Goal: Task Accomplishment & Management: Manage account settings

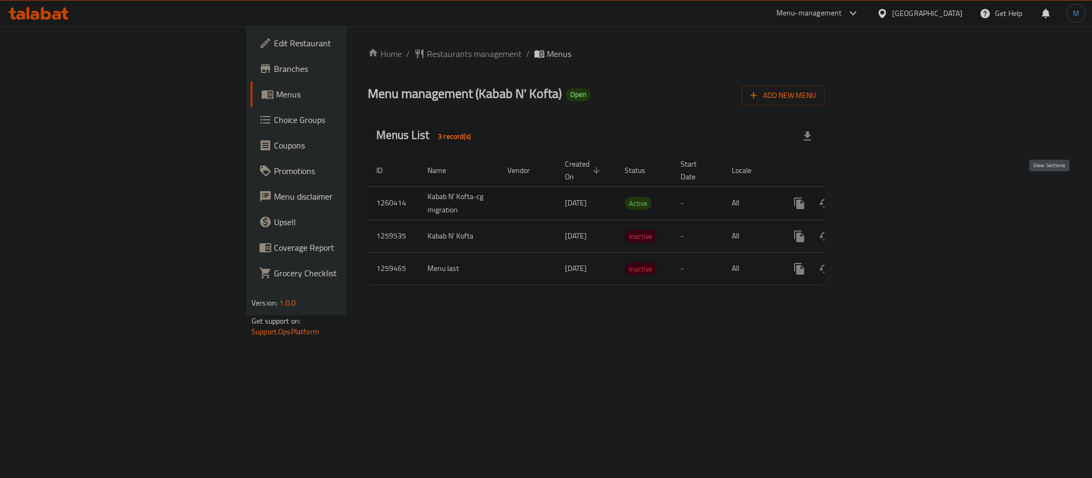
click at [882, 197] on icon "enhanced table" at bounding box center [875, 203] width 13 height 13
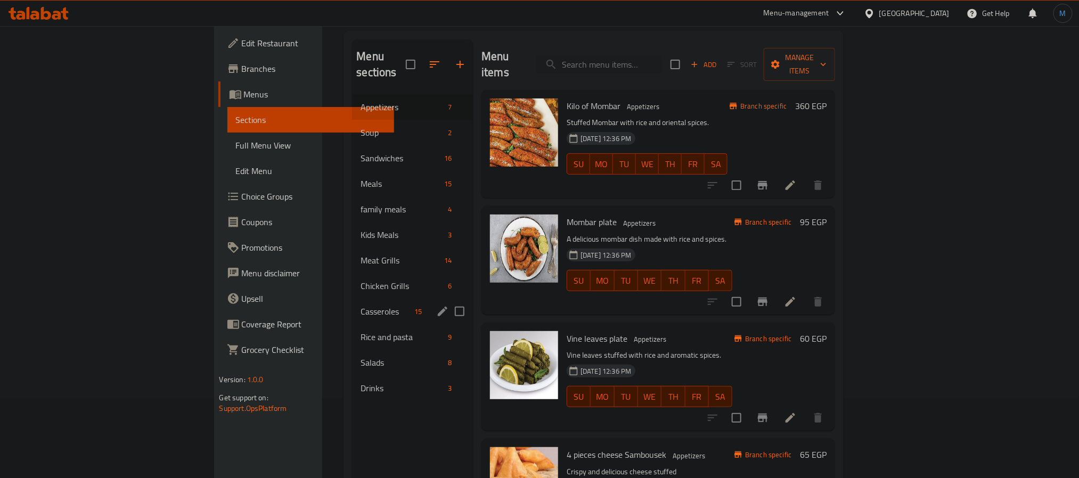
scroll to position [149, 0]
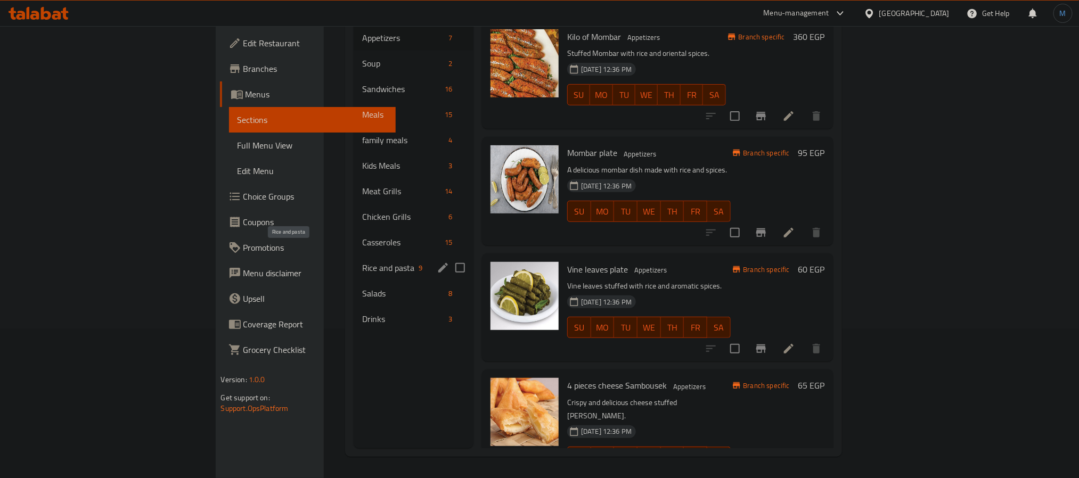
click at [362, 262] on span "Rice and pasta" at bounding box center [388, 268] width 52 height 13
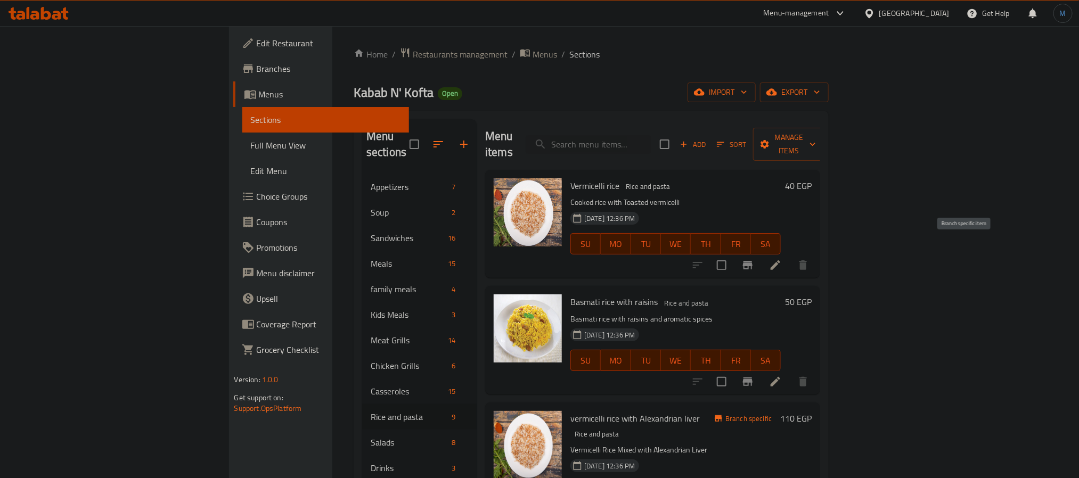
click at [761, 253] on button "Branch-specific-item" at bounding box center [748, 266] width 26 height 26
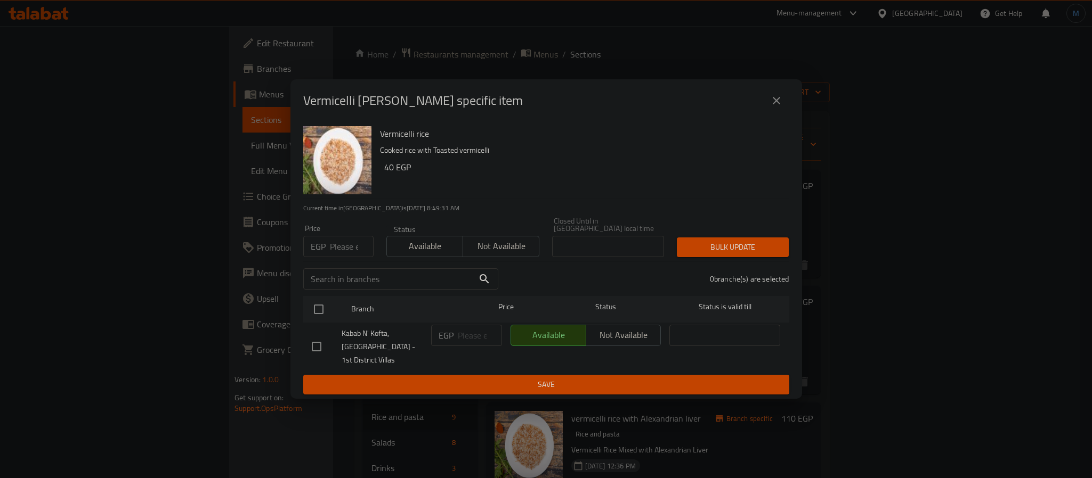
click at [345, 241] on input "number" at bounding box center [352, 246] width 44 height 21
type input "45"
click at [314, 298] on input "checkbox" at bounding box center [318, 309] width 22 height 22
checkbox input "true"
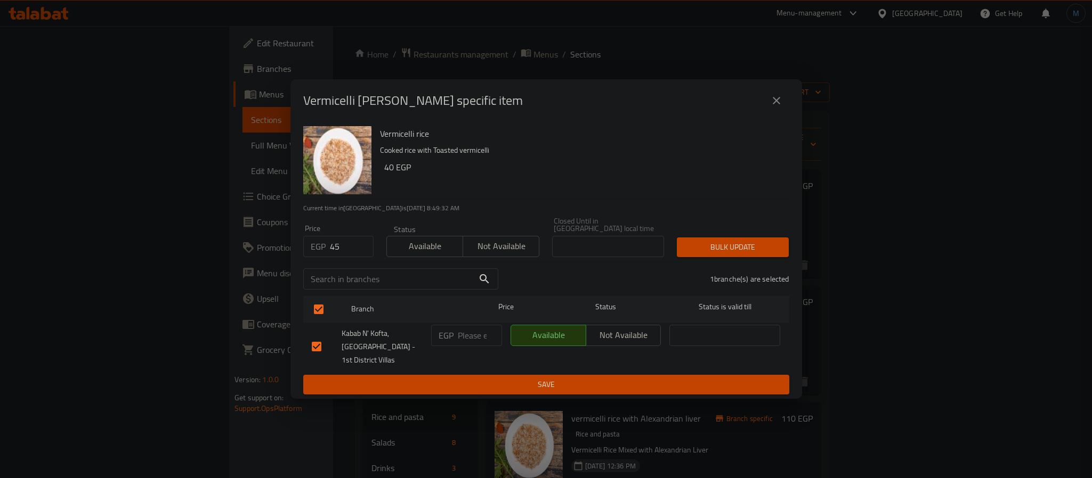
click at [717, 218] on div "Price EGP 45 Price Status Available Not available Closed Until in [GEOGRAPHIC_D…" at bounding box center [546, 237] width 499 height 53
click at [748, 238] on button "Bulk update" at bounding box center [733, 248] width 112 height 20
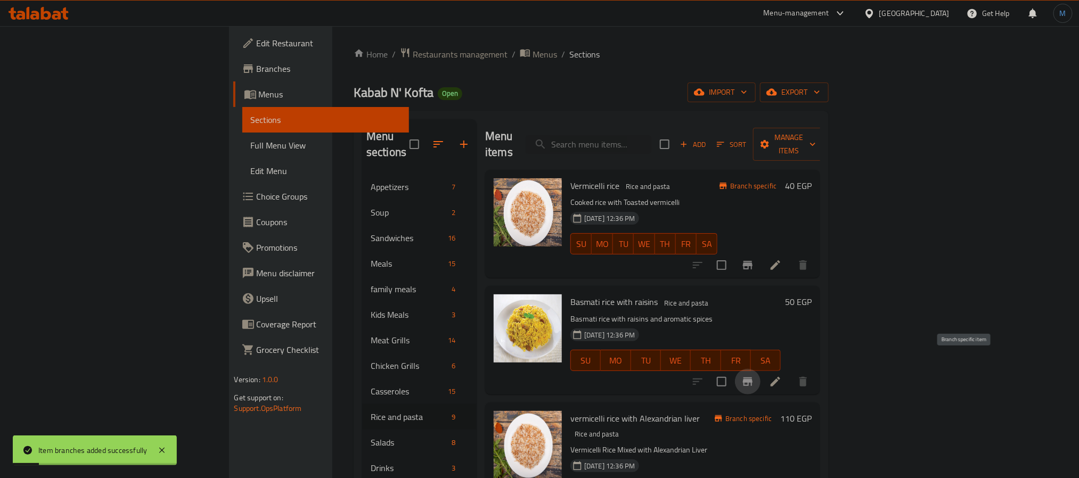
click at [754, 376] on icon "Branch-specific-item" at bounding box center [748, 382] width 13 height 13
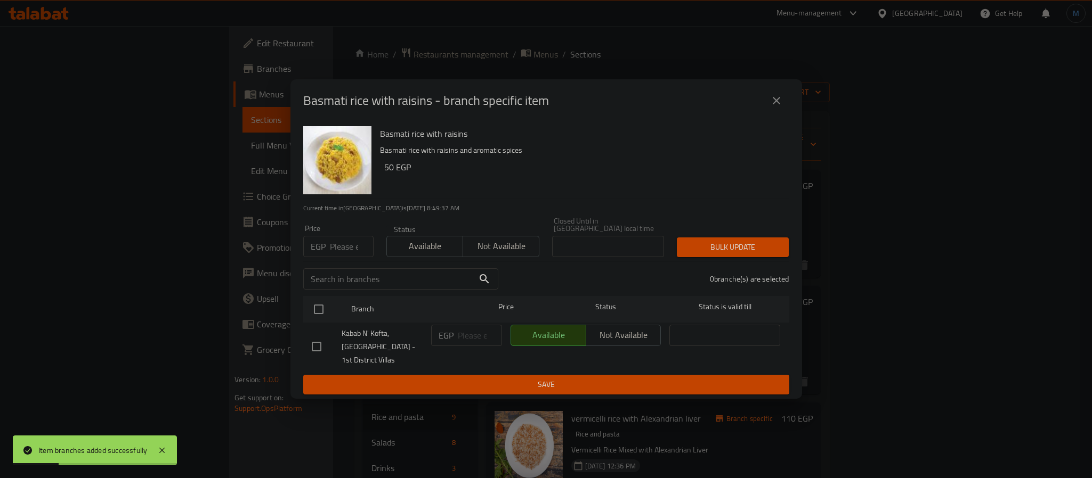
click at [353, 227] on div "Price EGP Price" at bounding box center [338, 241] width 70 height 32
click at [344, 237] on input "number" at bounding box center [352, 246] width 44 height 21
type input "60"
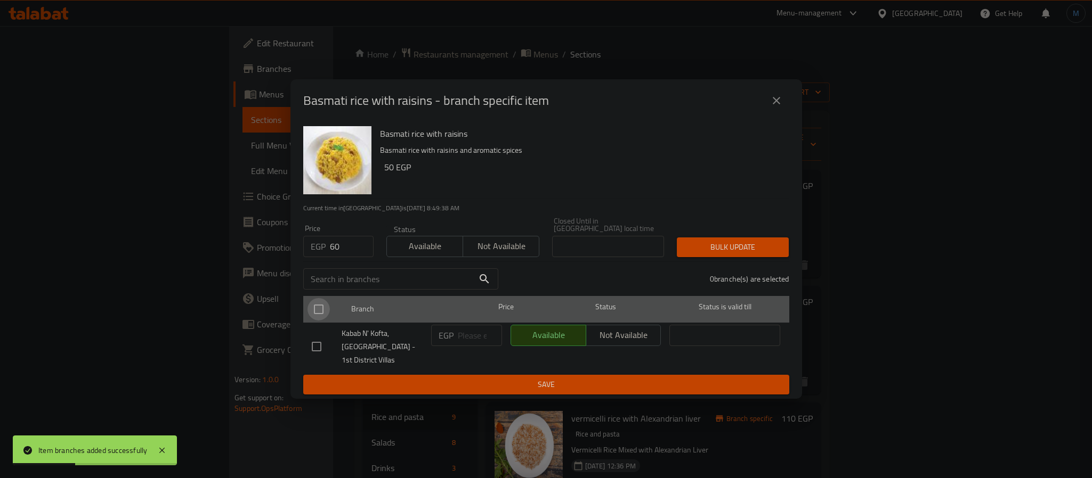
click at [322, 298] on input "checkbox" at bounding box center [318, 309] width 22 height 22
checkbox input "true"
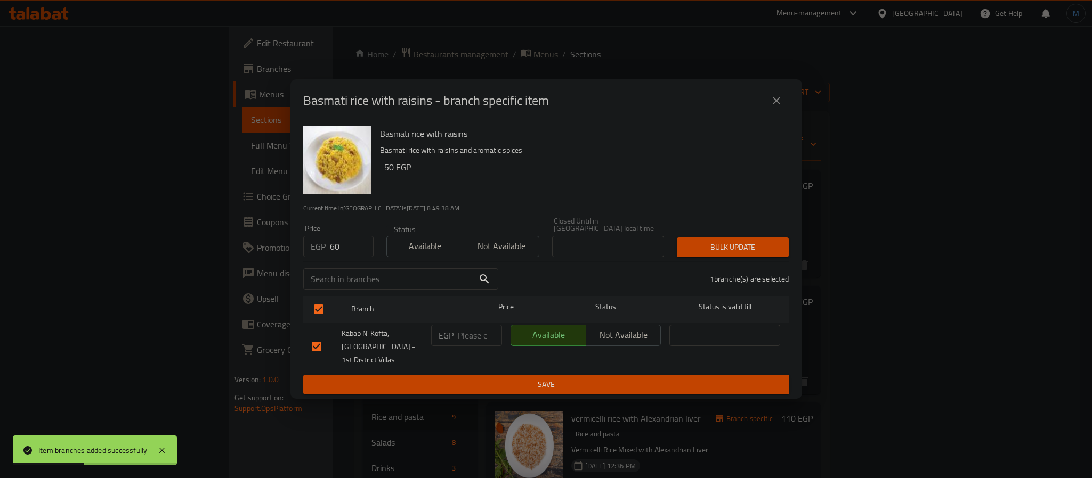
click at [705, 243] on span "Bulk update" at bounding box center [732, 247] width 95 height 13
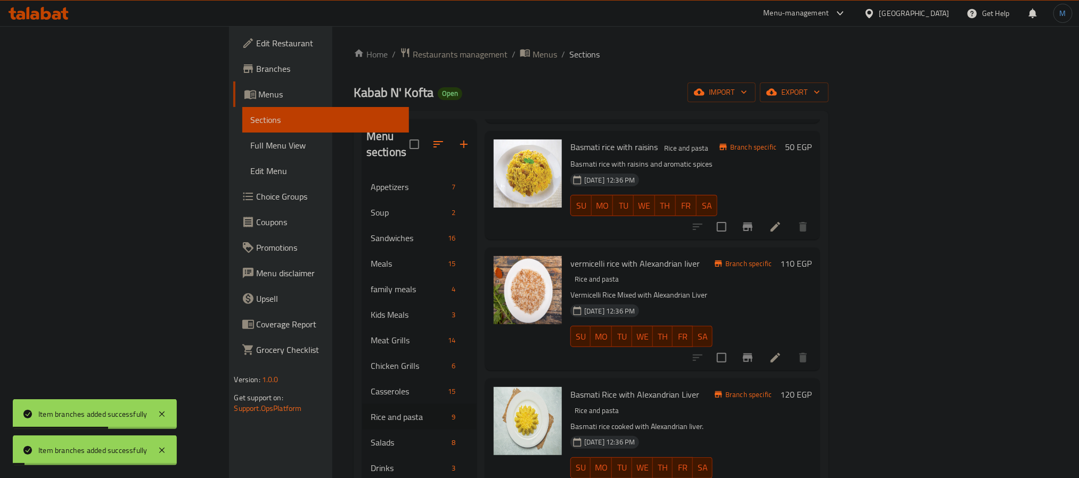
scroll to position [160, 0]
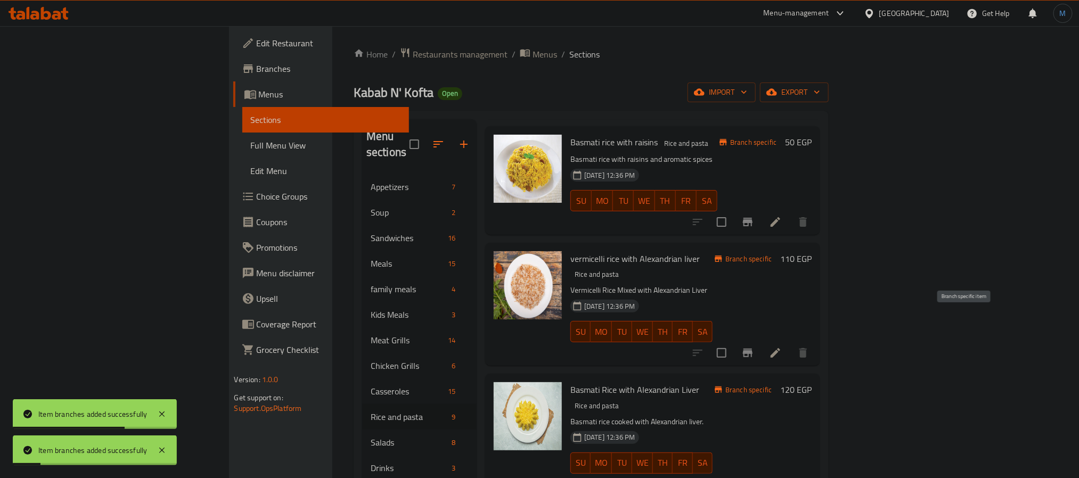
click at [761, 340] on button "Branch-specific-item" at bounding box center [748, 353] width 26 height 26
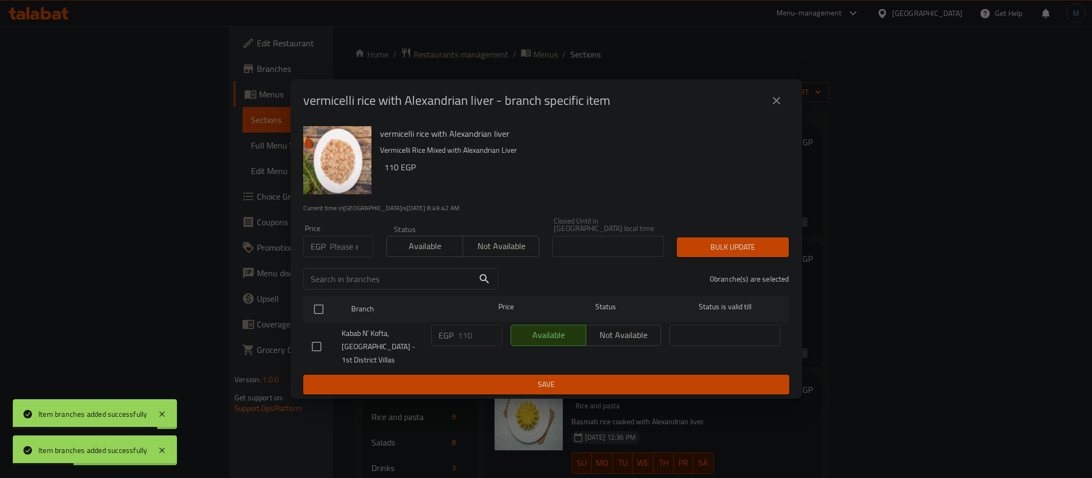
click at [332, 236] on input "number" at bounding box center [352, 246] width 44 height 21
type input "145"
click at [327, 299] on input "checkbox" at bounding box center [318, 309] width 22 height 22
checkbox input "true"
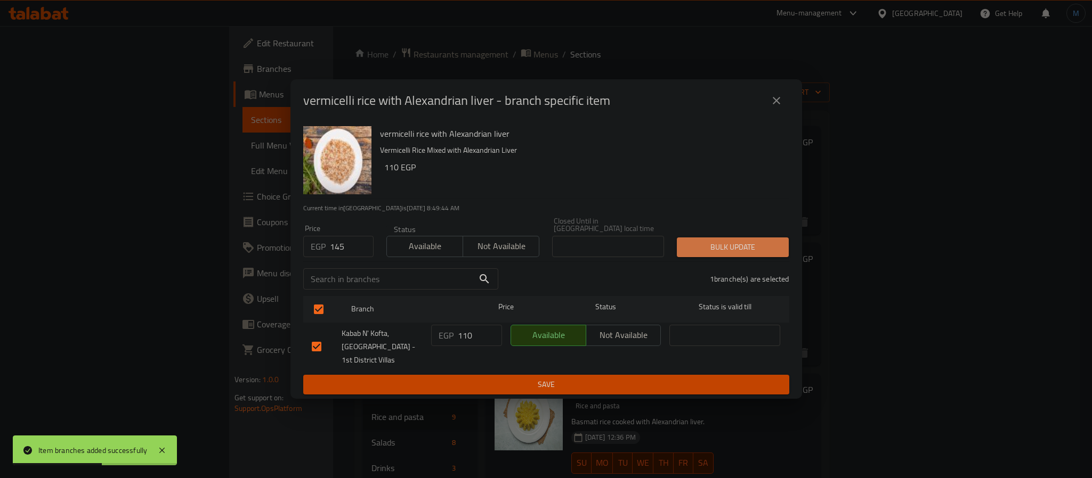
click at [778, 241] on span "Bulk update" at bounding box center [732, 247] width 95 height 13
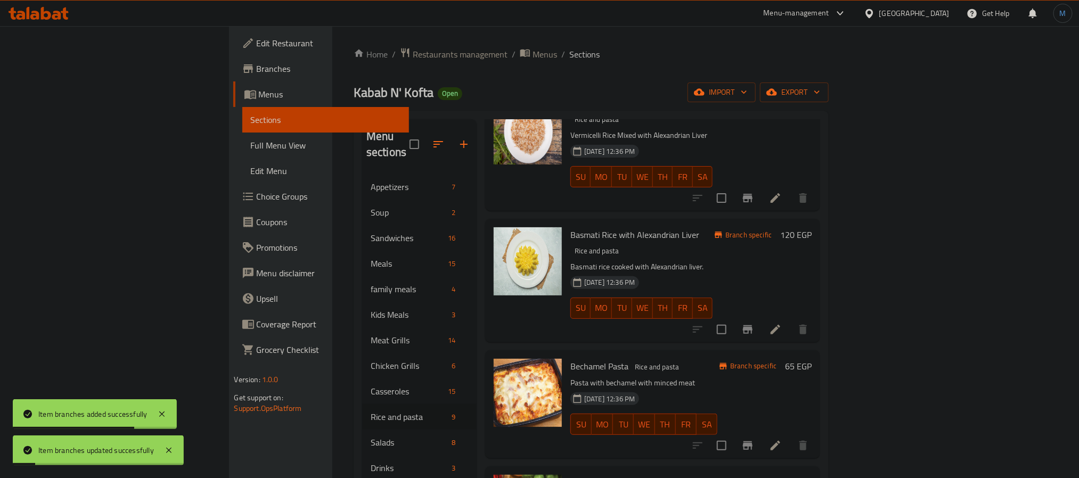
scroll to position [320, 0]
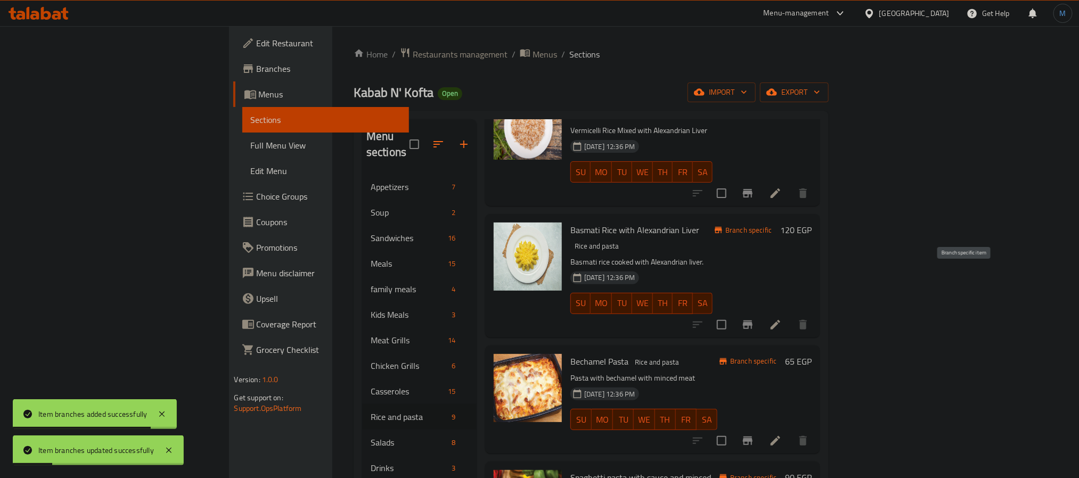
click at [761, 312] on button "Branch-specific-item" at bounding box center [748, 325] width 26 height 26
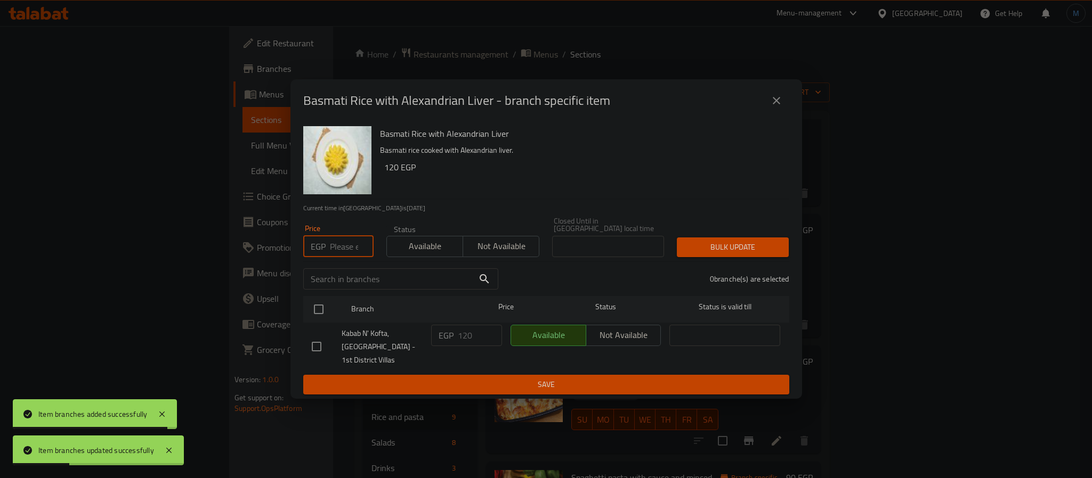
click at [343, 251] on input "number" at bounding box center [352, 246] width 44 height 21
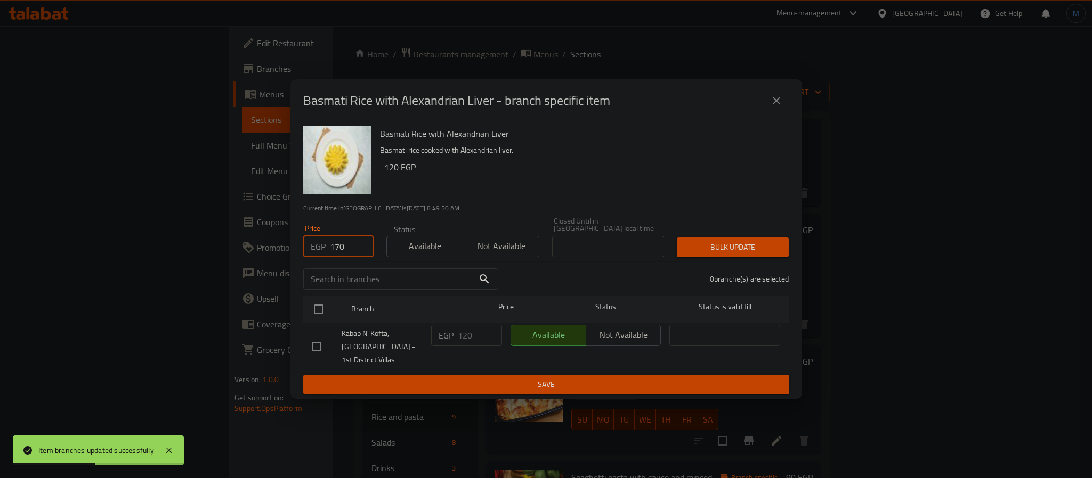
type input "170"
click at [302, 306] on div "Basmati Rice with Alexandrian Liver Basmati rice cooked with Alexandrian liver.…" at bounding box center [545, 261] width 511 height 278
click at [322, 305] on input "checkbox" at bounding box center [318, 309] width 22 height 22
checkbox input "true"
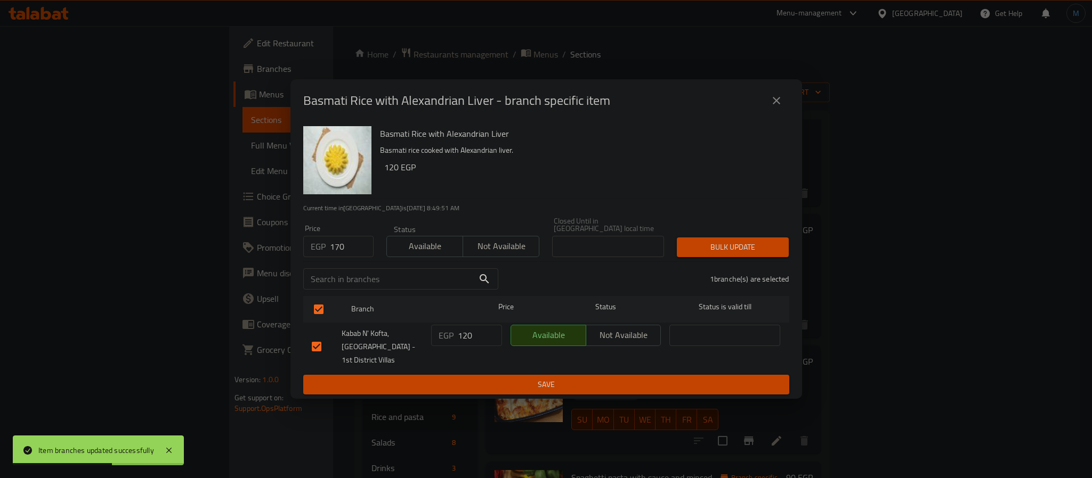
click at [704, 247] on span "Bulk update" at bounding box center [732, 247] width 95 height 13
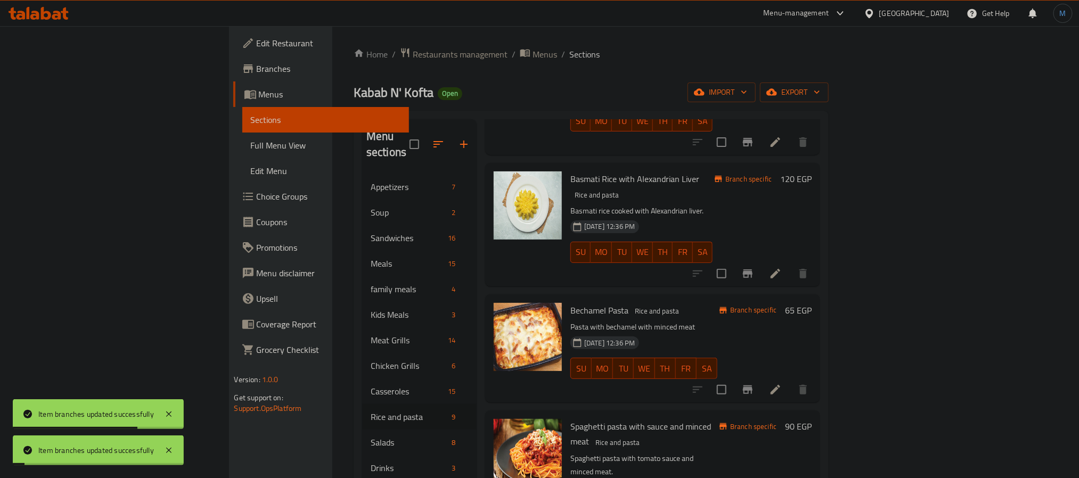
scroll to position [400, 0]
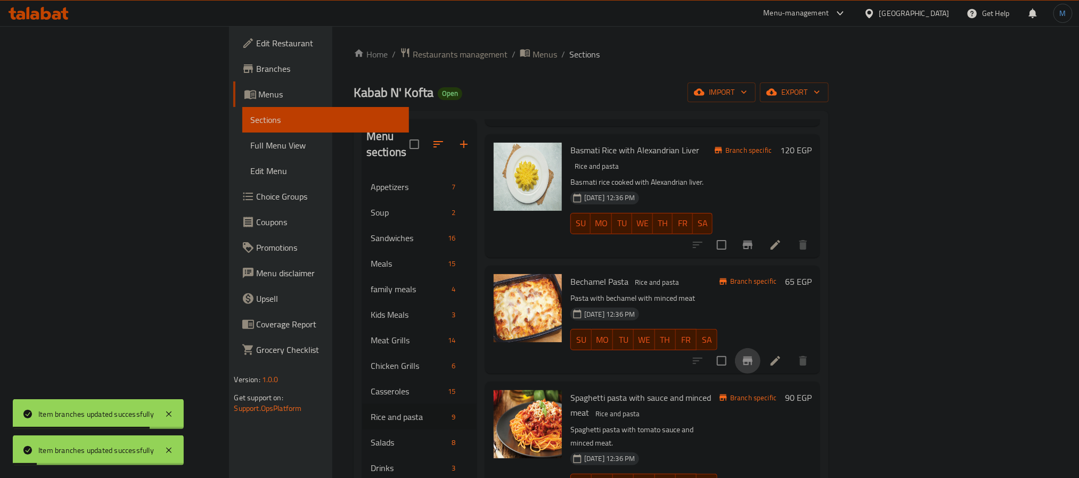
click at [753, 357] on icon "Branch-specific-item" at bounding box center [748, 361] width 10 height 9
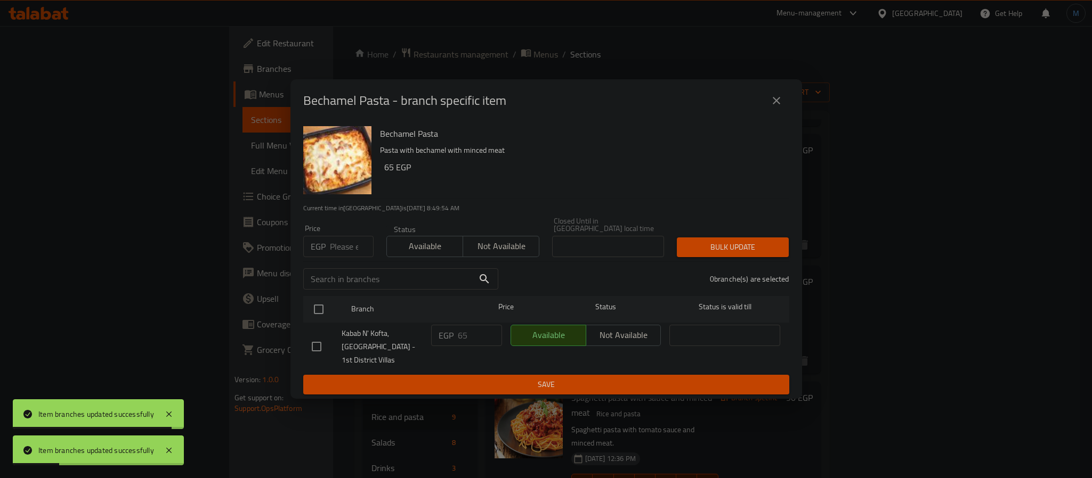
click at [352, 243] on input "number" at bounding box center [352, 246] width 44 height 21
type input "75"
click at [323, 312] on input "checkbox" at bounding box center [318, 309] width 22 height 22
checkbox input "true"
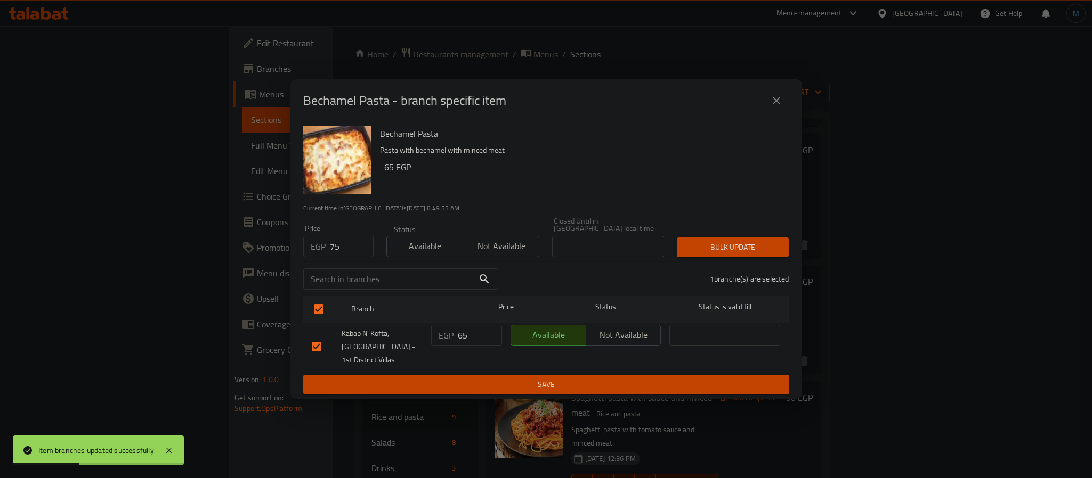
click at [705, 241] on span "Bulk update" at bounding box center [732, 247] width 95 height 13
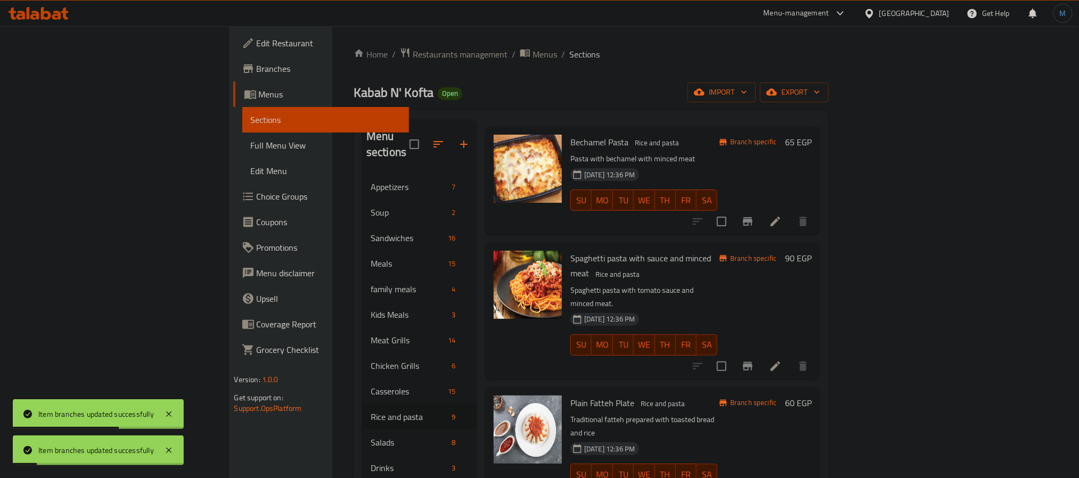
scroll to position [559, 0]
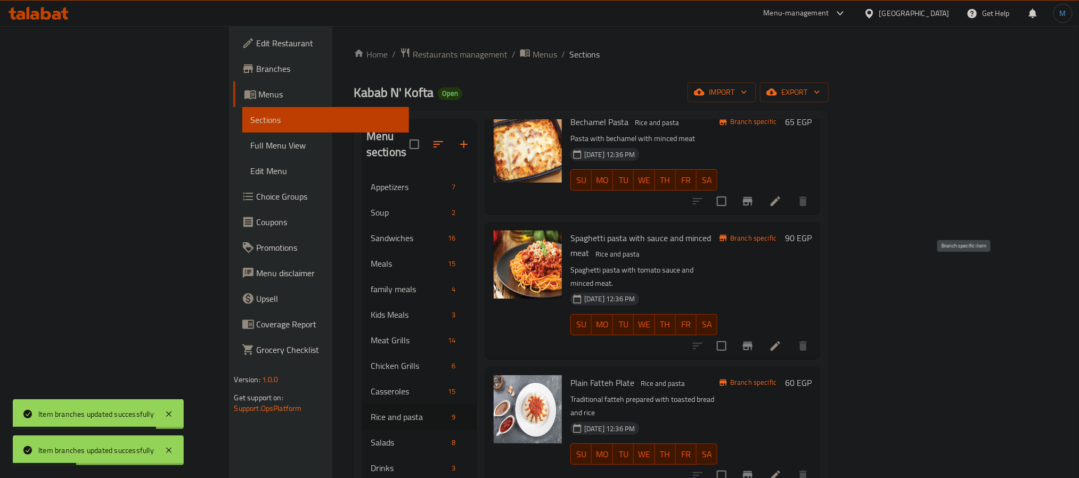
click at [761, 333] on button "Branch-specific-item" at bounding box center [748, 346] width 26 height 26
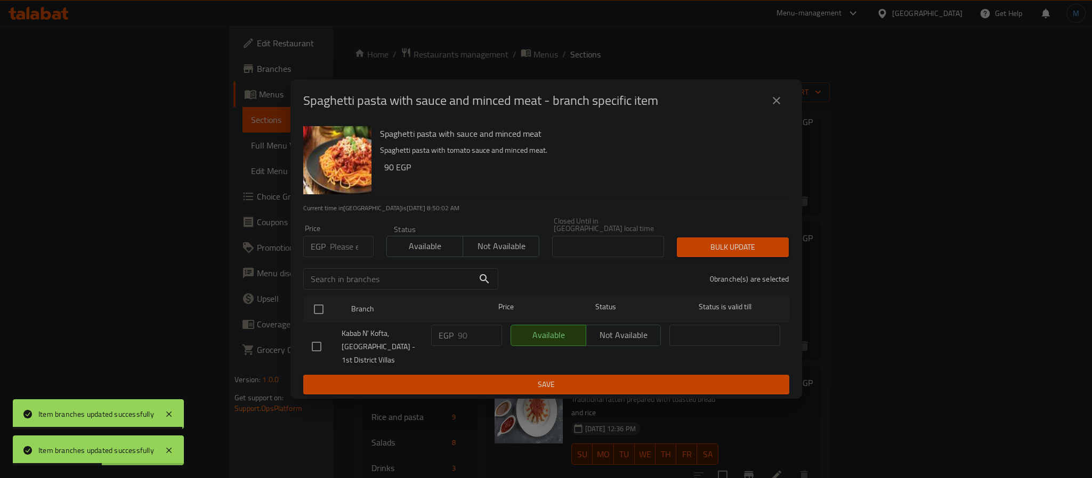
click at [342, 253] on input "number" at bounding box center [352, 246] width 44 height 21
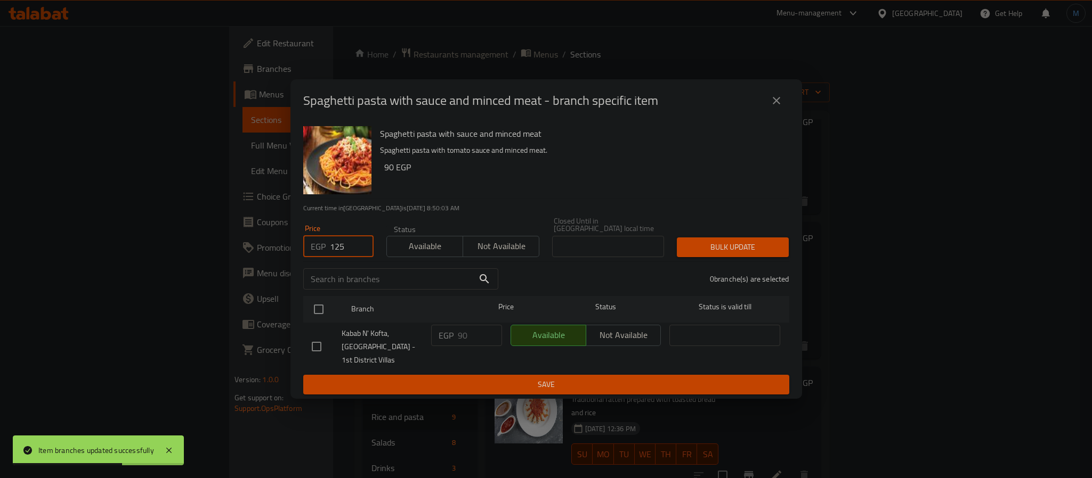
type input "125"
click at [304, 323] on li "Kabab N' Kofta, [GEOGRAPHIC_DATA] - 1st District Villas EGP 90 ​ Available Not …" at bounding box center [546, 347] width 486 height 48
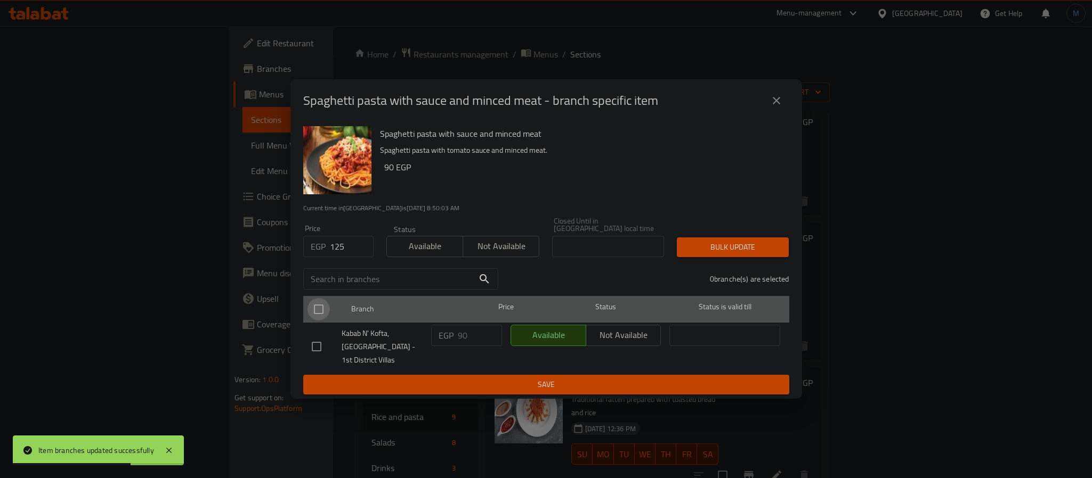
click at [316, 315] on input "checkbox" at bounding box center [318, 309] width 22 height 22
checkbox input "true"
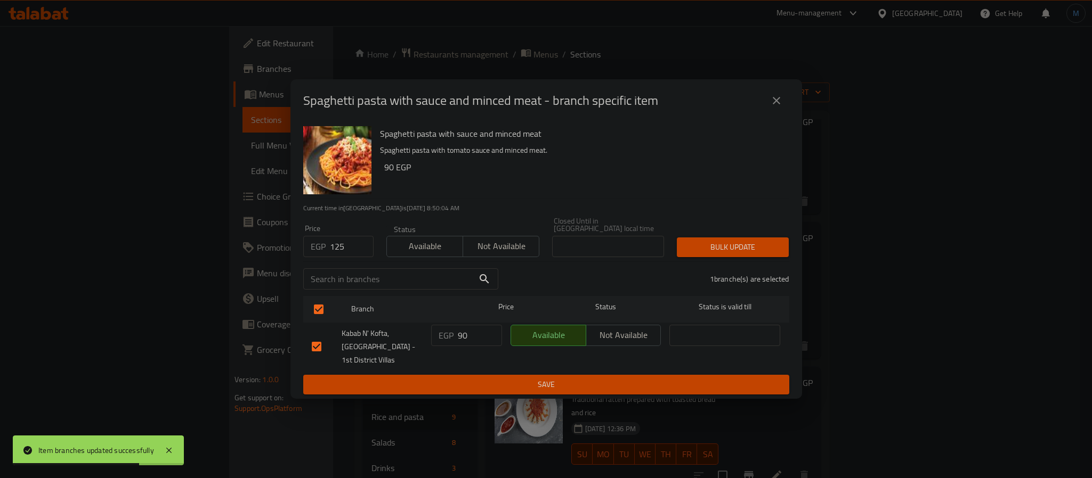
click at [670, 240] on div "Price EGP 125 Price Status Available Not available Closed Until in [GEOGRAPHIC_…" at bounding box center [546, 237] width 499 height 53
click at [693, 241] on span "Bulk update" at bounding box center [732, 247] width 95 height 13
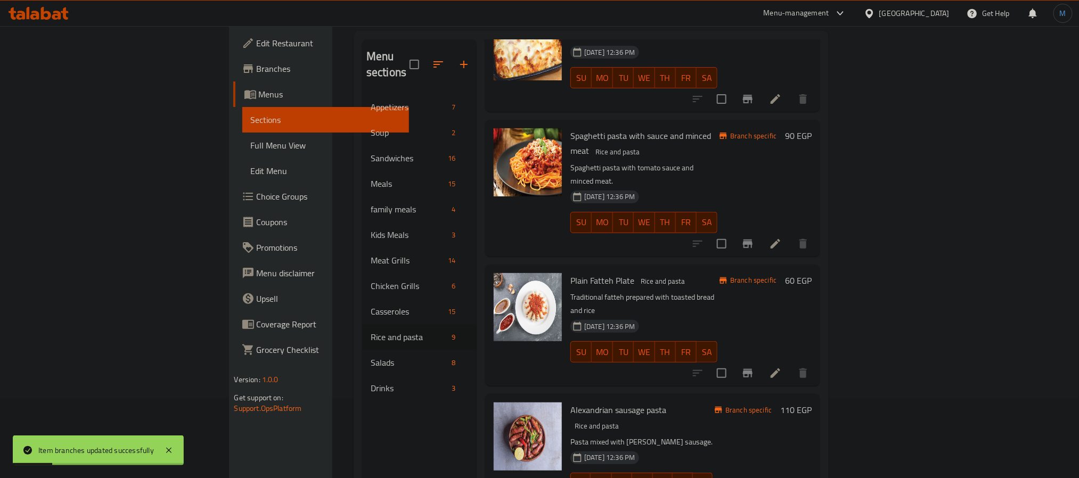
scroll to position [595, 0]
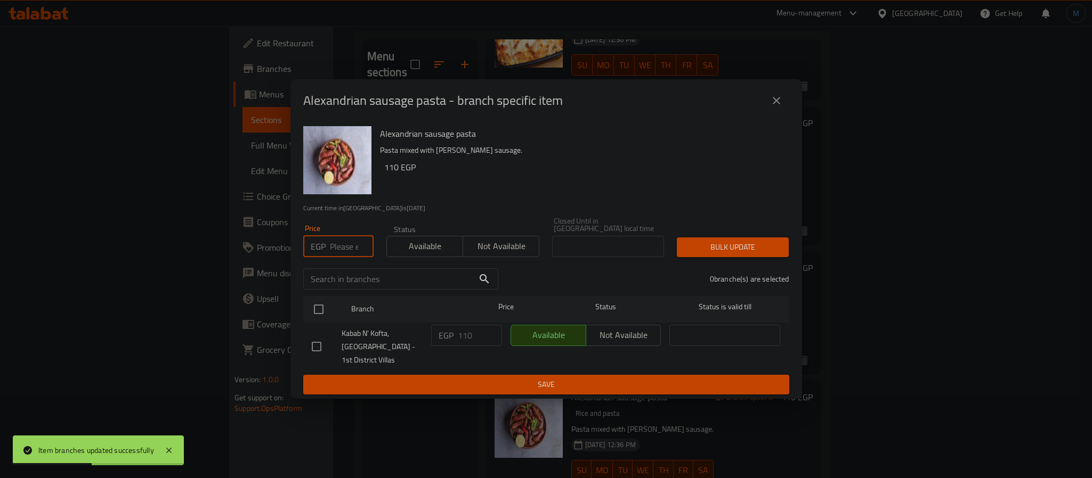
click at [344, 245] on input "number" at bounding box center [352, 246] width 44 height 21
type input "14"
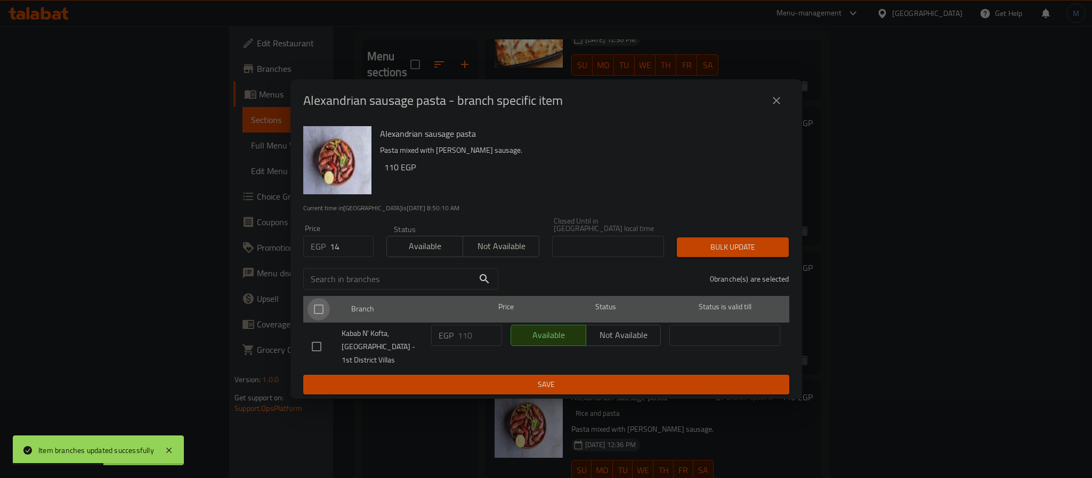
click at [308, 306] on input "checkbox" at bounding box center [318, 309] width 22 height 22
checkbox input "true"
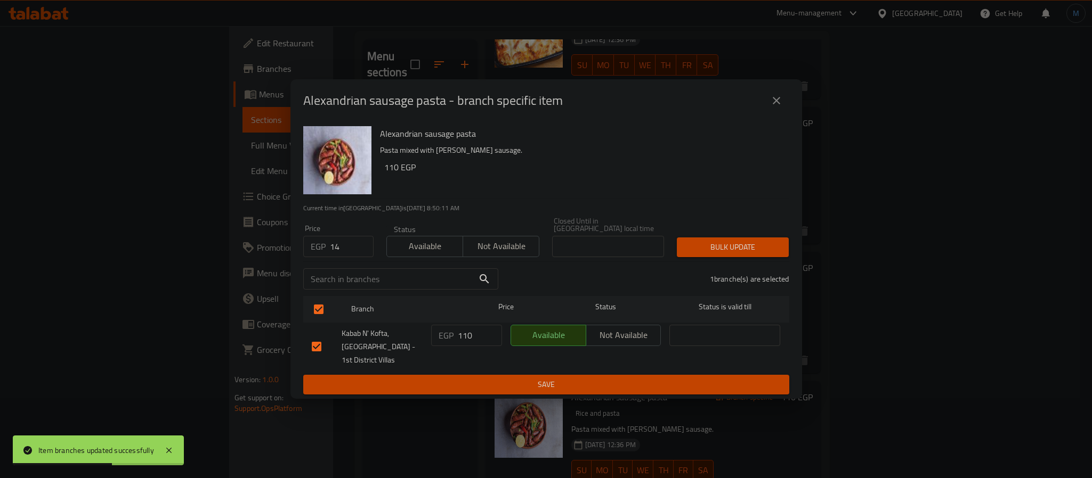
click at [345, 245] on input "14" at bounding box center [352, 246] width 44 height 21
type input "145"
click at [748, 261] on div "1 branche(s) are selected" at bounding box center [649, 279] width 291 height 38
click at [754, 250] on span "Bulk update" at bounding box center [732, 247] width 95 height 13
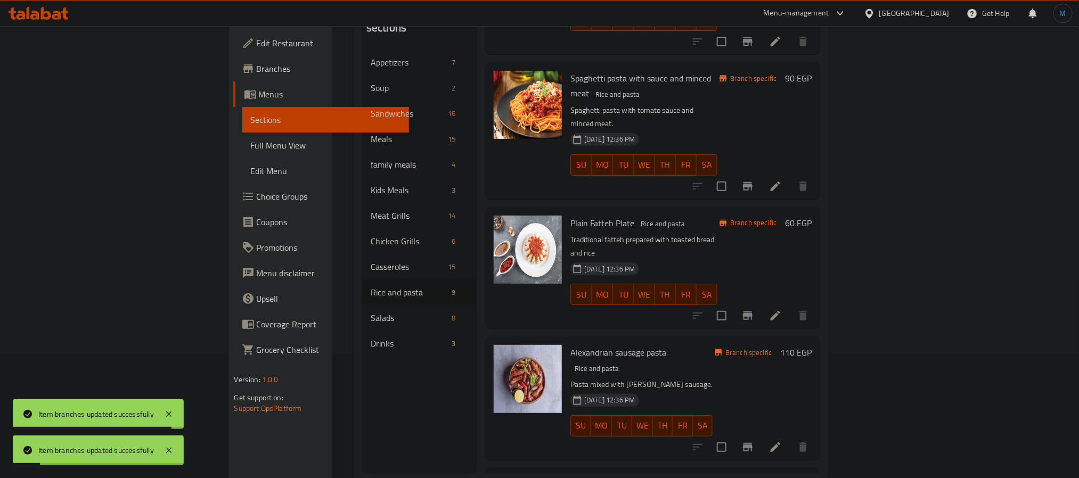
scroll to position [149, 0]
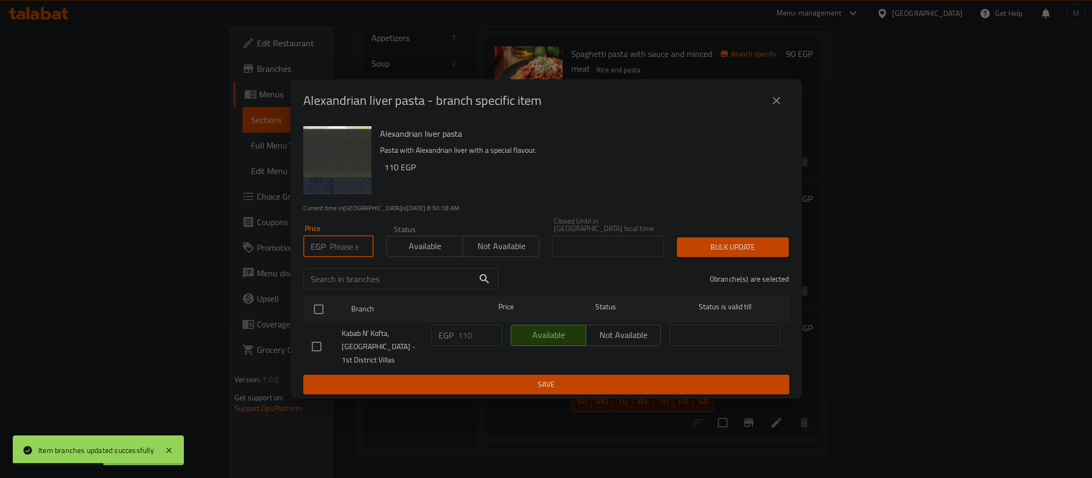
click at [336, 236] on input "number" at bounding box center [352, 246] width 44 height 21
type input "145"
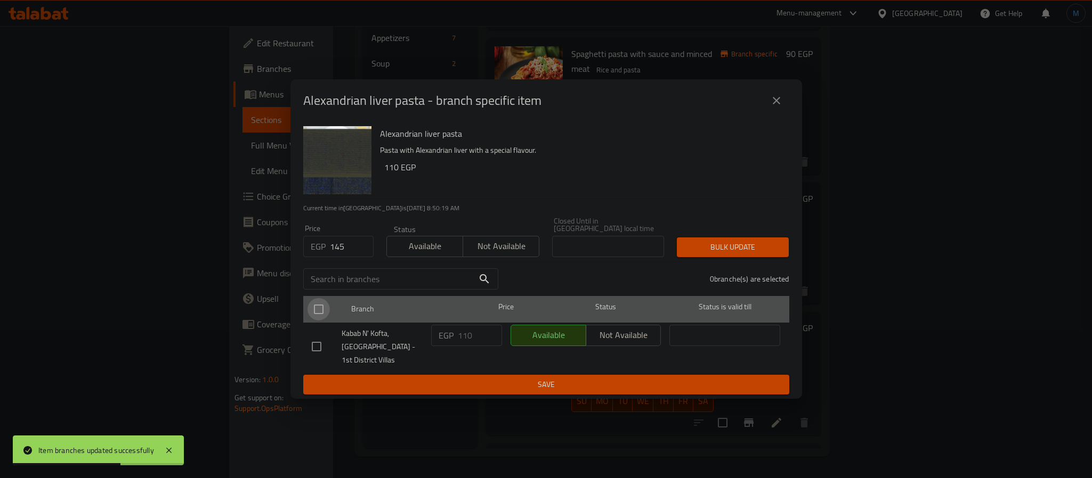
click at [318, 310] on input "checkbox" at bounding box center [318, 309] width 22 height 22
checkbox input "true"
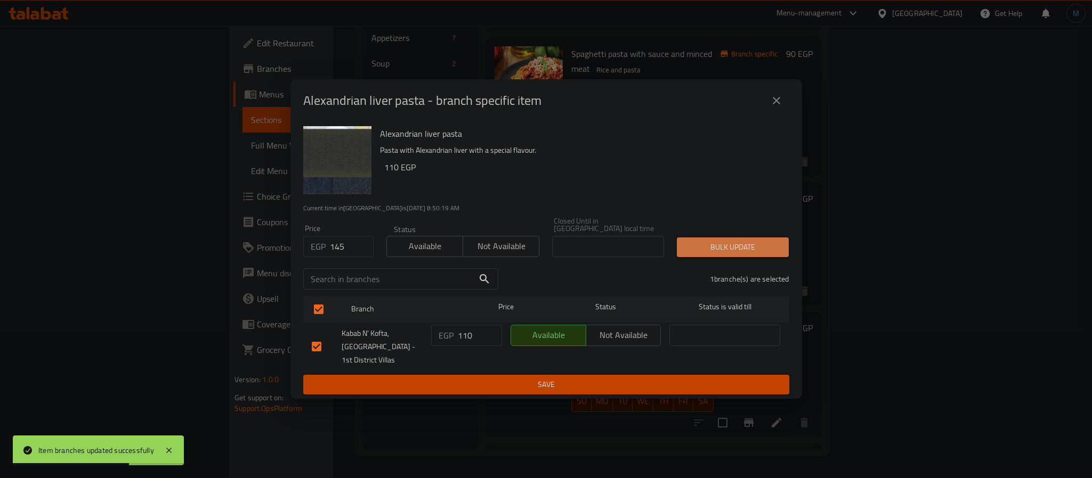
click at [678, 238] on button "Bulk update" at bounding box center [733, 248] width 112 height 20
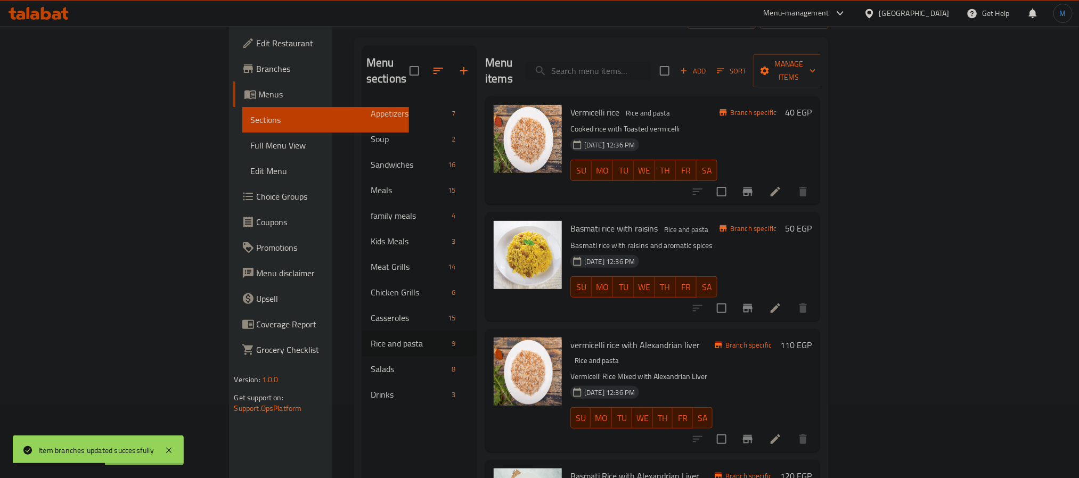
scroll to position [0, 0]
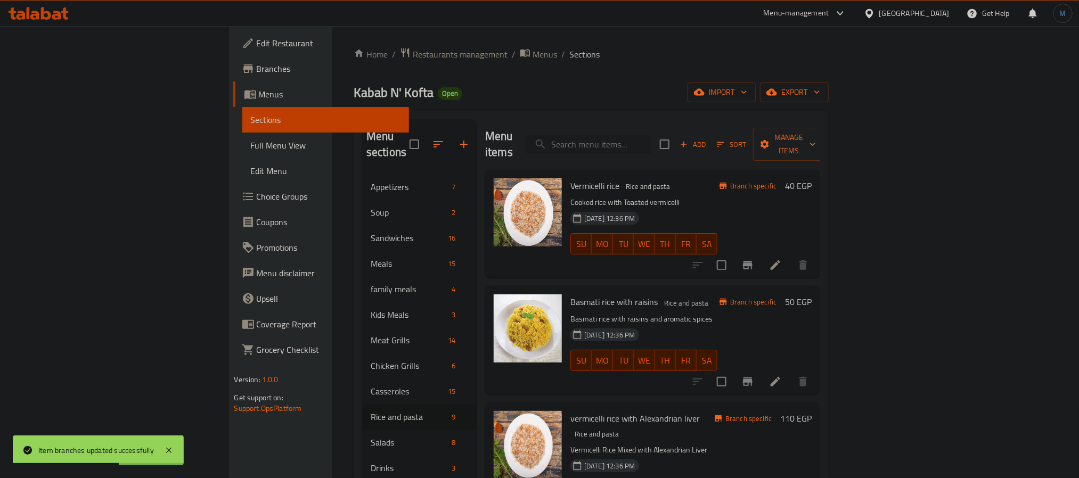
click at [652, 135] on input "search" at bounding box center [589, 144] width 126 height 19
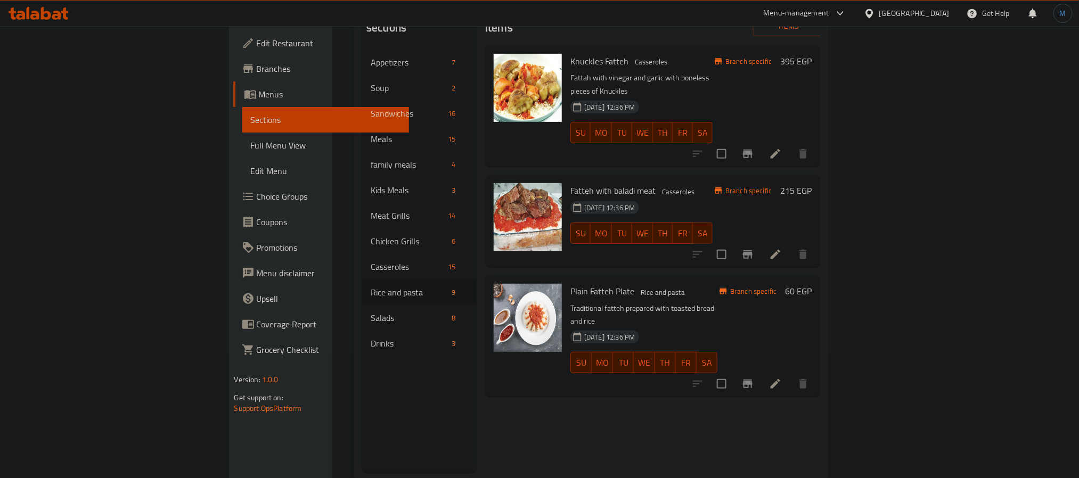
scroll to position [149, 0]
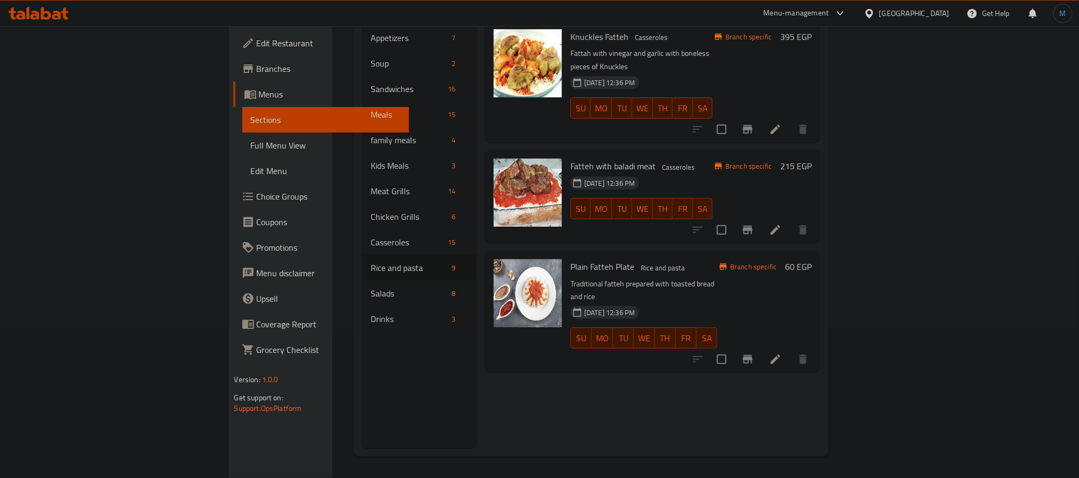
type input "fat"
click at [754, 353] on icon "Branch-specific-item" at bounding box center [748, 359] width 13 height 13
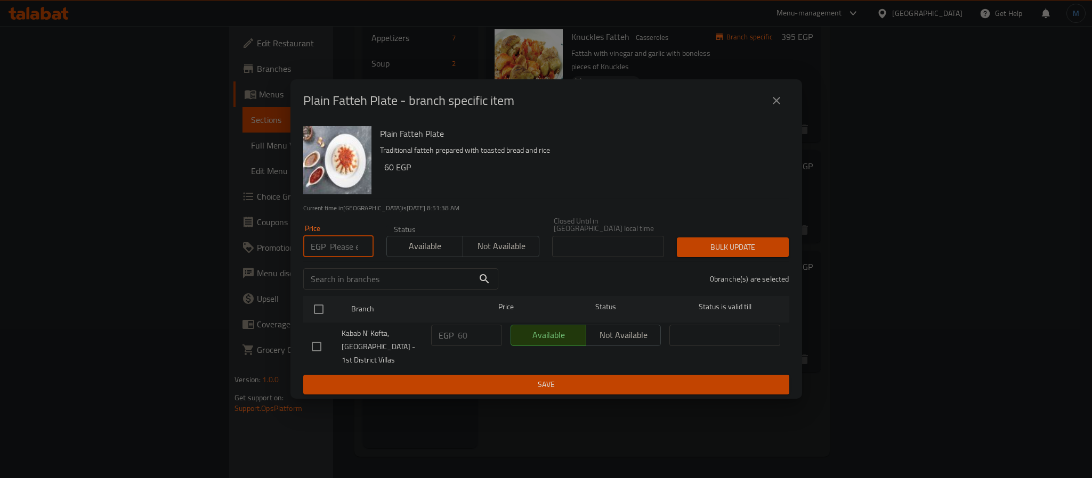
click at [346, 248] on input "number" at bounding box center [352, 246] width 44 height 21
type input "65"
click at [327, 307] on input "checkbox" at bounding box center [318, 309] width 22 height 22
checkbox input "true"
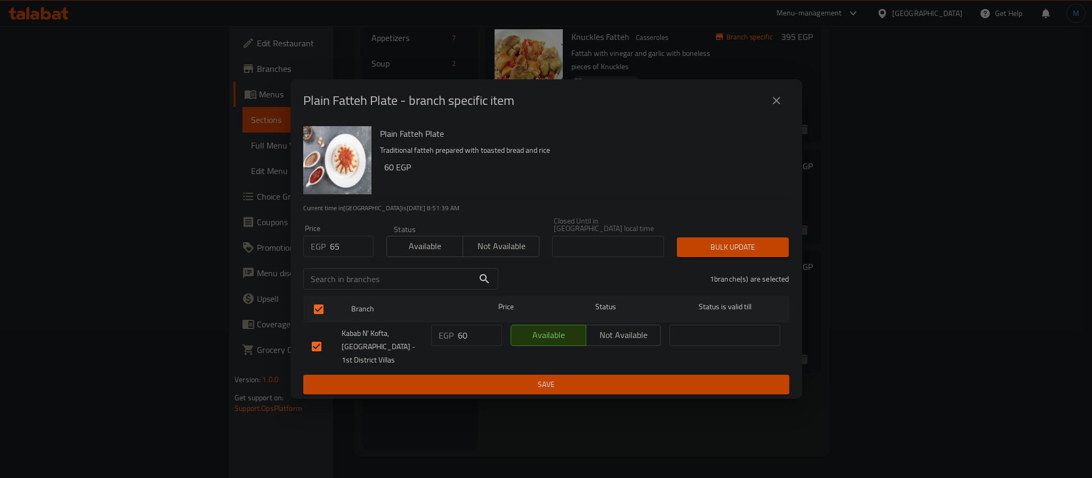
click at [702, 253] on button "Bulk update" at bounding box center [733, 248] width 112 height 20
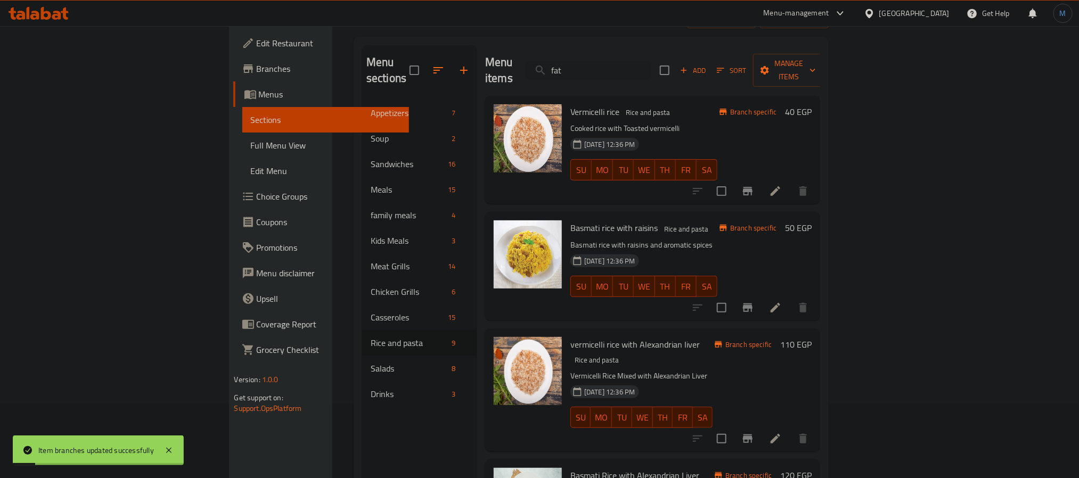
scroll to position [0, 0]
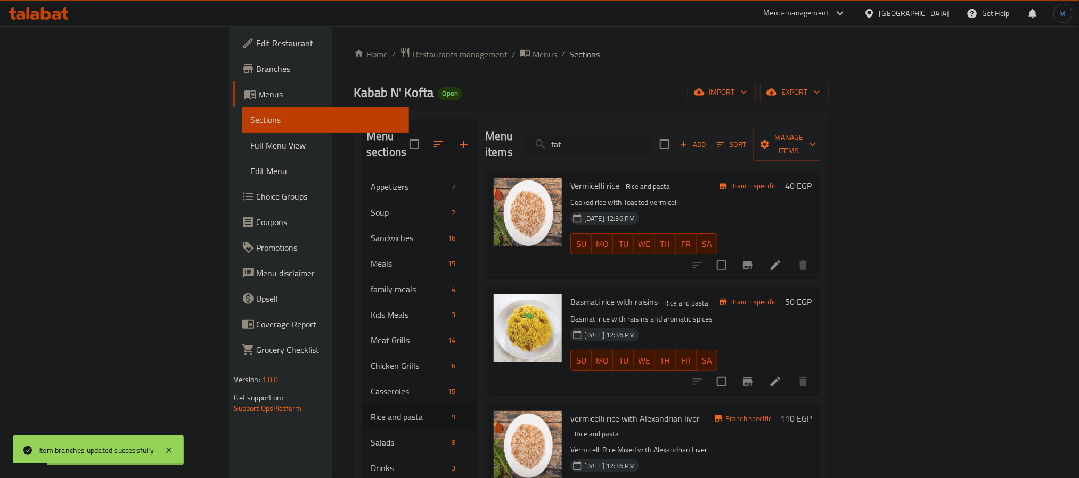
click at [643, 135] on input "fat" at bounding box center [589, 144] width 126 height 19
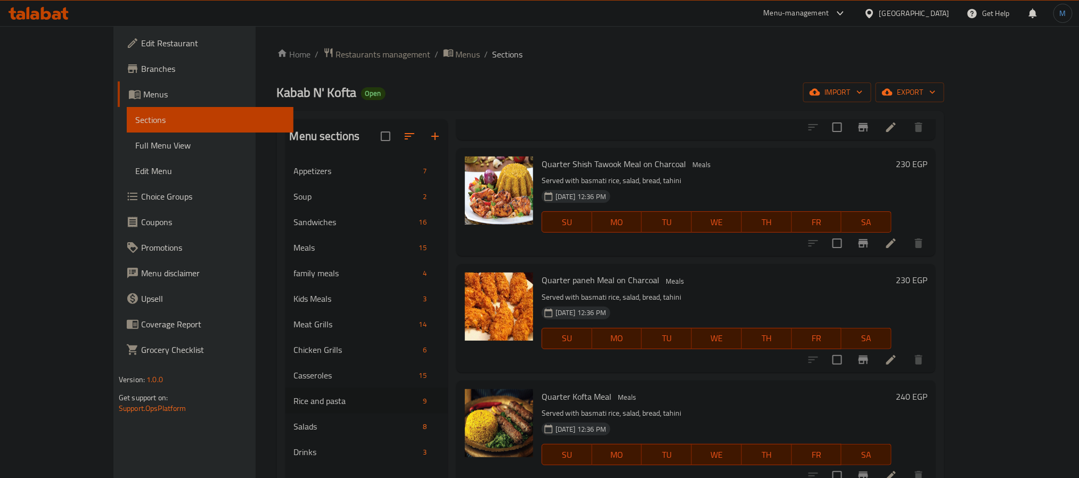
scroll to position [559, 0]
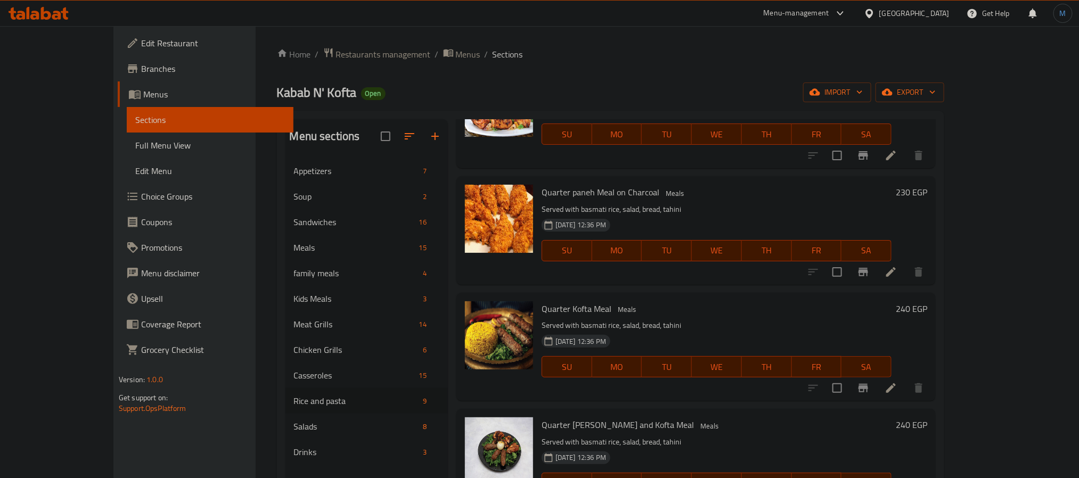
click at [564, 328] on p "Served with basmati rice, salad, bread, tahini" at bounding box center [717, 325] width 350 height 13
copy p "basmati"
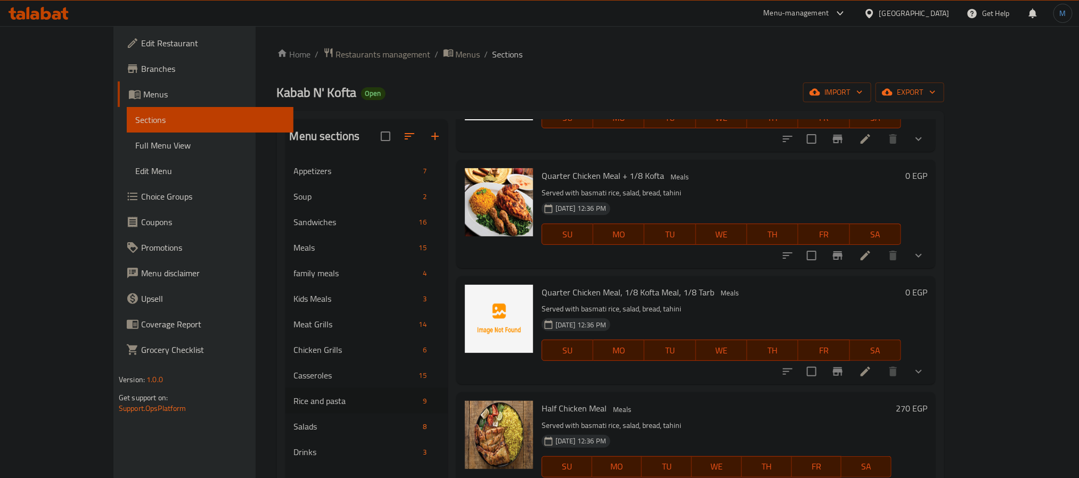
scroll to position [0, 0]
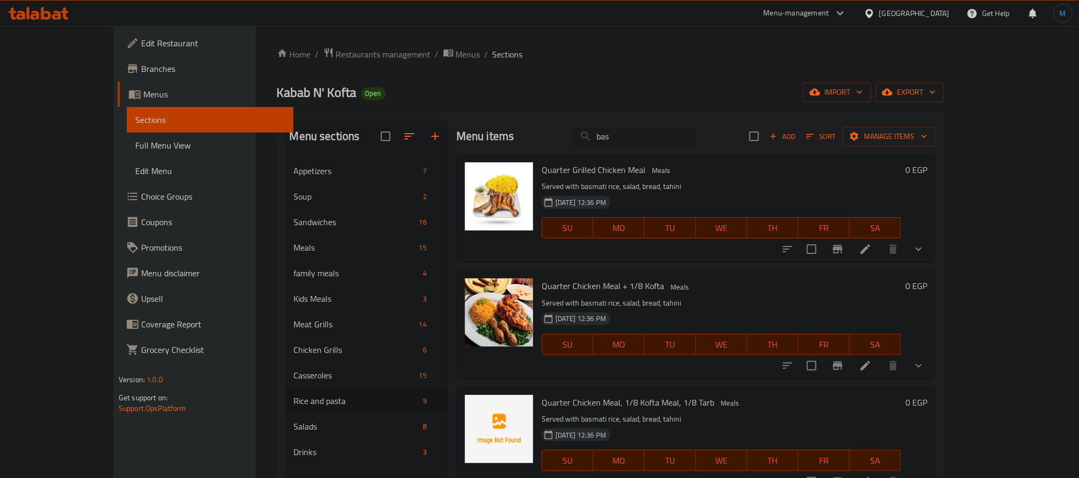
click at [665, 136] on input "bas" at bounding box center [634, 136] width 126 height 19
paste input "mati"
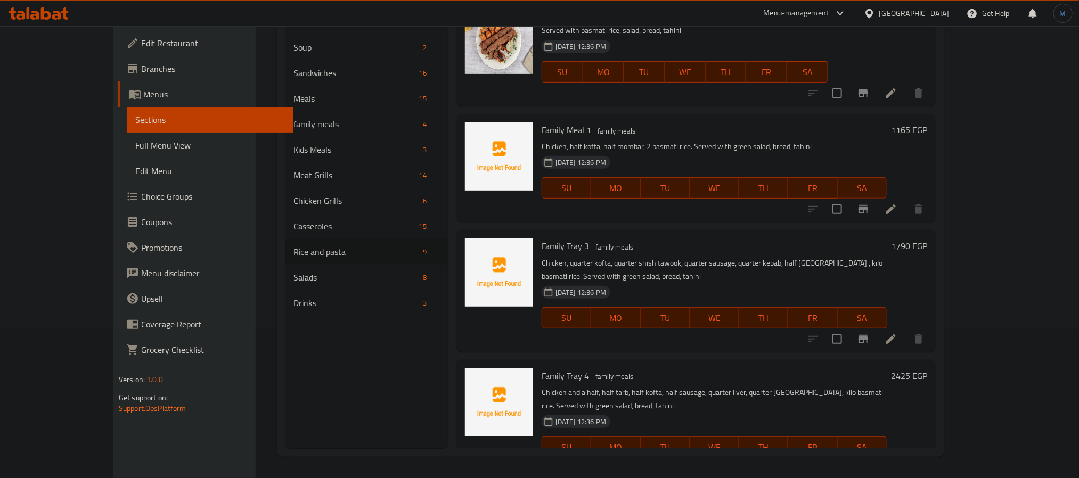
scroll to position [1635, 0]
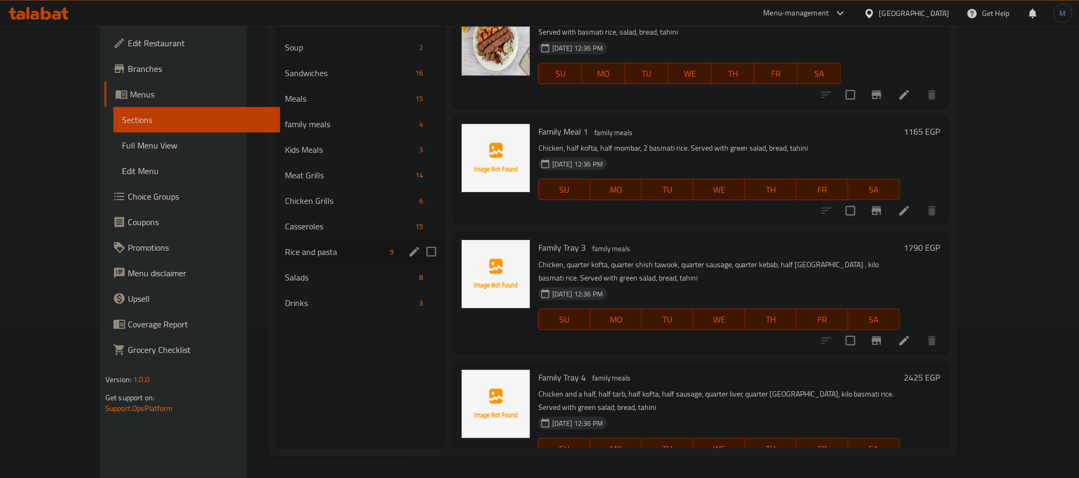
type input "basmati"
click at [291, 245] on div "Rice and pasta 9" at bounding box center [360, 252] width 168 height 26
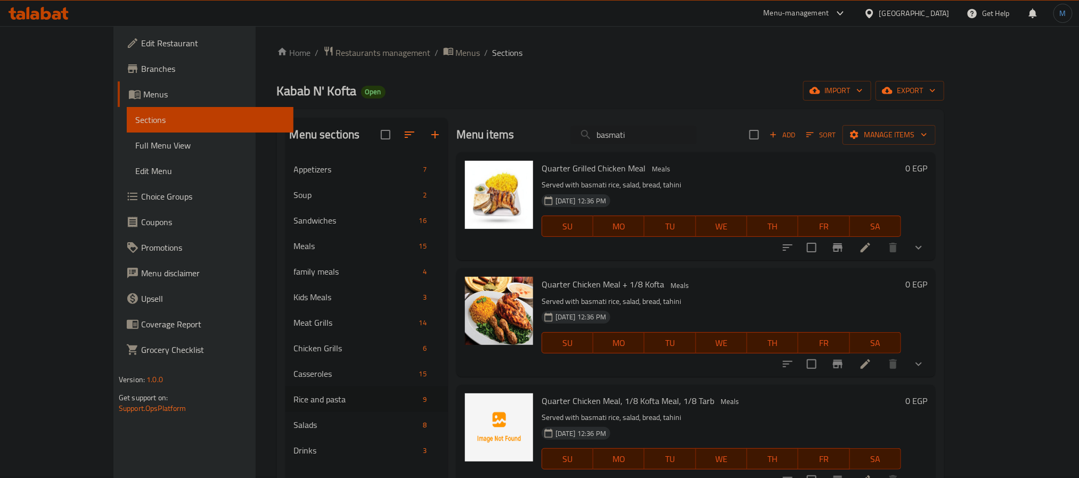
scroll to position [0, 0]
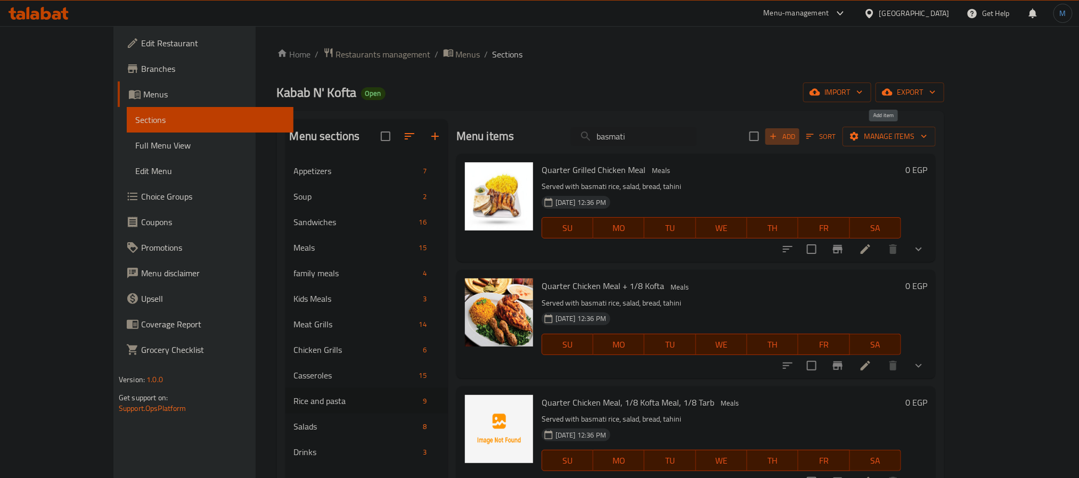
click at [778, 140] on icon "button" at bounding box center [774, 137] width 10 height 10
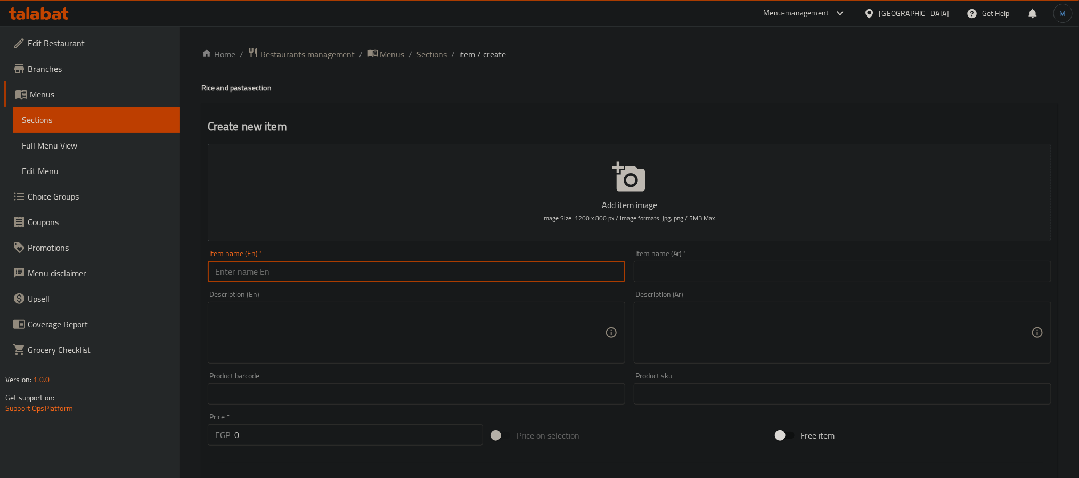
click at [259, 265] on input "text" at bounding box center [417, 271] width 418 height 21
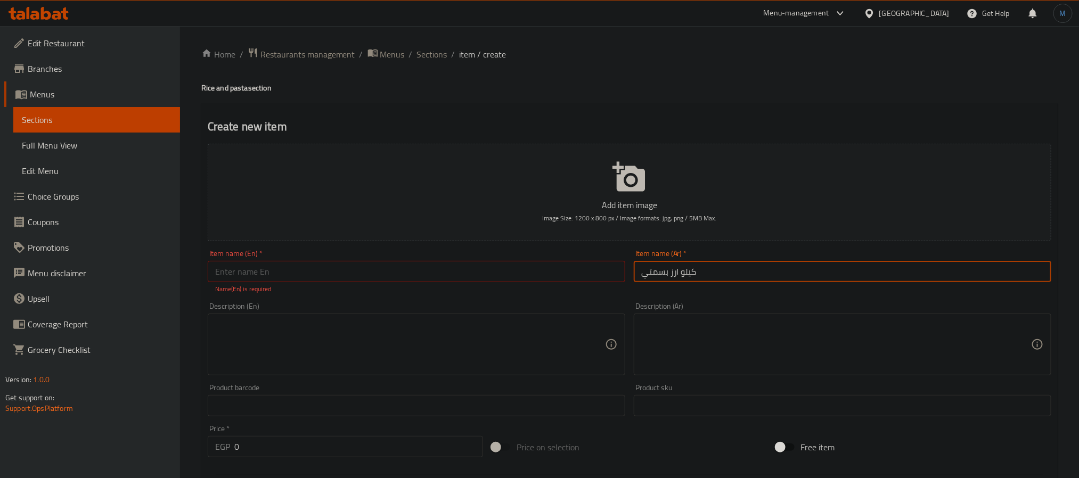
type input "كيلو ارز بسمتي"
click at [704, 274] on input "كيلو ارز بسمتي" at bounding box center [843, 271] width 418 height 21
click at [289, 262] on div "Item name (En)   * Item name (En) * Name(En) is required" at bounding box center [417, 272] width 418 height 44
click at [298, 270] on input "text" at bounding box center [417, 271] width 418 height 21
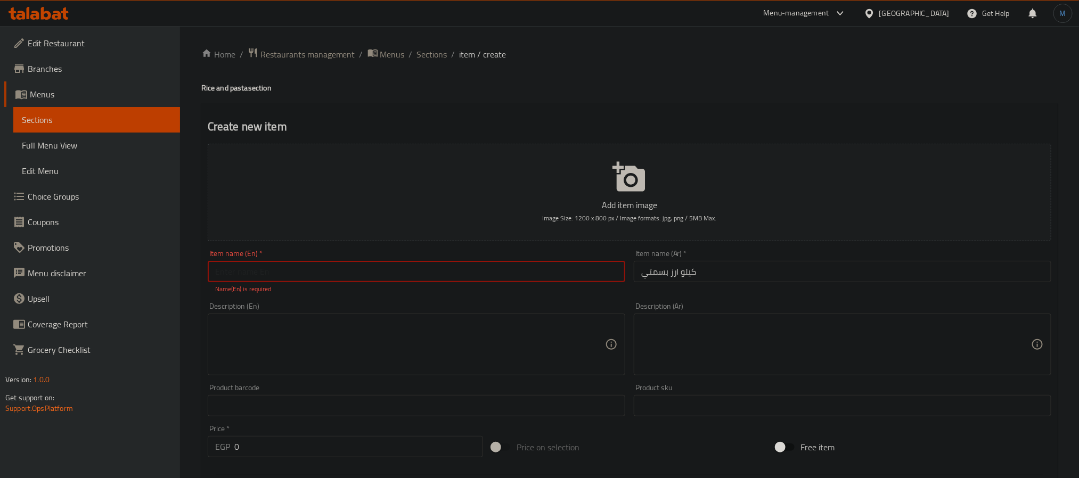
paste input "kilo of basmati rice"
type input "Kilo of Basmati Rice"
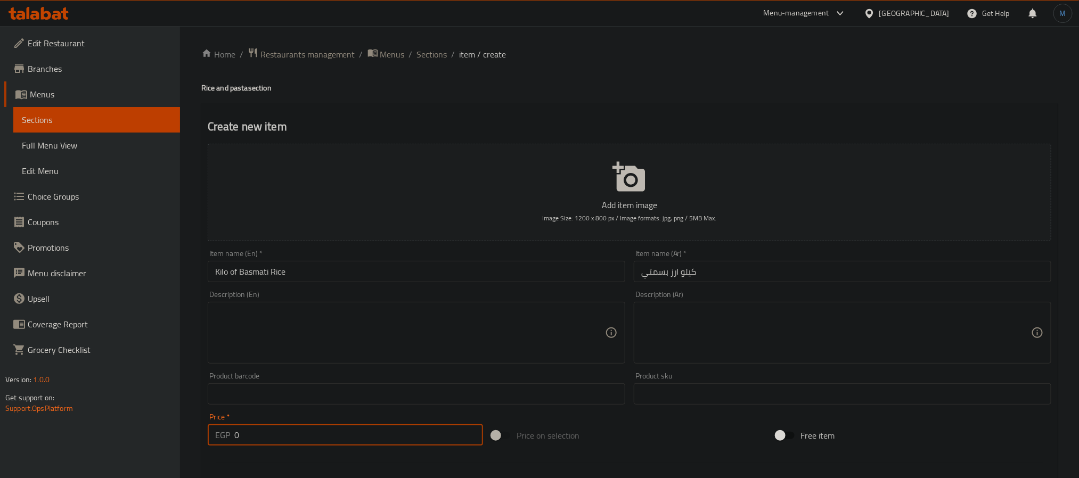
click at [341, 447] on div "Price   * EGP 0 Price *" at bounding box center [346, 429] width 284 height 41
type input "225"
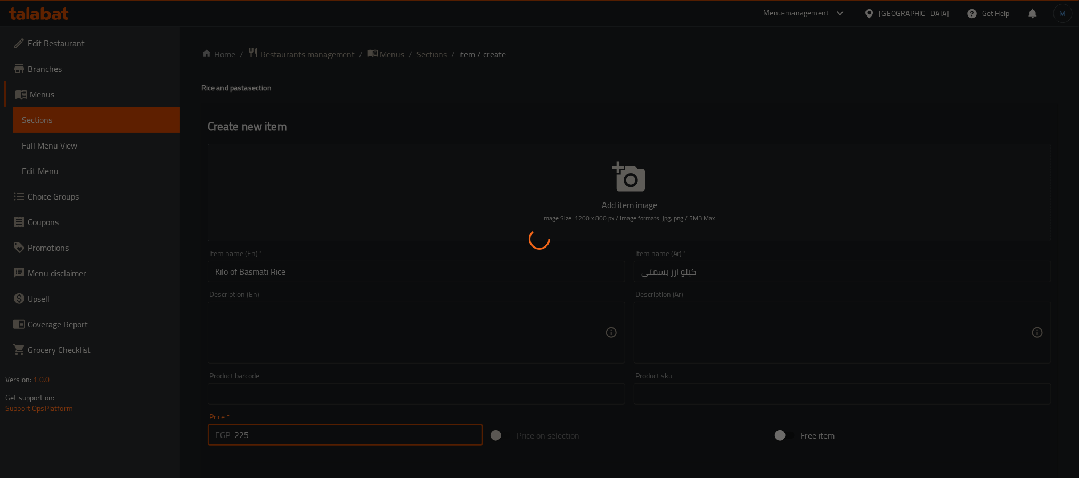
type input "0"
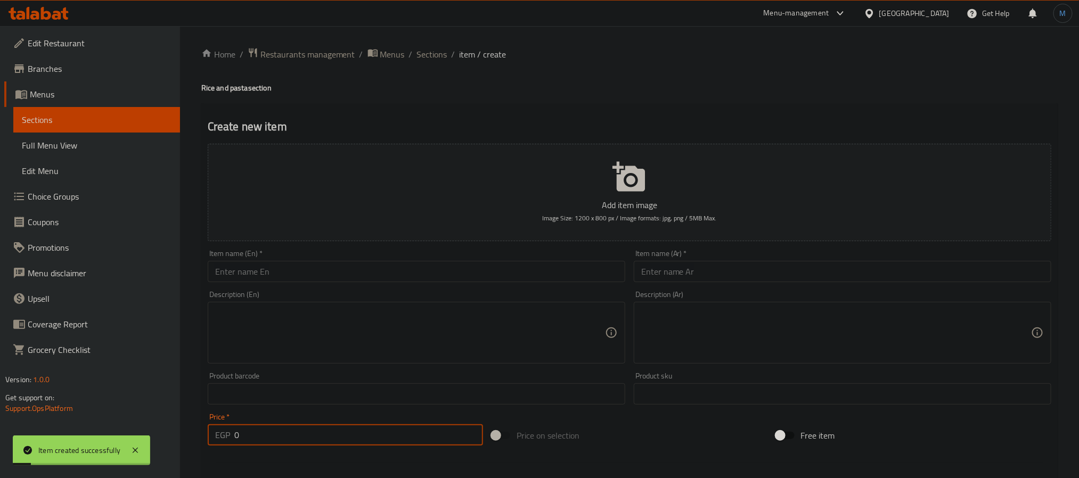
click at [703, 266] on input "text" at bounding box center [843, 271] width 418 height 21
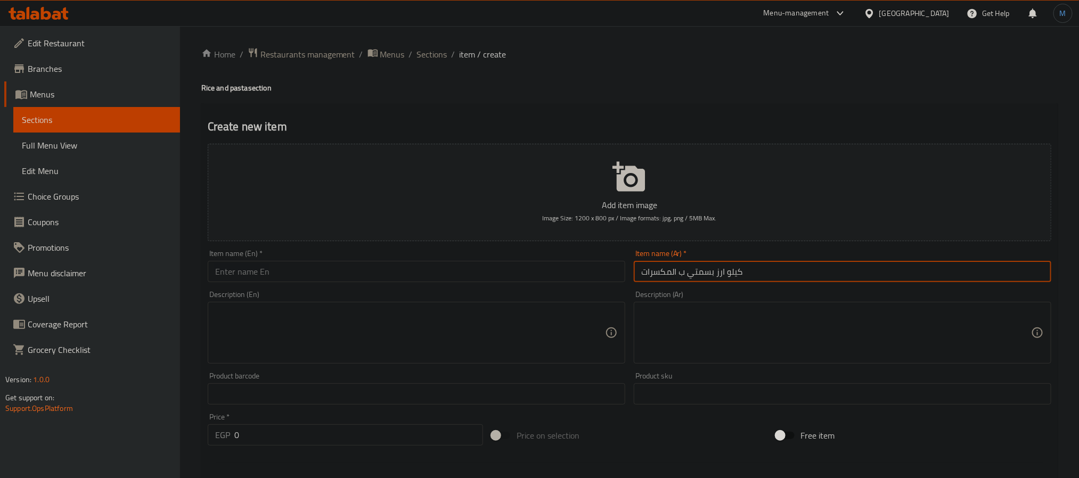
type input "كيلو ارز بسمتي ب المكسرات"
click at [319, 286] on div "Item name (En)   * Item name (En) *" at bounding box center [417, 266] width 426 height 41
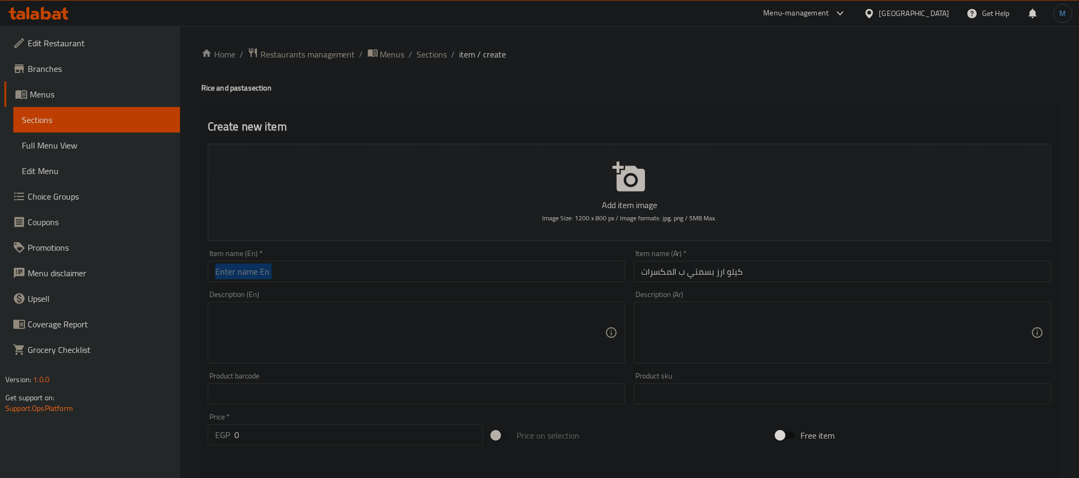
click at [319, 285] on div "Item name (En)   * Item name (En) *" at bounding box center [417, 266] width 426 height 41
click at [322, 278] on input "text" at bounding box center [417, 271] width 418 height 21
paste input "Kilo of basmati rice with nuts"
type input "Kilo of Basmati Rice with Nuts"
click at [298, 416] on div "Price   * EGP 0 Price *" at bounding box center [345, 429] width 275 height 32
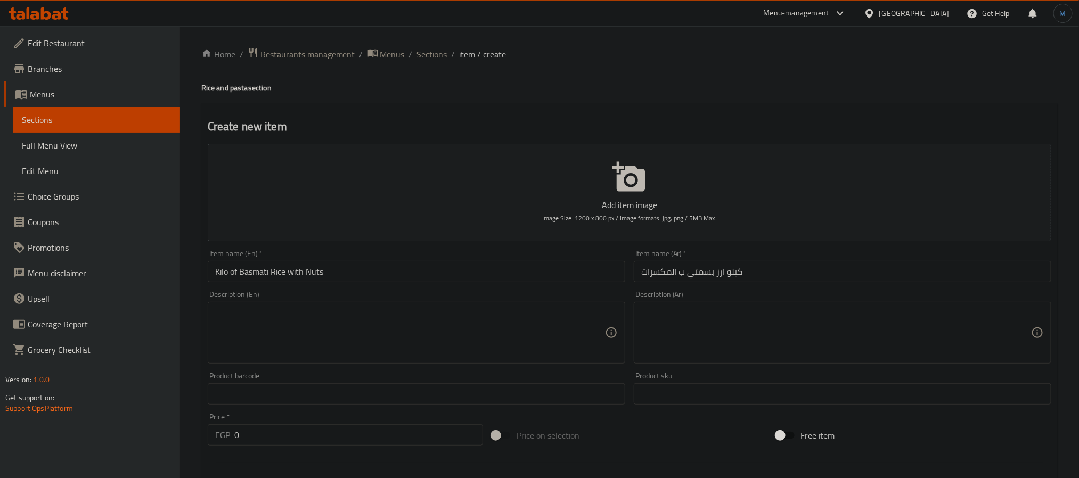
click at [305, 421] on div "Price   * EGP 0 Price *" at bounding box center [345, 429] width 275 height 32
click at [311, 425] on div "Price   * EGP 0 Price *" at bounding box center [345, 429] width 275 height 32
type input "440"
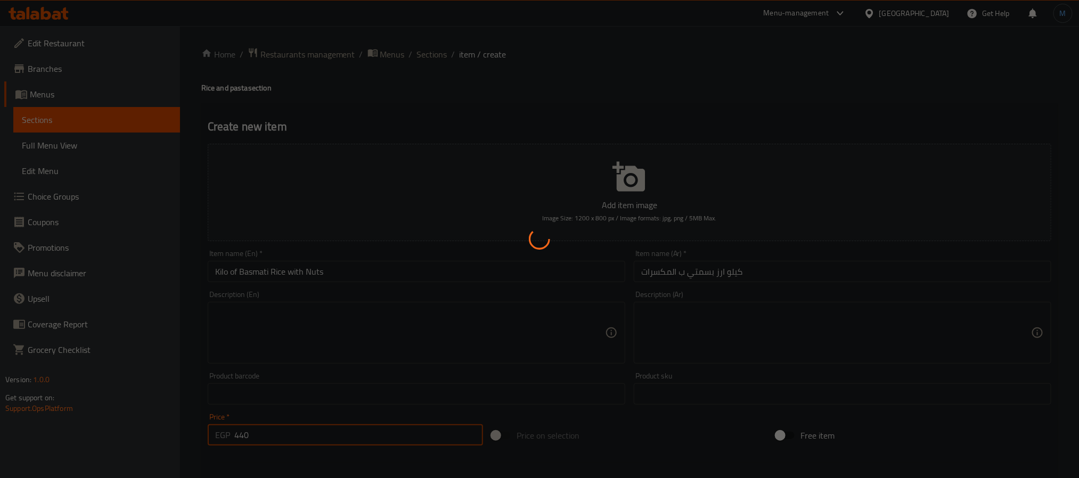
type input "0"
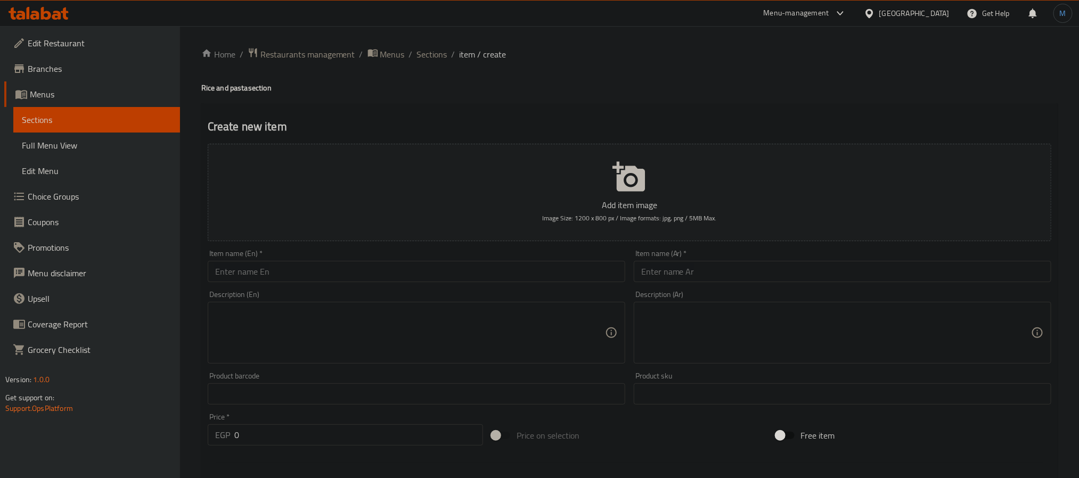
click at [444, 38] on div "Home / Restaurants management / Menus / Sections / item / create Rice and pasta…" at bounding box center [629, 389] width 899 height 727
click at [436, 44] on div "Home / Restaurants management / Menus / Sections / item / create Rice and pasta…" at bounding box center [629, 389] width 899 height 727
click at [435, 45] on div "Home / Restaurants management / Menus / Sections / item / create Rice and pasta…" at bounding box center [629, 389] width 899 height 727
click at [435, 58] on span "Sections" at bounding box center [432, 54] width 30 height 13
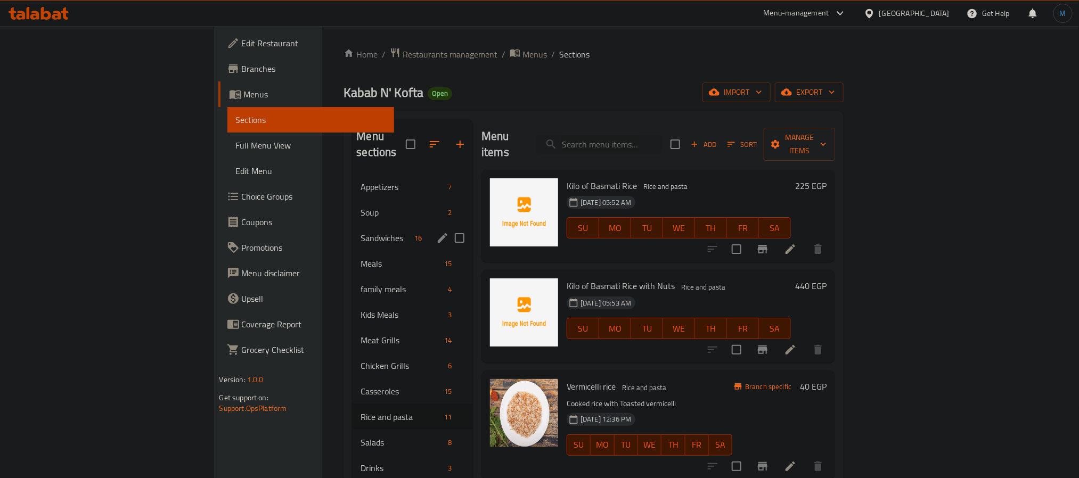
click at [361, 232] on span "Sandwiches" at bounding box center [385, 238] width 49 height 13
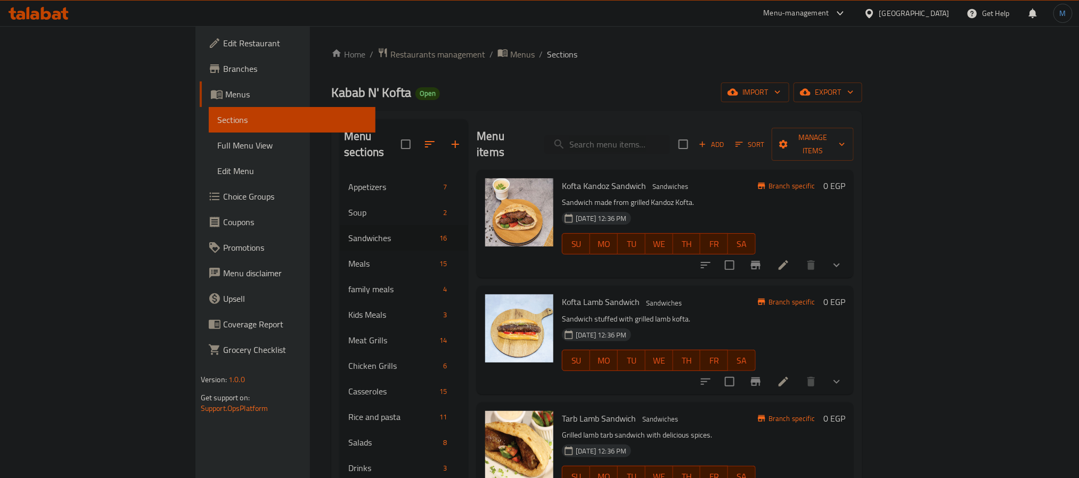
click at [840, 264] on icon "show more" at bounding box center [837, 266] width 6 height 4
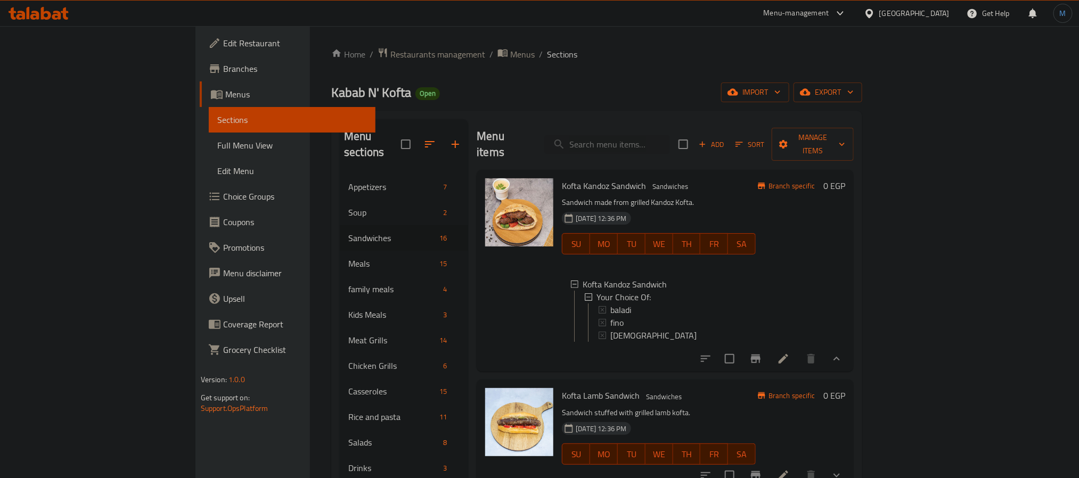
click at [790, 356] on icon at bounding box center [783, 359] width 13 height 13
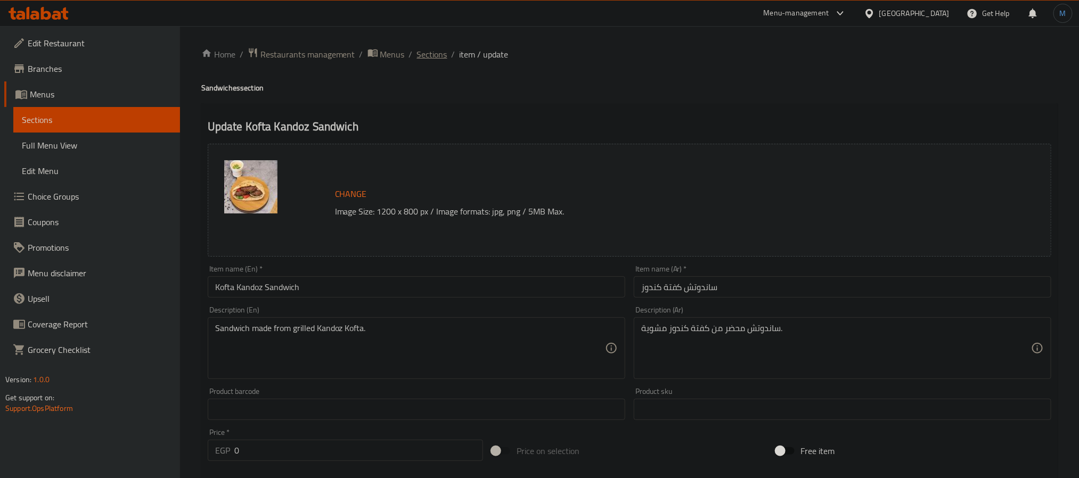
click at [432, 48] on span "Sections" at bounding box center [432, 54] width 30 height 13
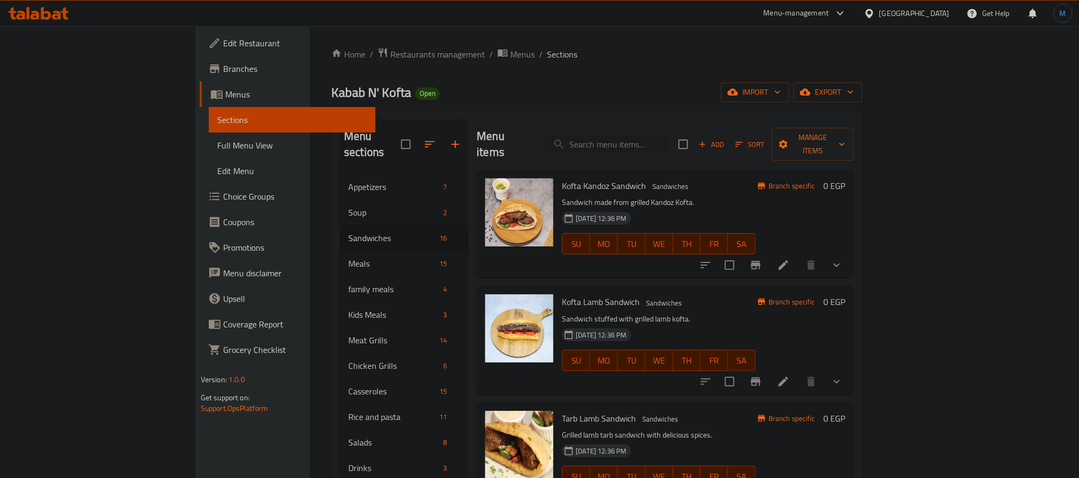
click at [850, 253] on button "show more" at bounding box center [837, 266] width 26 height 26
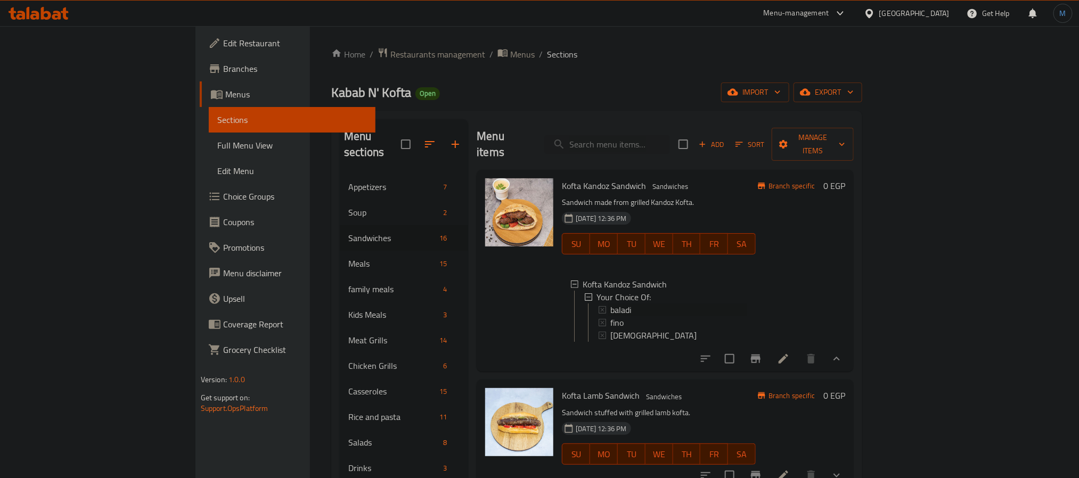
click at [611, 304] on span "baladi" at bounding box center [621, 310] width 21 height 13
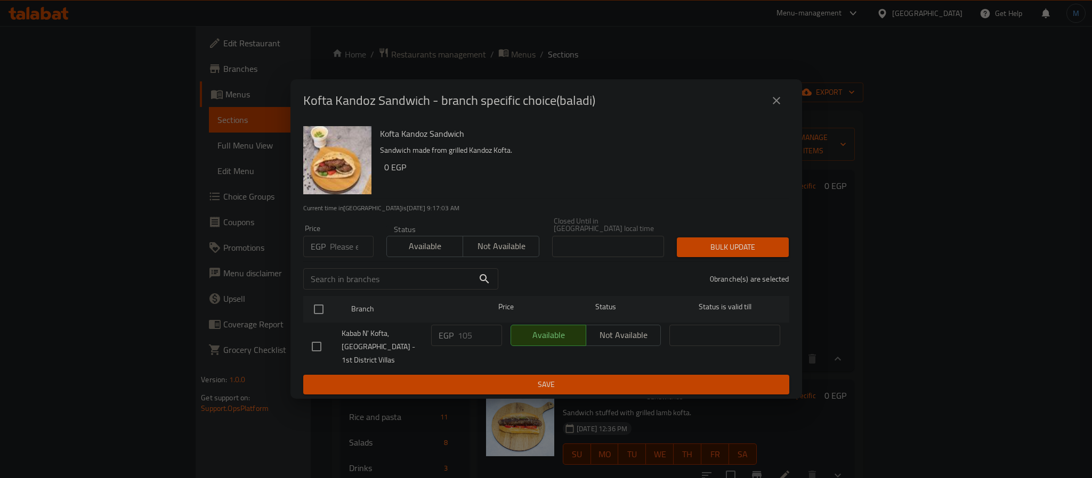
click at [786, 104] on button "close" at bounding box center [776, 101] width 26 height 26
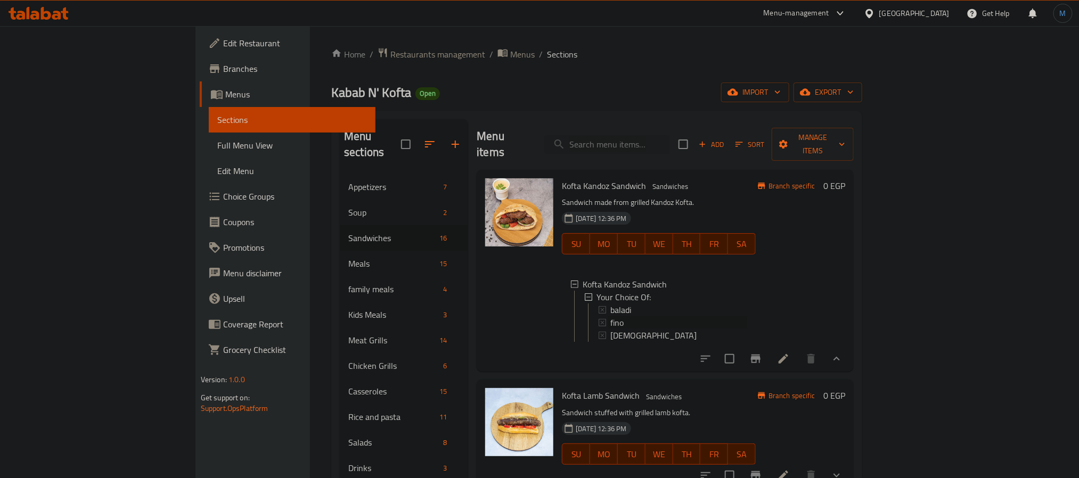
click at [611, 316] on div "fino" at bounding box center [679, 322] width 137 height 13
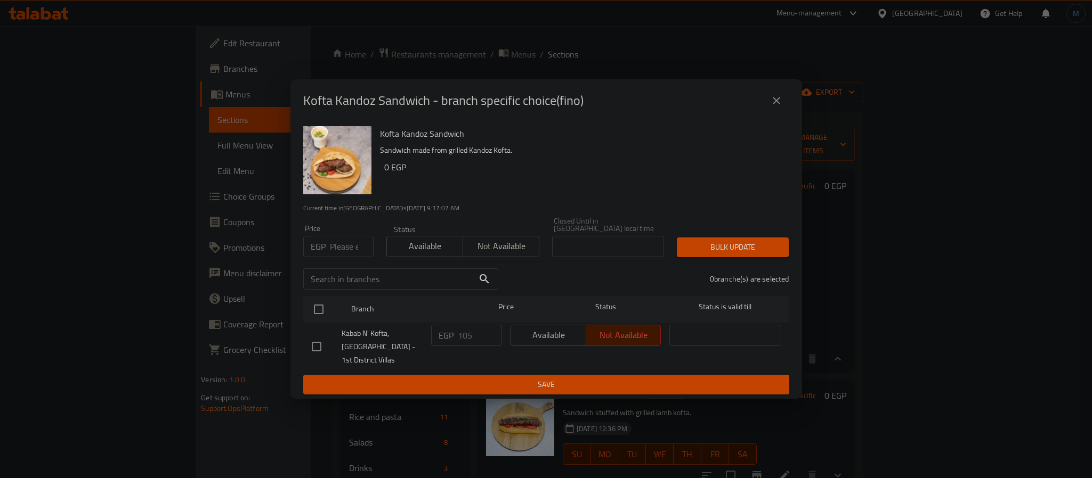
click at [793, 95] on div "Kofta Kandoz Sandwich - branch specific choice(fino)" at bounding box center [545, 100] width 511 height 43
click at [788, 105] on div "Kofta Kandoz Sandwich - branch specific choice(fino)" at bounding box center [545, 100] width 511 height 43
click at [786, 107] on button "close" at bounding box center [776, 101] width 26 height 26
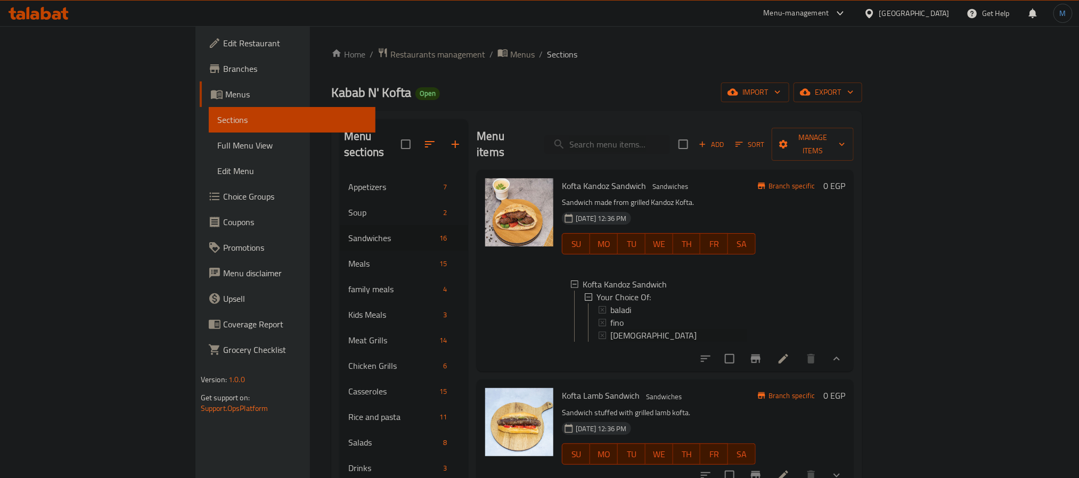
click at [611, 329] on div "[DEMOGRAPHIC_DATA]" at bounding box center [679, 335] width 137 height 13
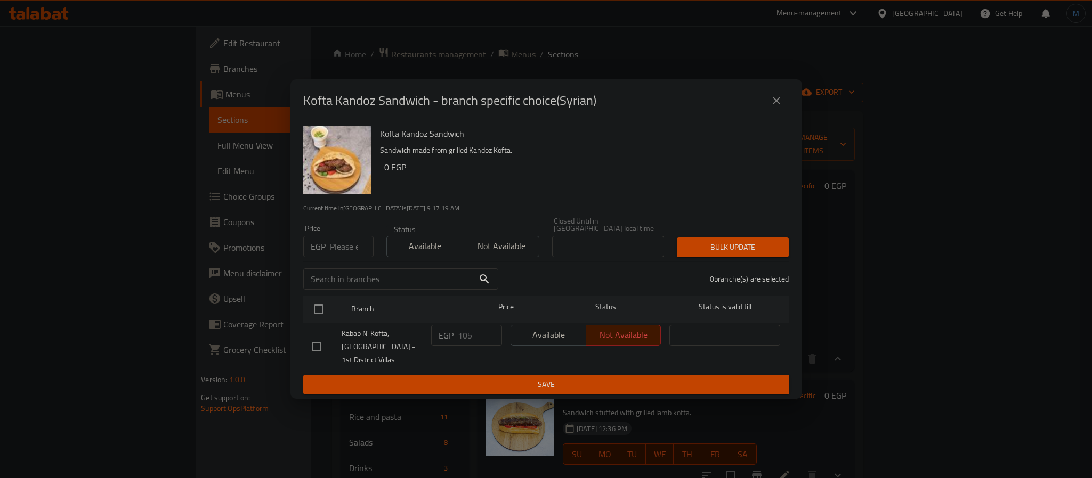
click at [768, 103] on button "close" at bounding box center [776, 101] width 26 height 26
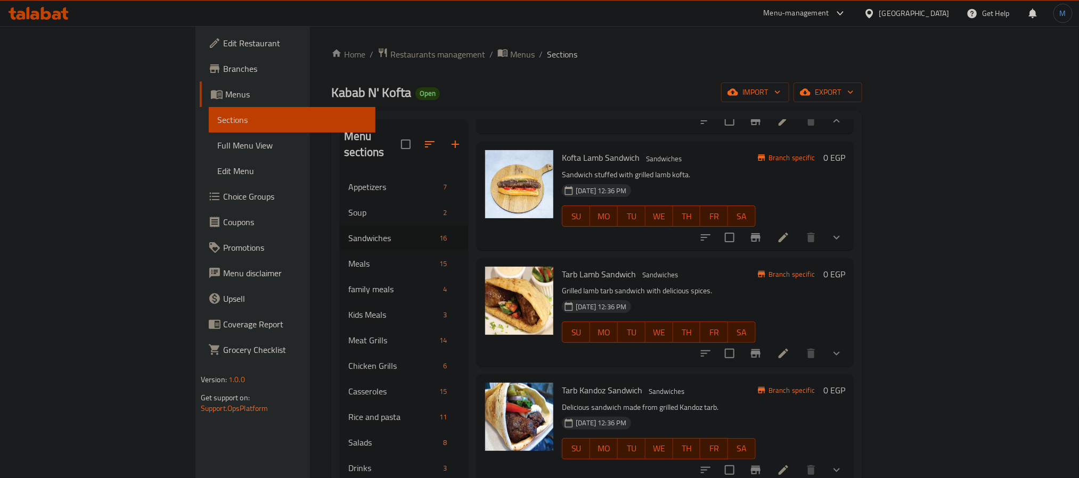
scroll to position [240, 0]
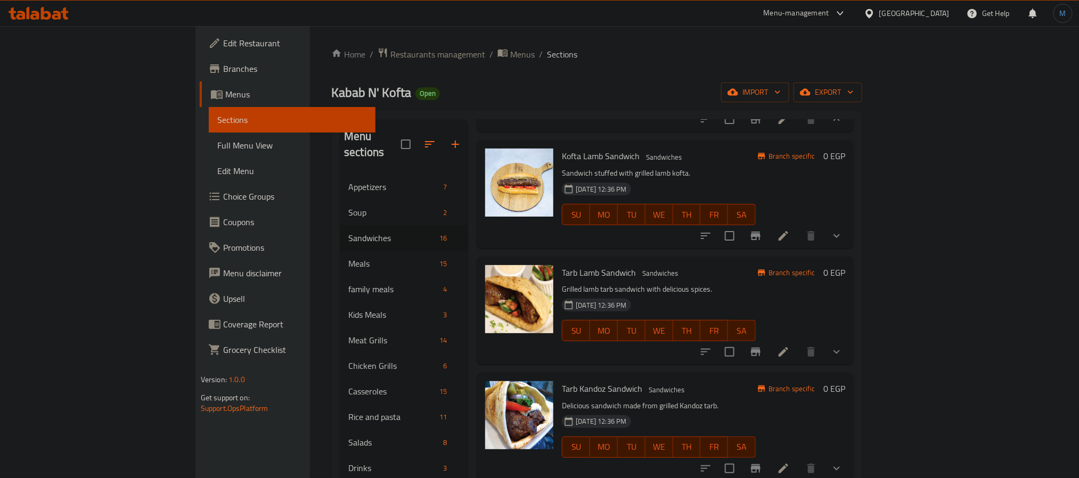
click at [843, 231] on icon "show more" at bounding box center [837, 236] width 13 height 13
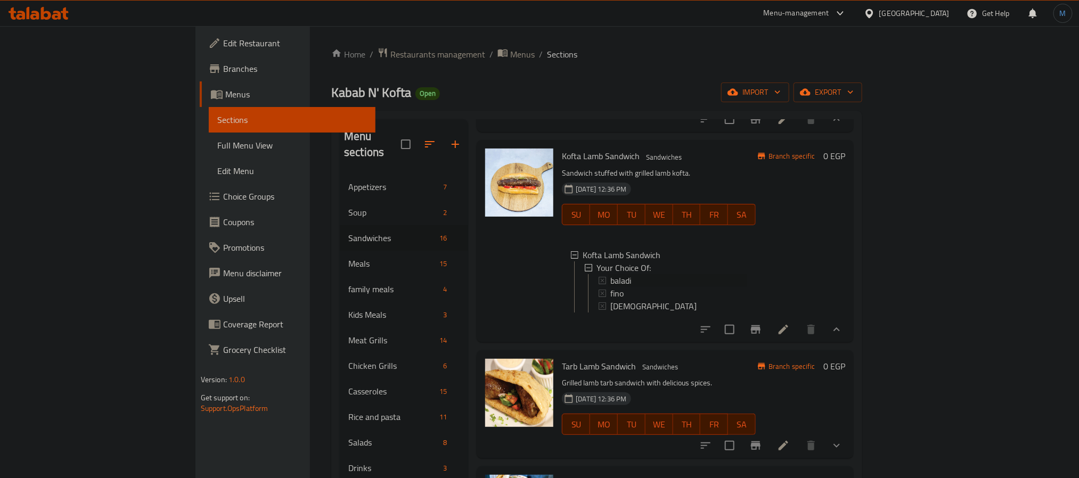
click at [598, 276] on div "baladi" at bounding box center [672, 280] width 149 height 13
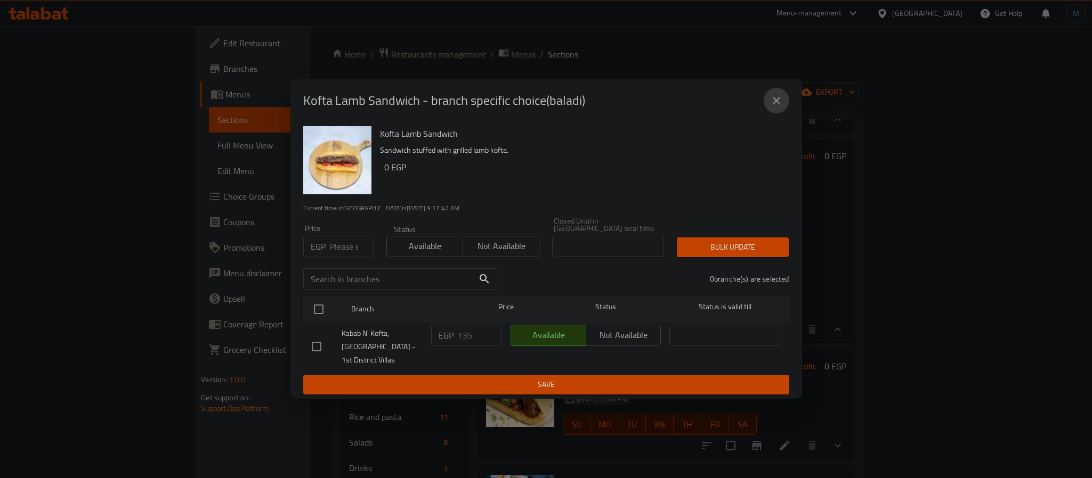
click at [770, 105] on icon "close" at bounding box center [776, 100] width 13 height 13
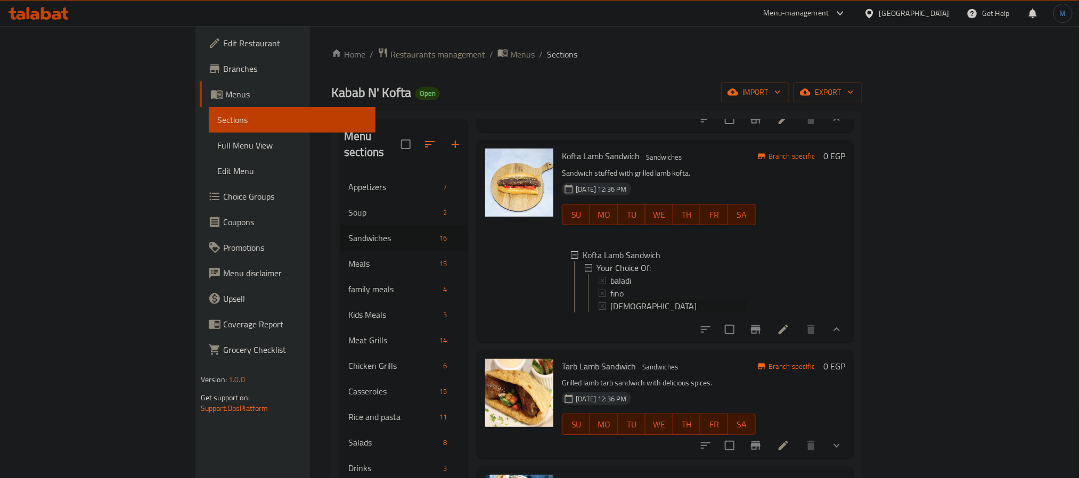
click at [611, 302] on div "[DEMOGRAPHIC_DATA]" at bounding box center [679, 306] width 137 height 13
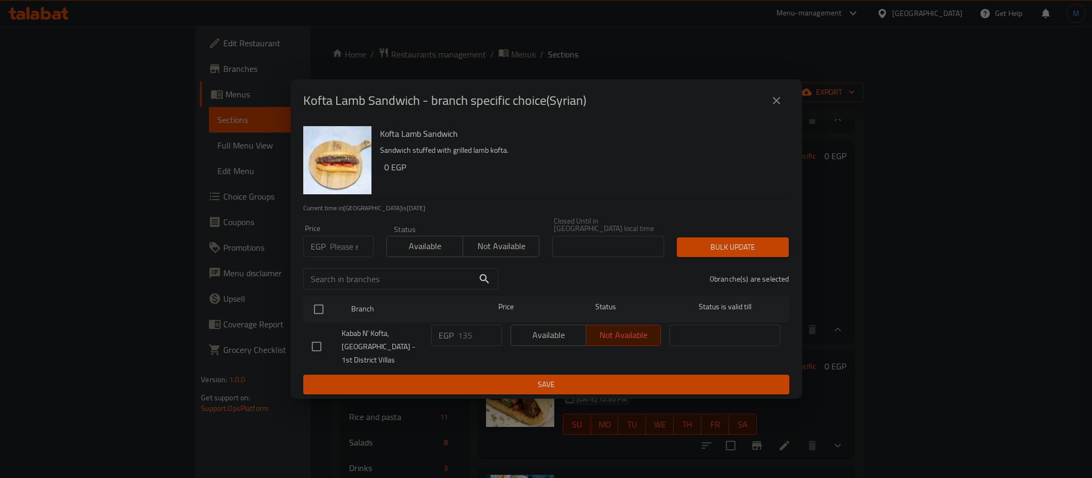
drag, startPoint x: 768, startPoint y: 104, endPoint x: 750, endPoint y: 135, distance: 35.5
click at [768, 104] on button "close" at bounding box center [776, 101] width 26 height 26
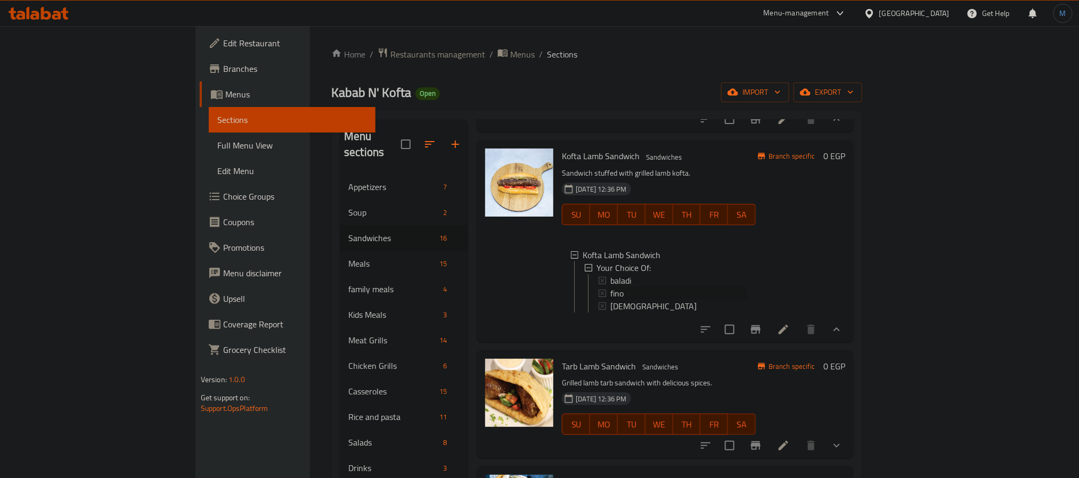
click at [611, 293] on span "fino" at bounding box center [617, 293] width 13 height 13
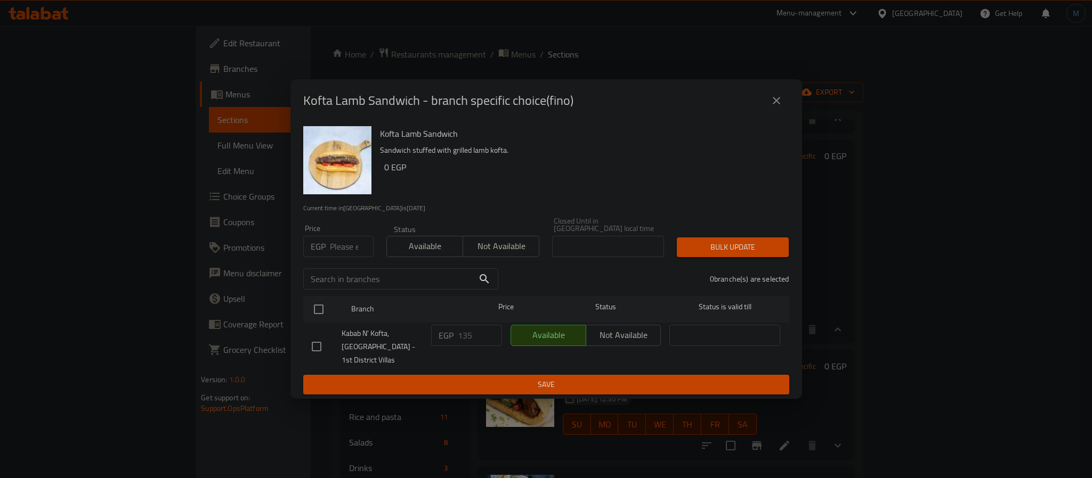
click at [751, 113] on div "Kofta Lamb Sandwich - branch specific choice(fino)" at bounding box center [546, 101] width 486 height 26
click at [766, 109] on button "close" at bounding box center [776, 101] width 26 height 26
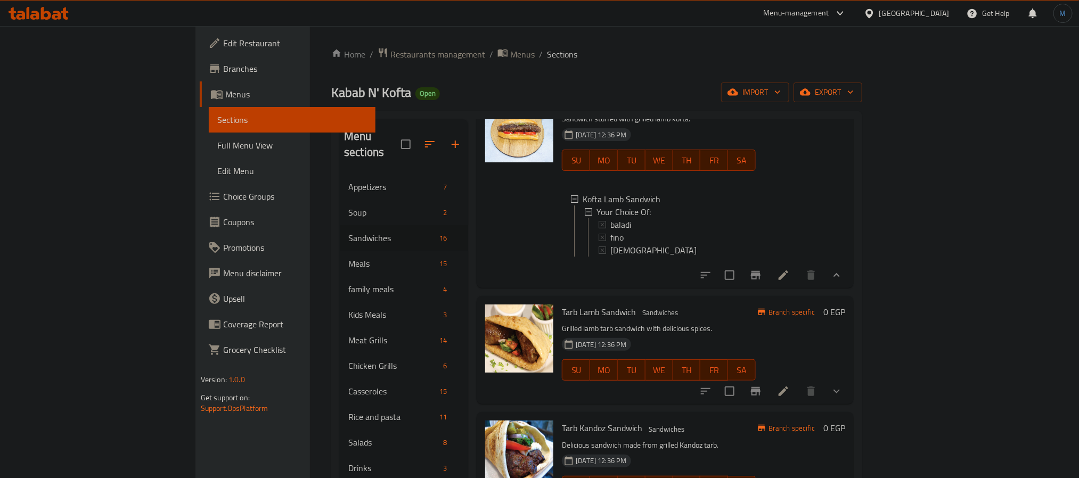
scroll to position [320, 0]
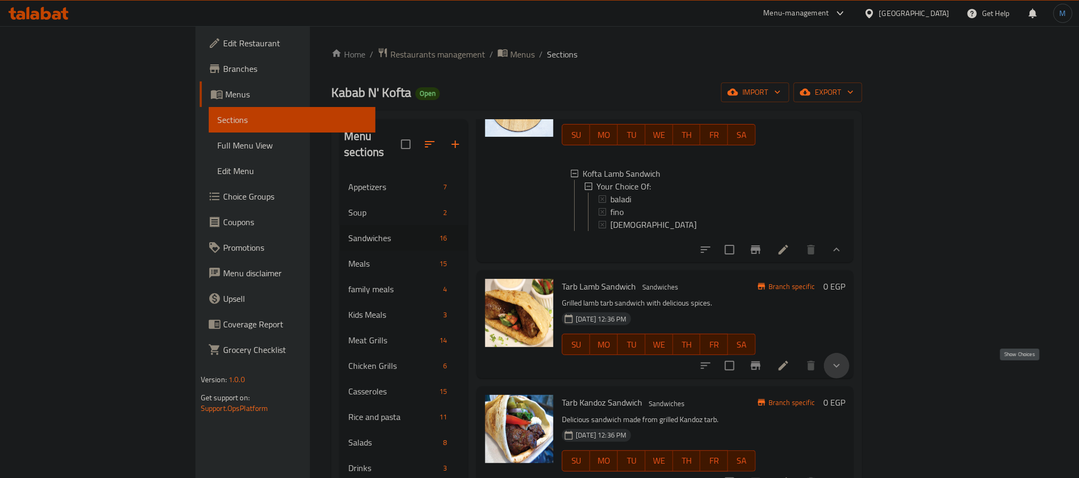
click at [843, 369] on icon "show more" at bounding box center [837, 366] width 13 height 13
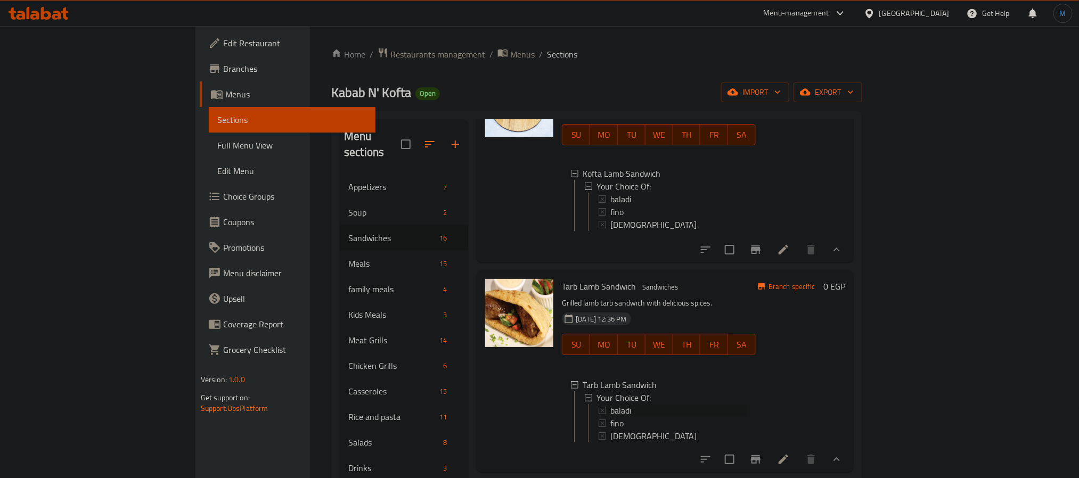
click at [611, 417] on span "baladi" at bounding box center [621, 410] width 21 height 13
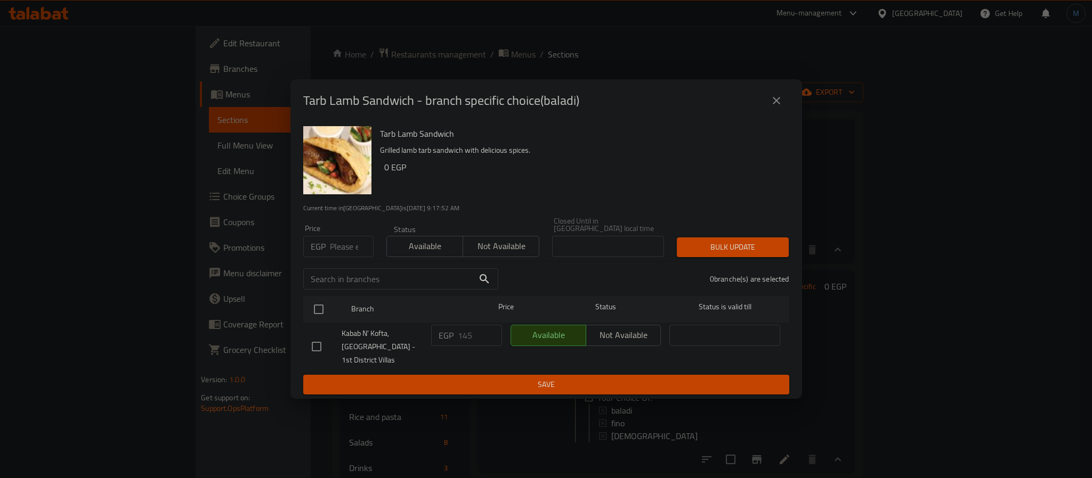
click at [777, 101] on icon "close" at bounding box center [776, 100] width 13 height 13
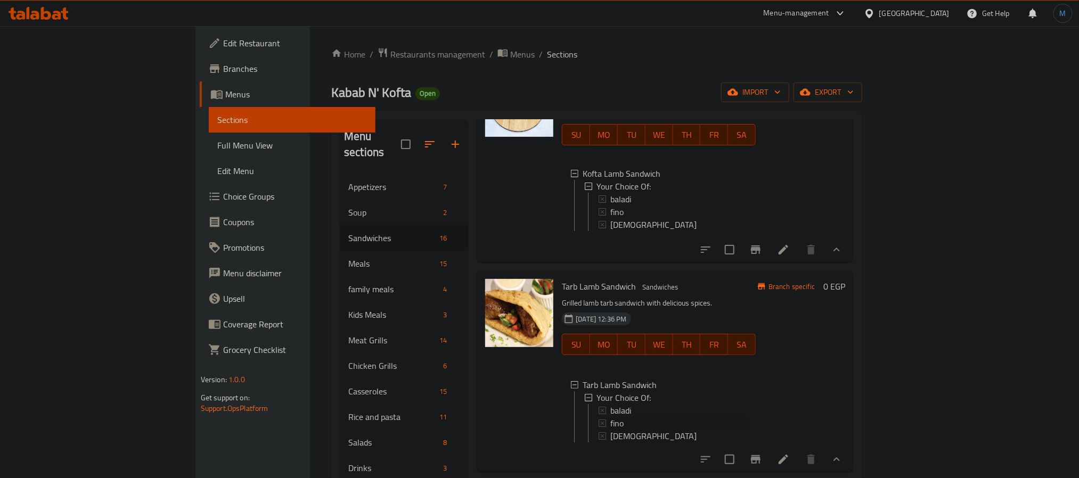
click at [611, 428] on span "fino" at bounding box center [617, 423] width 13 height 13
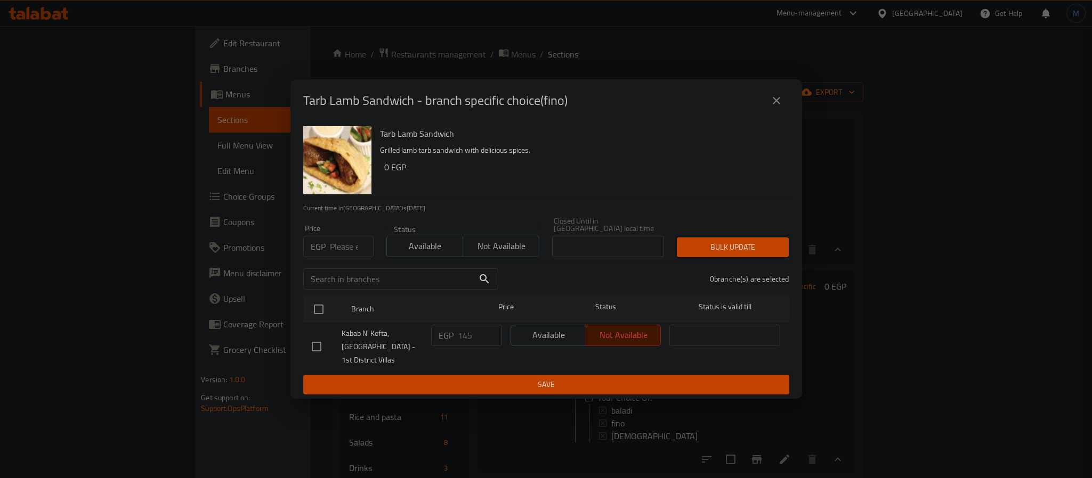
click at [770, 104] on icon "close" at bounding box center [776, 100] width 13 height 13
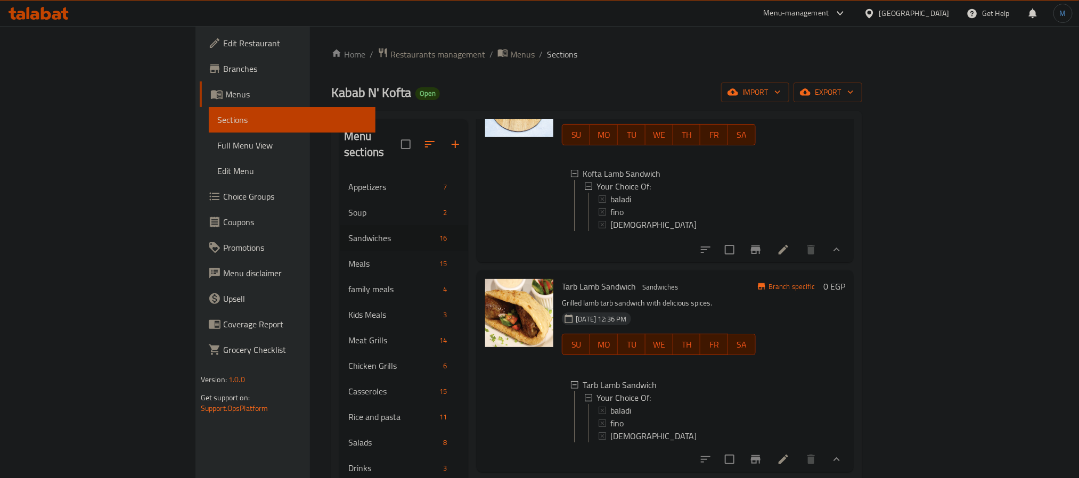
click at [611, 430] on div "fino" at bounding box center [679, 423] width 137 height 13
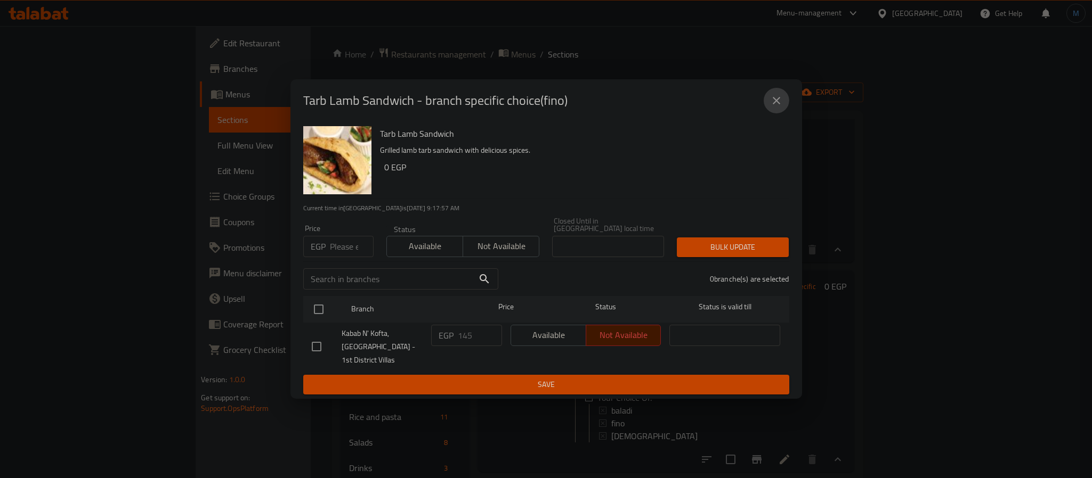
click at [772, 113] on button "close" at bounding box center [776, 101] width 26 height 26
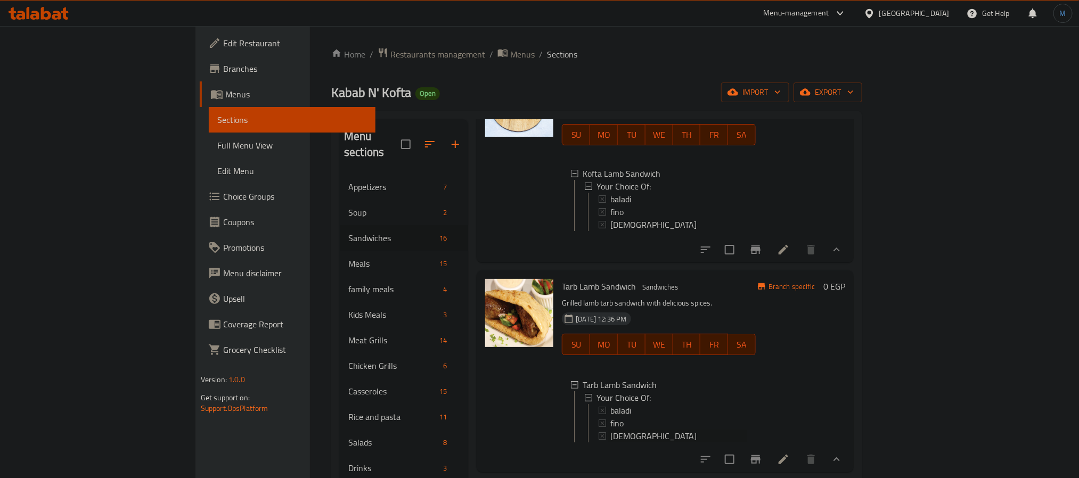
click at [611, 443] on span "[DEMOGRAPHIC_DATA]" at bounding box center [654, 436] width 86 height 13
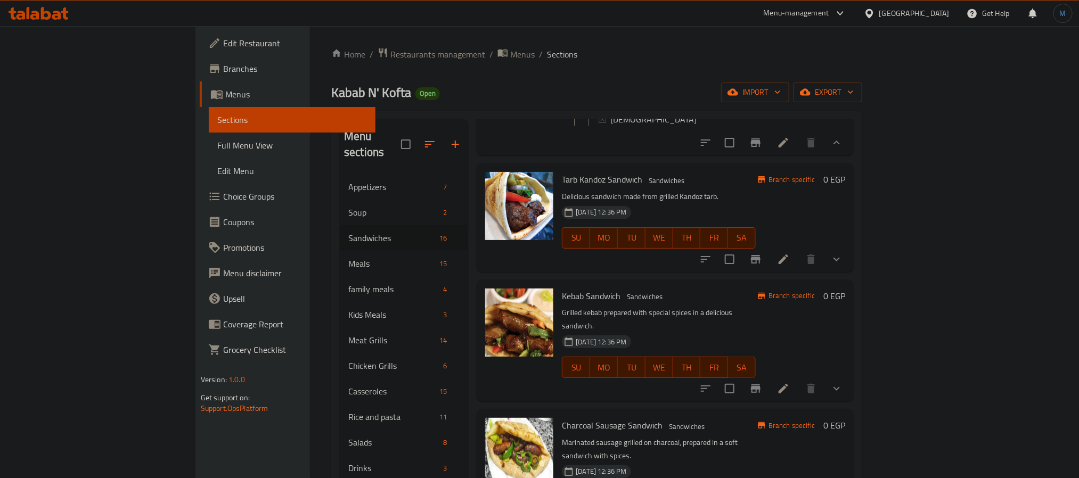
scroll to position [639, 0]
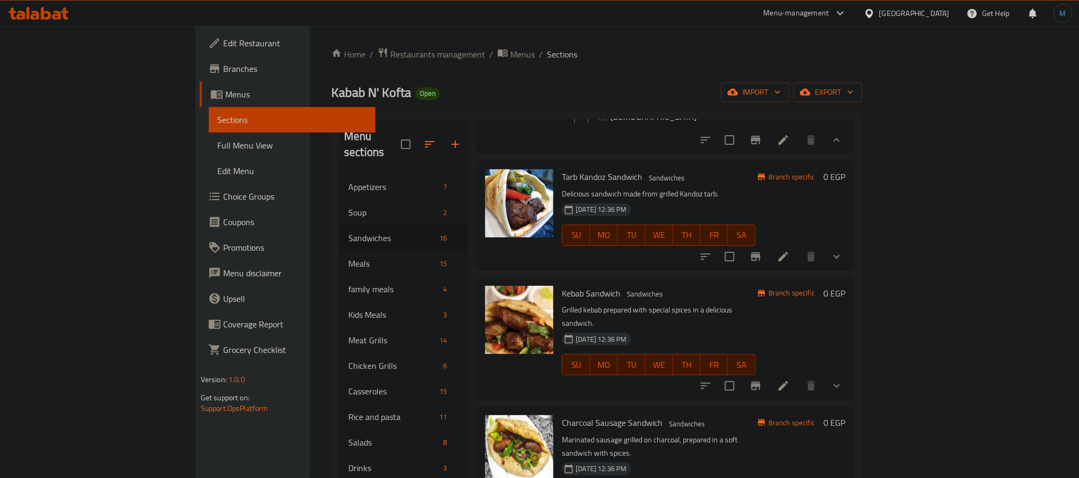
click at [850, 264] on div at bounding box center [771, 257] width 157 height 26
click at [850, 267] on div at bounding box center [771, 257] width 157 height 26
click at [850, 267] on button "show more" at bounding box center [837, 257] width 26 height 26
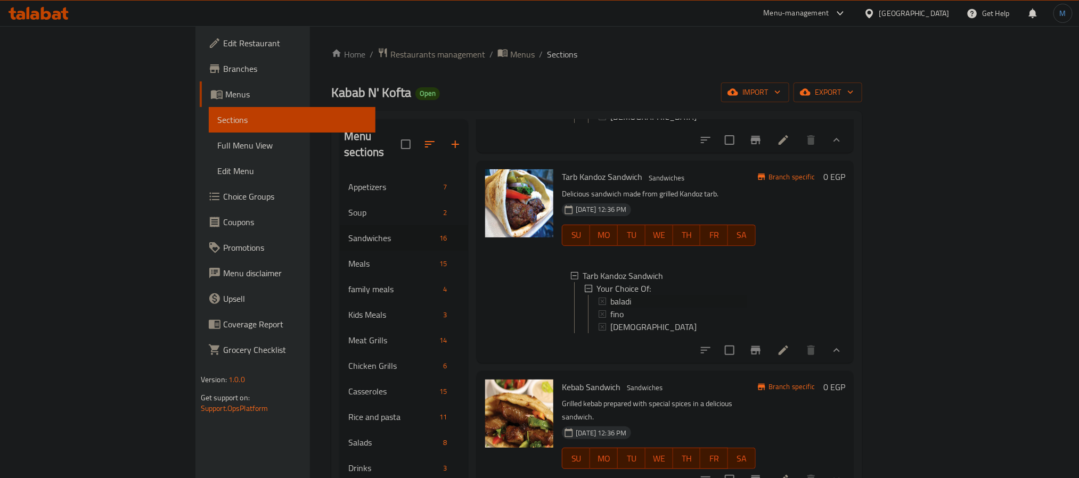
click at [611, 308] on div "baladi" at bounding box center [679, 301] width 137 height 13
click at [611, 321] on span "fino" at bounding box center [617, 314] width 13 height 13
click at [611, 333] on span "[DEMOGRAPHIC_DATA]" at bounding box center [654, 327] width 86 height 13
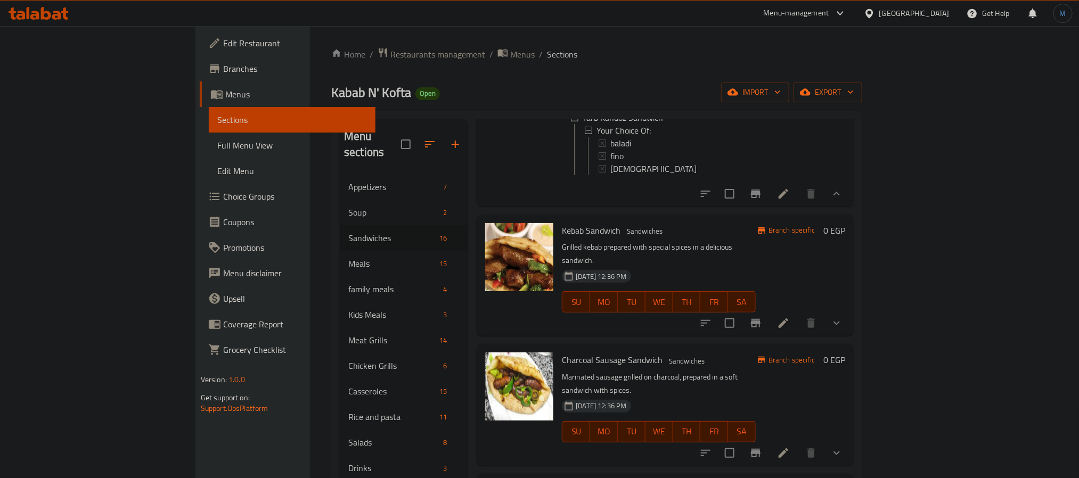
scroll to position [799, 0]
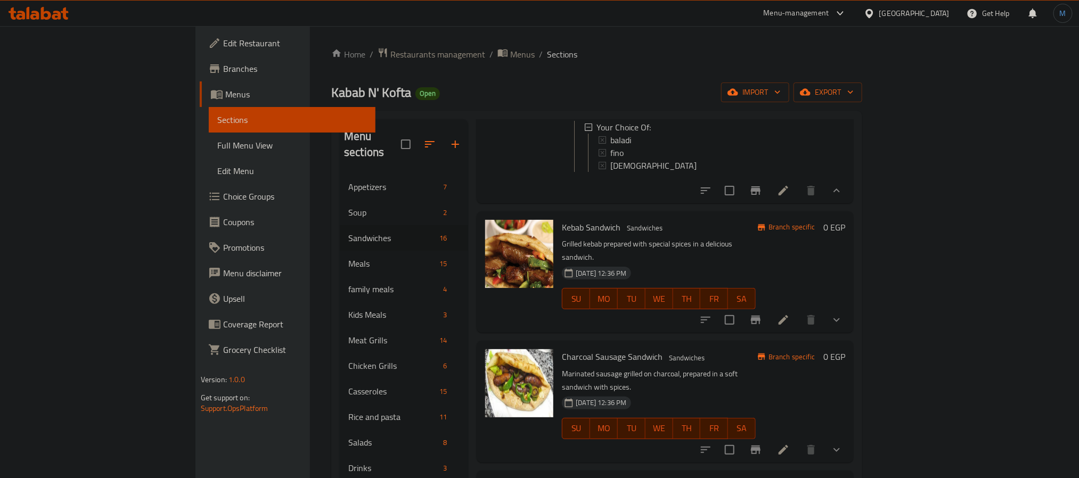
click at [850, 333] on button "show more" at bounding box center [837, 320] width 26 height 26
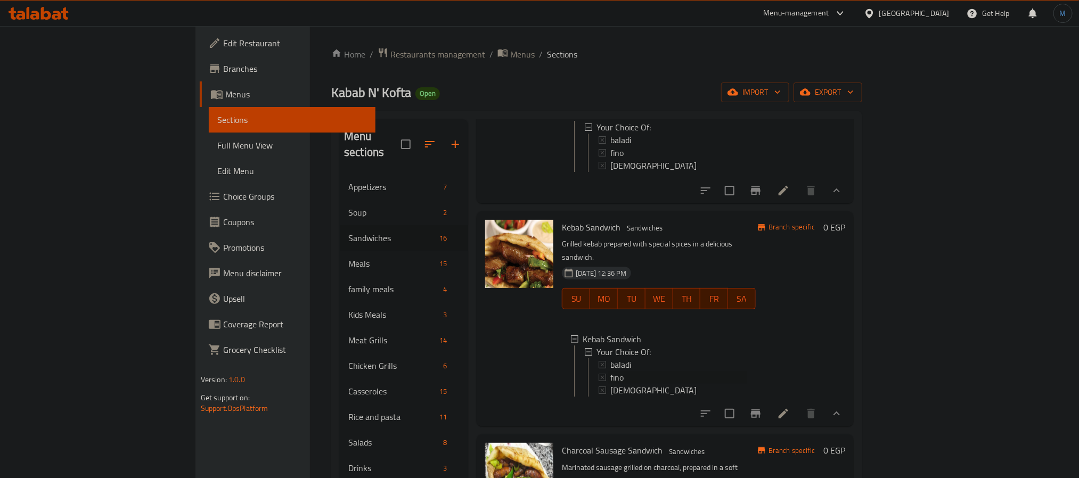
click at [611, 384] on span "fino" at bounding box center [617, 377] width 13 height 13
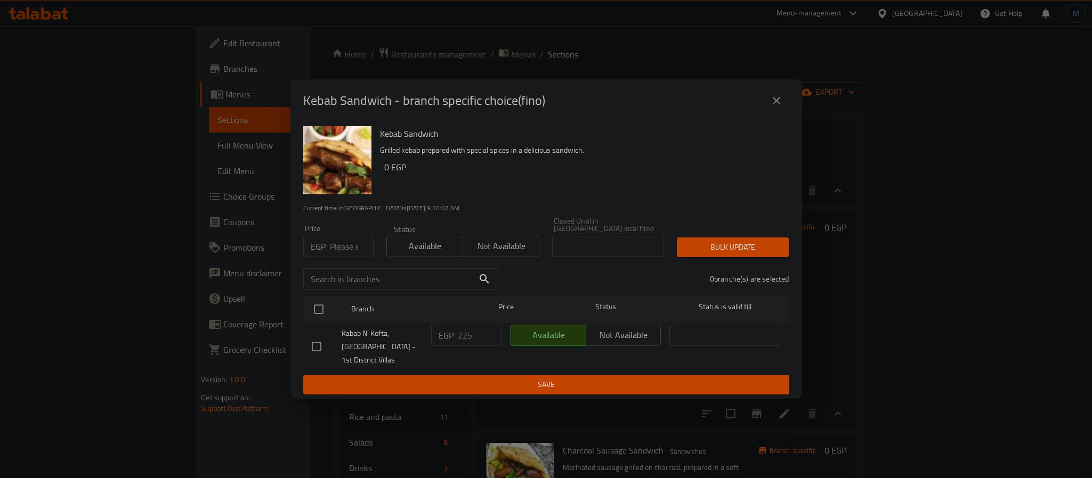
click at [760, 113] on div "Kebab Sandwich - branch specific choice(fino)" at bounding box center [546, 101] width 486 height 26
click at [769, 107] on button "close" at bounding box center [776, 101] width 26 height 26
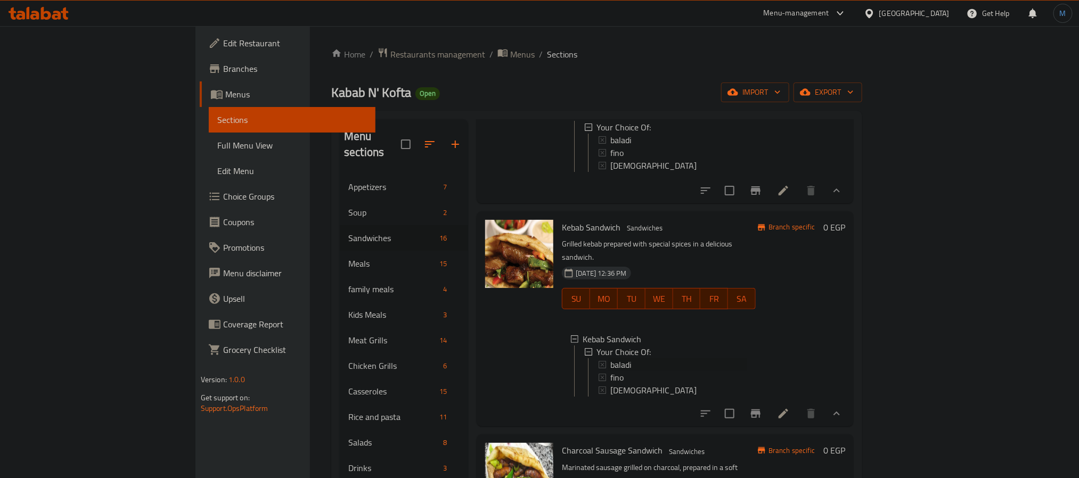
click at [611, 371] on span "baladi" at bounding box center [621, 365] width 21 height 13
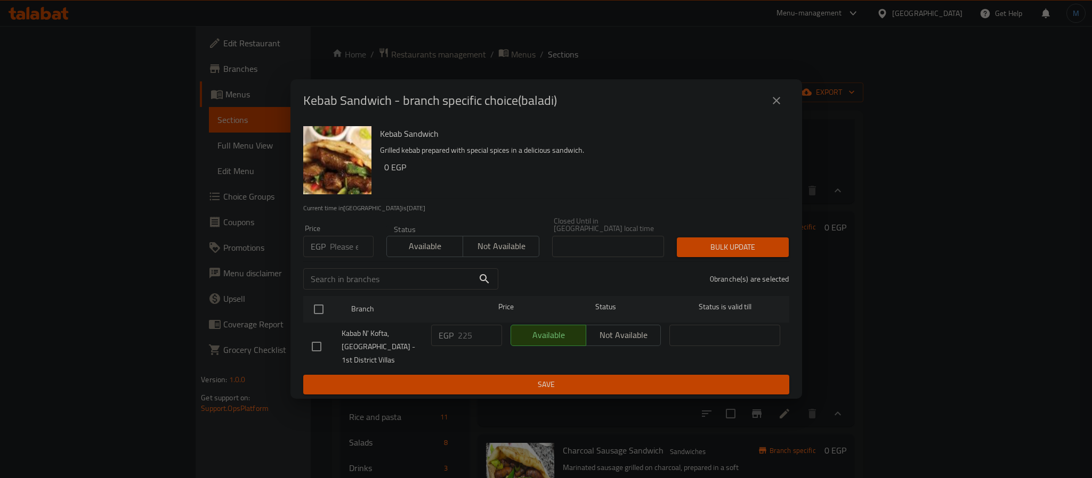
click at [777, 104] on icon "close" at bounding box center [775, 100] width 7 height 7
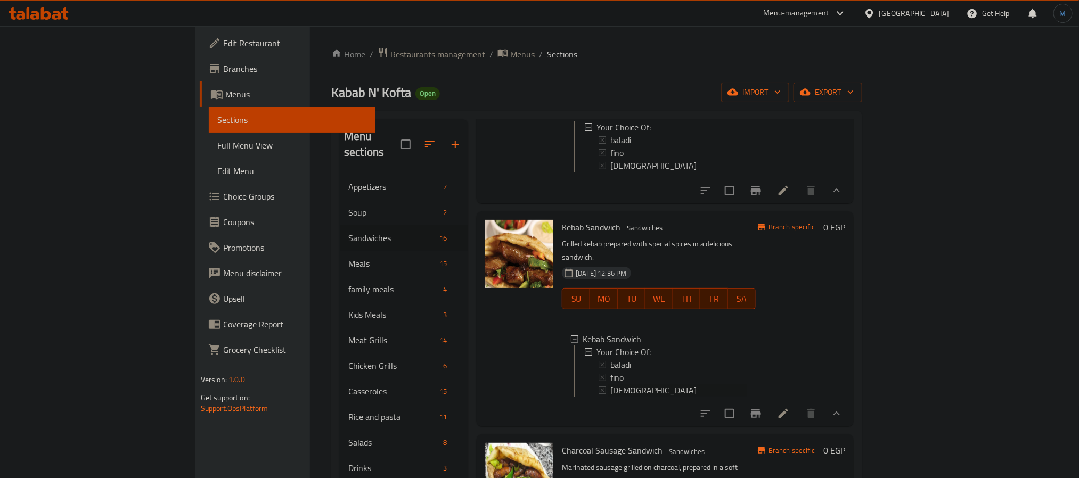
click at [611, 397] on span "[DEMOGRAPHIC_DATA]" at bounding box center [654, 390] width 86 height 13
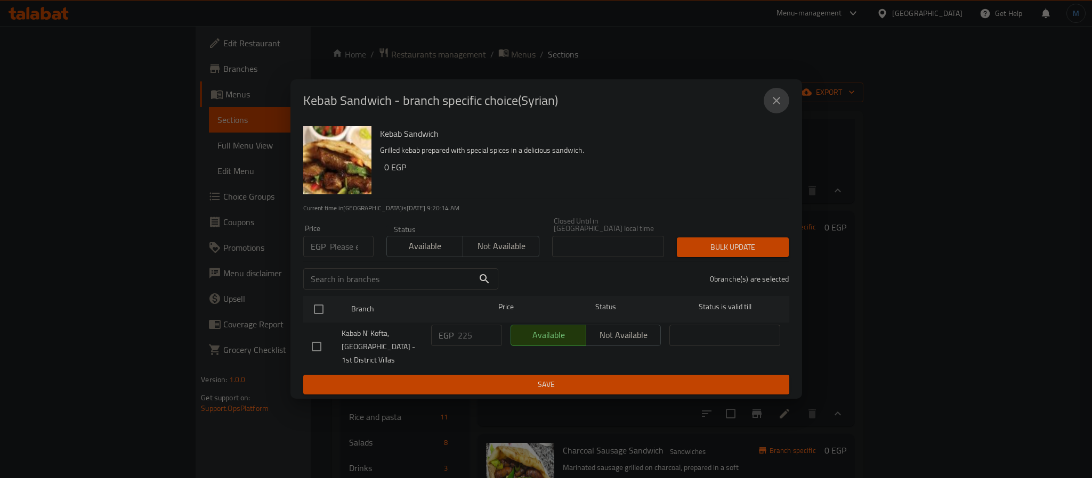
click at [764, 103] on button "close" at bounding box center [776, 101] width 26 height 26
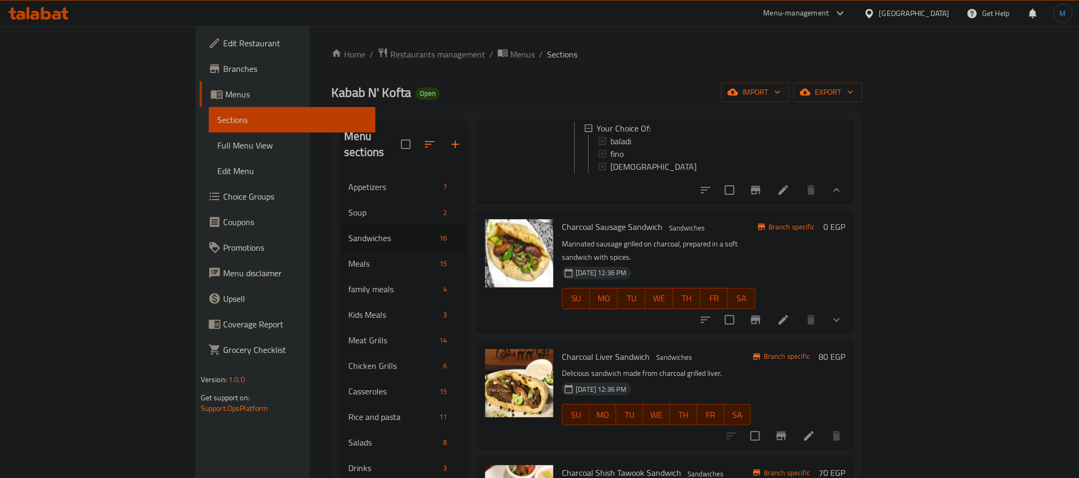
scroll to position [1039, 0]
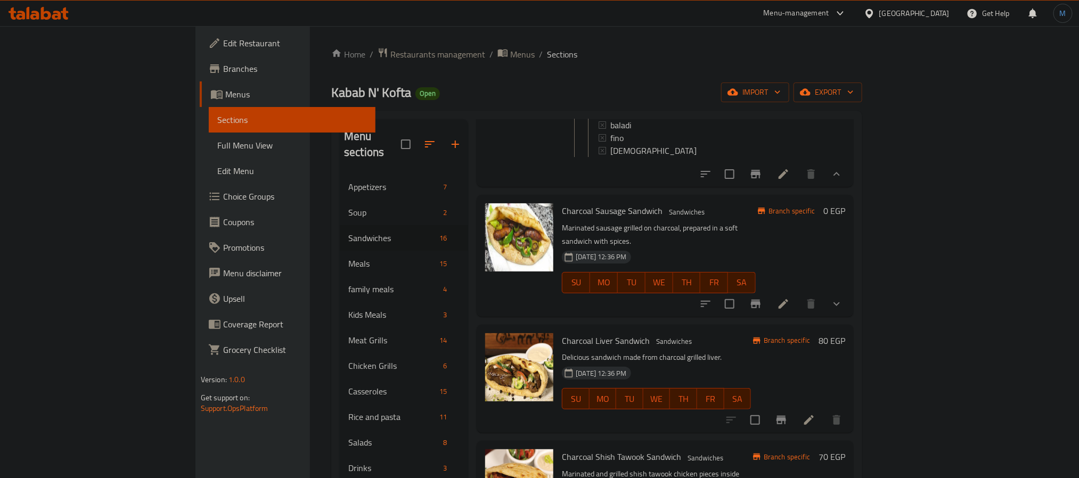
click at [850, 310] on button "show more" at bounding box center [837, 304] width 26 height 26
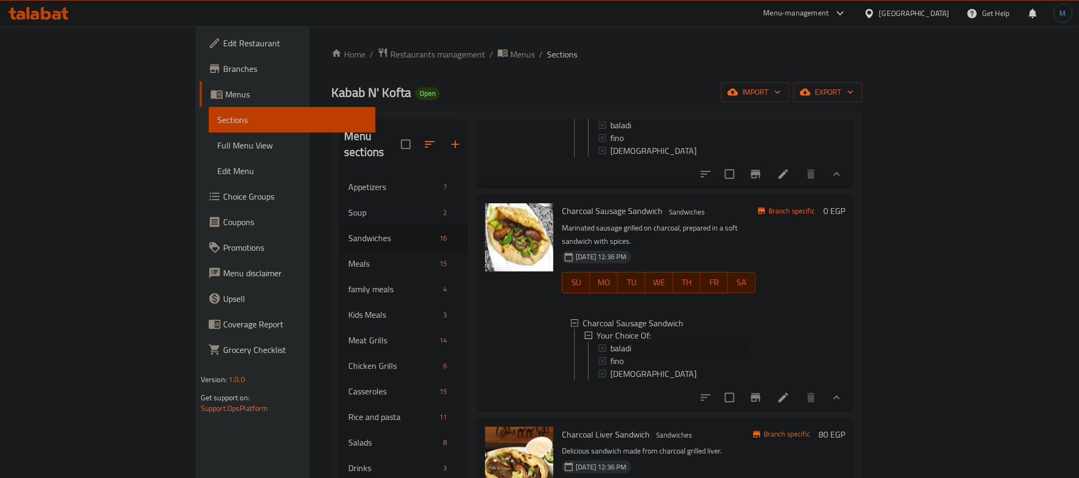
click at [611, 355] on div "baladi" at bounding box center [679, 349] width 137 height 13
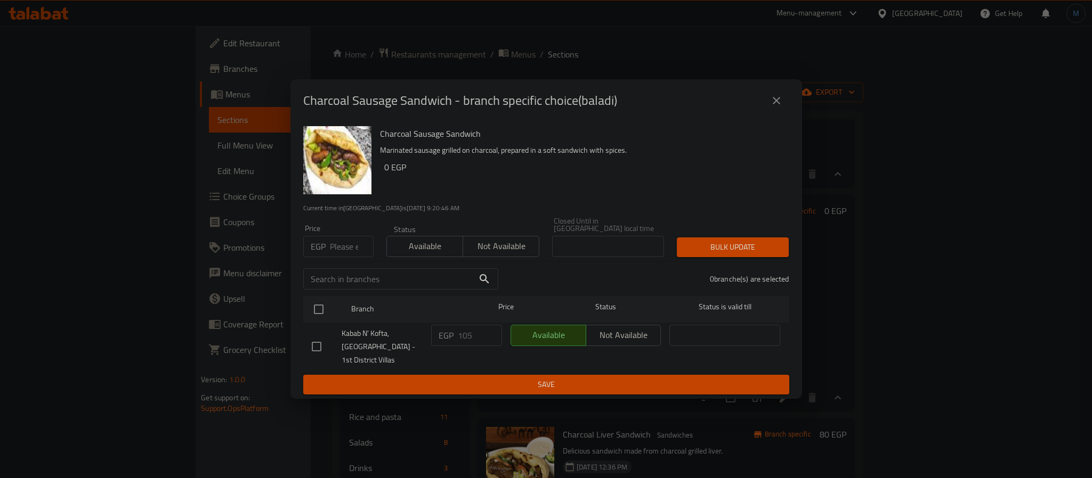
click at [782, 89] on div "Charcoal Sausage Sandwich - branch specific choice(baladi)" at bounding box center [545, 100] width 511 height 43
click at [770, 101] on icon "close" at bounding box center [776, 100] width 13 height 13
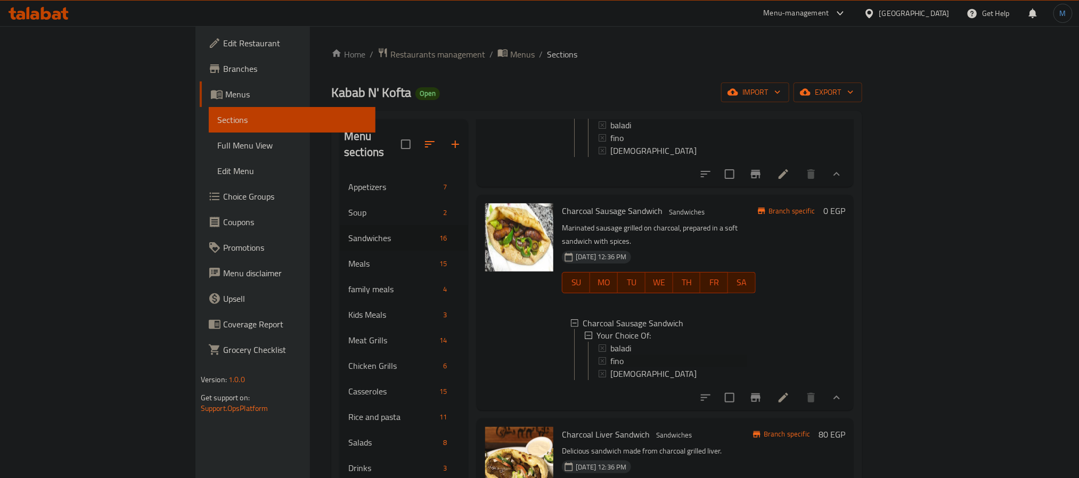
click at [611, 368] on span "fino" at bounding box center [617, 361] width 13 height 13
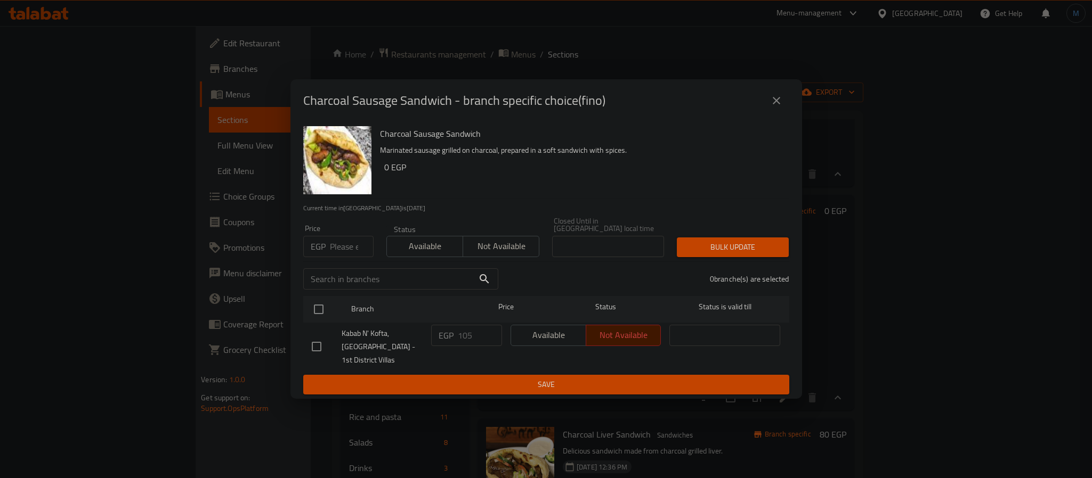
drag, startPoint x: 767, startPoint y: 90, endPoint x: 780, endPoint y: 105, distance: 20.4
click at [769, 91] on div "Charcoal Sausage Sandwich - branch specific choice(fino)" at bounding box center [545, 100] width 511 height 43
click at [780, 105] on icon "close" at bounding box center [776, 100] width 13 height 13
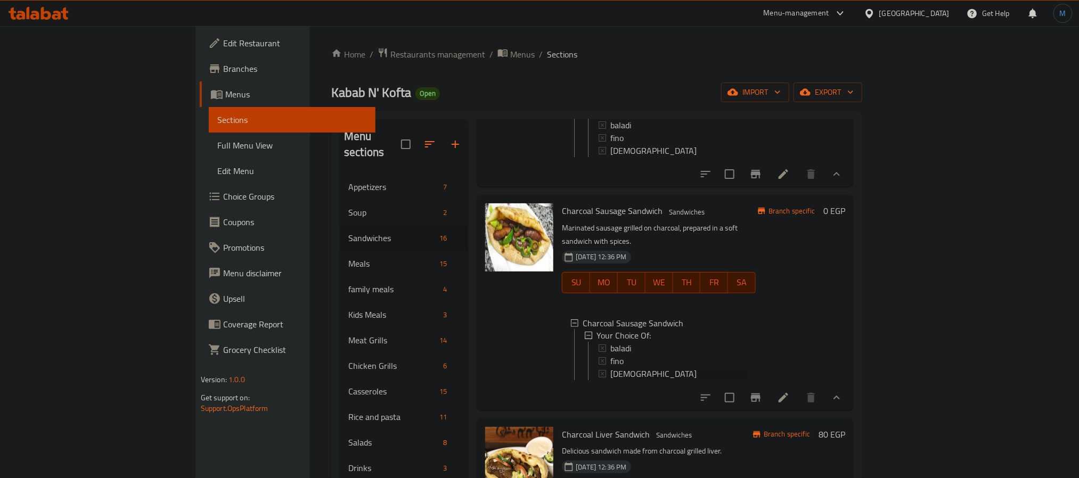
click at [611, 381] on span "[DEMOGRAPHIC_DATA]" at bounding box center [654, 374] width 86 height 13
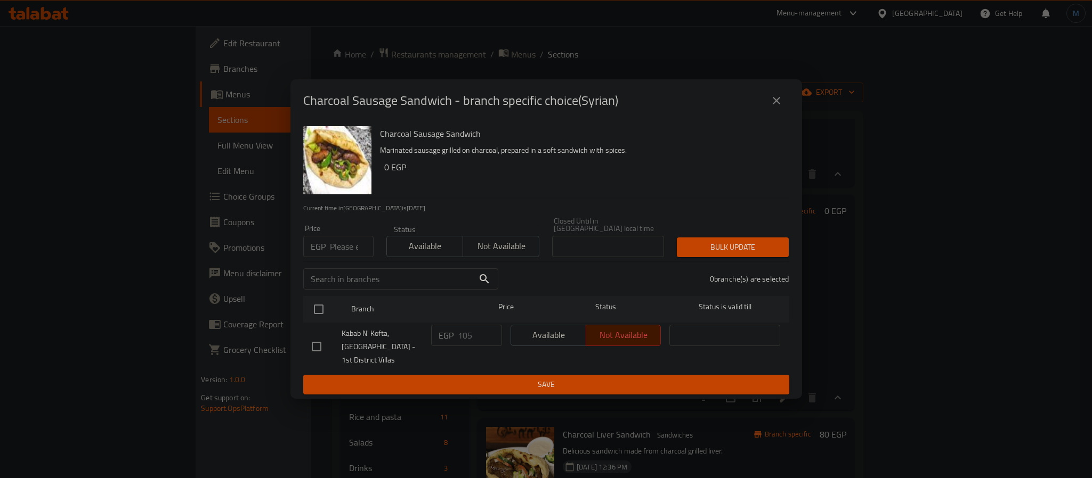
click at [778, 97] on icon "close" at bounding box center [776, 100] width 13 height 13
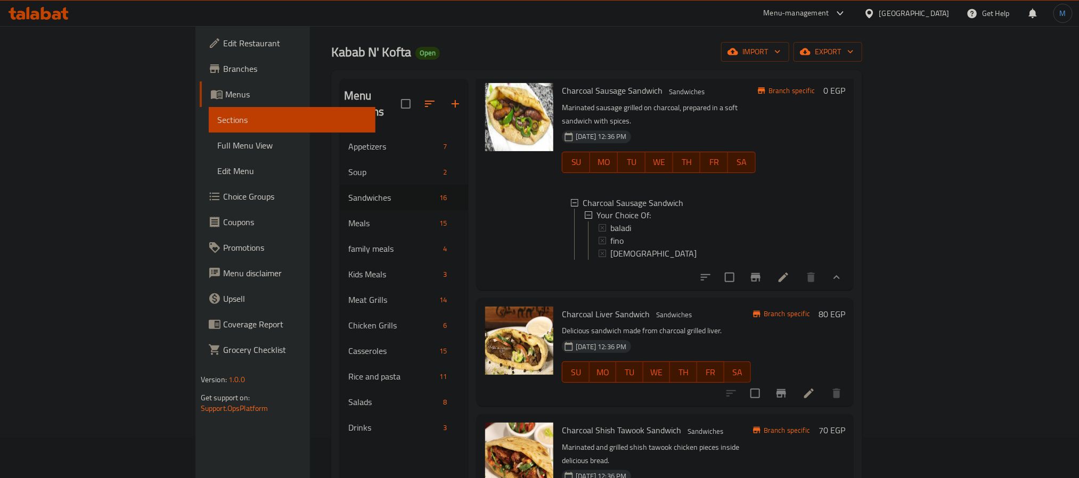
scroll to position [80, 0]
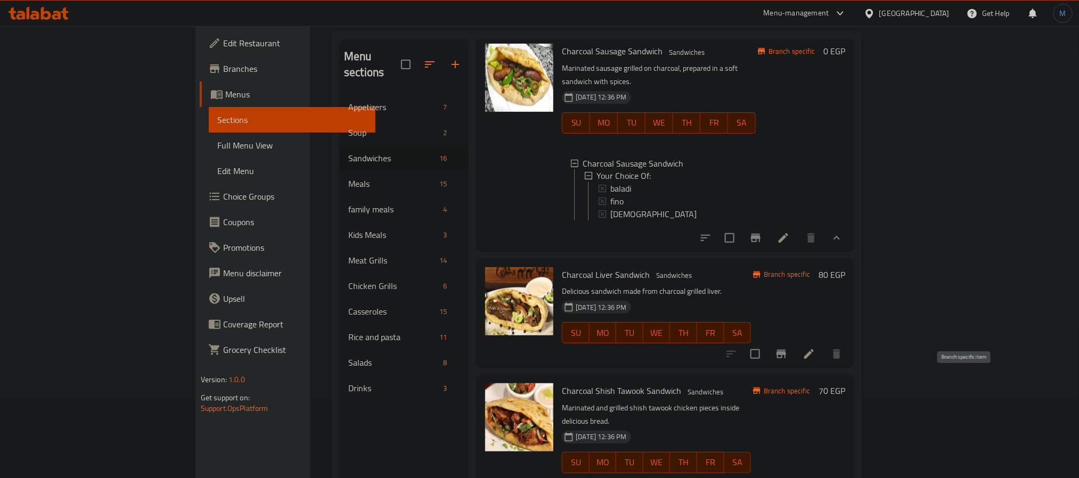
click at [786, 359] on icon "Branch-specific-item" at bounding box center [782, 354] width 10 height 9
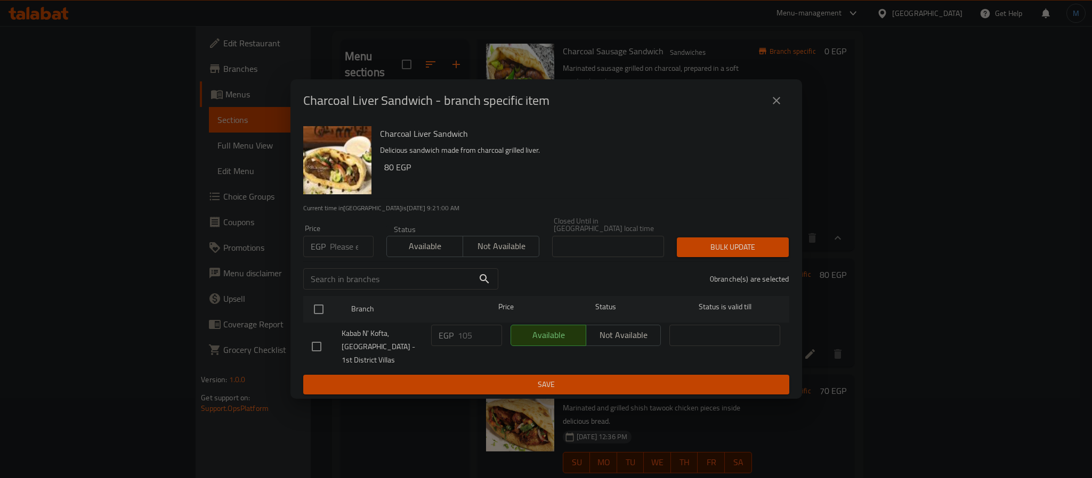
click at [788, 120] on div "Charcoal Liver Sandwich - branch specific item" at bounding box center [545, 100] width 511 height 43
click at [786, 107] on button "close" at bounding box center [776, 101] width 26 height 26
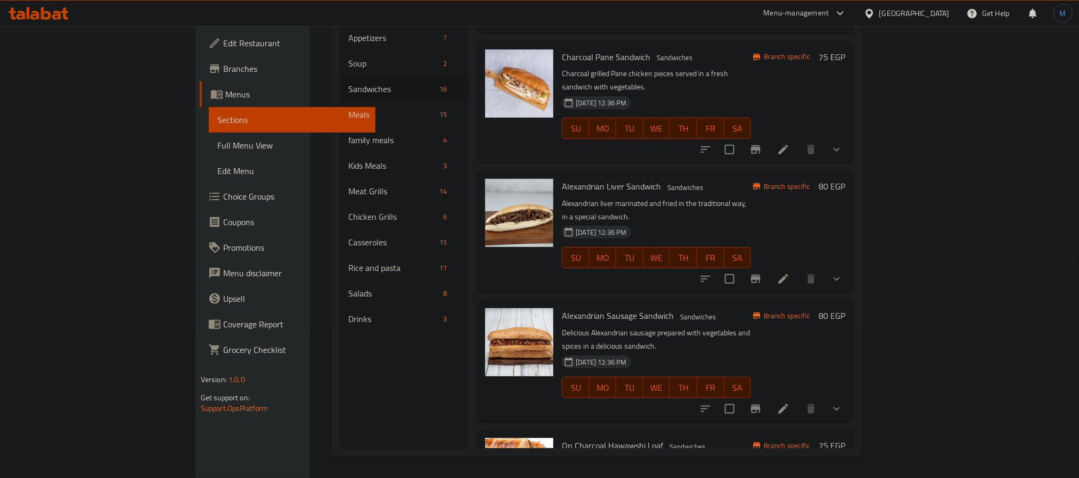
scroll to position [1518, 0]
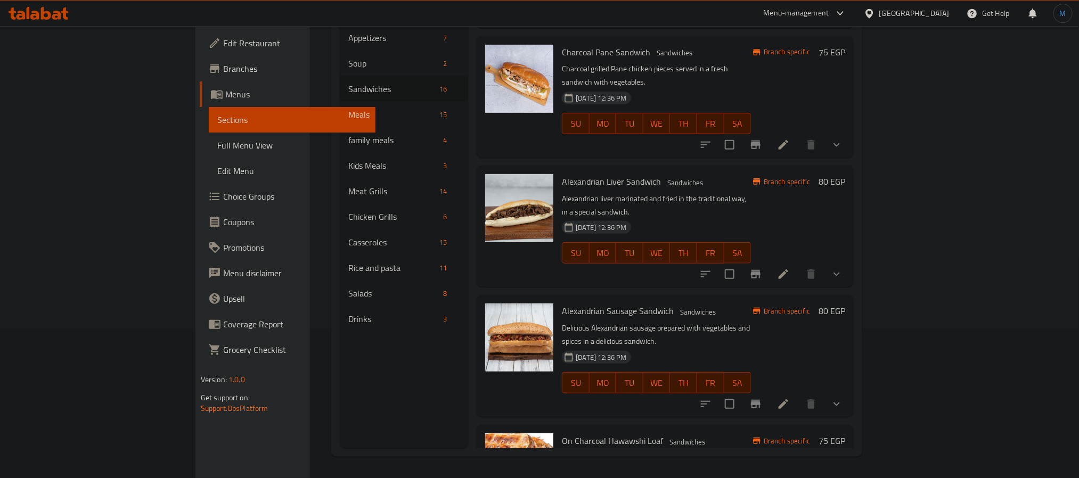
click at [843, 398] on icon "show more" at bounding box center [837, 404] width 13 height 13
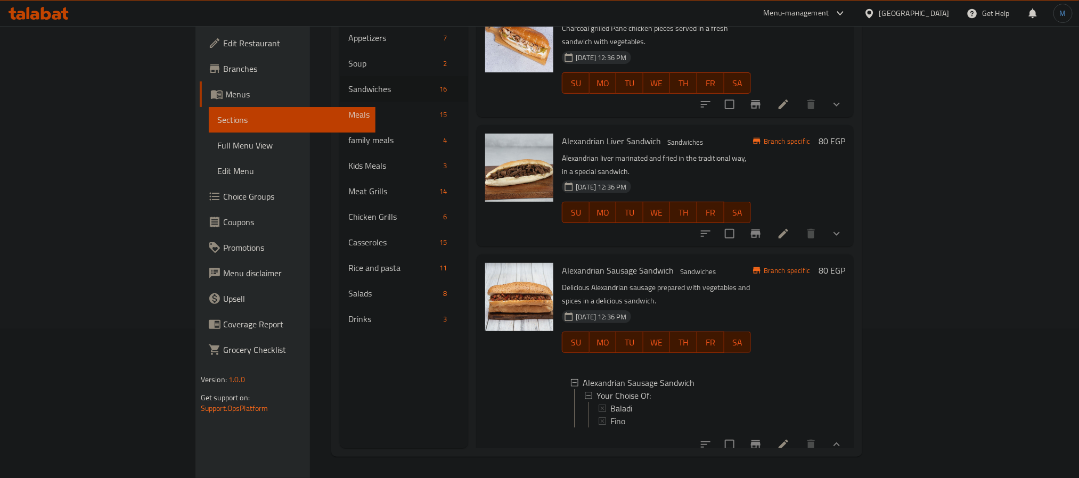
scroll to position [1598, 0]
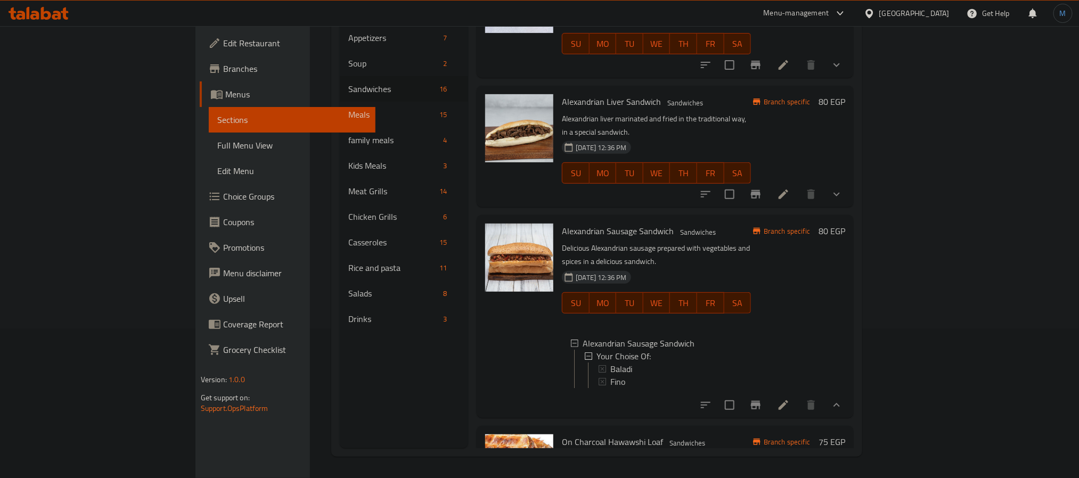
click at [761, 401] on icon "Branch-specific-item" at bounding box center [756, 405] width 10 height 9
click at [611, 363] on span "Baladi" at bounding box center [622, 369] width 22 height 13
click at [611, 376] on span "Fino" at bounding box center [618, 382] width 15 height 13
drag, startPoint x: 1018, startPoint y: 190, endPoint x: 1000, endPoint y: 192, distance: 17.7
click at [850, 192] on button "show more" at bounding box center [837, 195] width 26 height 26
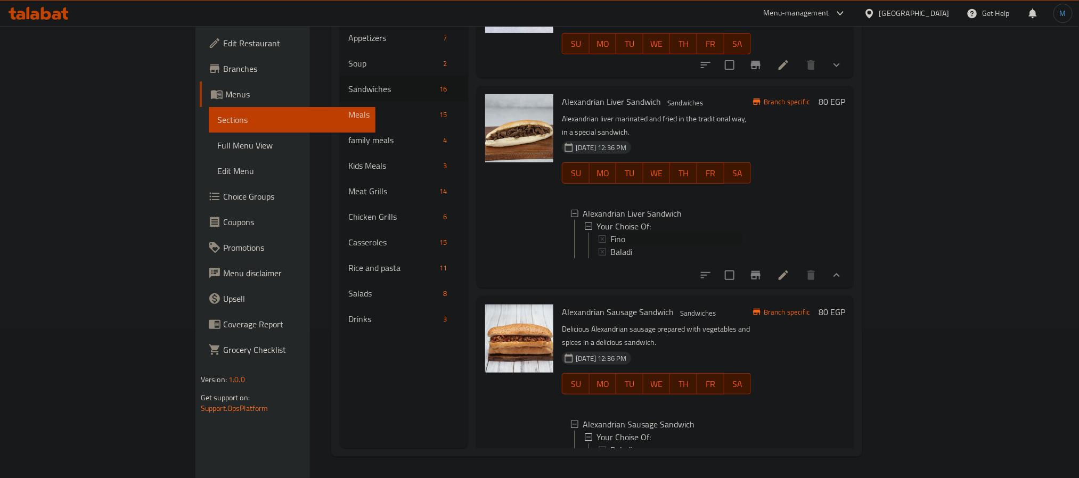
click at [611, 233] on div "Fino" at bounding box center [677, 239] width 132 height 13
click at [611, 246] on div "Baladi" at bounding box center [677, 252] width 132 height 13
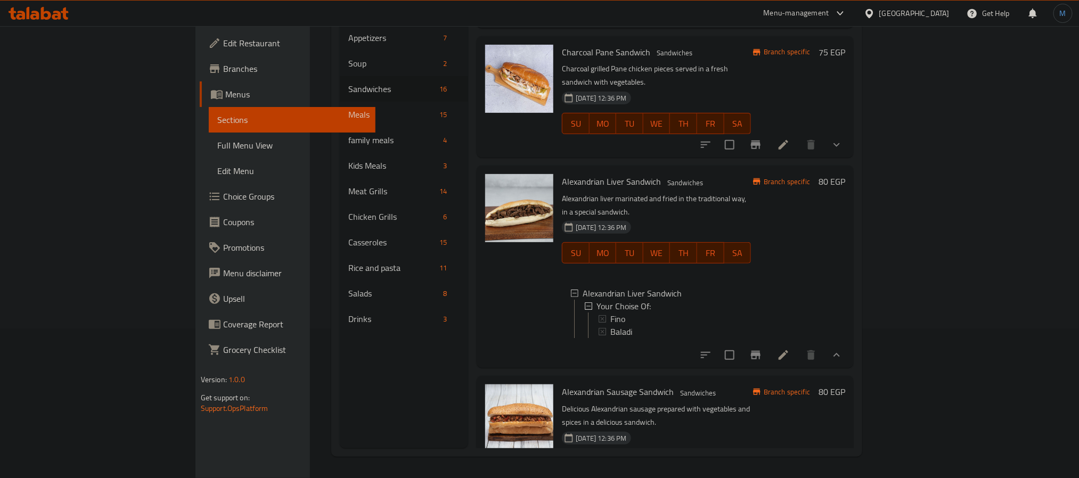
scroll to position [1279, 0]
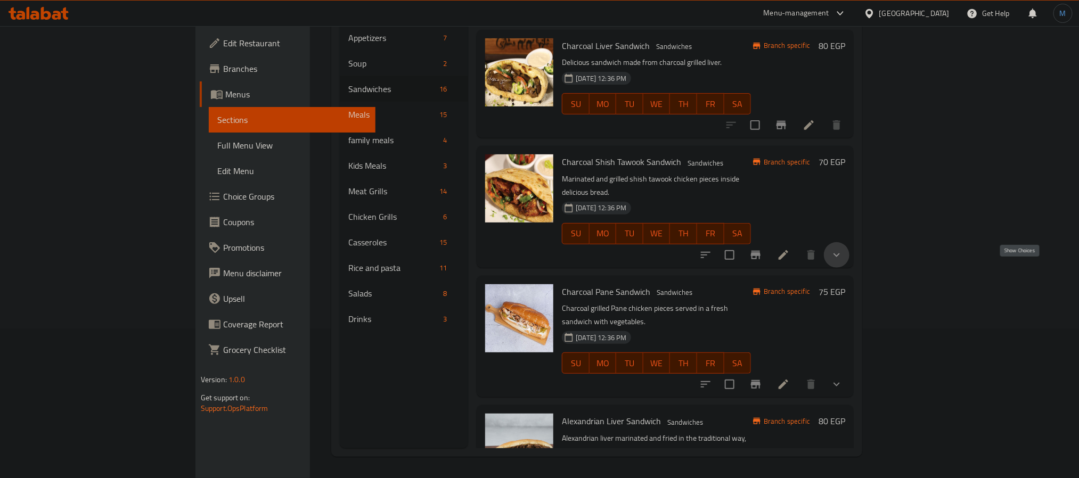
click at [843, 262] on icon "show more" at bounding box center [837, 255] width 13 height 13
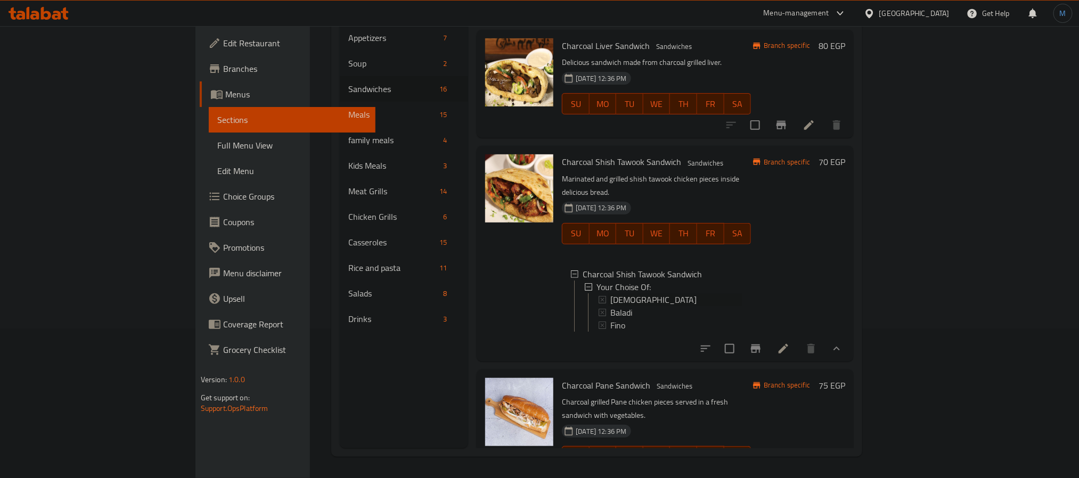
click at [611, 306] on span "[DEMOGRAPHIC_DATA]" at bounding box center [654, 300] width 86 height 13
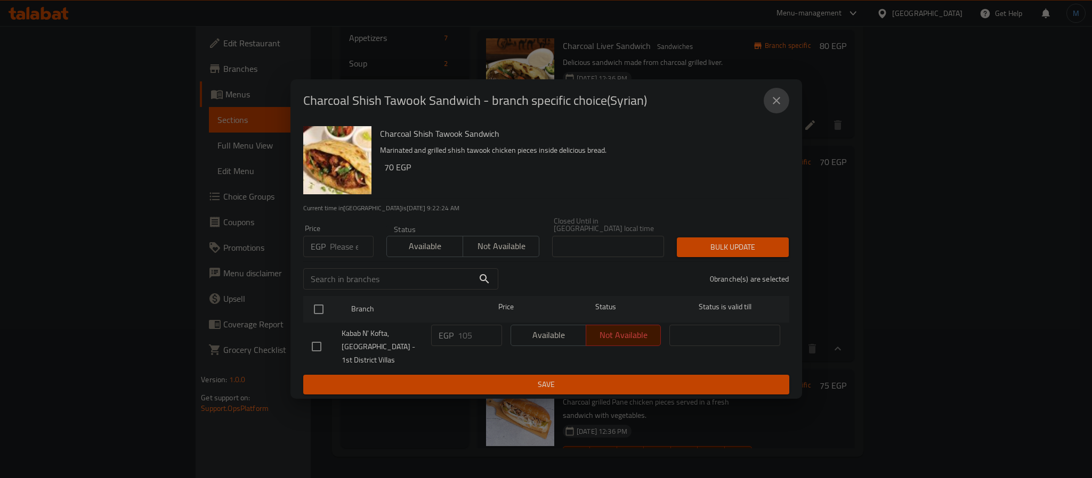
click at [767, 96] on button "close" at bounding box center [776, 101] width 26 height 26
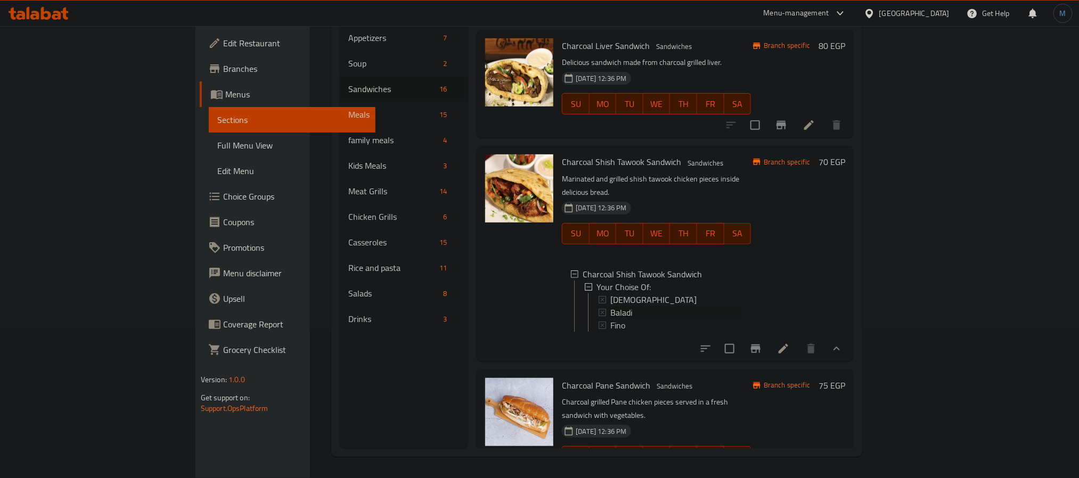
click at [611, 319] on span "Baladi" at bounding box center [622, 312] width 22 height 13
click at [611, 332] on span "Fino" at bounding box center [618, 325] width 15 height 13
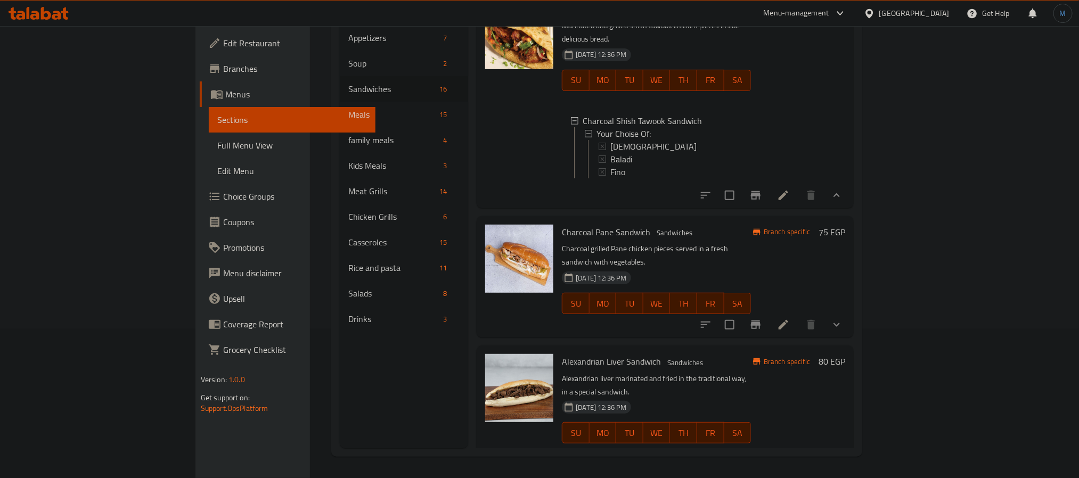
scroll to position [1438, 0]
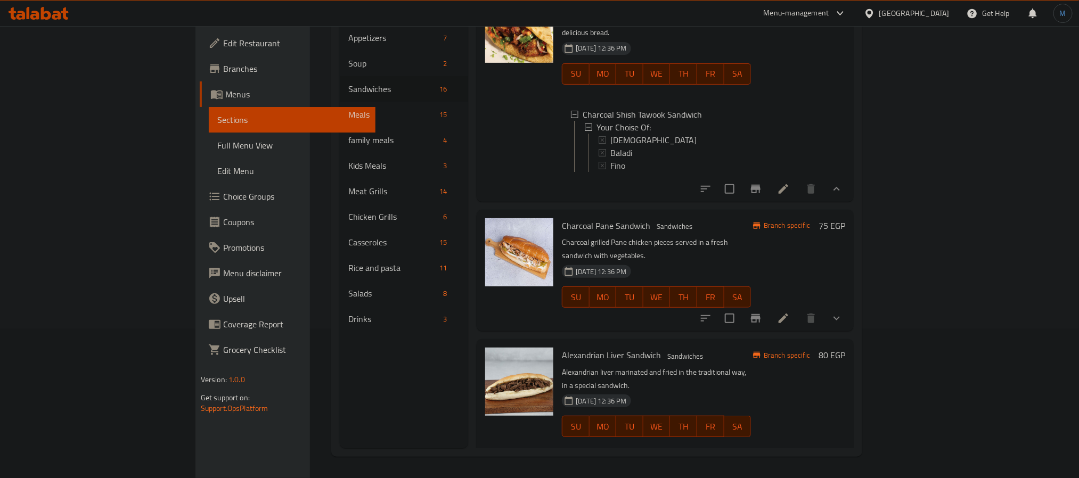
click at [850, 328] on button "show more" at bounding box center [837, 319] width 26 height 26
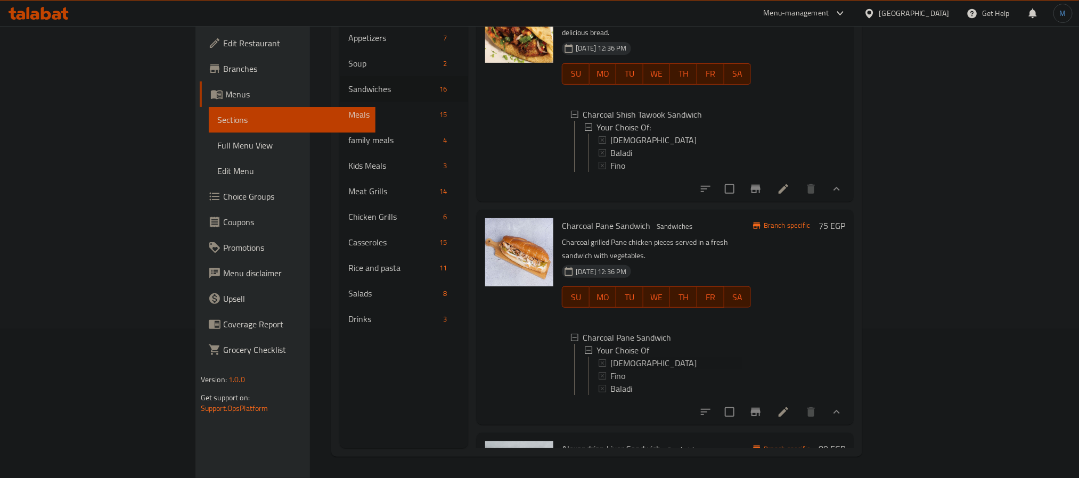
click at [611, 370] on span "[DEMOGRAPHIC_DATA]" at bounding box center [654, 363] width 86 height 13
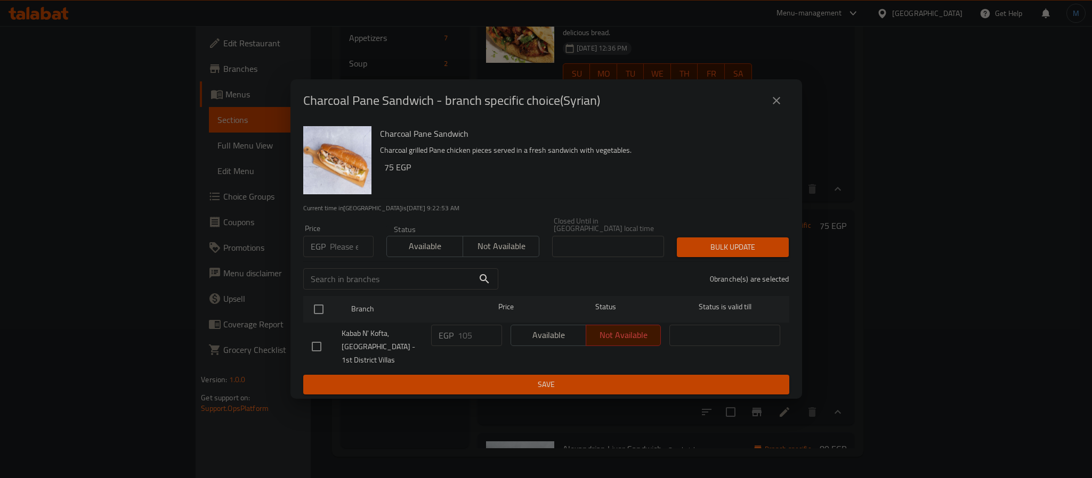
click at [778, 104] on icon "close" at bounding box center [776, 100] width 13 height 13
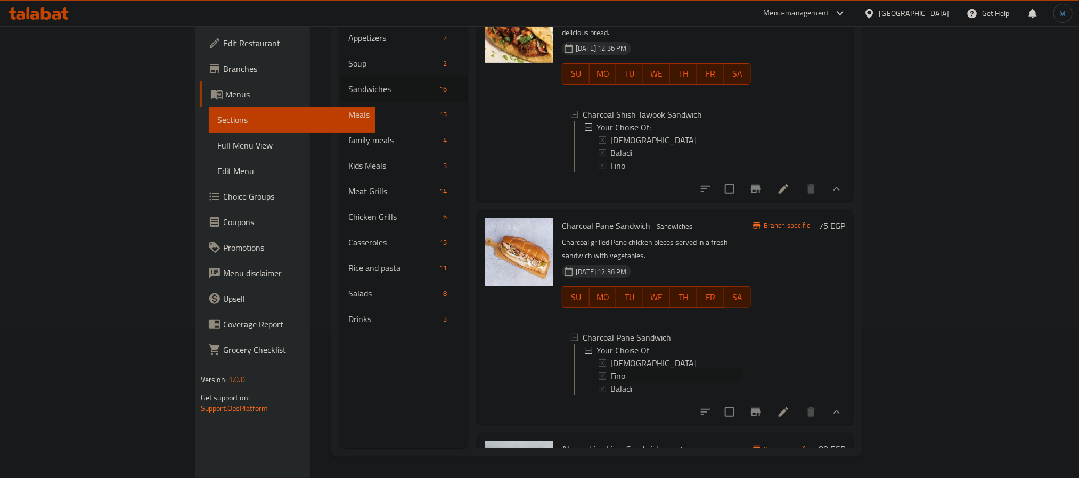
click at [611, 383] on span "Fino" at bounding box center [618, 376] width 15 height 13
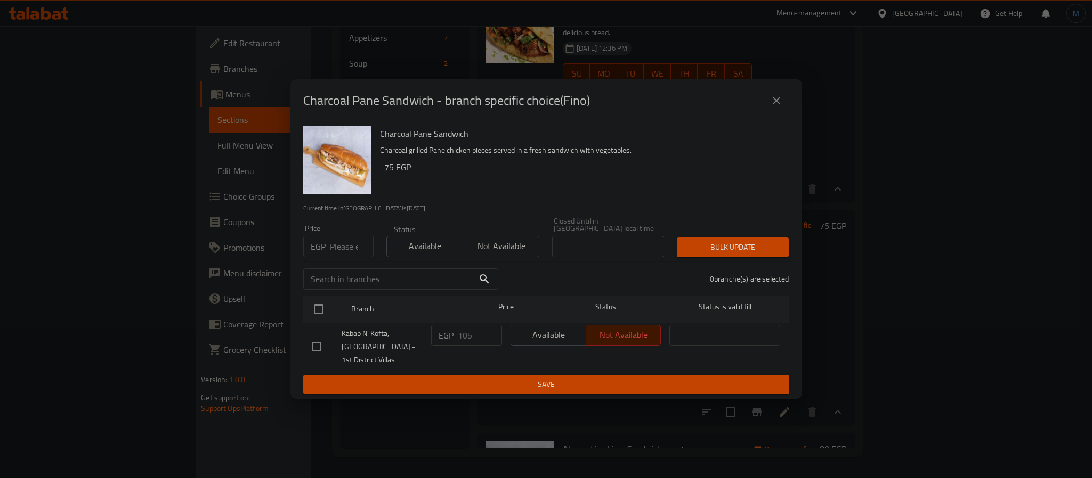
click at [774, 104] on icon "close" at bounding box center [775, 100] width 7 height 7
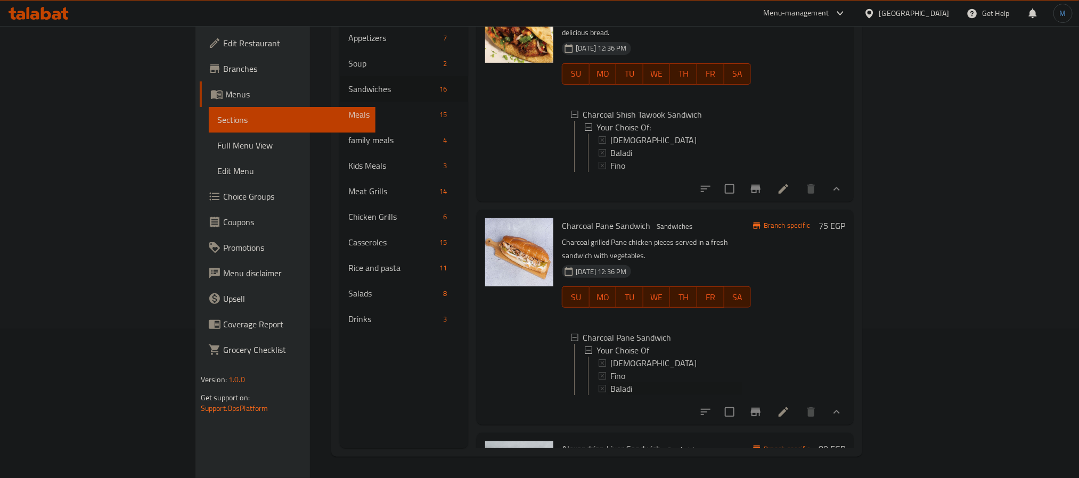
click at [611, 395] on span "Baladi" at bounding box center [622, 389] width 22 height 13
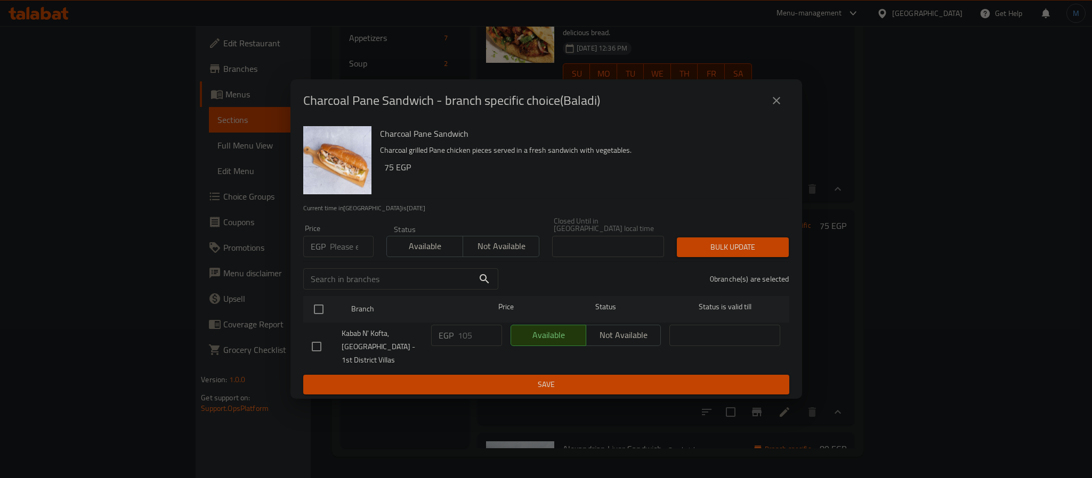
click at [787, 109] on button "close" at bounding box center [776, 101] width 26 height 26
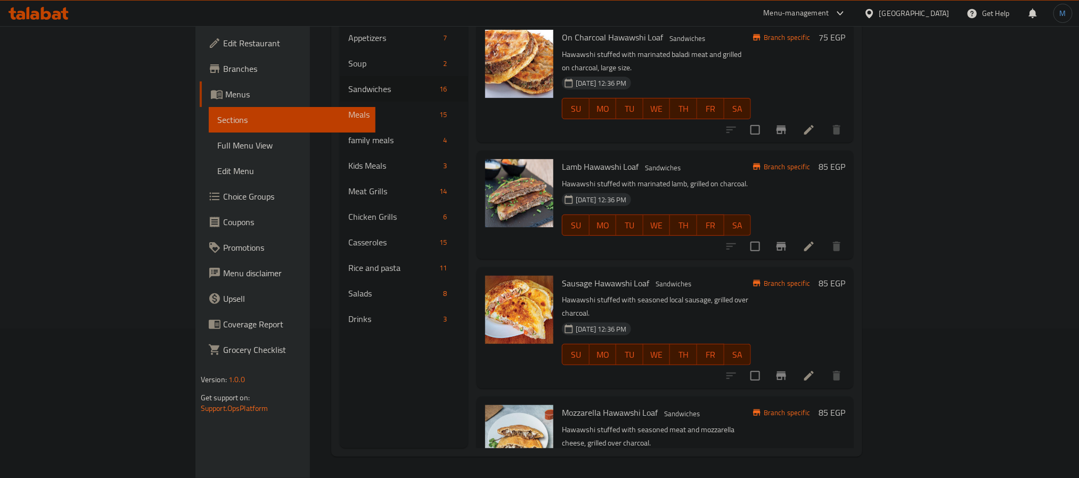
scroll to position [2237, 0]
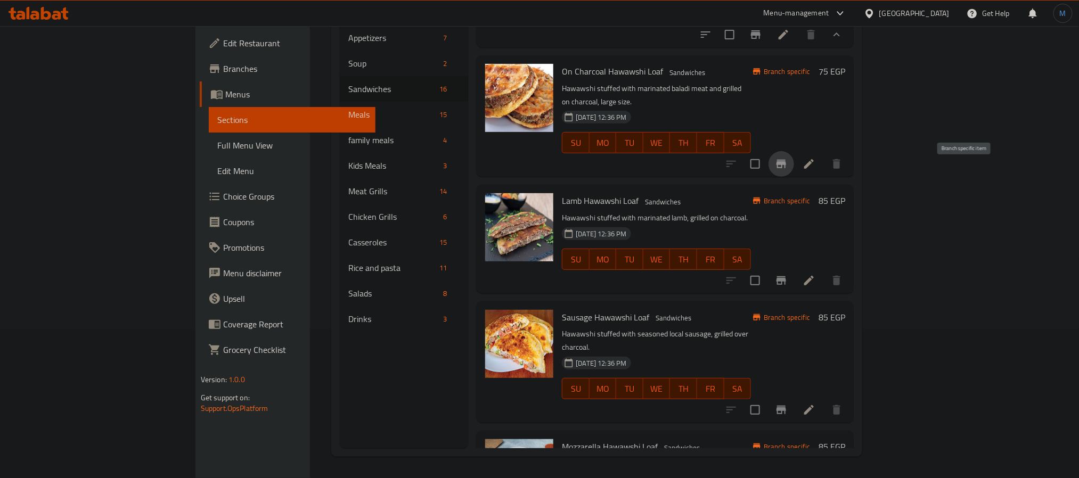
click at [786, 168] on icon "Branch-specific-item" at bounding box center [782, 164] width 10 height 9
click at [816, 287] on icon at bounding box center [809, 280] width 13 height 13
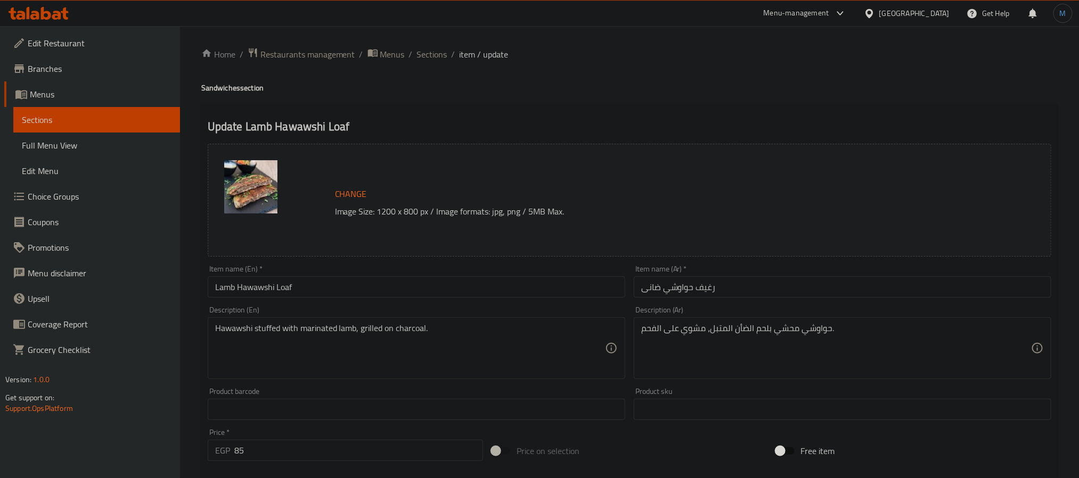
click at [253, 290] on input "Lamb Hawawshi Loaf" at bounding box center [417, 286] width 418 height 21
drag, startPoint x: 419, startPoint y: 64, endPoint x: 427, endPoint y: 53, distance: 13.9
click at [421, 64] on div "Home / Restaurants management / Menus / Sections / item / update Sandwiches sec…" at bounding box center [629, 396] width 857 height 699
click at [427, 52] on span "Sections" at bounding box center [432, 54] width 30 height 13
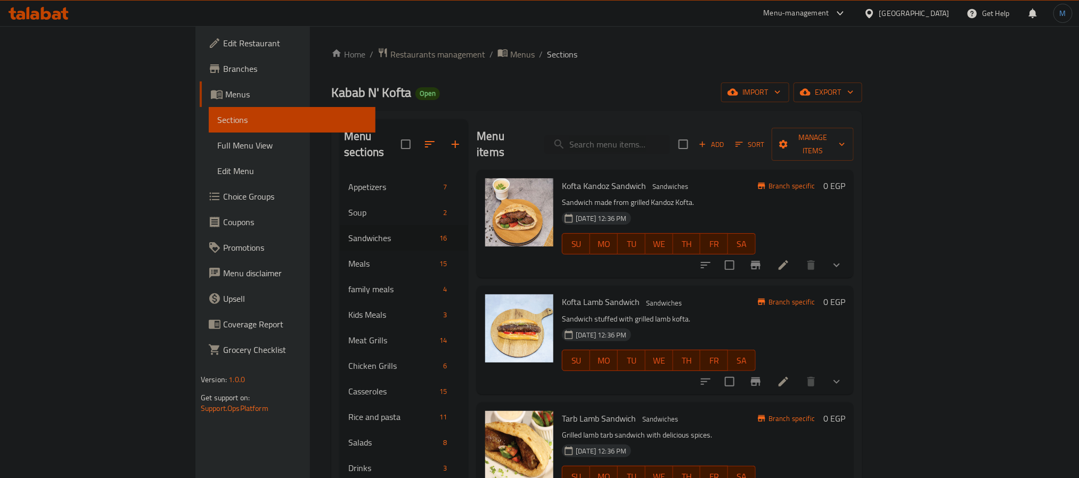
click at [736, 313] on p "Sandwich stuffed with grilled lamb kofta." at bounding box center [659, 319] width 194 height 13
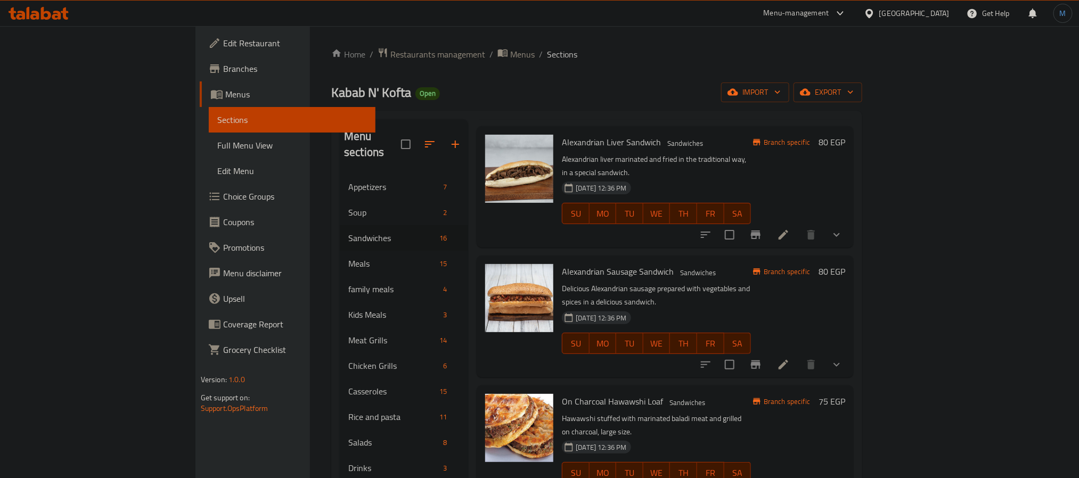
scroll to position [1170, 0]
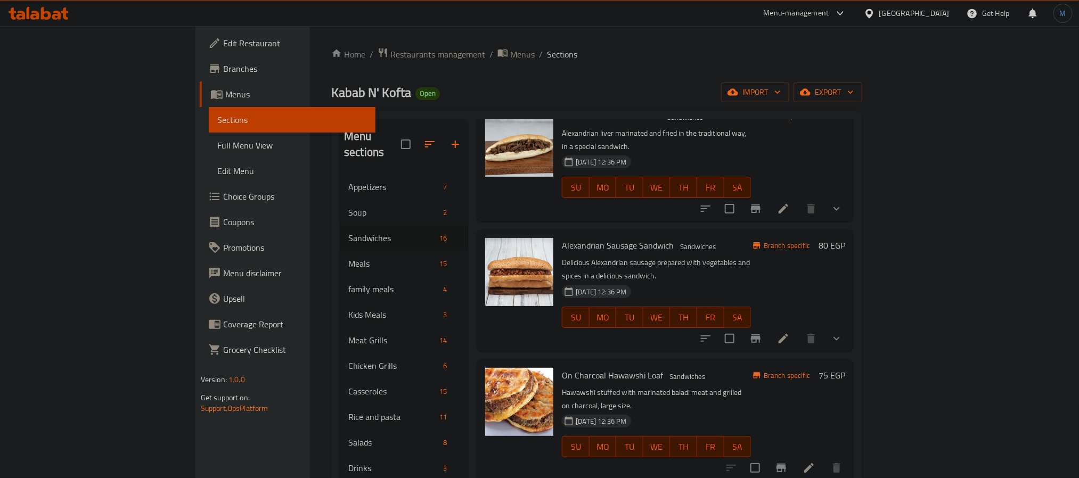
click at [850, 455] on div at bounding box center [784, 468] width 131 height 26
click at [816, 462] on icon at bounding box center [809, 468] width 13 height 13
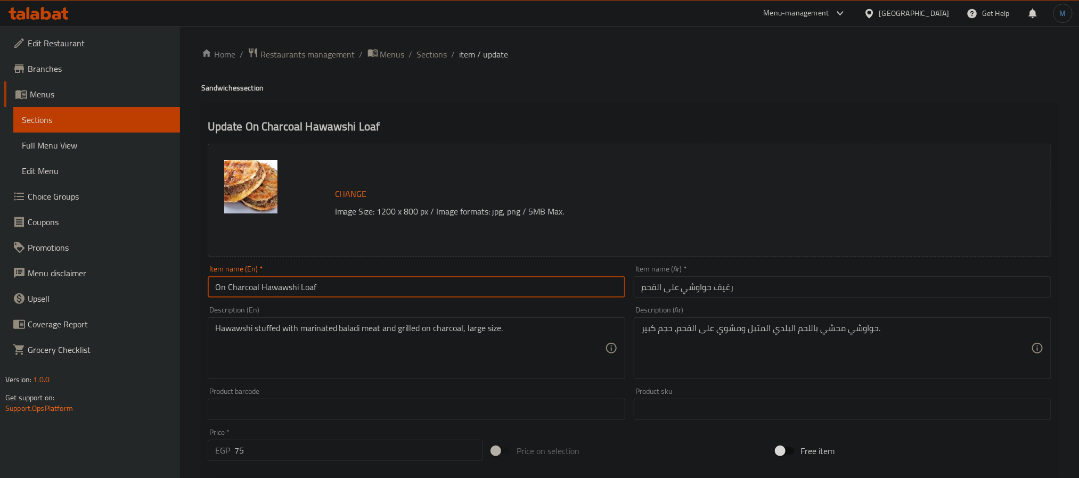
drag, startPoint x: 259, startPoint y: 287, endPoint x: 201, endPoint y: 291, distance: 58.2
click at [201, 291] on div "Update On Charcoal Hawawshi Loaf Change Image Size: 1200 x 800 px / Image forma…" at bounding box center [629, 421] width 857 height 636
type input "Hawawshi Loaf"
click at [719, 288] on input "رغيف حواوشي على الفحم" at bounding box center [843, 286] width 418 height 21
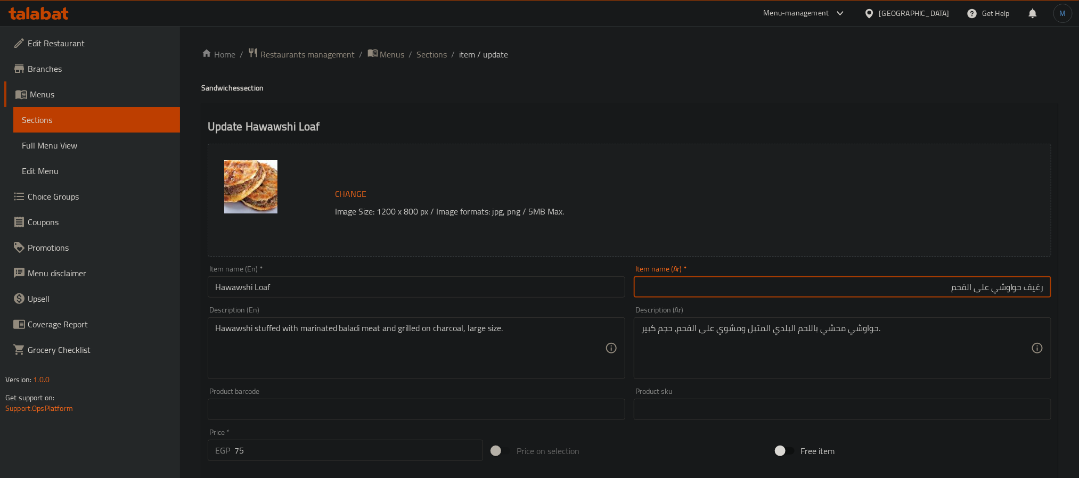
drag, startPoint x: 816, startPoint y: 287, endPoint x: 932, endPoint y: 302, distance: 117.7
click at [945, 300] on div "Item name (Ar)   * [PERSON_NAME] على الفحم Item name (Ar) *" at bounding box center [843, 281] width 426 height 41
click at [917, 296] on input "رغيف حواوشي على الفحم" at bounding box center [843, 286] width 418 height 21
type input "[PERSON_NAME]"
click at [542, 288] on input "Hawawshi Loaf" at bounding box center [417, 286] width 418 height 21
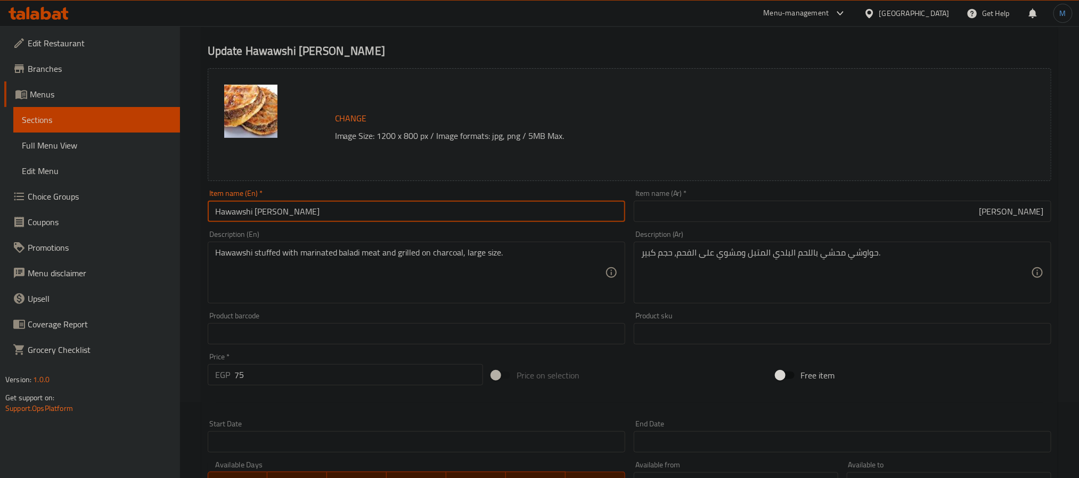
scroll to position [288, 0]
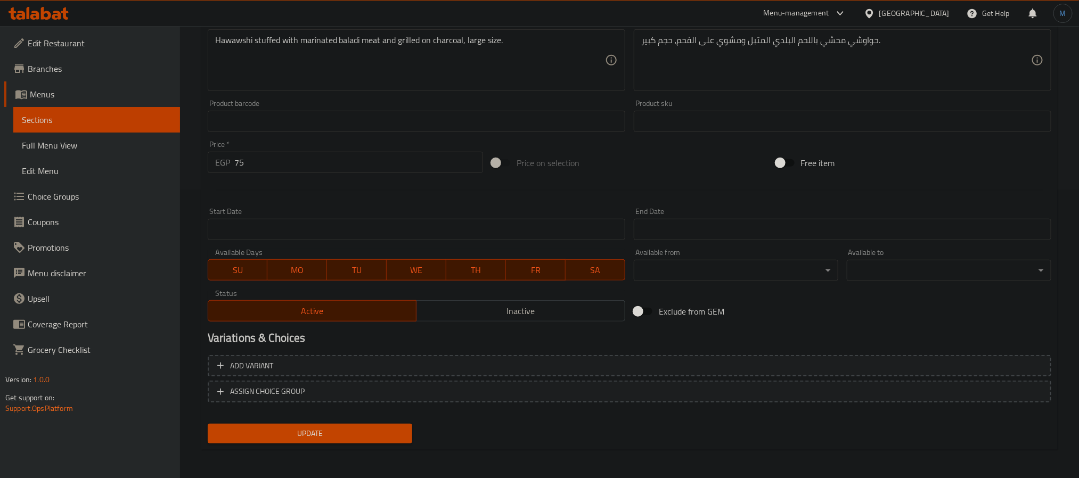
type input "Hawawshi [PERSON_NAME]"
click at [360, 435] on span "Update" at bounding box center [310, 433] width 188 height 13
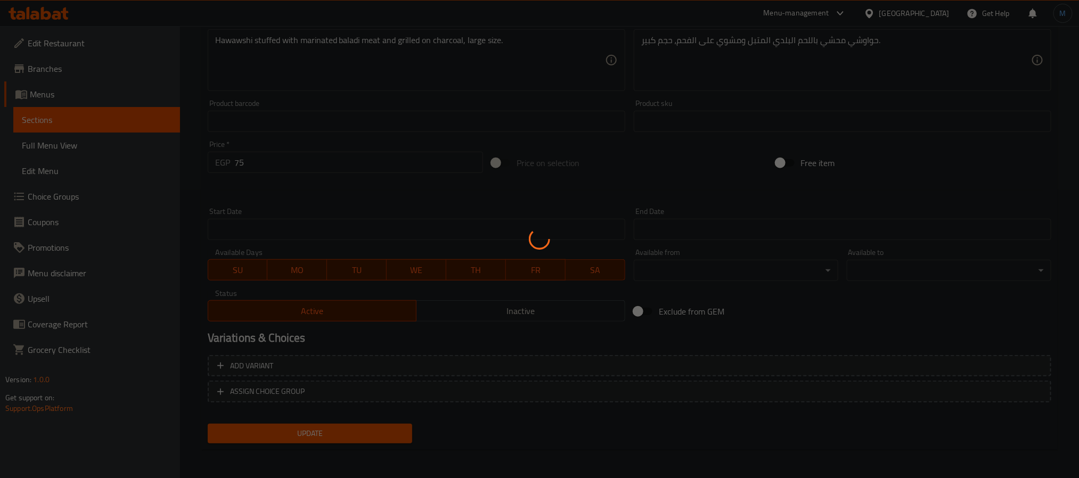
scroll to position [0, 0]
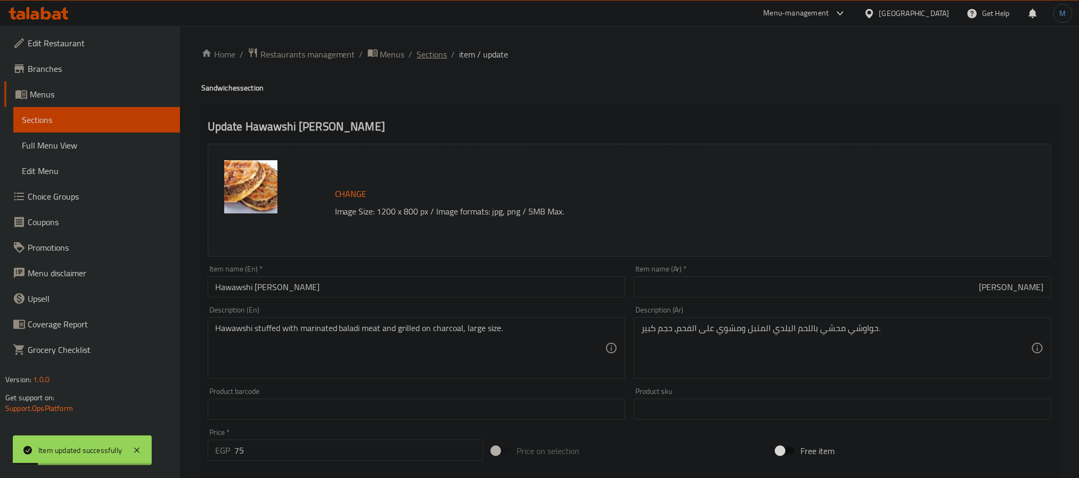
click at [427, 52] on span "Sections" at bounding box center [432, 54] width 30 height 13
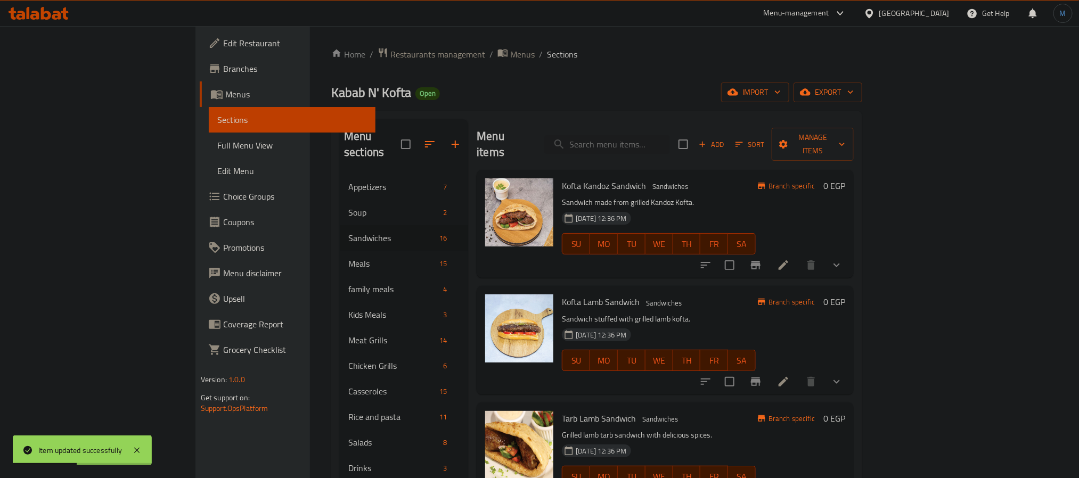
click at [756, 313] on p "Sandwich stuffed with grilled lamb kofta." at bounding box center [659, 319] width 194 height 13
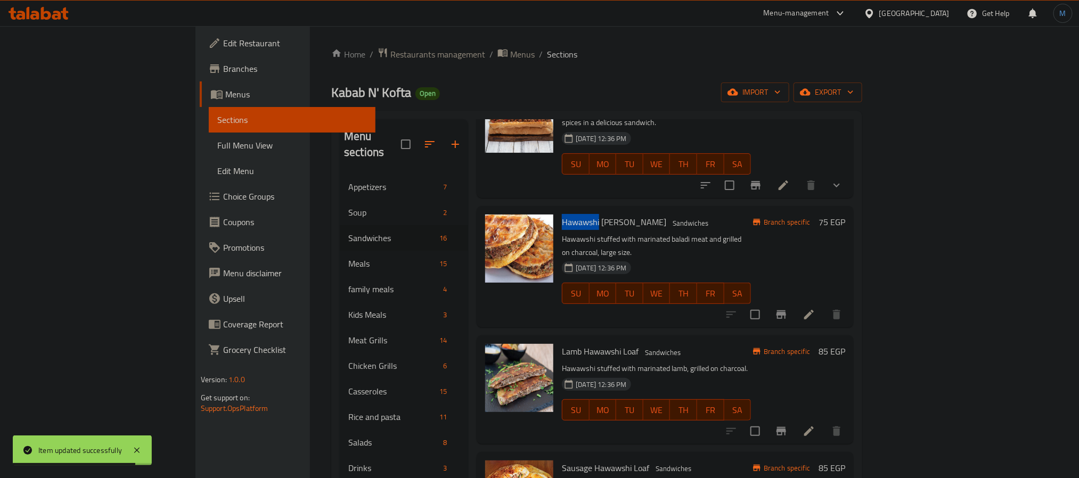
scroll to position [1330, 0]
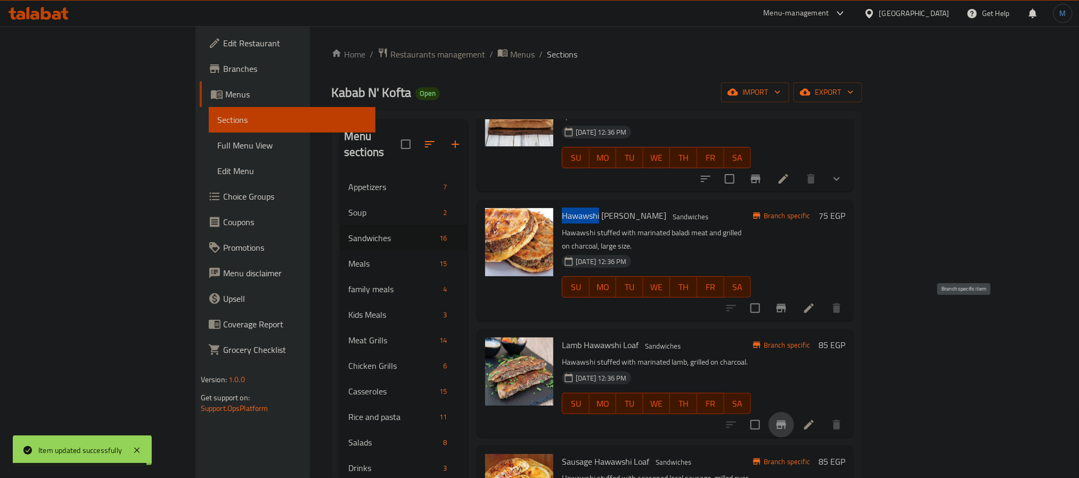
click at [794, 412] on button "Branch-specific-item" at bounding box center [782, 425] width 26 height 26
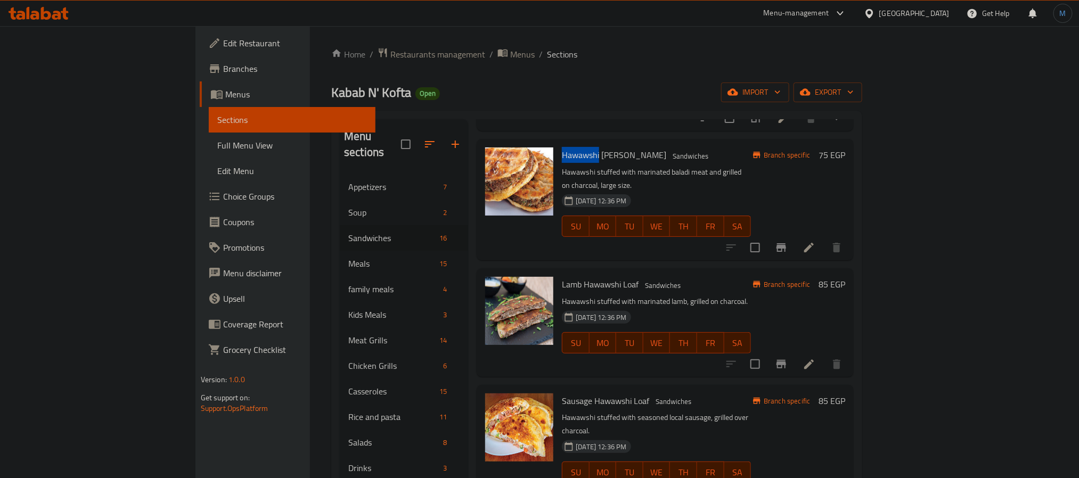
scroll to position [1409, 0]
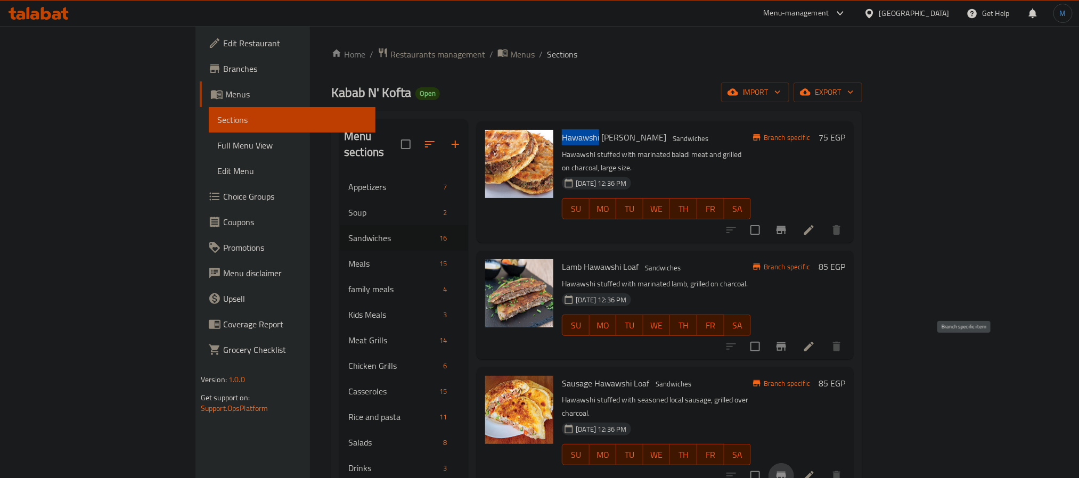
click at [788, 470] on icon "Branch-specific-item" at bounding box center [781, 476] width 13 height 13
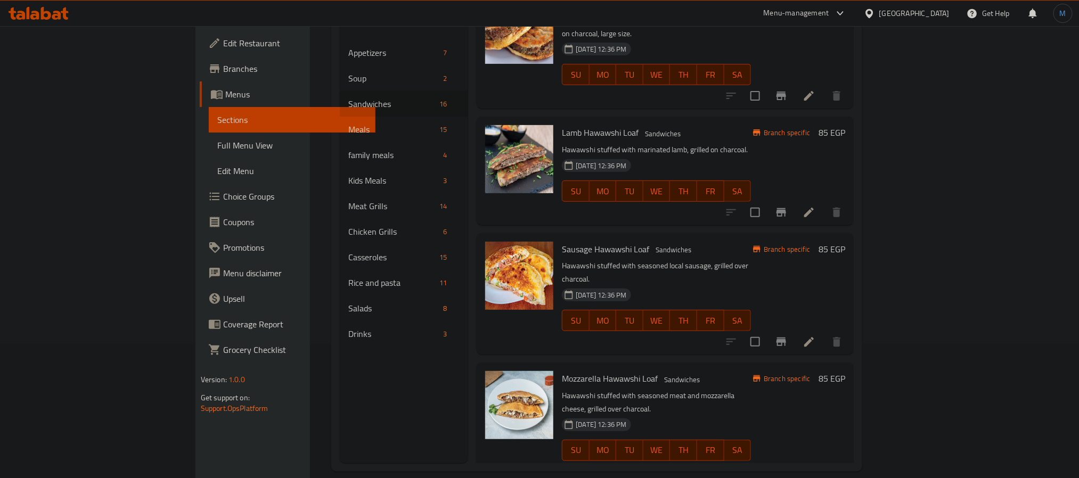
scroll to position [149, 0]
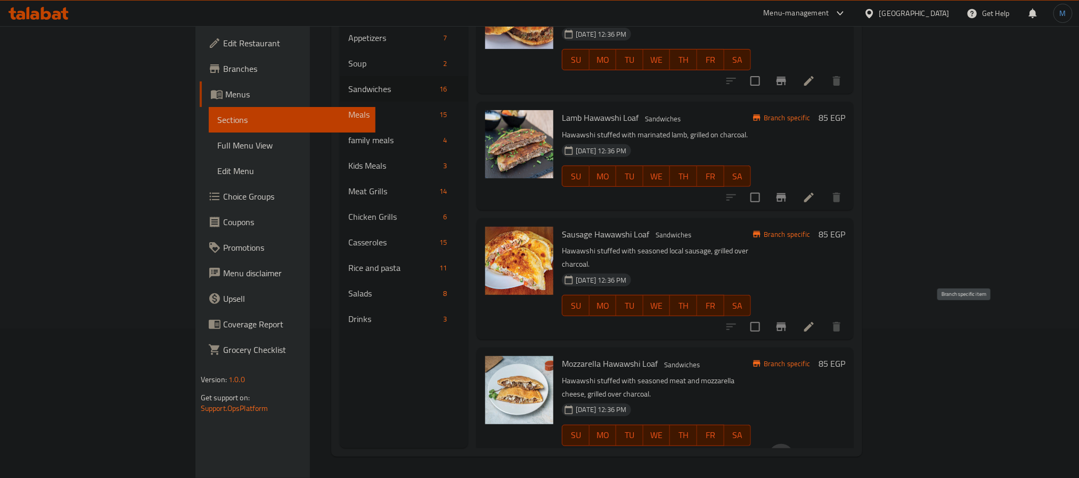
drag, startPoint x: 977, startPoint y: 323, endPoint x: 964, endPoint y: 323, distance: 12.8
click at [794, 444] on button "Branch-specific-item" at bounding box center [782, 457] width 26 height 26
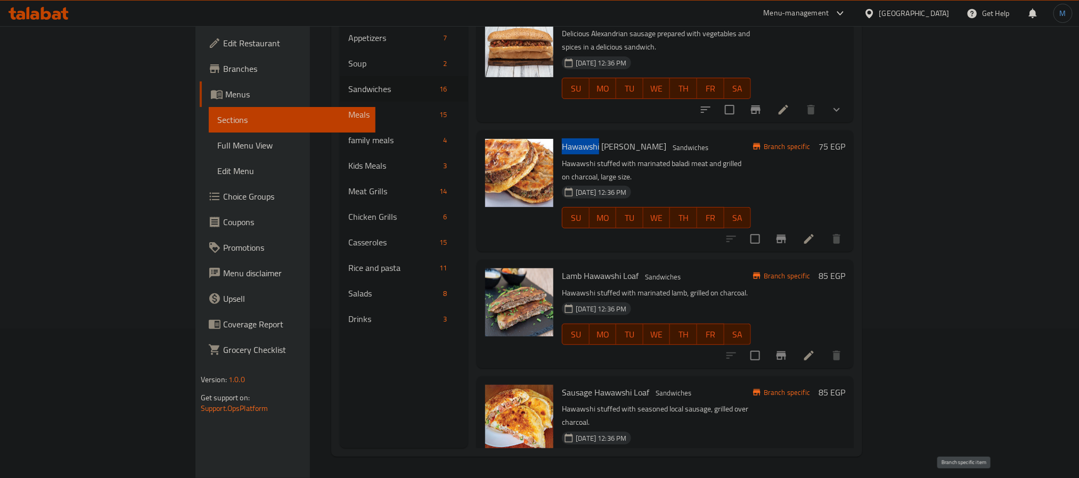
scroll to position [1249, 0]
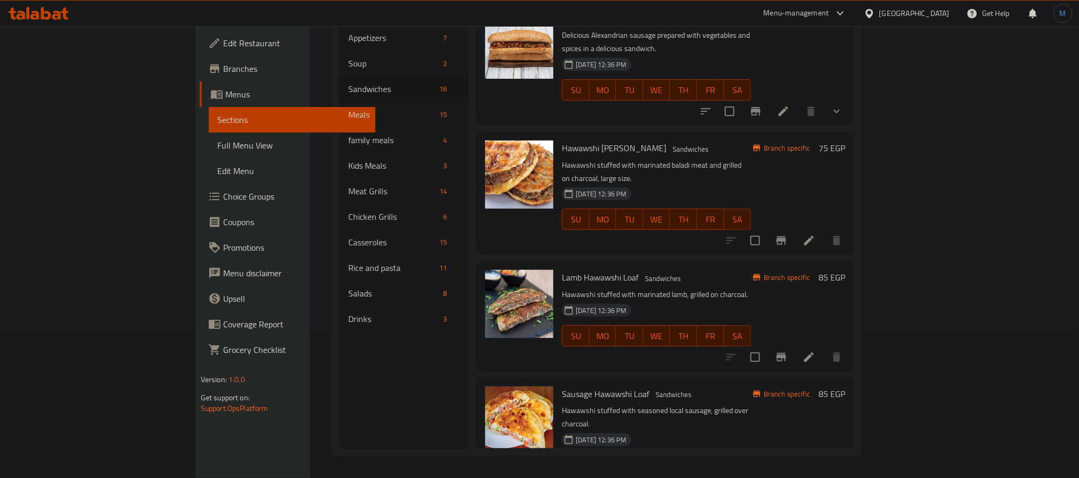
click at [750, 387] on h6 "Sausage Hawawshi Loaf Sandwiches" at bounding box center [656, 394] width 189 height 15
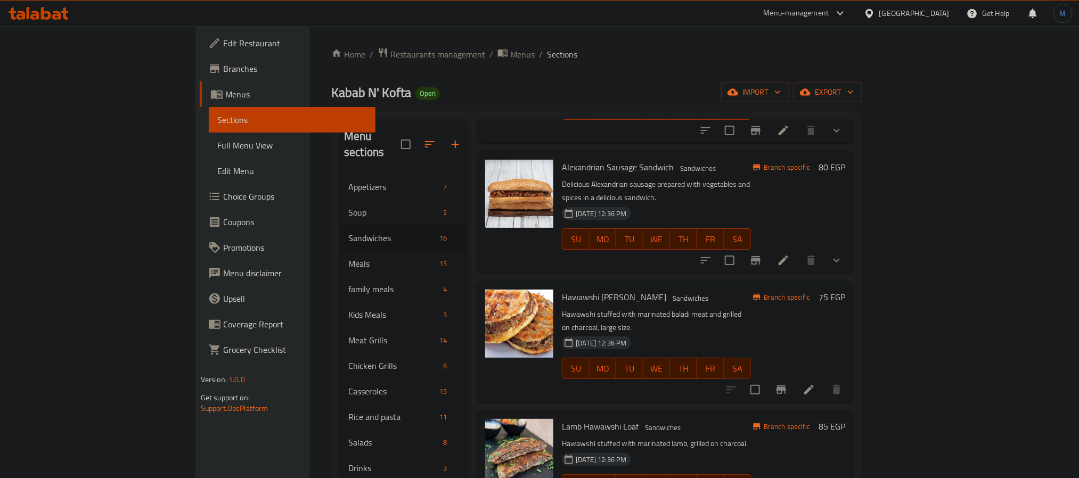
scroll to position [0, 0]
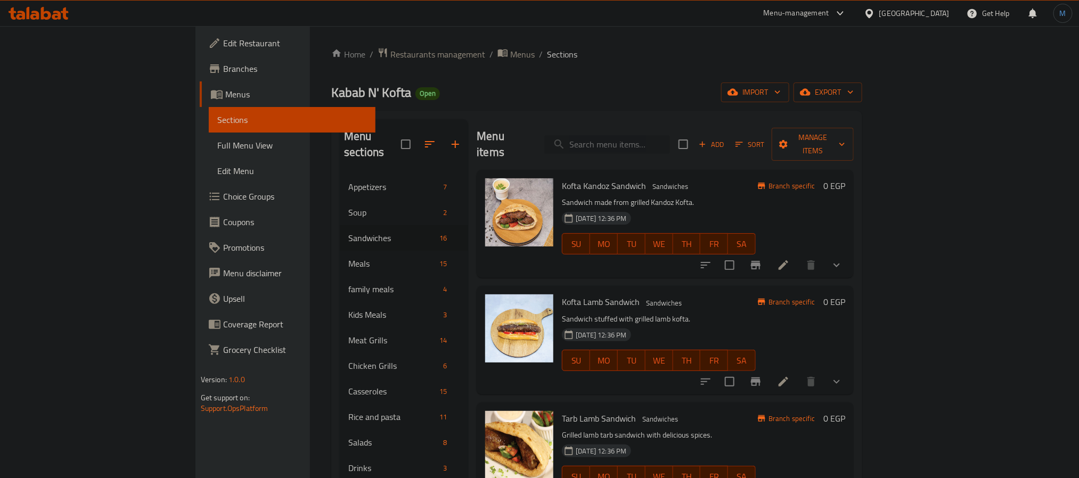
click at [702, 141] on div "Menu items Add Sort Manage items" at bounding box center [665, 144] width 377 height 51
click at [670, 141] on input "search" at bounding box center [607, 144] width 126 height 19
type input "حواوش"
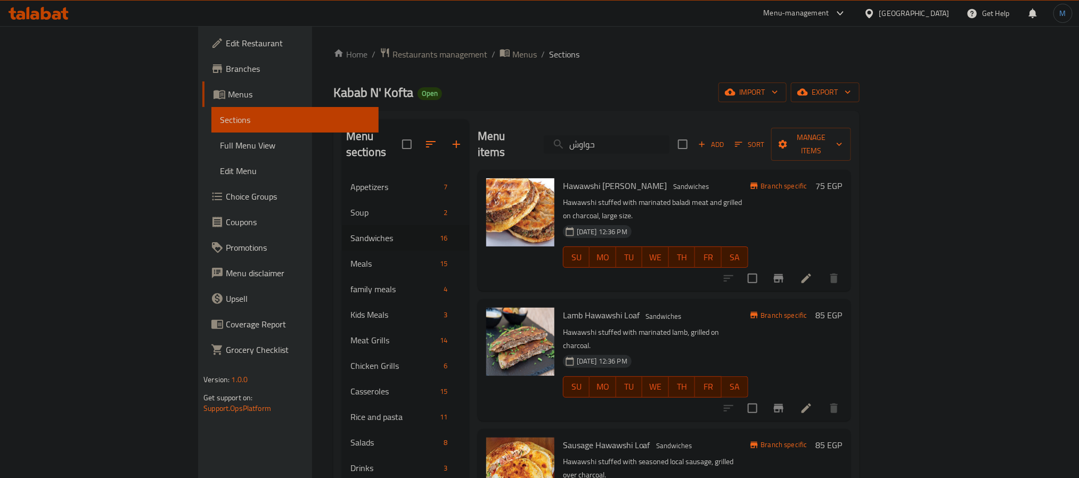
click at [670, 135] on input "حواوش" at bounding box center [607, 144] width 126 height 19
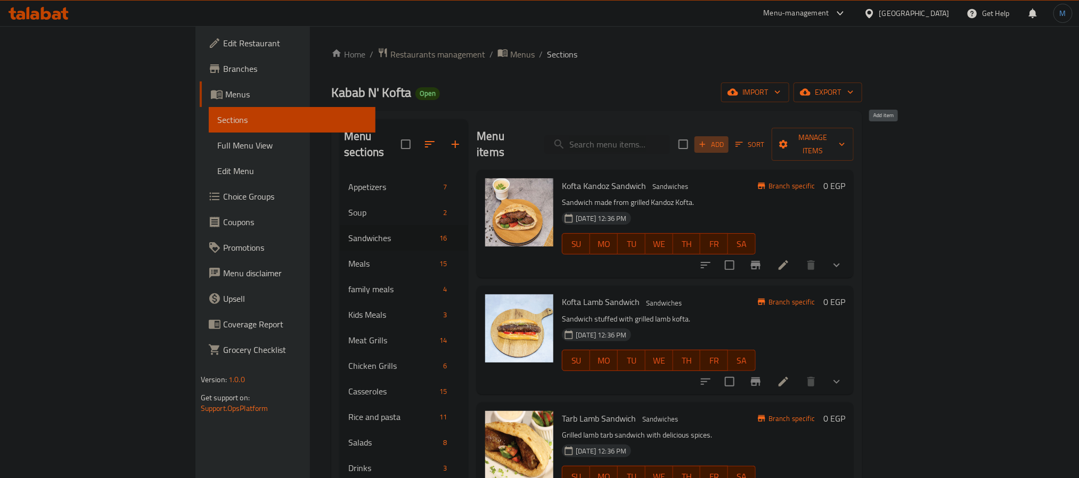
click at [726, 139] on span "Add" at bounding box center [711, 145] width 29 height 12
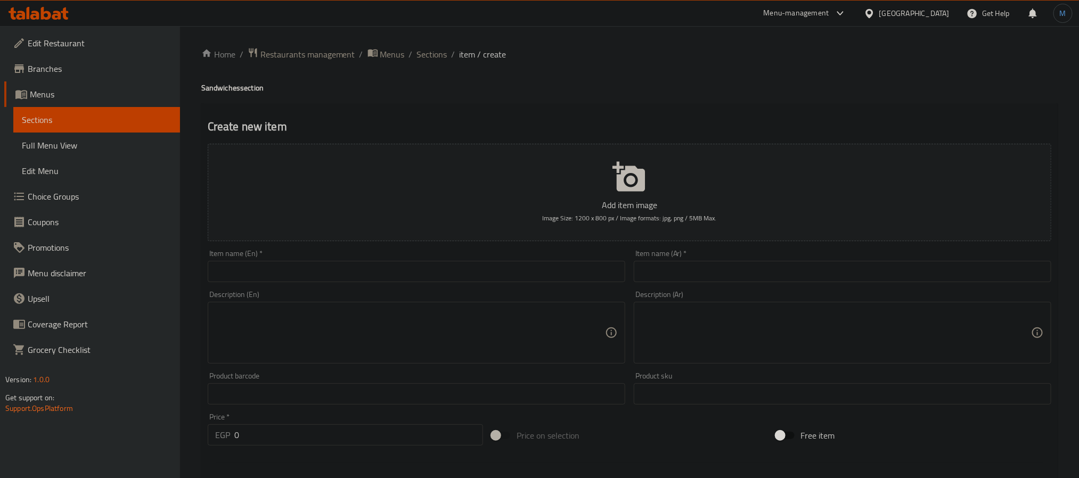
click at [703, 266] on input "text" at bounding box center [843, 271] width 418 height 21
type input "رغيف حواوشي خلطة كفتة"
click at [340, 278] on input "text" at bounding box center [417, 271] width 418 height 21
paste input "Hawawshi loaf with kofta mix"
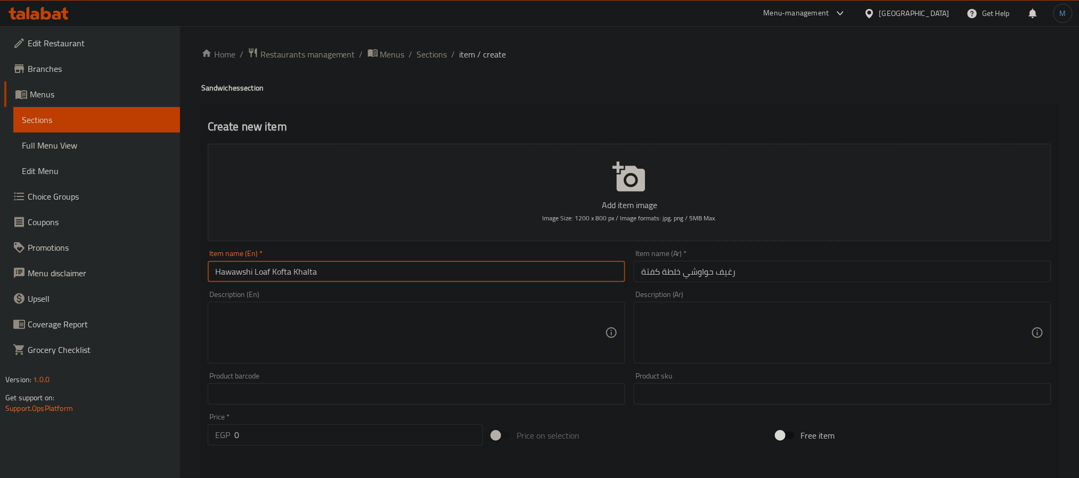
type input "Hawawshi Loaf Kofta Khalta"
click at [283, 427] on input "0" at bounding box center [358, 435] width 249 height 21
type input "125"
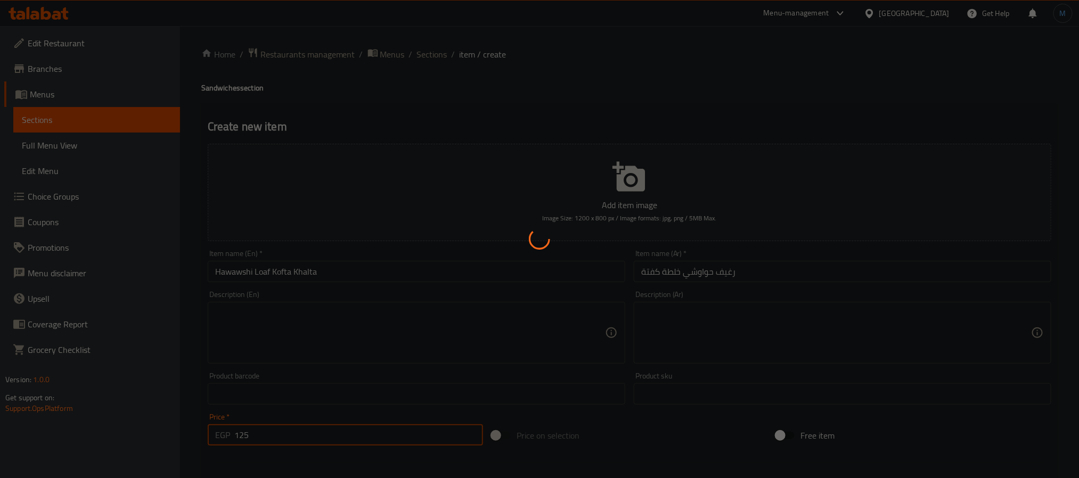
type input "0"
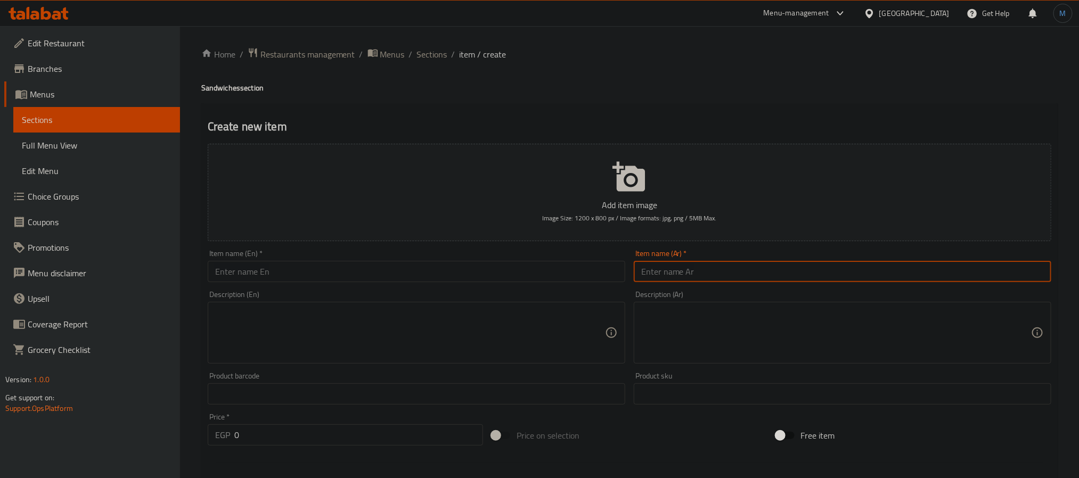
click at [833, 282] on input "text" at bounding box center [843, 271] width 418 height 21
type input "رغيف حواوشي بالبسطرمة"
click at [274, 264] on input "text" at bounding box center [417, 271] width 418 height 21
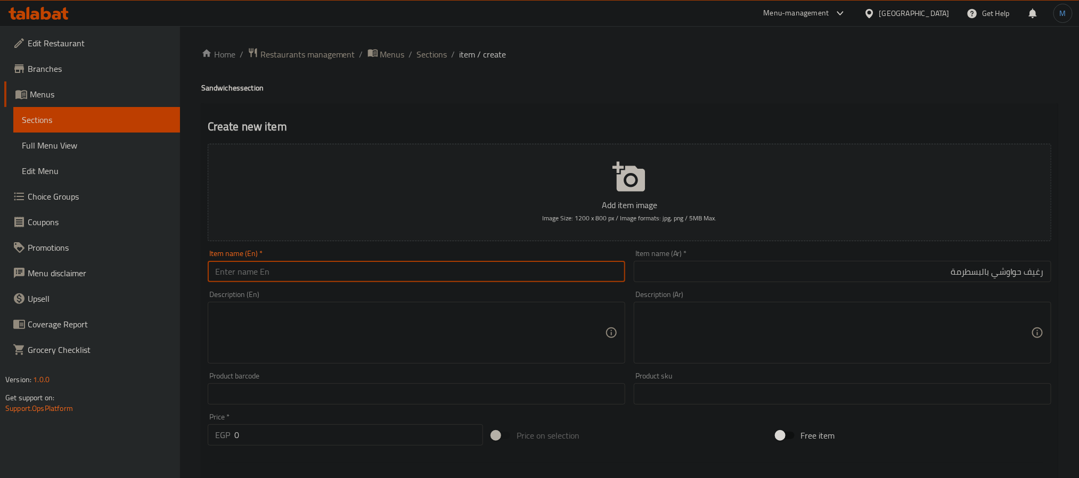
paste input "Hawawshi with pastrami loaf"
type input "Hawawshi with Pastrami Loaf"
click at [337, 443] on input "0" at bounding box center [358, 435] width 249 height 21
type input "135"
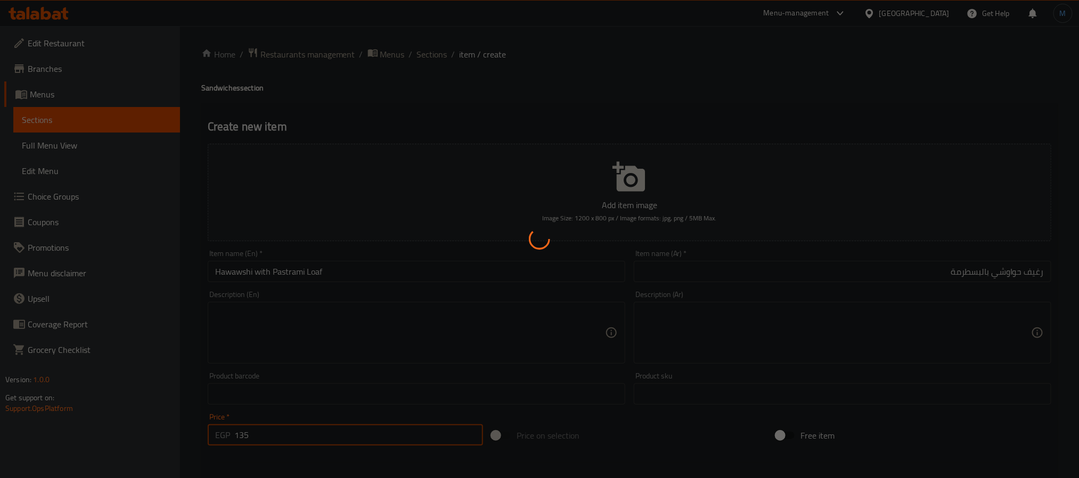
type input "0"
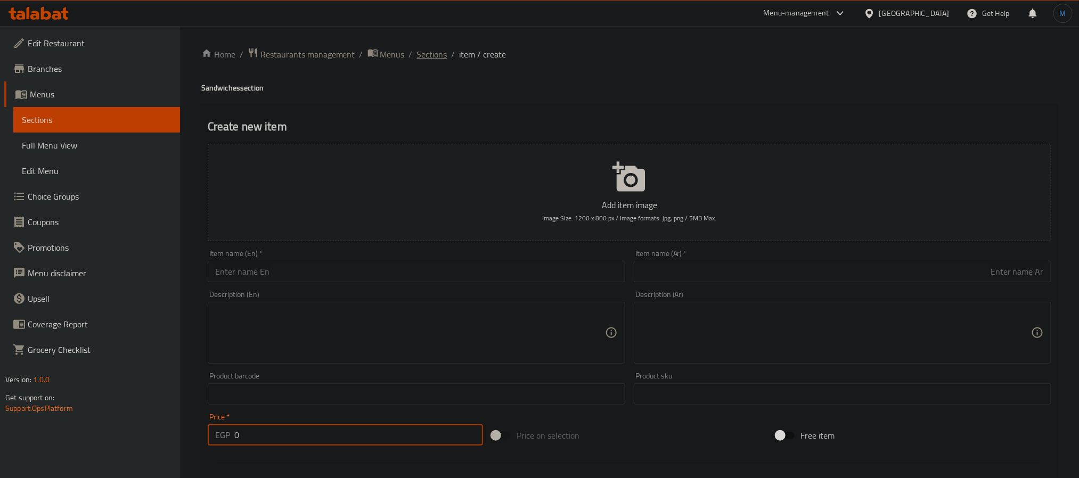
click at [427, 58] on span "Sections" at bounding box center [432, 54] width 30 height 13
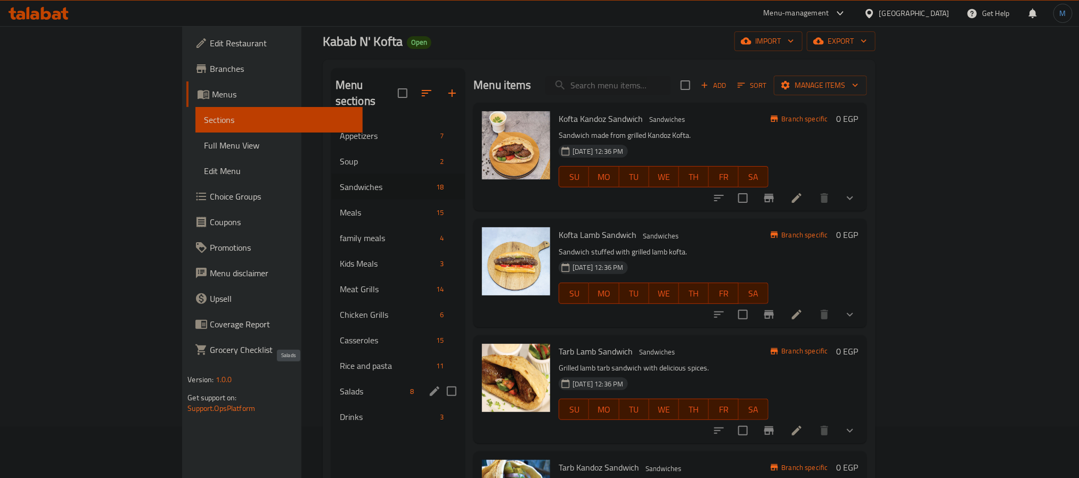
scroll to position [80, 0]
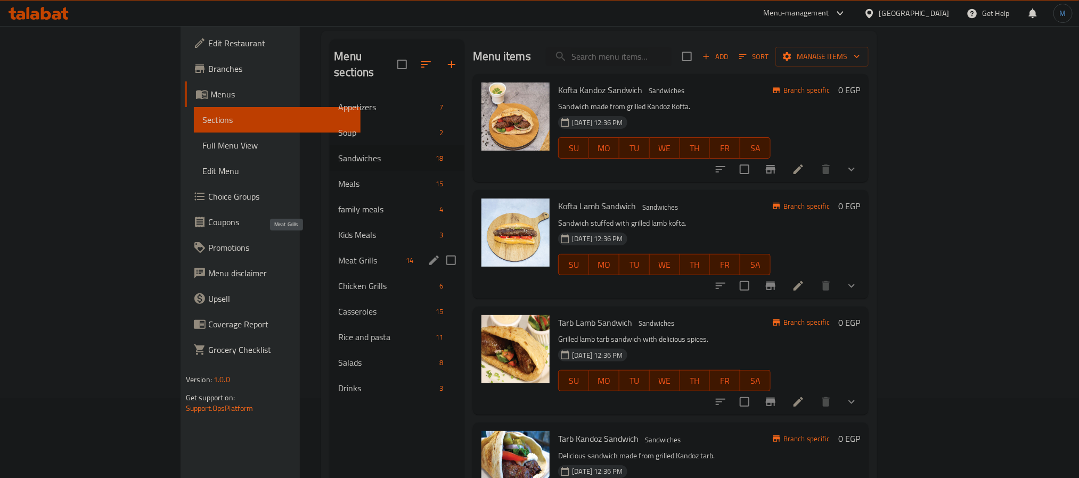
drag, startPoint x: 274, startPoint y: 245, endPoint x: 283, endPoint y: 247, distance: 9.7
click at [338, 254] on span "Meat Grills" at bounding box center [369, 260] width 63 height 13
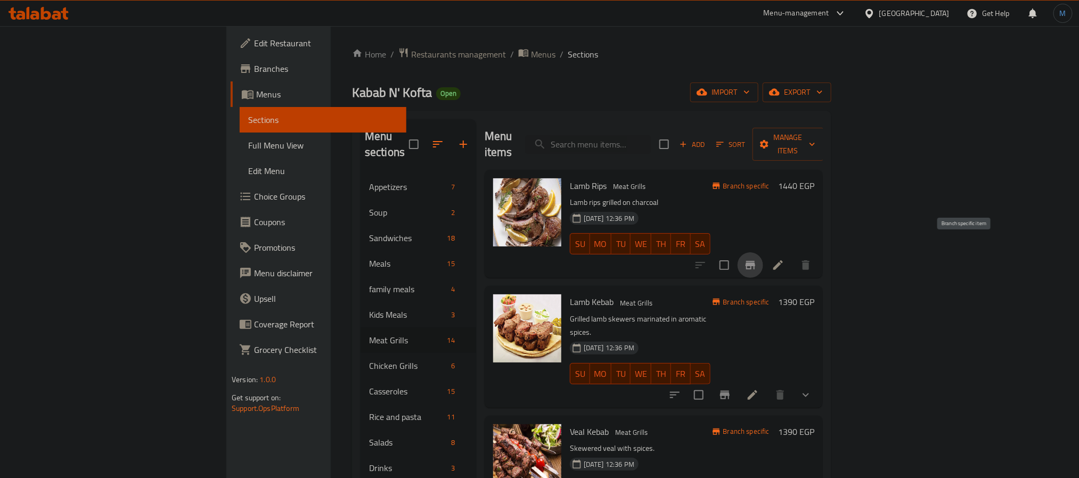
click at [757, 259] on icon "Branch-specific-item" at bounding box center [750, 265] width 13 height 13
click at [731, 389] on icon "Branch-specific-item" at bounding box center [725, 395] width 13 height 13
click at [819, 383] on button "show more" at bounding box center [806, 396] width 26 height 26
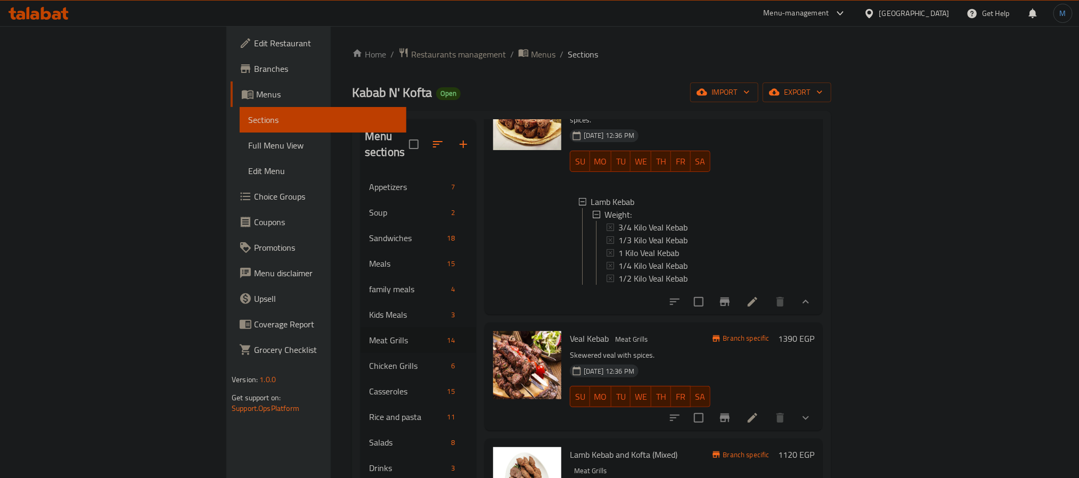
scroll to position [240, 0]
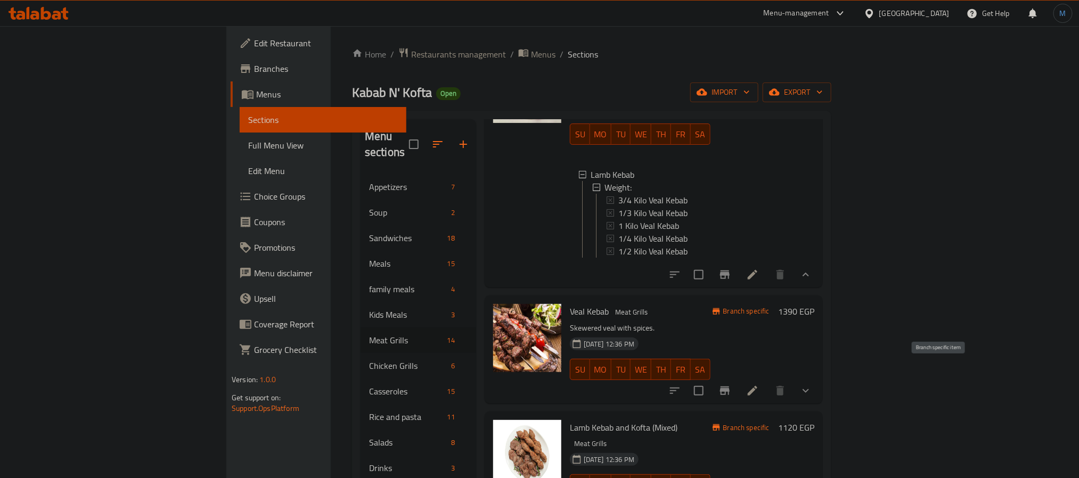
click at [738, 381] on button "Branch-specific-item" at bounding box center [725, 391] width 26 height 26
click at [819, 378] on button "show more" at bounding box center [806, 391] width 26 height 26
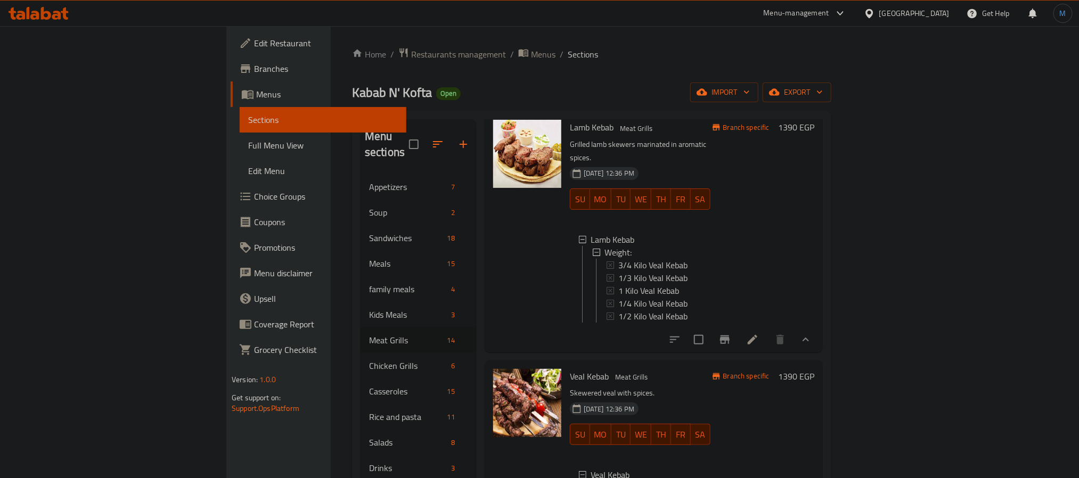
scroll to position [160, 0]
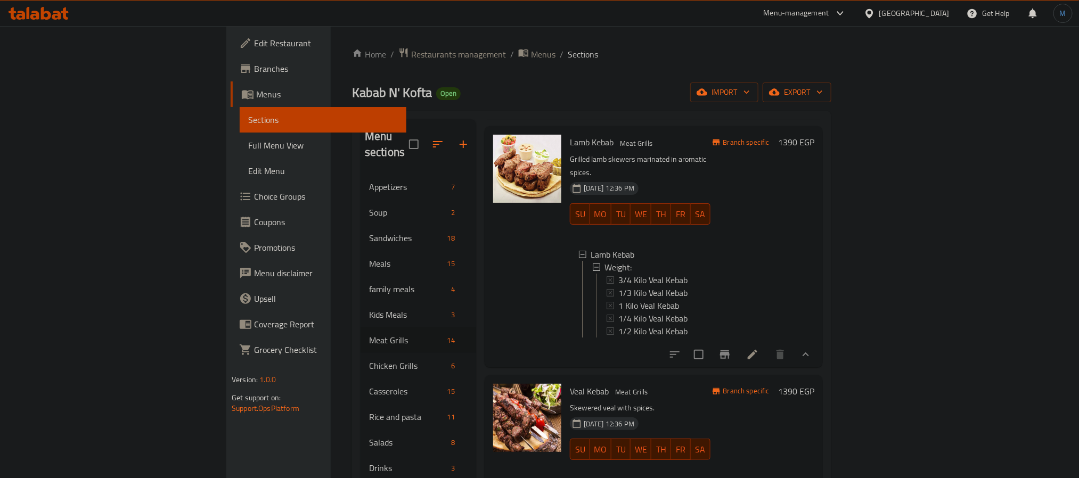
click at [714, 413] on div "[DATE] 12:36 PM SU MO TU WE TH FR SA" at bounding box center [640, 442] width 149 height 58
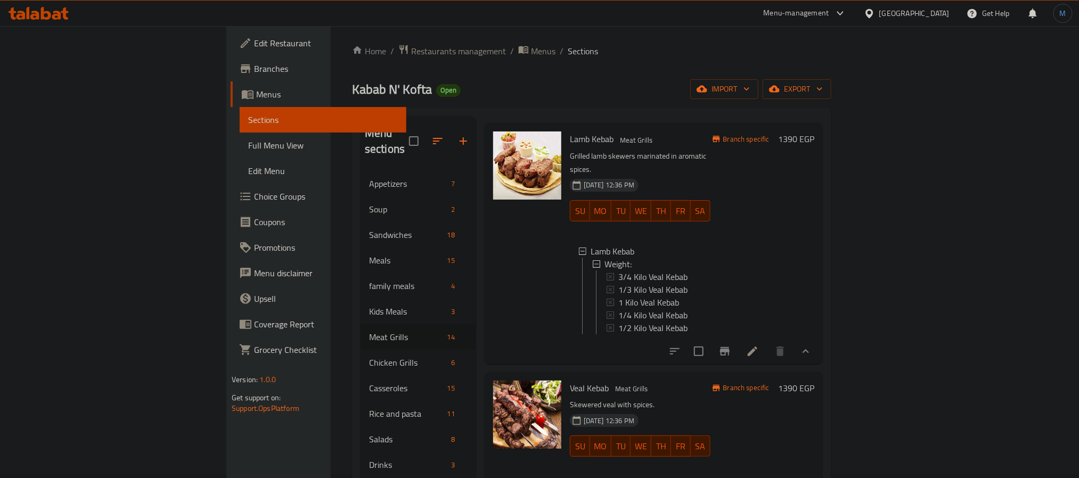
scroll to position [422, 0]
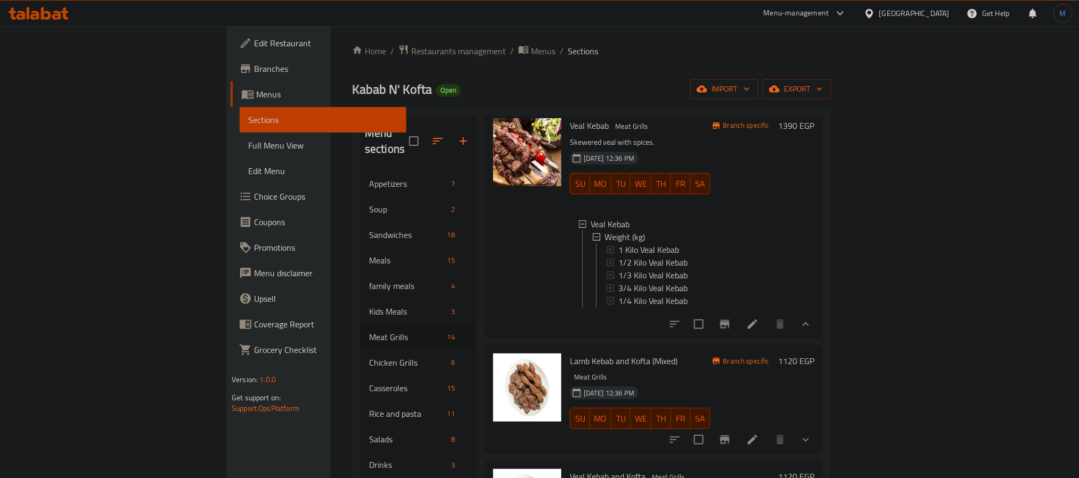
click at [570, 360] on span "Lamb Kebab and Kofta (Mixed)" at bounding box center [624, 361] width 108 height 16
copy span "Kebab"
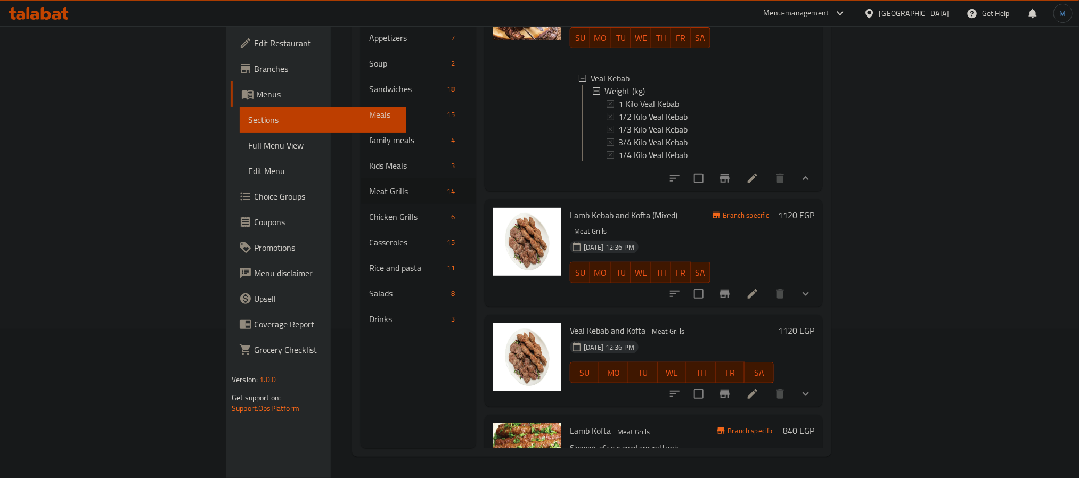
scroll to position [0, 0]
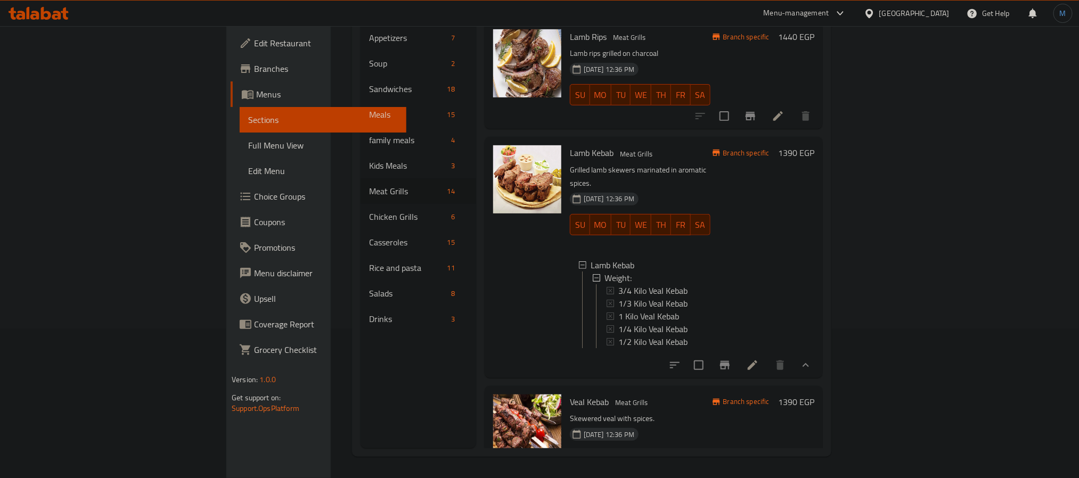
click at [711, 412] on p "Skewered veal with spices." at bounding box center [640, 418] width 141 height 13
click at [570, 394] on span "Veal Kebab" at bounding box center [589, 402] width 39 height 16
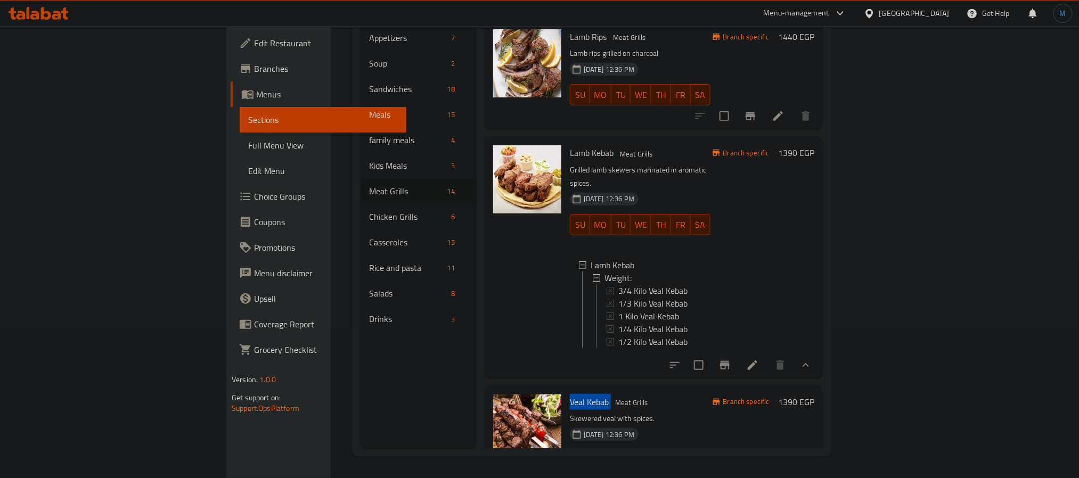
click at [570, 394] on span "Veal Kebab" at bounding box center [589, 402] width 39 height 16
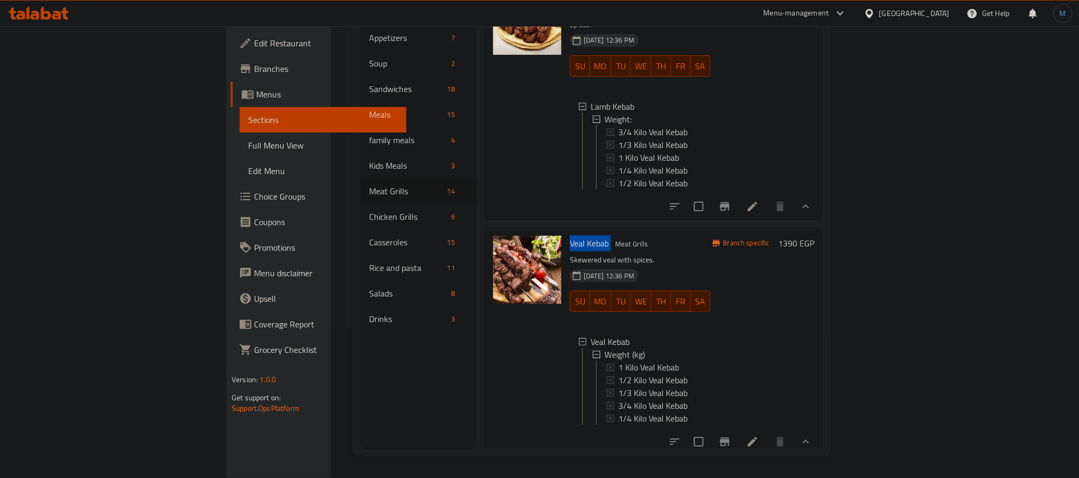
scroll to position [160, 0]
click at [759, 437] on icon at bounding box center [752, 441] width 13 height 13
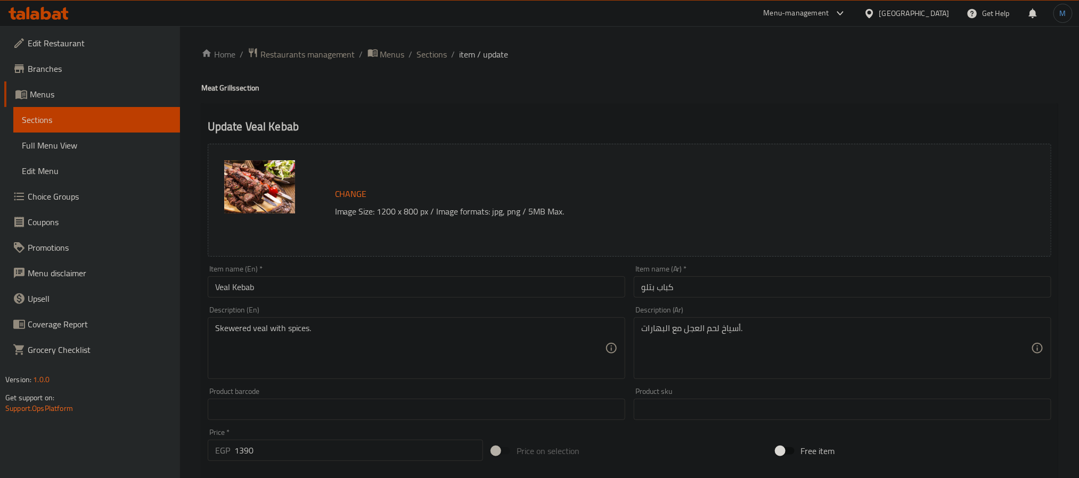
click at [450, 40] on div "Home / Restaurants management / Menus / Sections / item / update Meat Grills se…" at bounding box center [629, 406] width 899 height 760
click at [435, 54] on span "Sections" at bounding box center [432, 54] width 30 height 13
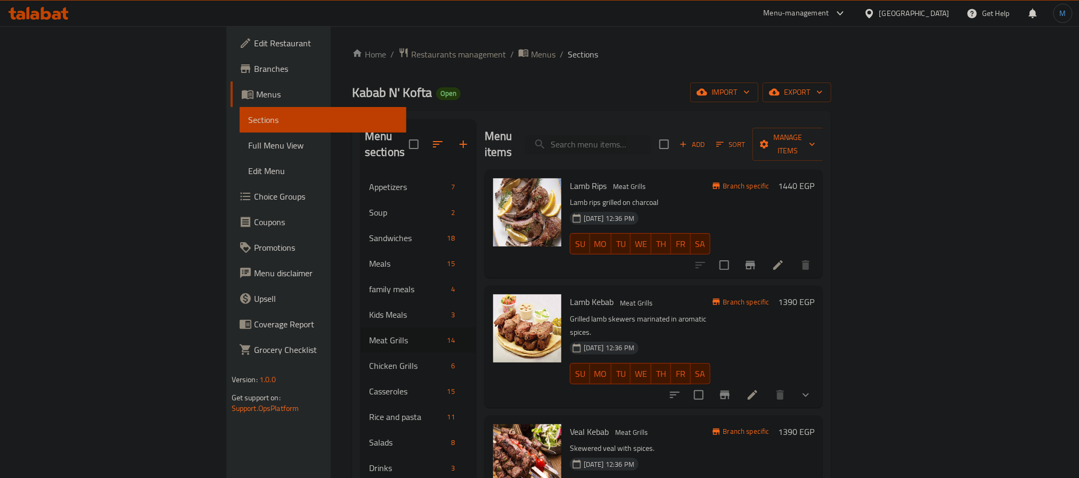
click at [631, 251] on div "Lamb Rips Meat Grills Lamb rips grilled on charcoal [DATE] 12:36 PM SU MO TU WE…" at bounding box center [640, 224] width 149 height 100
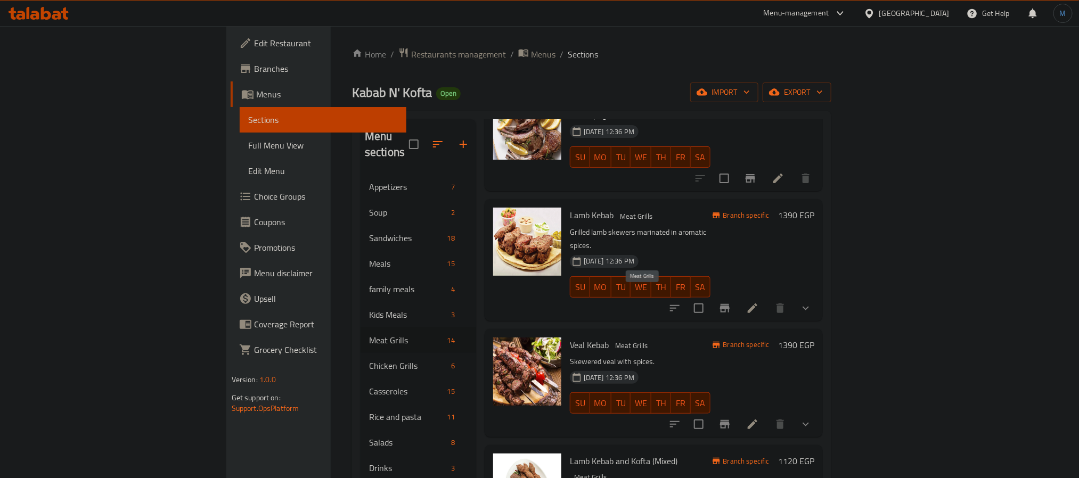
scroll to position [240, 0]
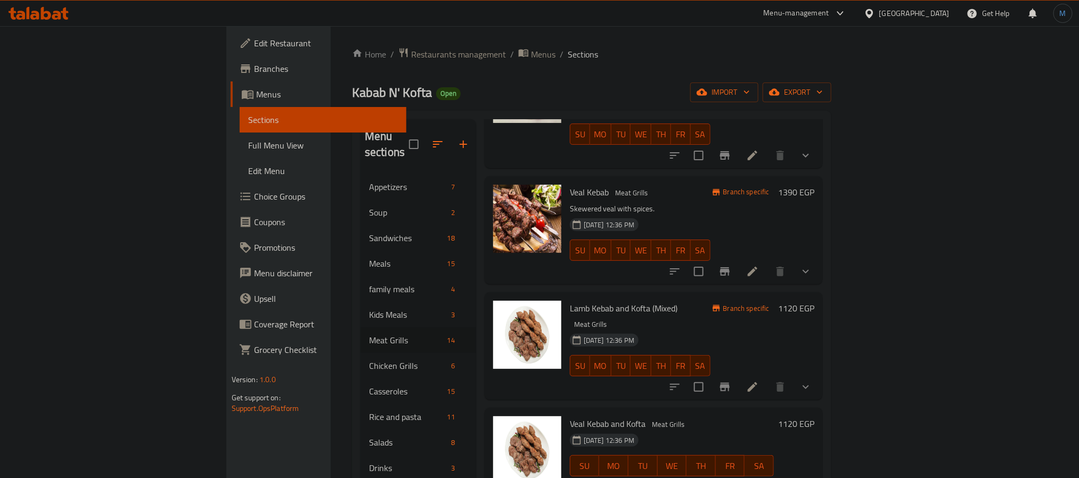
click at [659, 430] on div "[DATE] 12:36 PM SU MO TU WE TH FR SA" at bounding box center [672, 459] width 213 height 58
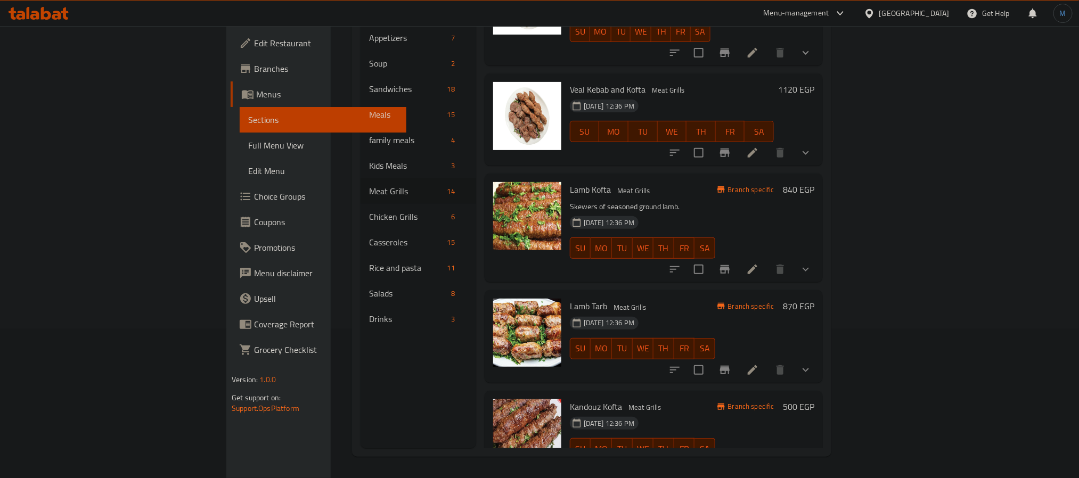
scroll to position [358, 0]
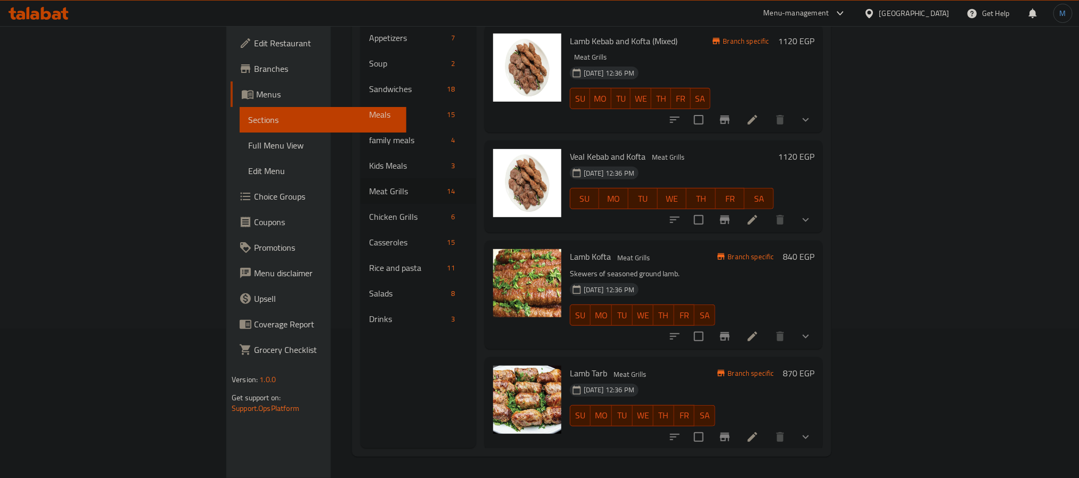
click at [819, 425] on button "show more" at bounding box center [806, 438] width 26 height 26
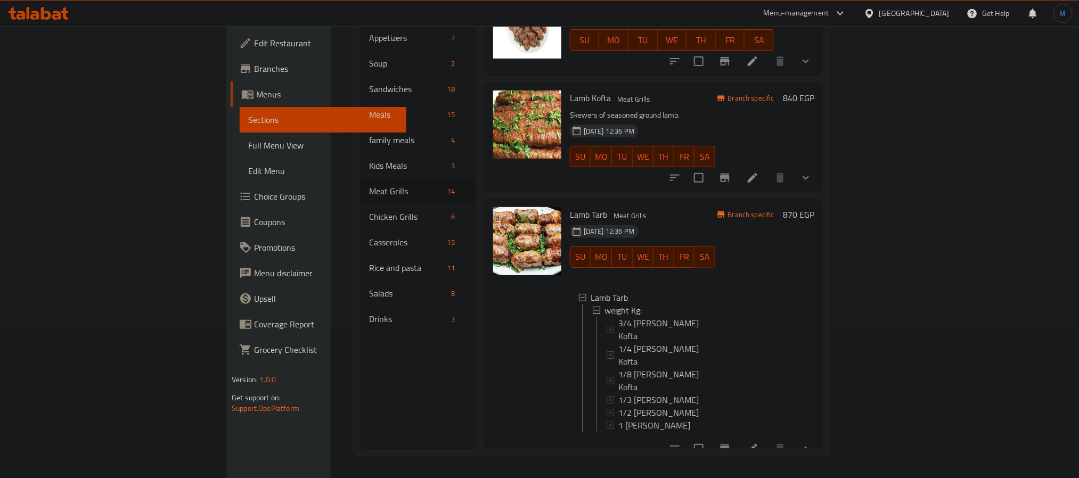
scroll to position [518, 0]
click at [570, 206] on span "Lamb Tarb" at bounding box center [588, 214] width 37 height 16
copy h6 "Lamb Tarb"
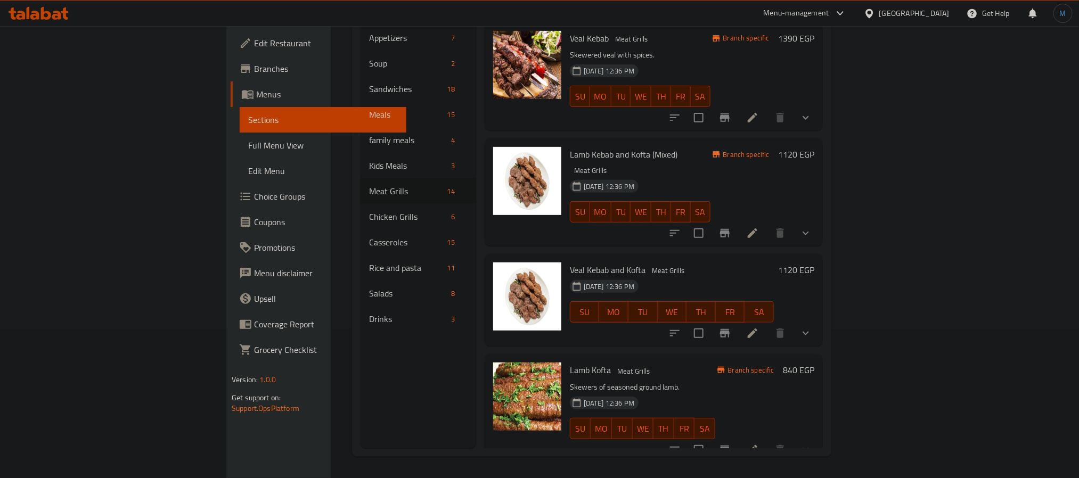
scroll to position [278, 0]
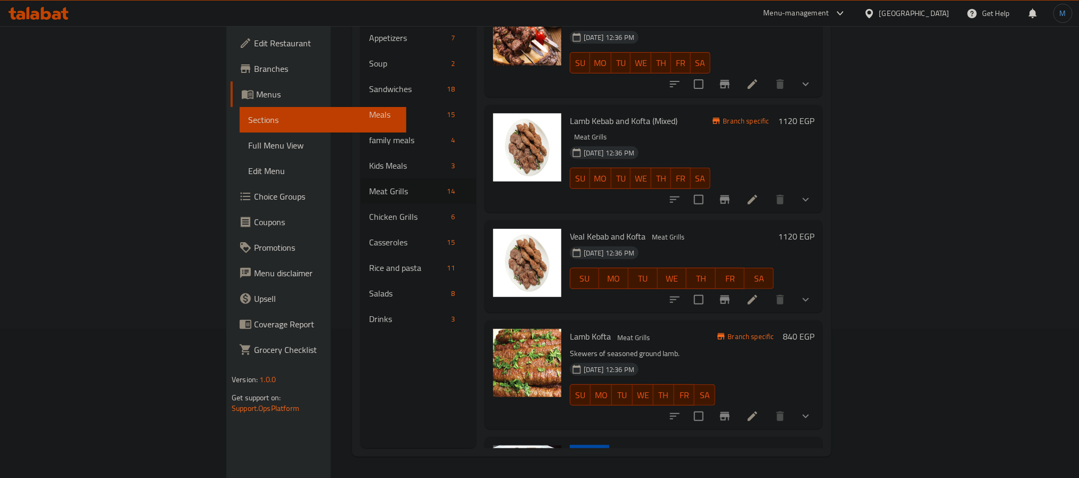
click at [570, 445] on span "Lamb Tarb" at bounding box center [588, 453] width 37 height 16
click at [579, 379] on div "Lamb Kofta Meat Grills Skewers of seasoned ground lamb. [DATE] 12:36 PM SU MO T…" at bounding box center [643, 375] width 154 height 100
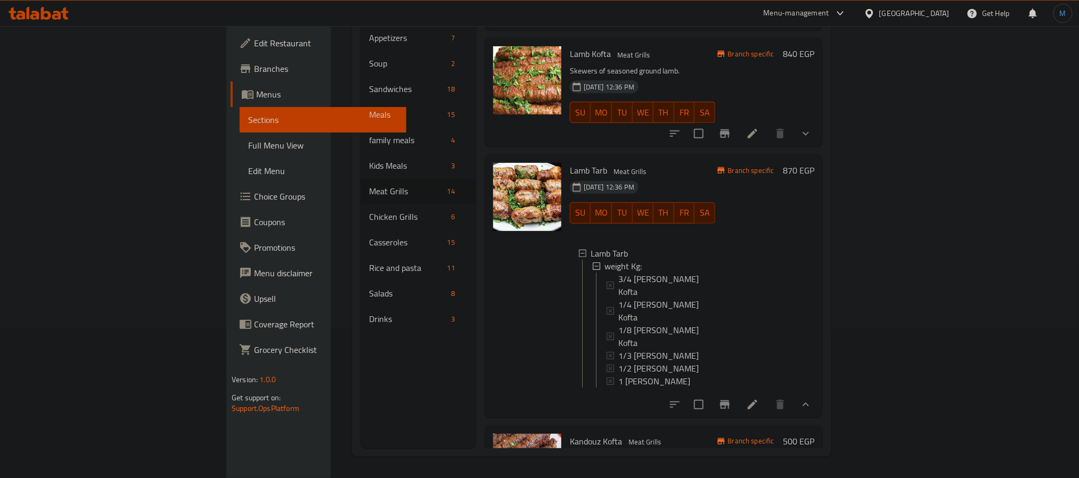
scroll to position [822, 0]
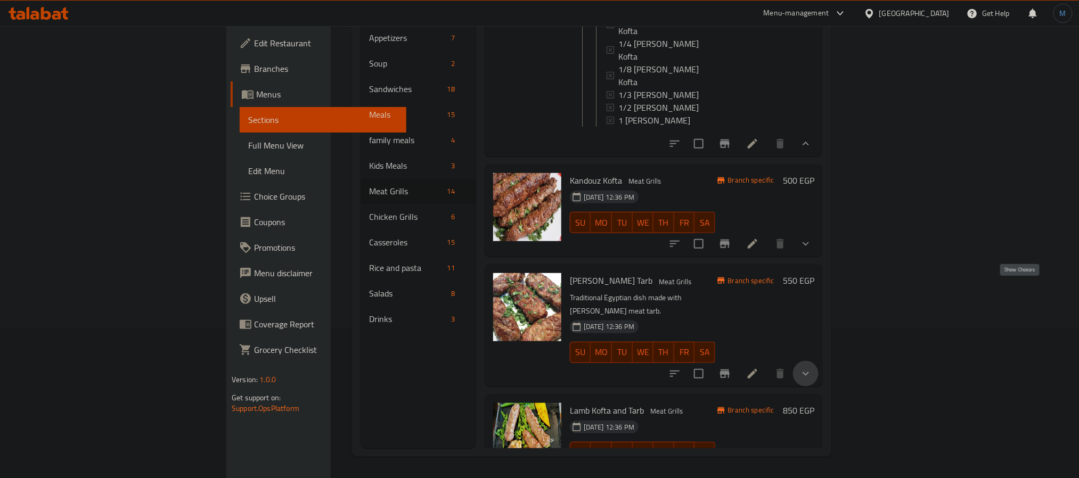
click at [812, 368] on icon "show more" at bounding box center [806, 374] width 13 height 13
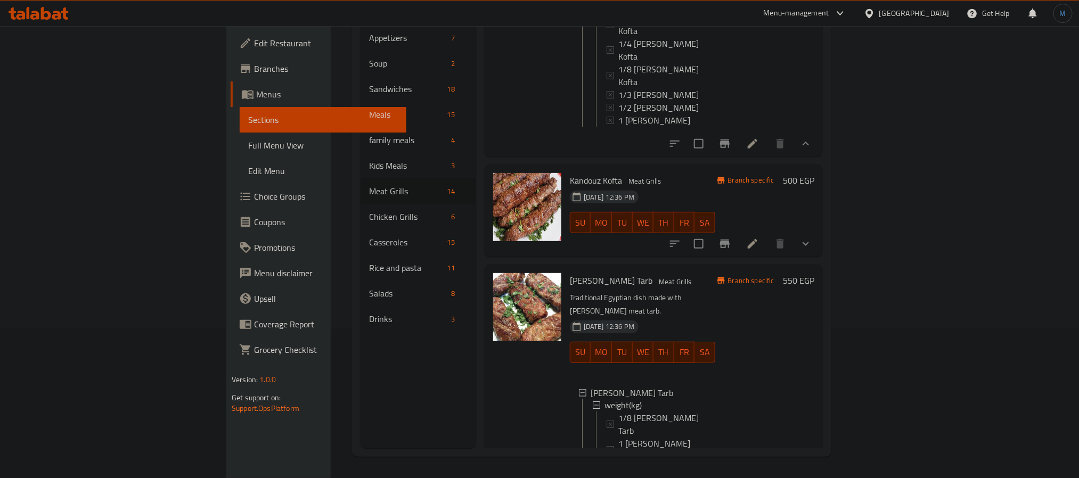
click at [570, 273] on span "[PERSON_NAME] Tarb" at bounding box center [611, 281] width 83 height 16
copy h6 "[PERSON_NAME] Tarb"
click at [819, 231] on div at bounding box center [740, 244] width 157 height 26
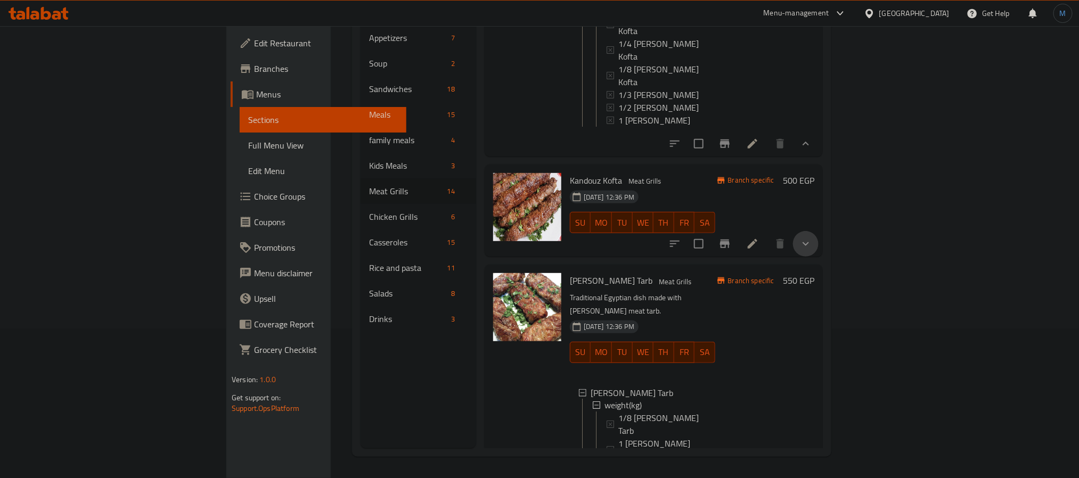
click at [819, 231] on button "show more" at bounding box center [806, 244] width 26 height 26
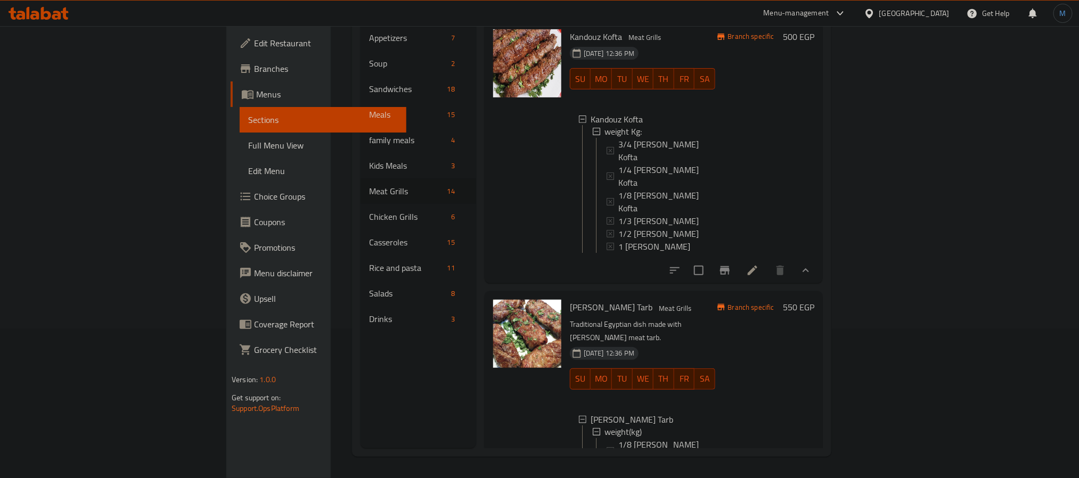
scroll to position [886, 0]
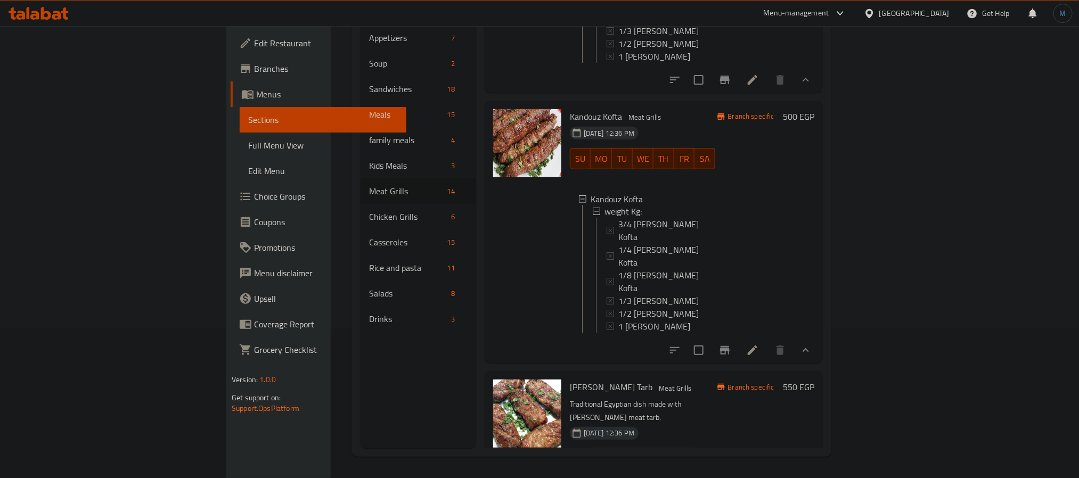
click at [570, 109] on span "Kandouz Kofta" at bounding box center [596, 117] width 52 height 16
copy h6 "Kandouz Kofta"
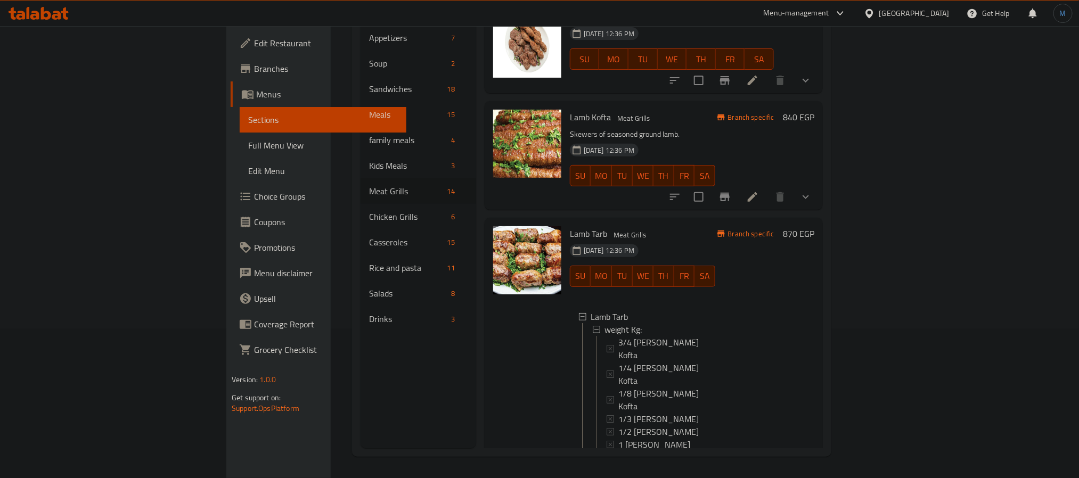
scroll to position [486, 0]
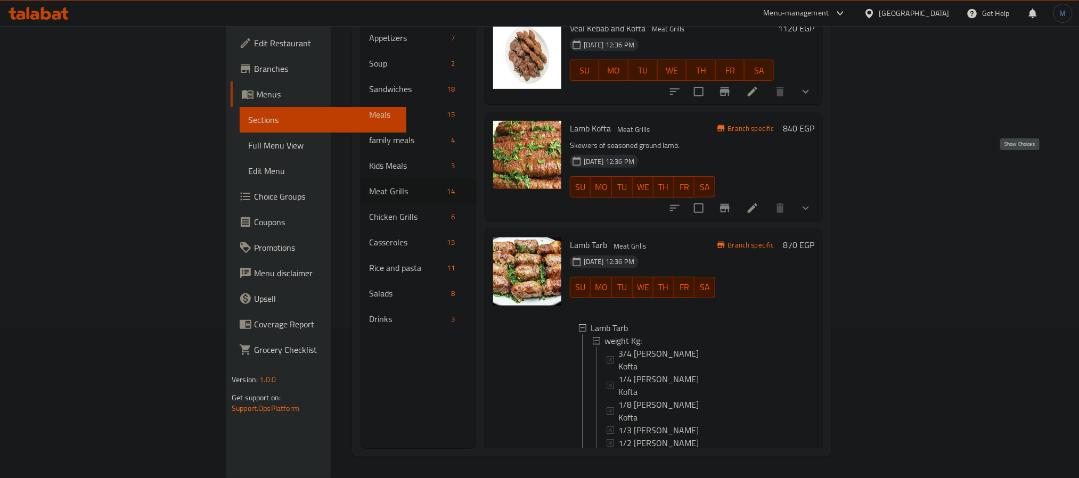
click at [812, 202] on icon "show more" at bounding box center [806, 208] width 13 height 13
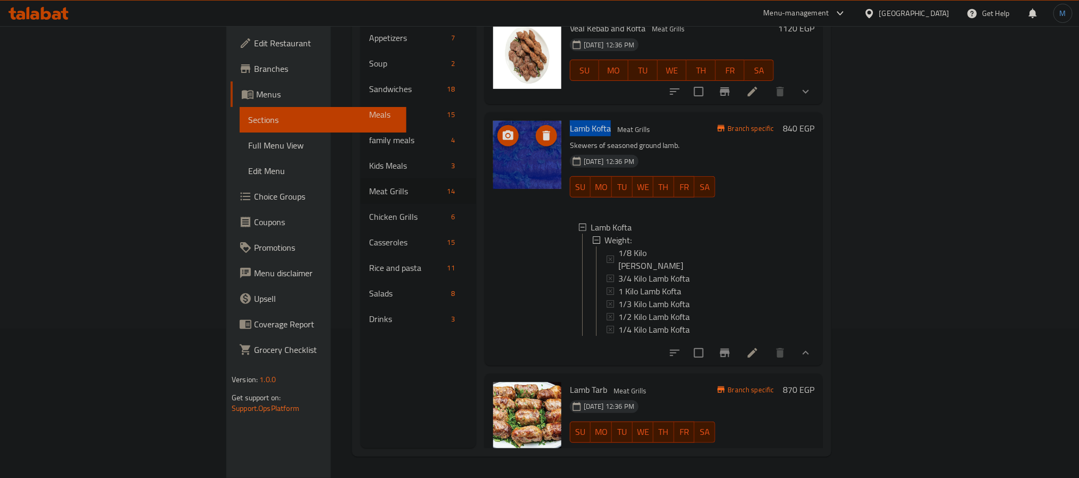
drag, startPoint x: 554, startPoint y: 85, endPoint x: 500, endPoint y: 87, distance: 53.3
click at [500, 117] on div "Lamb Kofta Meat Grills Skewers of seasoned ground lamb. [DATE] 12:36 PM SU MO T…" at bounding box center [654, 239] width 330 height 245
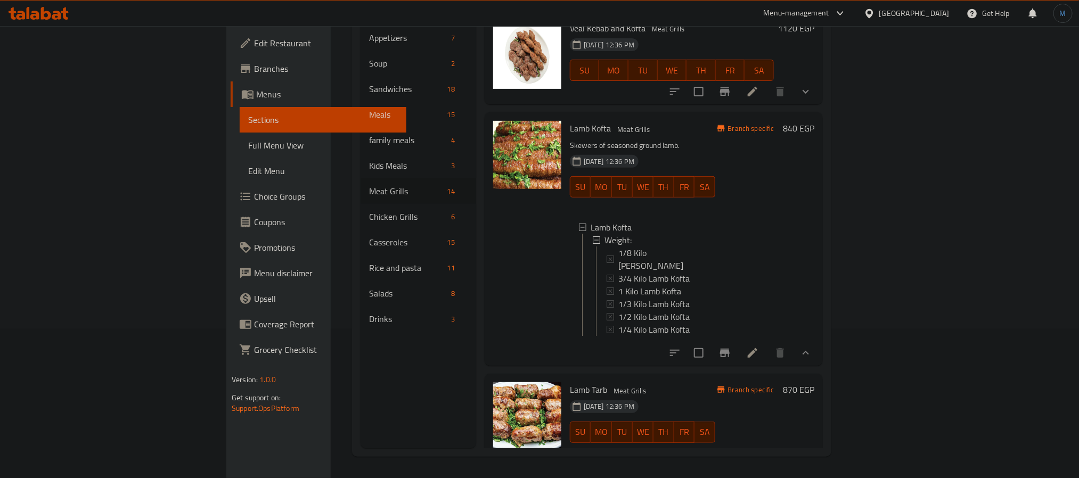
drag, startPoint x: 534, startPoint y: 80, endPoint x: 520, endPoint y: 97, distance: 22.7
click at [570, 139] on p "Skewers of seasoned ground lamb." at bounding box center [642, 145] width 145 height 13
click at [566, 117] on div "Lamb Kofta Meat Grills Skewers of seasoned ground lamb. [DATE] 12:36 PM SU MO T…" at bounding box center [643, 239] width 154 height 245
click at [570, 120] on span "Lamb Kofta" at bounding box center [590, 128] width 41 height 16
click at [566, 117] on div "Lamb Kofta Meat Grills Skewers of seasoned ground lamb. [DATE] 12:36 PM SU MO T…" at bounding box center [643, 239] width 154 height 245
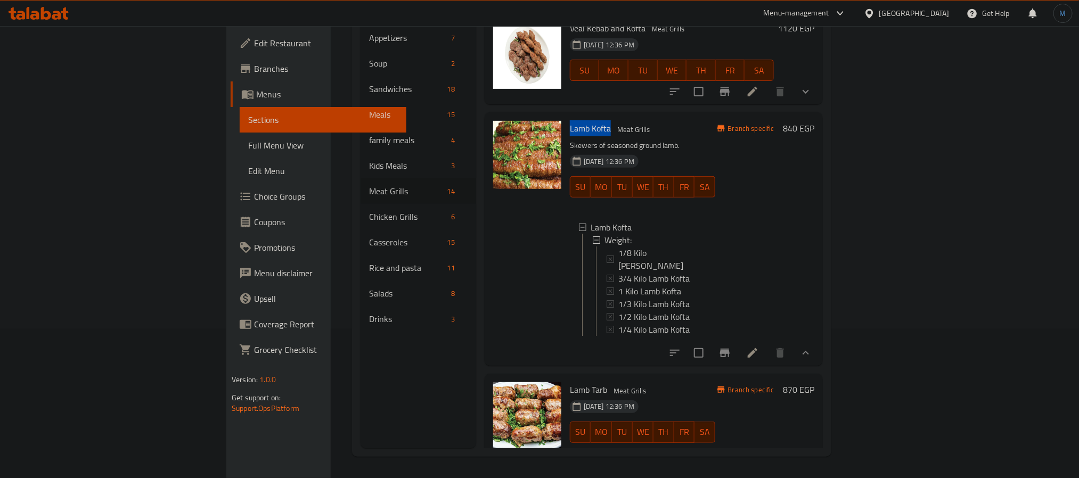
drag, startPoint x: 514, startPoint y: 84, endPoint x: 554, endPoint y: 84, distance: 40.0
click at [570, 120] on span "Lamb Kofta" at bounding box center [590, 128] width 41 height 16
copy span "Lamb Kofta"
click at [702, 383] on h6 "Lamb Tarb Meat Grills" at bounding box center [642, 390] width 145 height 15
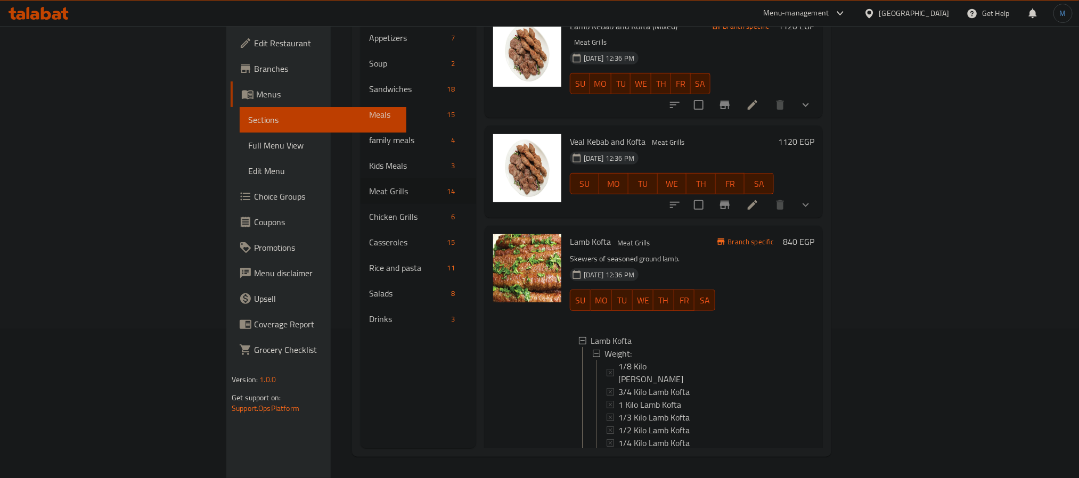
scroll to position [167, 0]
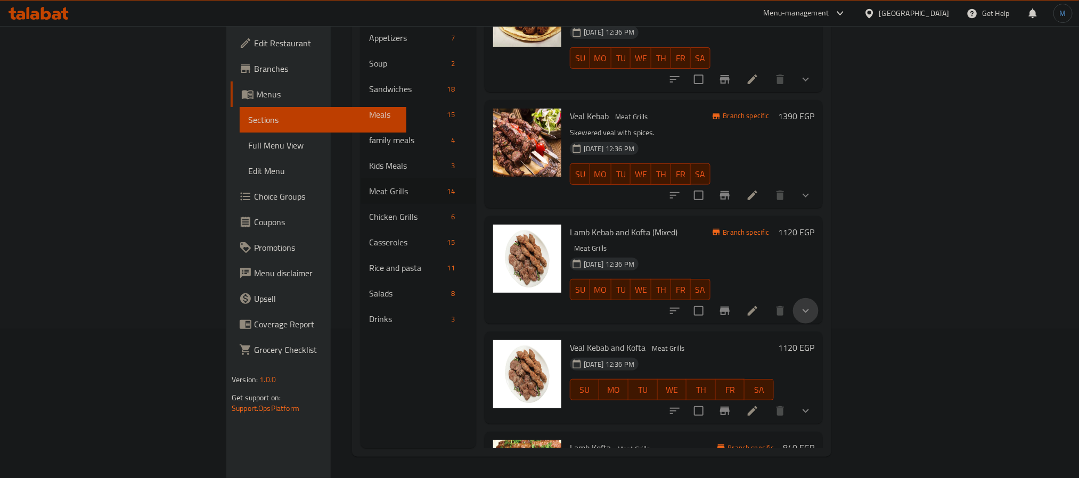
click at [819, 298] on button "show more" at bounding box center [806, 311] width 26 height 26
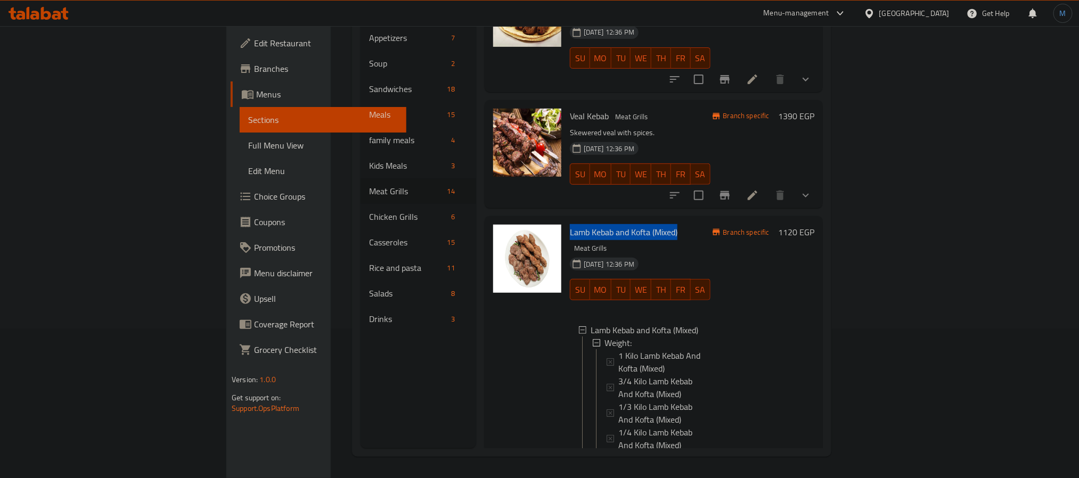
drag, startPoint x: 621, startPoint y: 203, endPoint x: 510, endPoint y: 204, distance: 110.3
click at [566, 221] on div "Lamb Kebab and Kofta (Mixed) Meat Grills [DATE] 12:36 PM SU MO TU WE TH FR [PER…" at bounding box center [640, 362] width 149 height 282
copy span "Lamb Kebab and Kofta (Mixed)"
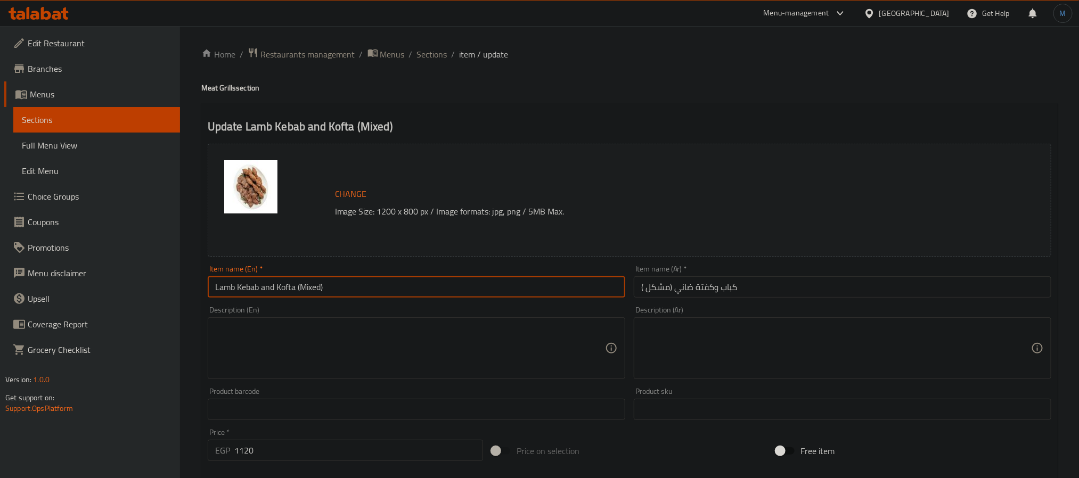
drag, startPoint x: 364, startPoint y: 292, endPoint x: 298, endPoint y: 307, distance: 68.1
click at [298, 307] on div "Change Image Size: 1200 x 800 px / Image formats: jpg, png / 5MB Max. Item name…" at bounding box center [630, 377] width 852 height 475
type input "Lamb Kebab and Kofta"
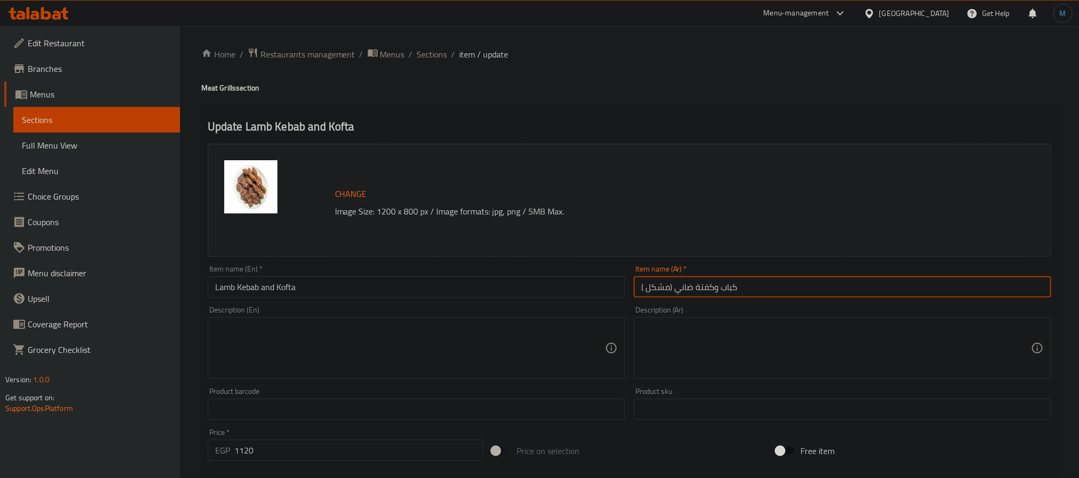
click at [817, 288] on input "كباب وكفتة ضاني (مشكل )" at bounding box center [843, 286] width 418 height 21
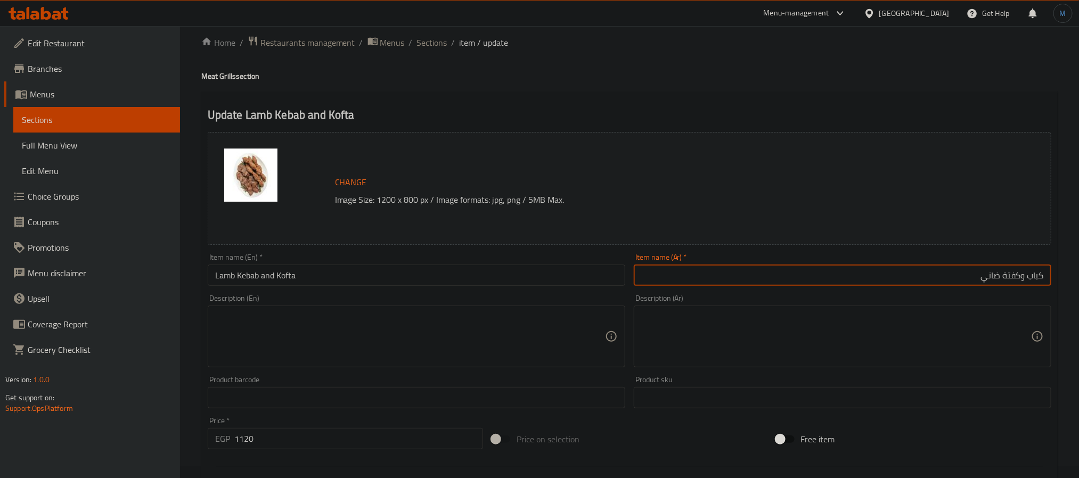
scroll to position [307, 0]
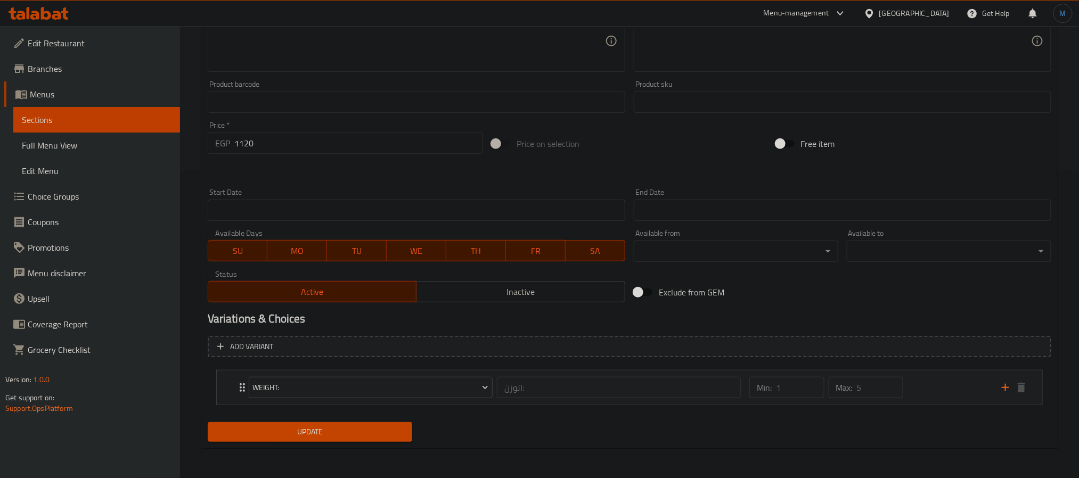
type input "كباب وكفتة ضاني"
click at [352, 453] on div "Home / Restaurants management / Menus / Sections / item / update Meat Grills se…" at bounding box center [629, 98] width 857 height 717
click at [359, 450] on div "Home / Restaurants management / Menus / Sections / item / update Meat Grills se…" at bounding box center [629, 98] width 857 height 717
click at [360, 448] on div "Update Lamb Kebab and Kofta Change Image Size: 1200 x 800 px / Image formats: j…" at bounding box center [629, 122] width 857 height 653
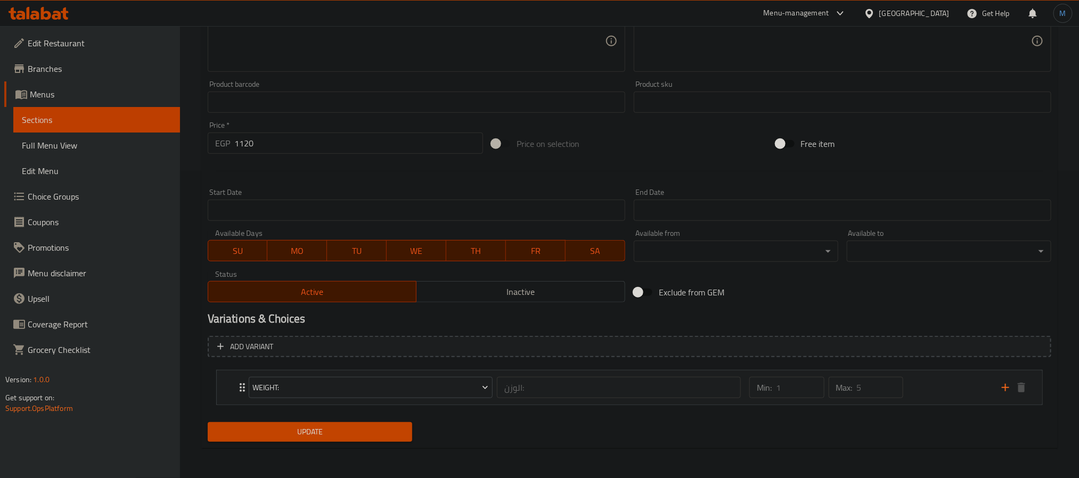
click at [371, 442] on button "Update" at bounding box center [310, 432] width 205 height 20
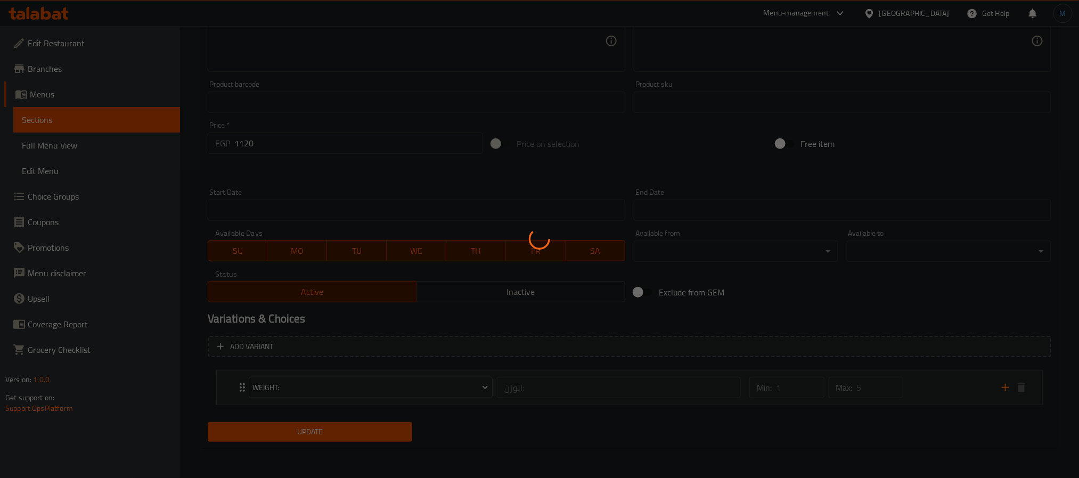
click at [954, 395] on div at bounding box center [539, 239] width 1079 height 478
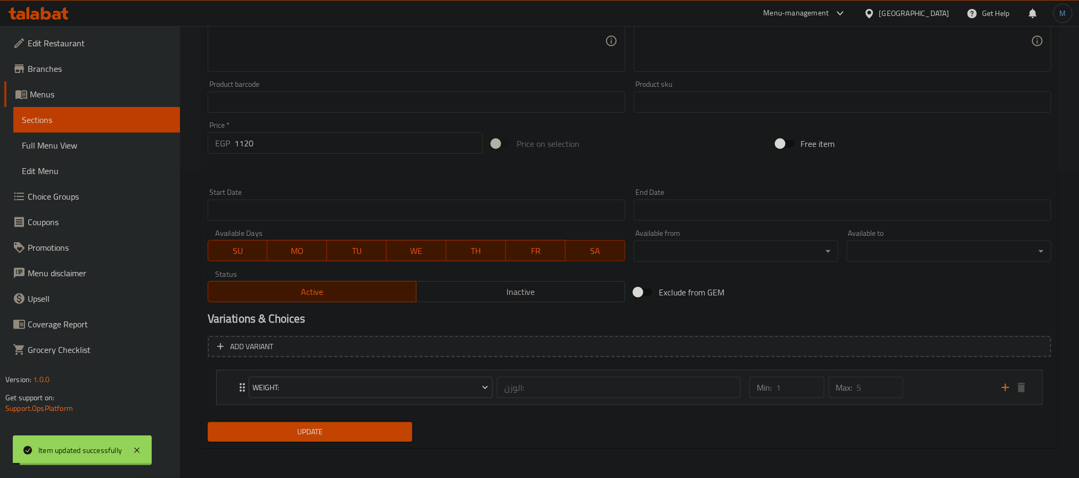
click at [954, 395] on div "Min: 1 ​ Max: 5 ​" at bounding box center [869, 388] width 253 height 34
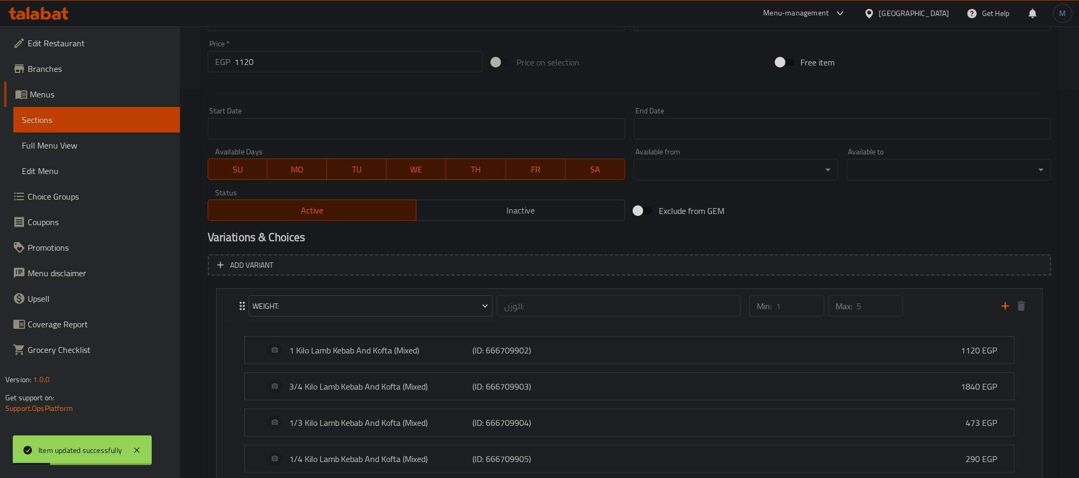
scroll to position [0, 0]
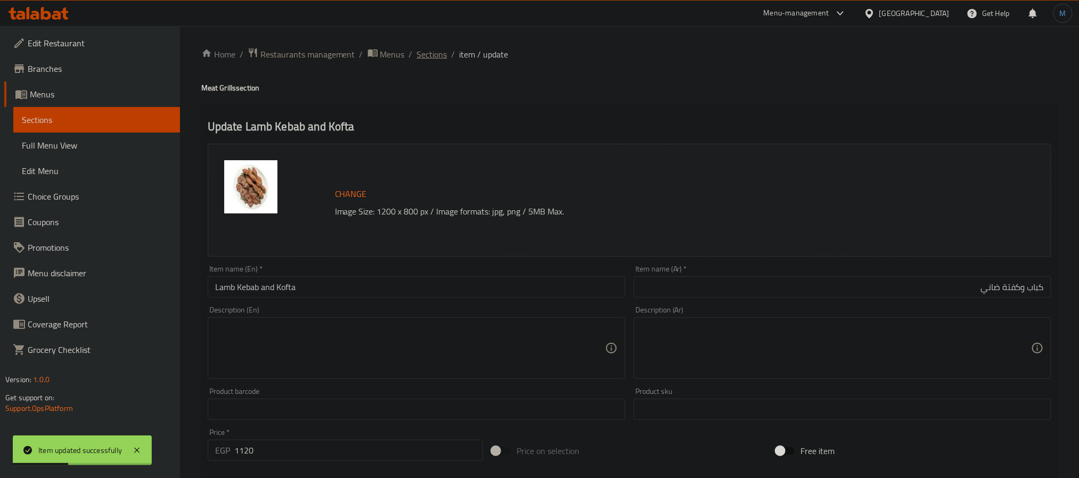
click at [425, 50] on span "Sections" at bounding box center [432, 54] width 30 height 13
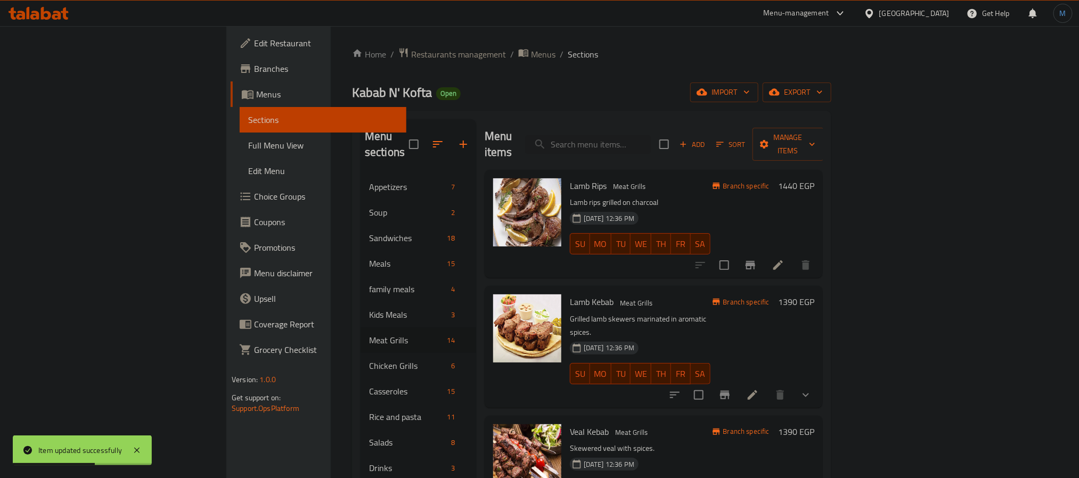
click at [655, 416] on div "Veal Kebab Meat Grills Skewered veal with spices. [DATE] 12:36 PM SU MO TU WE T…" at bounding box center [654, 470] width 338 height 108
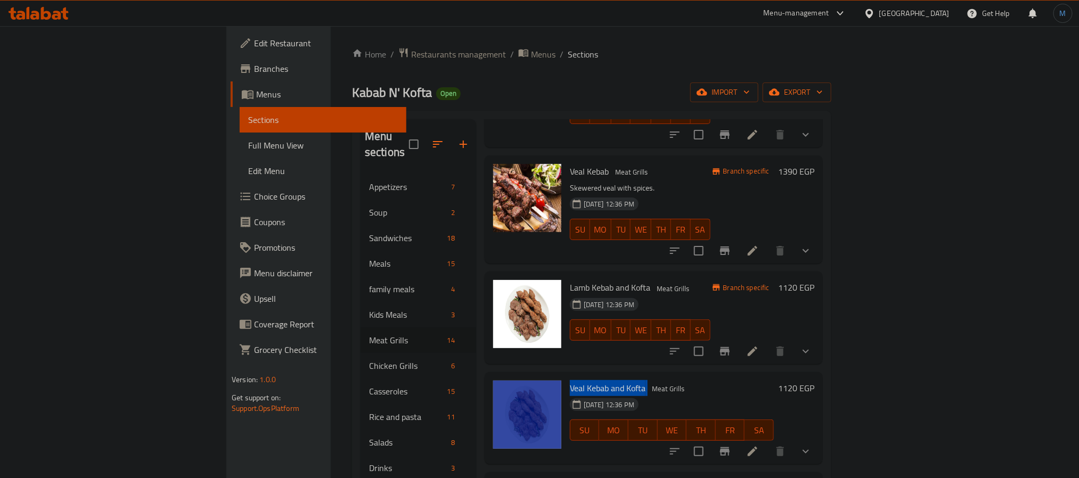
drag, startPoint x: 591, startPoint y: 356, endPoint x: 508, endPoint y: 350, distance: 83.4
click at [508, 377] on div "Veal Kebab and Kofta Meat Grills [DATE] 12:36 PM SU MO TU WE TH FR SA 1120 EGP" at bounding box center [654, 419] width 330 height 84
copy div "Veal Kebab and Kofta"
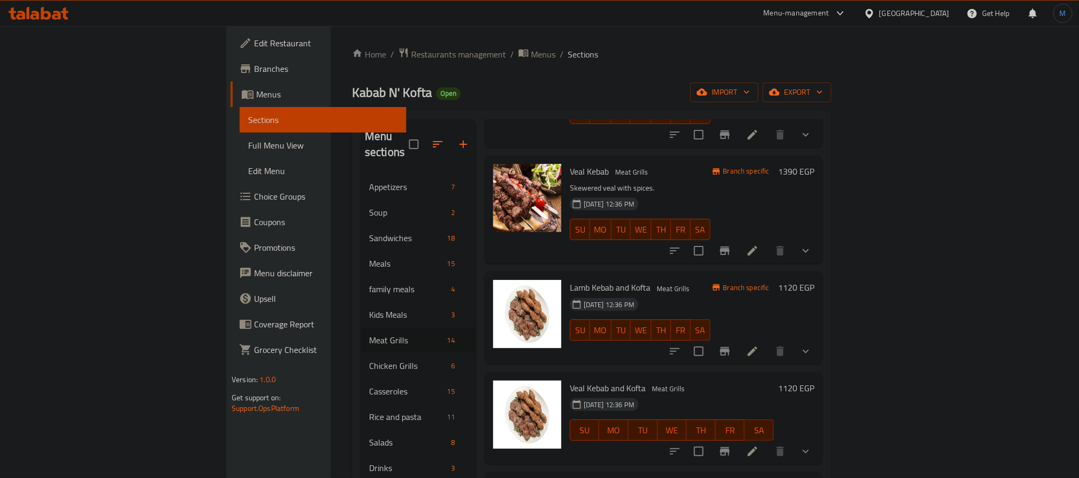
click at [580, 400] on span "[DATE] 12:36 PM" at bounding box center [609, 405] width 59 height 10
drag, startPoint x: 514, startPoint y: 360, endPoint x: 590, endPoint y: 360, distance: 76.2
click at [590, 381] on h6 "Veal Kebab and Kofta Meat Grills" at bounding box center [672, 388] width 204 height 15
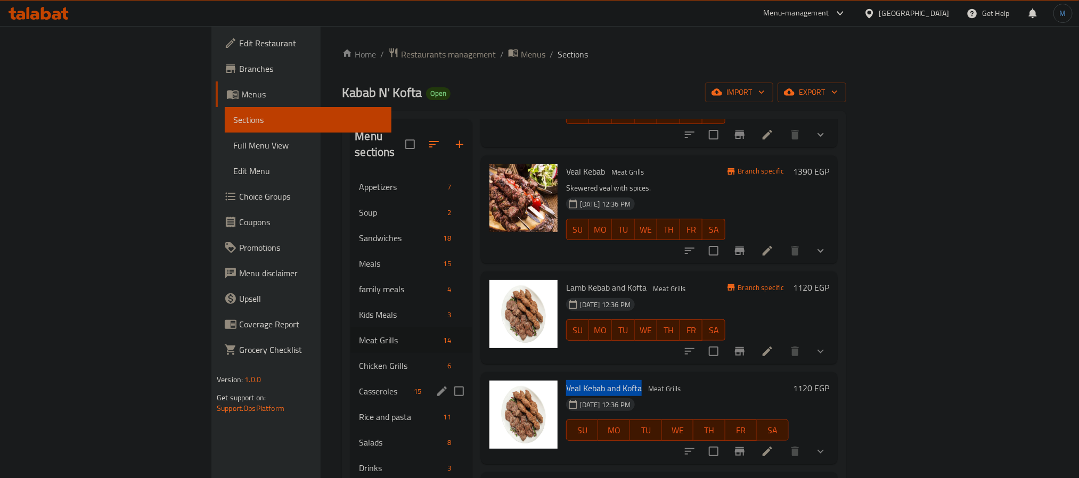
copy span "Veal Kebab and Kofta"
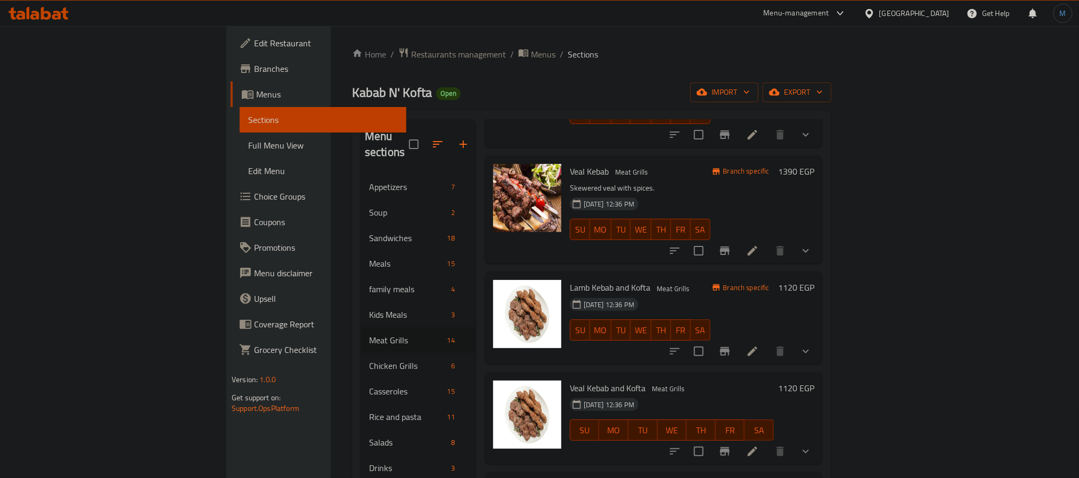
click at [772, 381] on h6 "Veal Kebab and Kofta Meat Grills" at bounding box center [672, 388] width 204 height 15
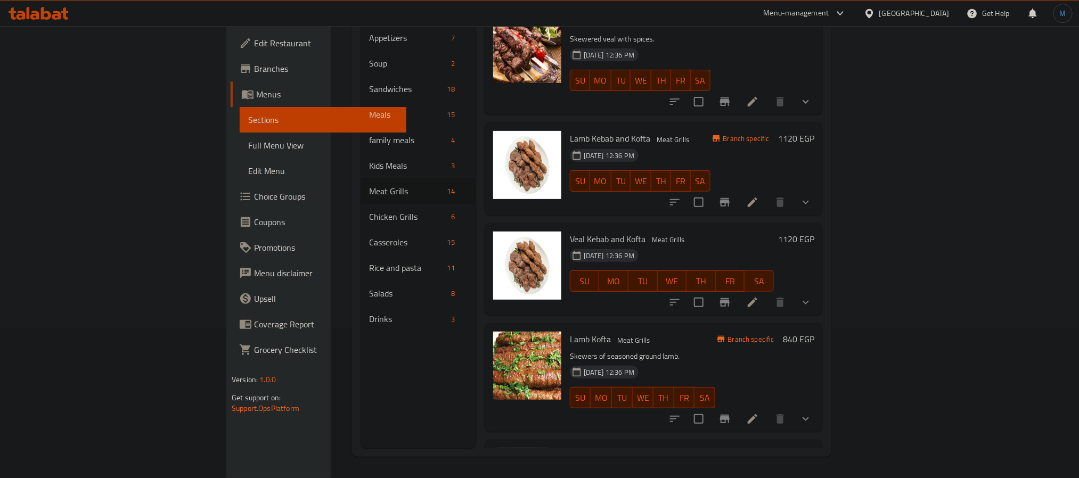
scroll to position [794, 0]
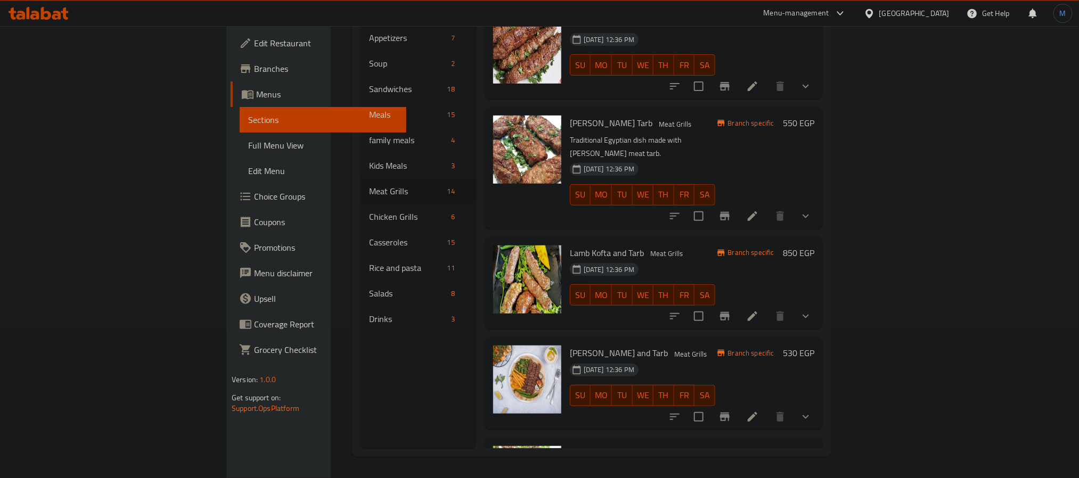
click at [815, 256] on div "Branch specific 850 EGP" at bounding box center [764, 284] width 99 height 76
click at [812, 310] on icon "show more" at bounding box center [806, 316] width 13 height 13
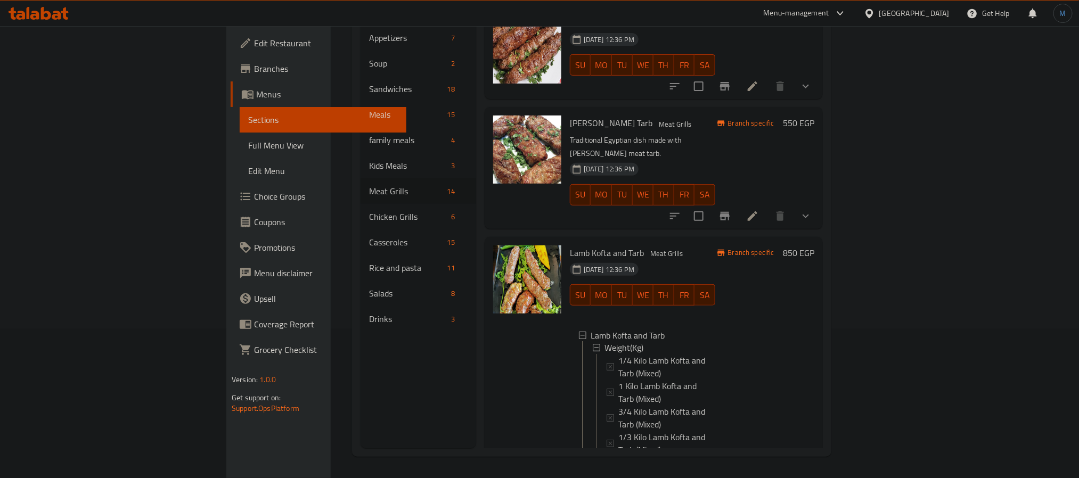
click at [570, 245] on span "Lamb Kofta and Tarb" at bounding box center [607, 253] width 74 height 16
copy h6 "Lamb Kofta and Tarb"
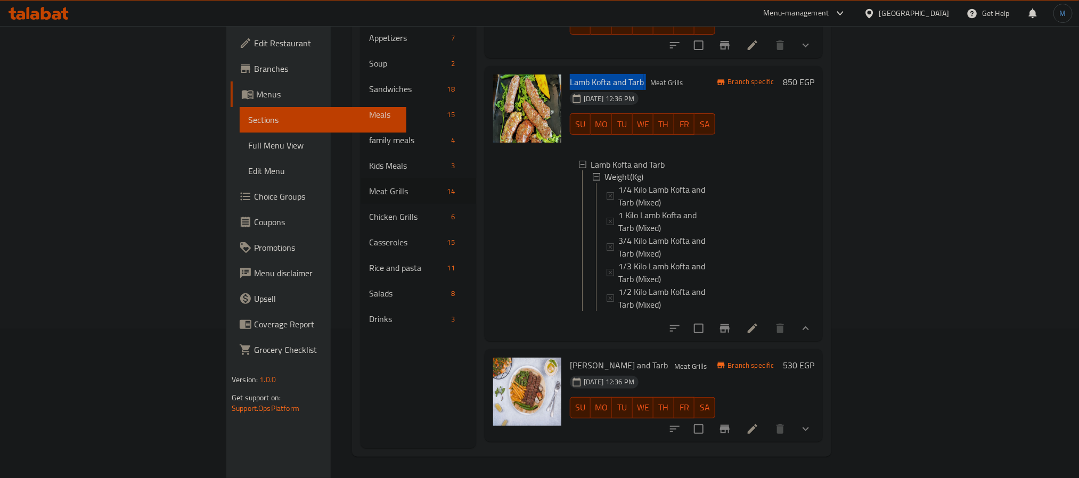
scroll to position [1034, 0]
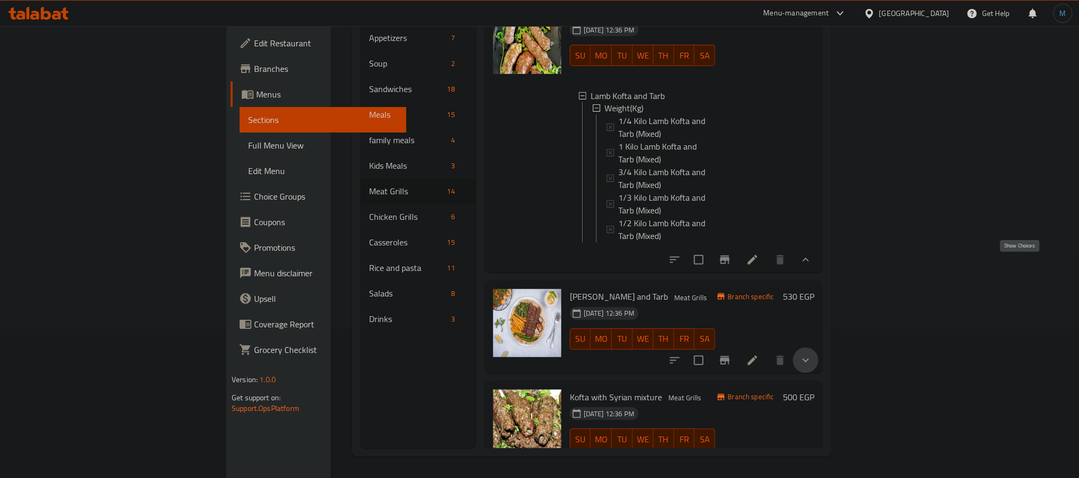
click at [812, 354] on icon "show more" at bounding box center [806, 360] width 13 height 13
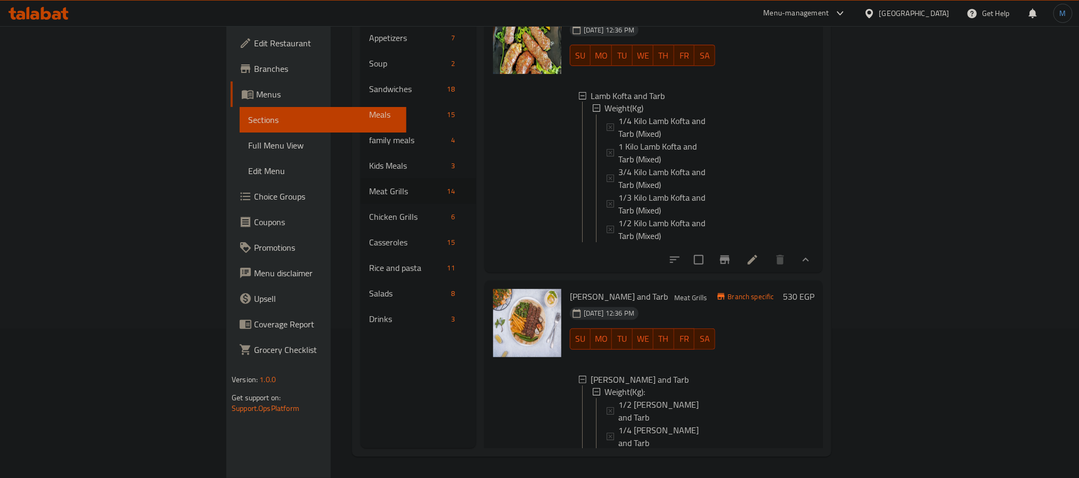
click at [570, 289] on span "[PERSON_NAME] and Tarb" at bounding box center [619, 297] width 98 height 16
click at [670, 292] on span "Meat Grills" at bounding box center [690, 298] width 41 height 12
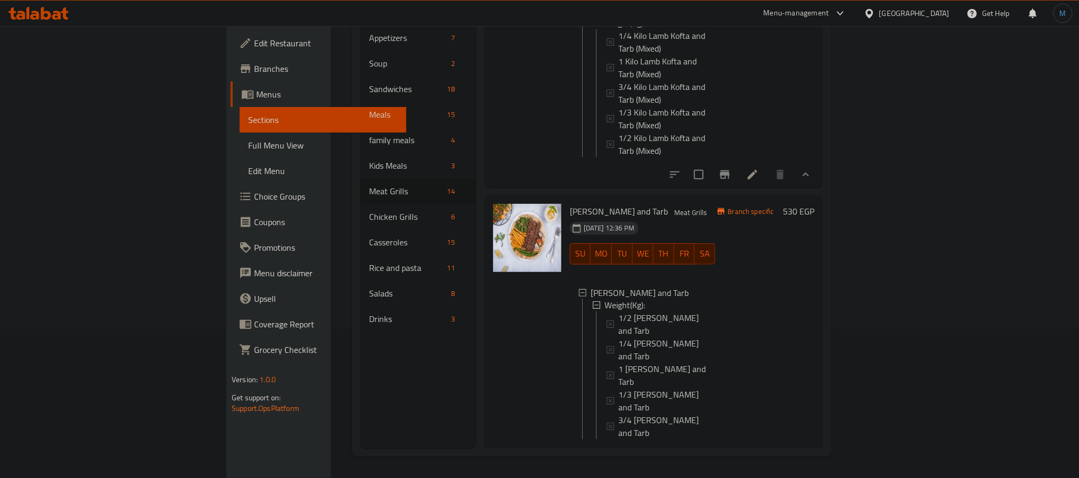
scroll to position [1194, 0]
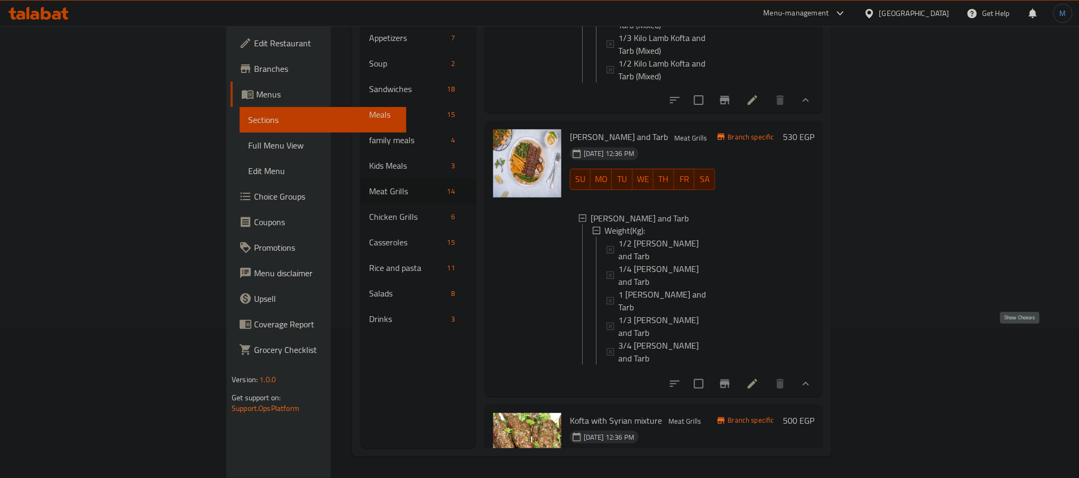
click at [812, 478] on icon "show more" at bounding box center [806, 484] width 13 height 13
drag, startPoint x: 606, startPoint y: 271, endPoint x: 512, endPoint y: 274, distance: 93.8
click at [715, 413] on h6 "Kofta with Syrian mixture Meat Grills" at bounding box center [642, 420] width 145 height 15
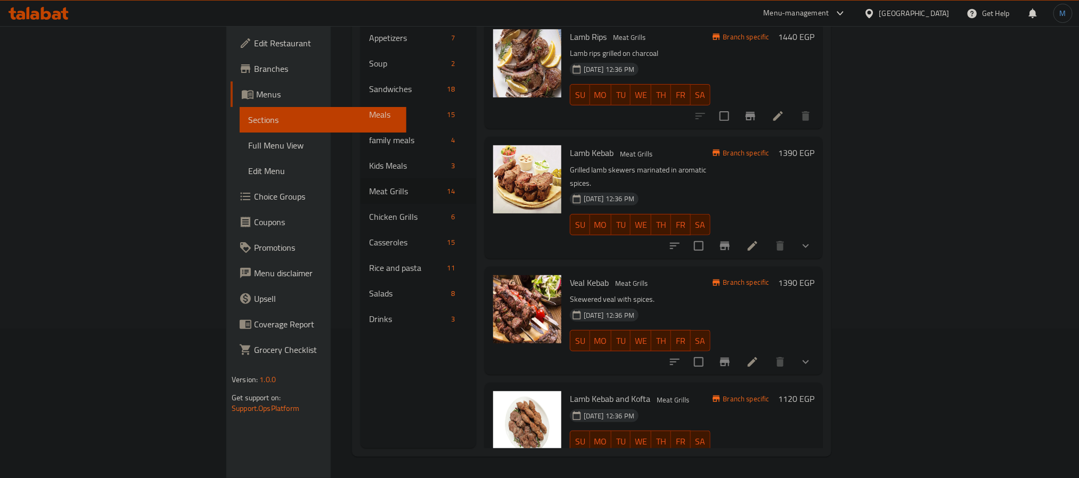
scroll to position [0, 0]
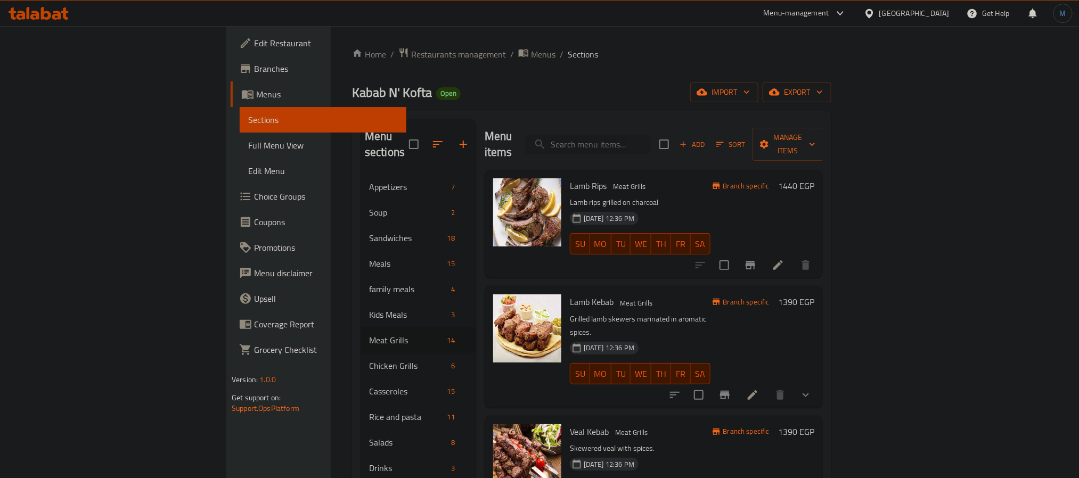
click at [651, 139] on input "search" at bounding box center [588, 144] width 126 height 19
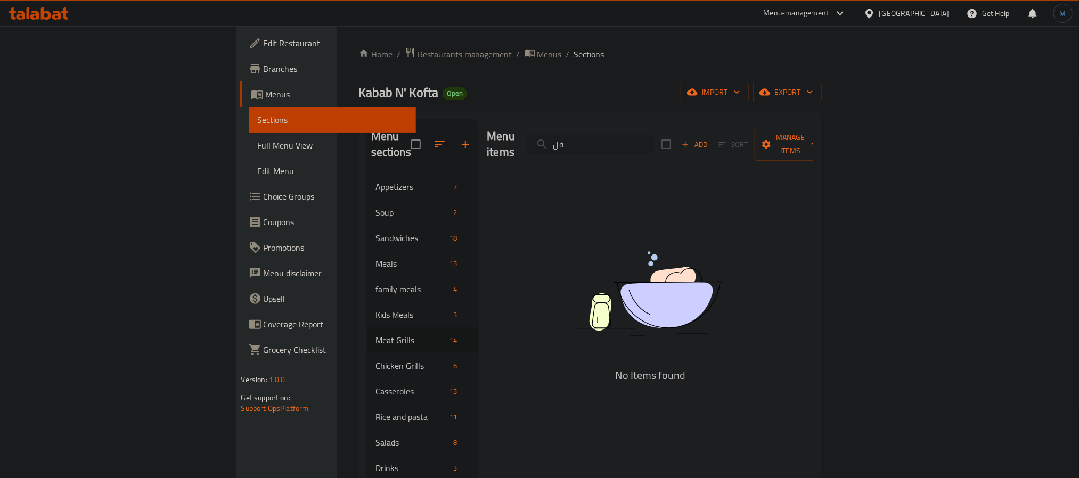
type input "ف"
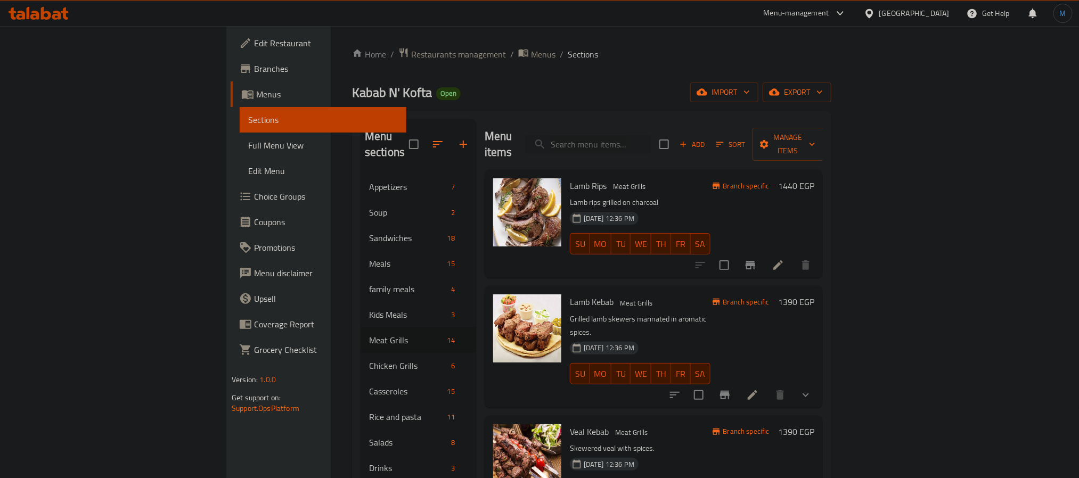
click at [707, 143] on span "Add" at bounding box center [692, 145] width 29 height 12
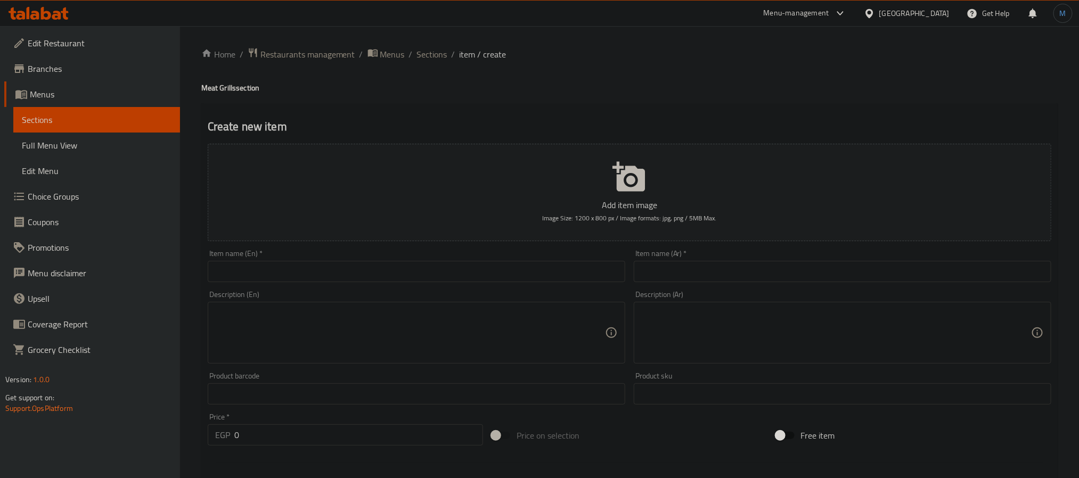
click at [705, 288] on div "Description (Ar) Description (Ar)" at bounding box center [843, 328] width 426 height 82
click at [705, 285] on div "Item name (Ar)   * Item name (Ar) *" at bounding box center [843, 266] width 426 height 41
click at [710, 275] on input "text" at bounding box center [843, 271] width 418 height 21
type input "فليتو"
click at [307, 261] on div "Item name (En)   * Item name (En) *" at bounding box center [417, 266] width 418 height 32
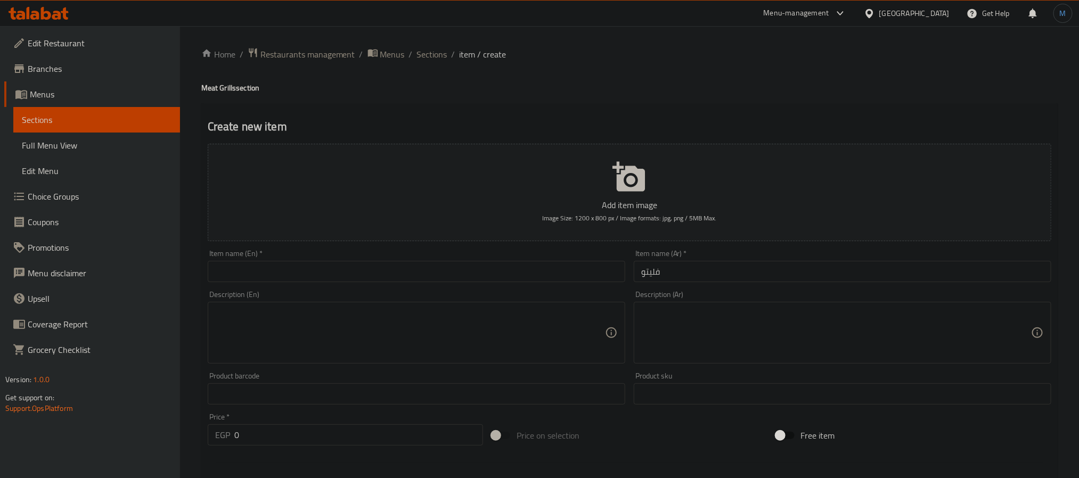
click at [308, 262] on input "text" at bounding box center [417, 271] width 418 height 21
paste input "Filetto"
type input "Filetto"
click at [275, 433] on input "0" at bounding box center [358, 435] width 249 height 21
type input "1300"
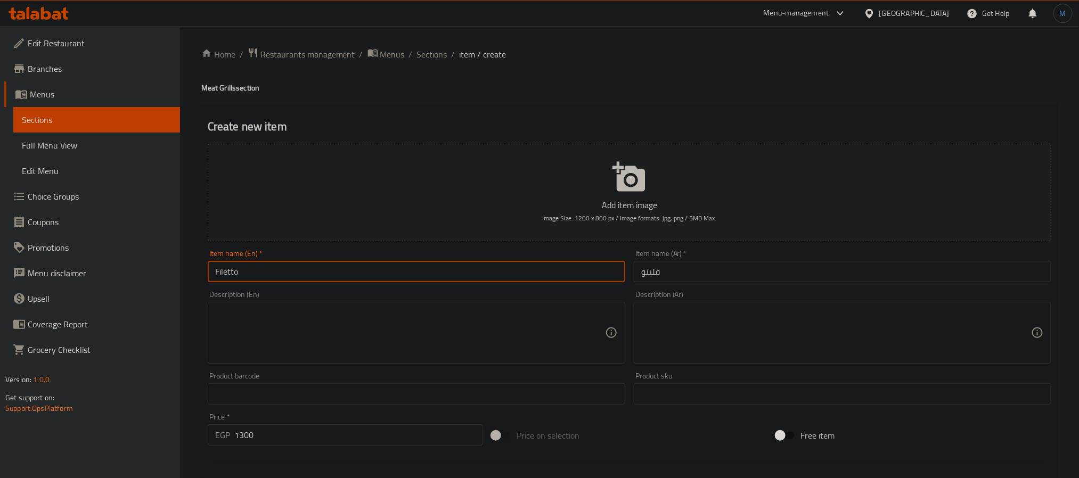
click at [317, 279] on input "Filetto" at bounding box center [417, 271] width 418 height 21
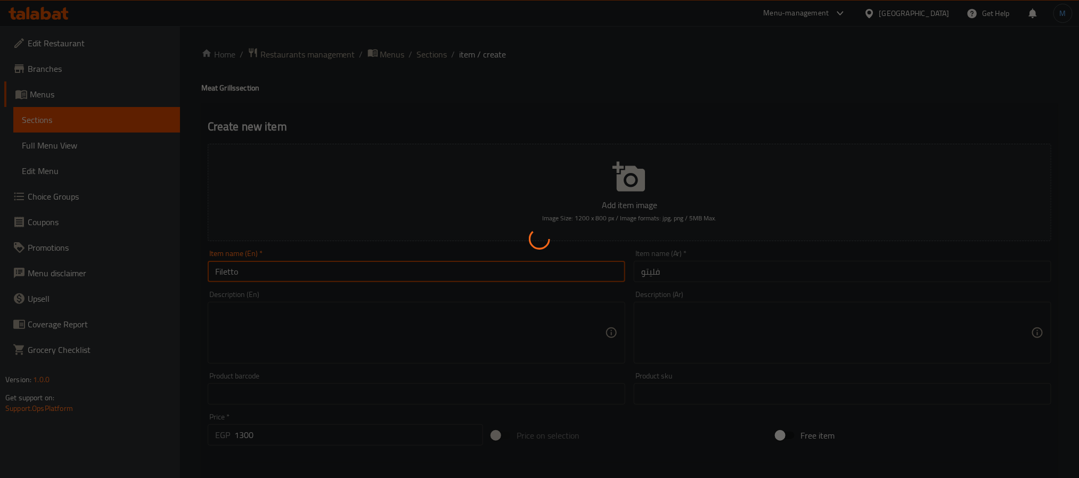
type input "0"
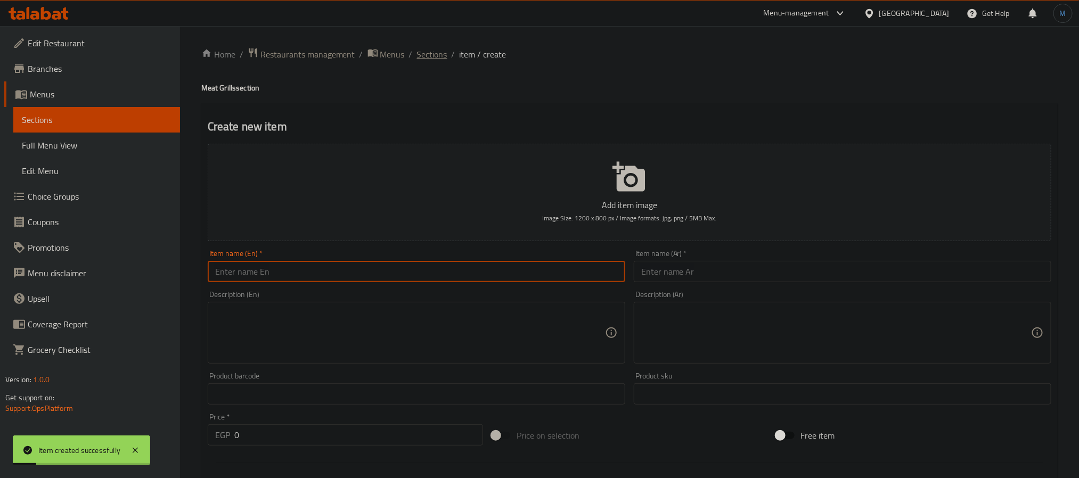
click at [435, 48] on span "Sections" at bounding box center [432, 54] width 30 height 13
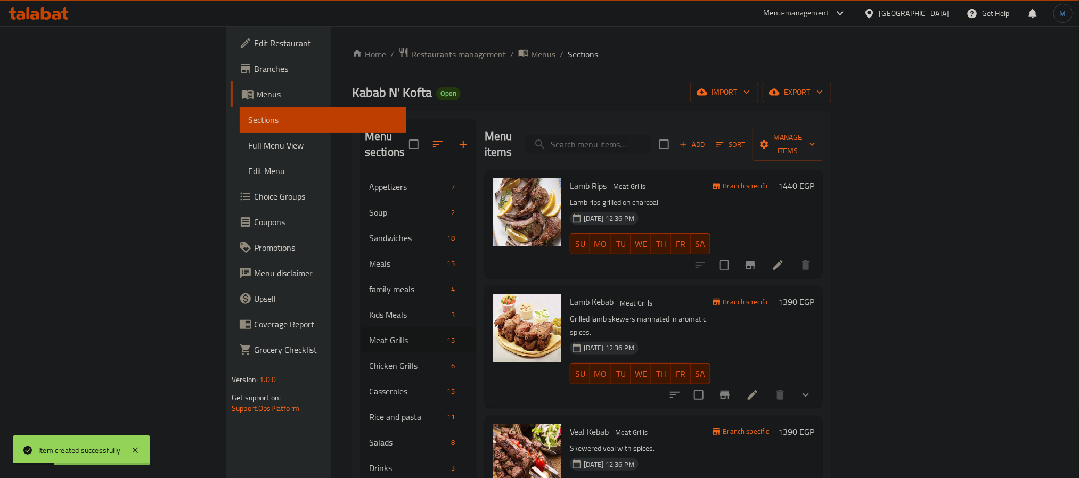
click at [651, 135] on input "search" at bounding box center [588, 144] width 126 height 19
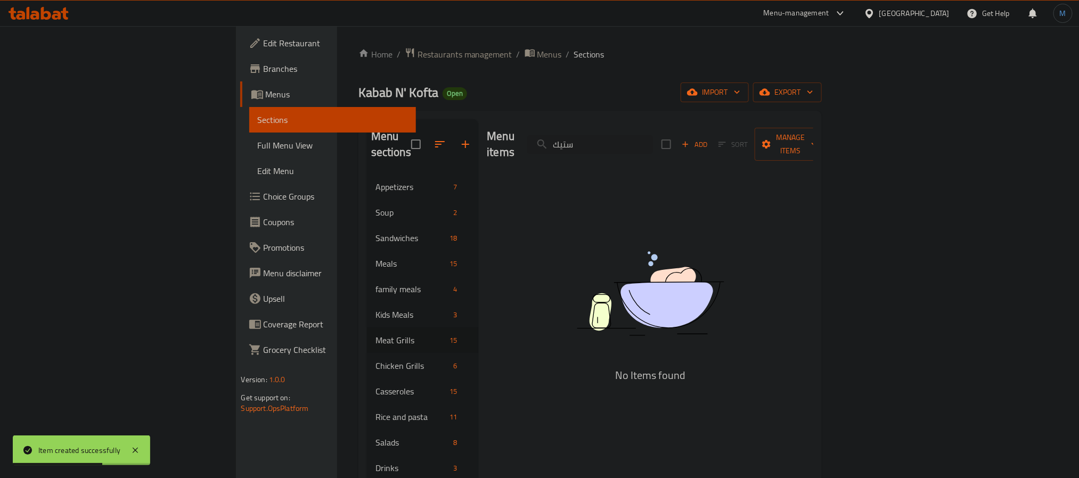
type input "ستيك"
drag, startPoint x: 885, startPoint y: 133, endPoint x: 895, endPoint y: 133, distance: 9.6
click at [709, 139] on span "Add" at bounding box center [694, 145] width 29 height 12
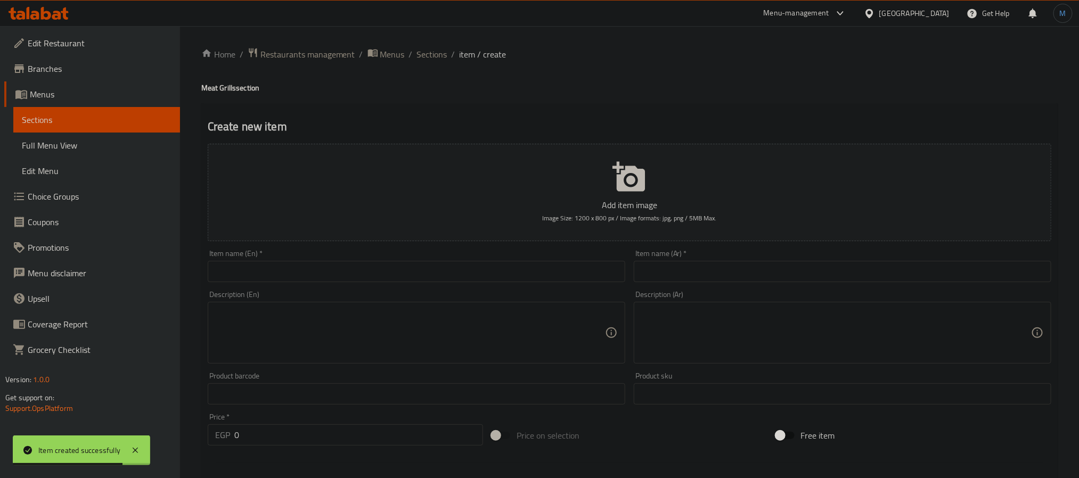
click at [777, 259] on div "Item name (Ar)   * Item name (Ar) *" at bounding box center [843, 266] width 418 height 32
click at [771, 274] on input "text" at bounding box center [843, 271] width 418 height 21
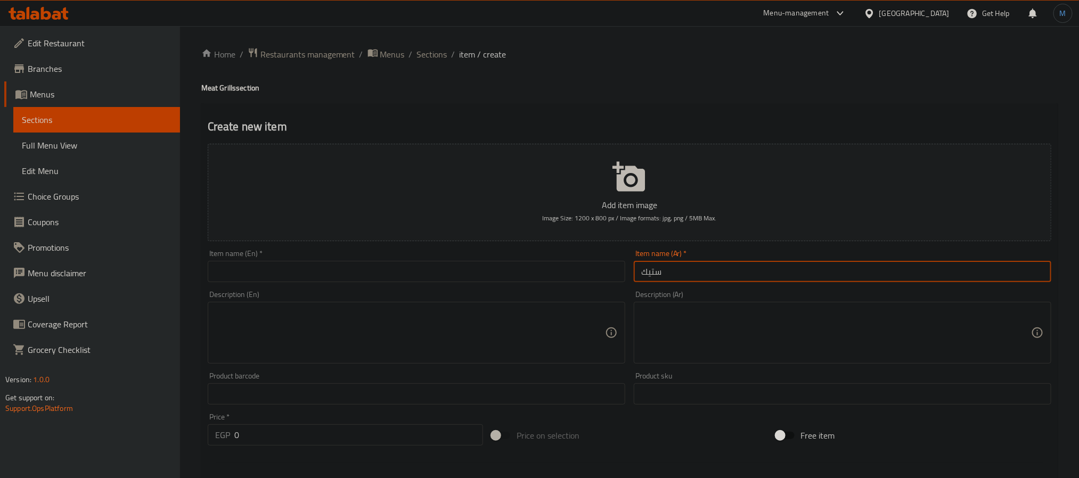
type input "ستيك"
click at [336, 275] on input "text" at bounding box center [417, 271] width 418 height 21
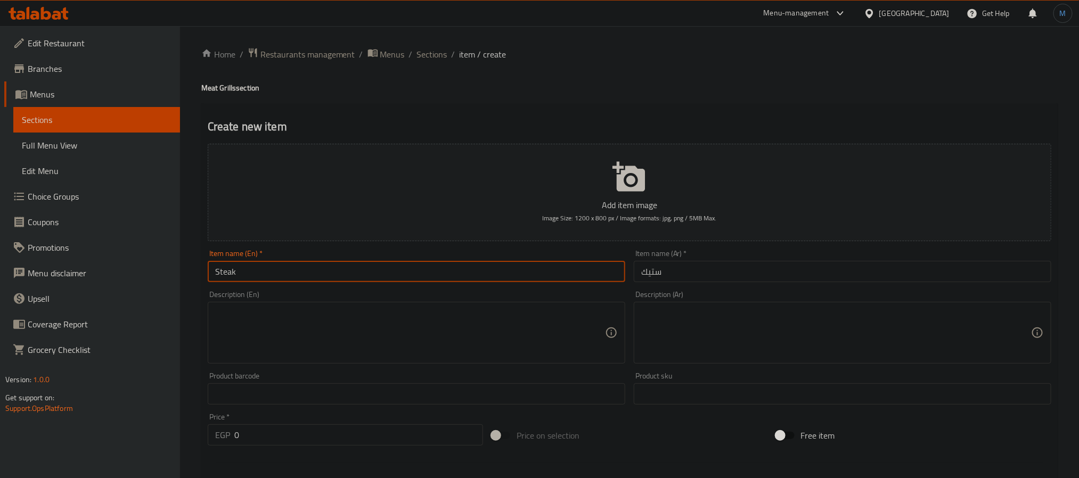
type input "Steak"
click at [264, 427] on input "0" at bounding box center [358, 435] width 249 height 21
type input "1200"
click at [280, 280] on input "Steak" at bounding box center [417, 271] width 418 height 21
click at [436, 281] on input "Steak" at bounding box center [417, 271] width 418 height 21
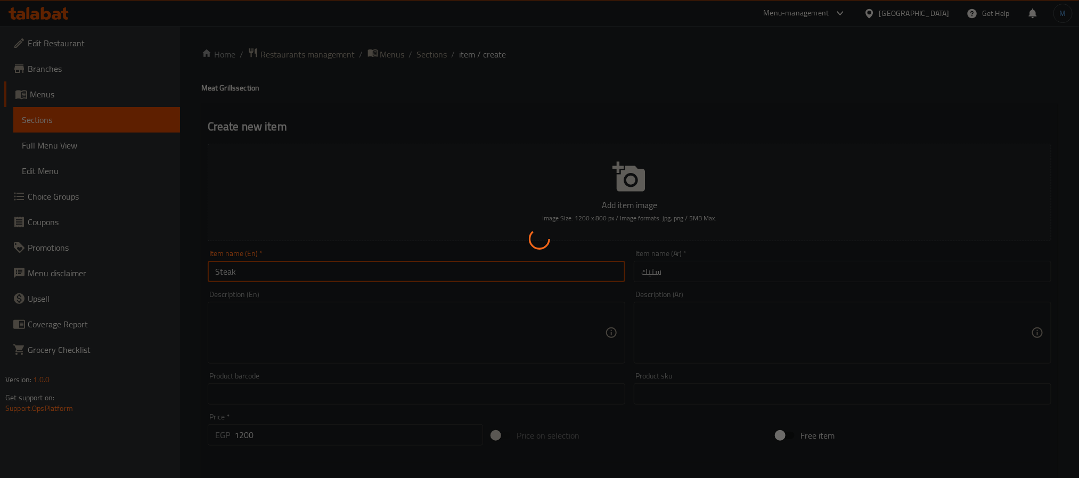
type input "0"
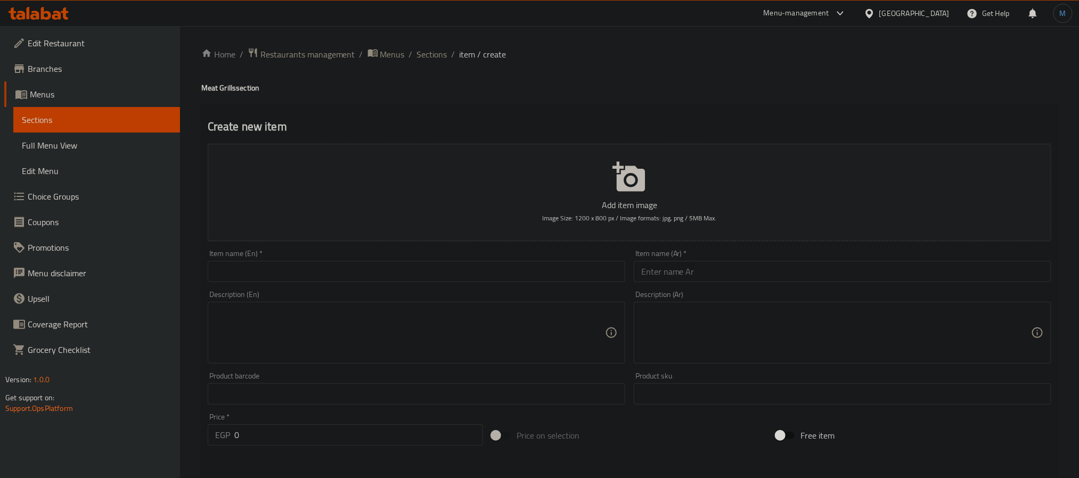
click at [430, 45] on div "Home / Restaurants management / Menus / Sections / item / create Meat Grills se…" at bounding box center [629, 389] width 899 height 727
click at [434, 58] on span "Sections" at bounding box center [432, 54] width 30 height 13
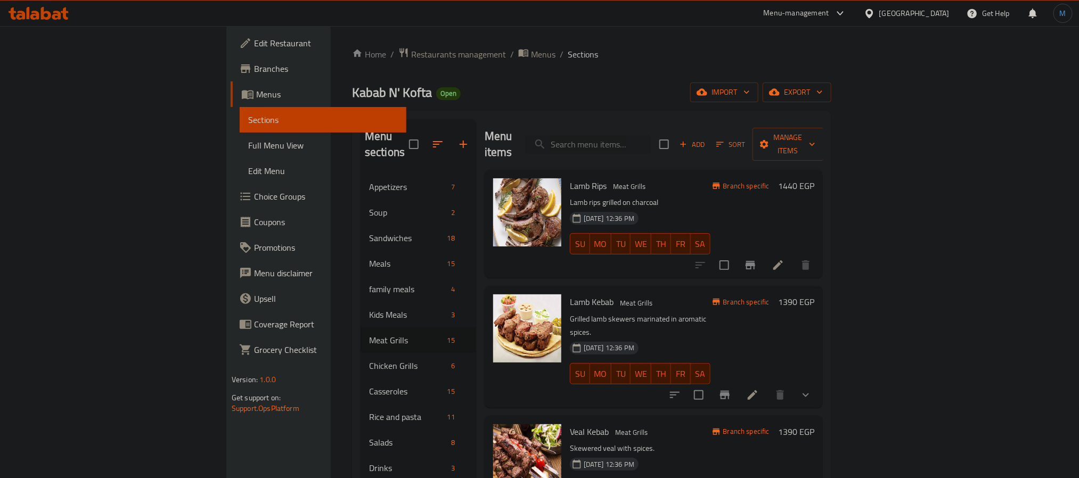
click at [711, 295] on h6 "Lamb Kebab Meat Grills" at bounding box center [640, 302] width 141 height 15
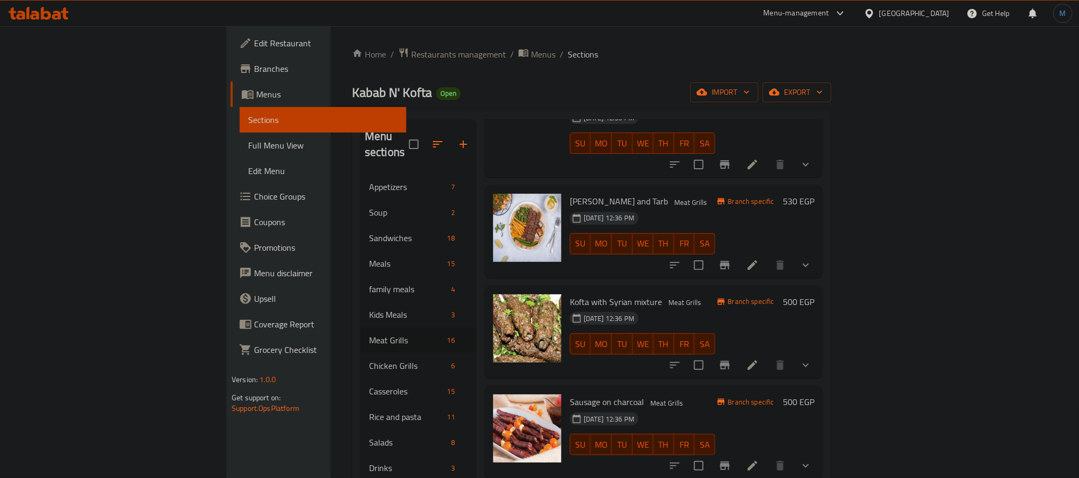
click at [819, 453] on button "show more" at bounding box center [806, 466] width 26 height 26
click at [570, 394] on span "Sausage on charcoal" at bounding box center [607, 402] width 74 height 16
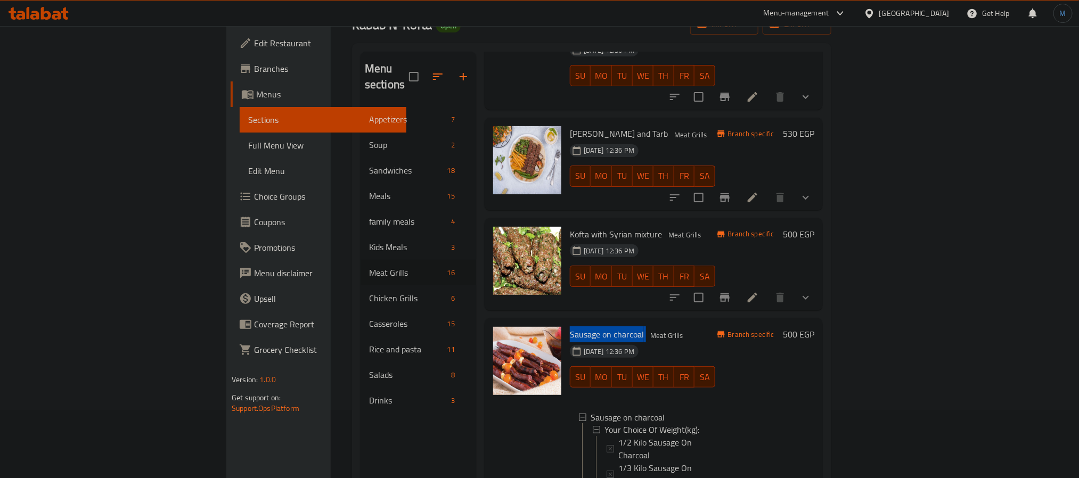
scroll to position [149, 0]
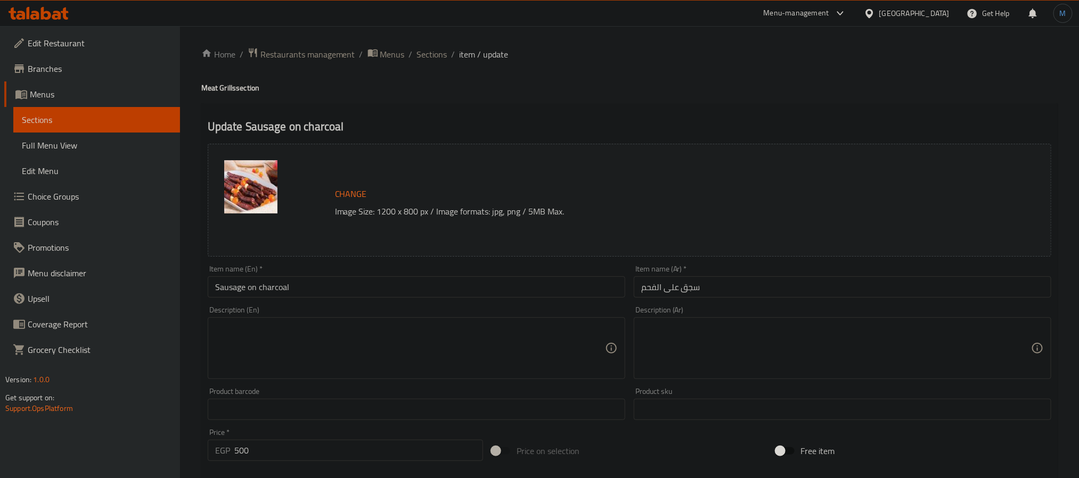
click at [390, 296] on input "Sausage on charcoal" at bounding box center [417, 286] width 418 height 21
click at [237, 291] on input "Alexindrian Sausage on Charcoal" at bounding box center [417, 286] width 418 height 21
click at [234, 286] on input "Alexindrian Sausage on Charcoal" at bounding box center [417, 286] width 418 height 21
paste input "[PERSON_NAME]"
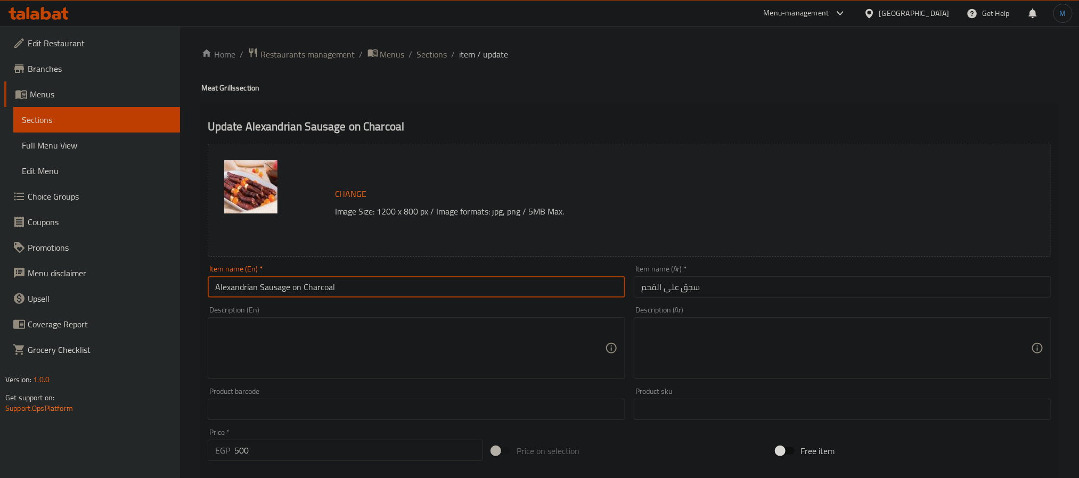
click at [474, 294] on input "Alexandrian Sausage on Charcoal" at bounding box center [417, 286] width 418 height 21
type input "Alexandrian Sausage on Charcoal"
click at [721, 273] on div "Item name (Ar)   * سجق على الفحم Item name (Ar) *" at bounding box center [843, 281] width 418 height 32
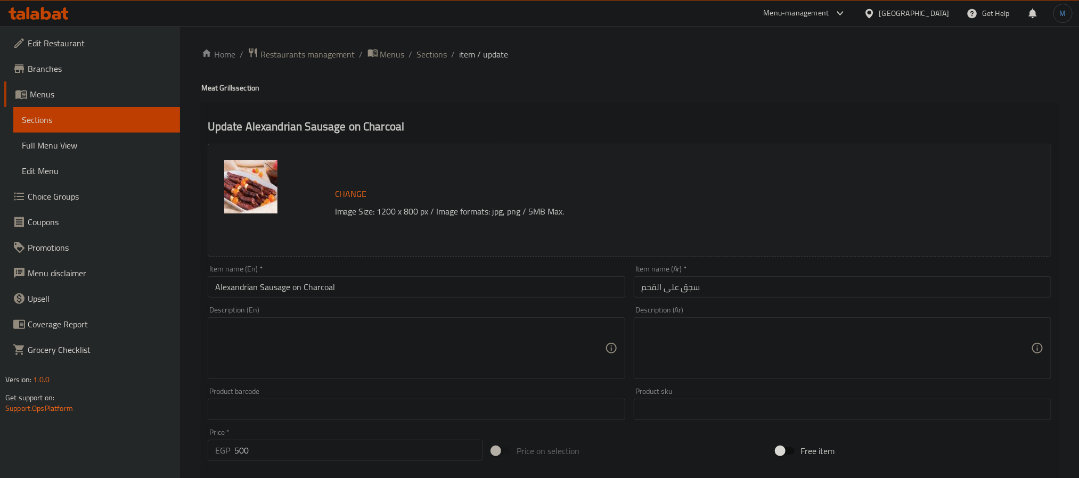
click at [722, 275] on div "Item name (Ar)   * سجق على الفحم Item name (Ar) *" at bounding box center [843, 281] width 418 height 32
click at [726, 290] on input "سجق على الفحم" at bounding box center [843, 286] width 418 height 21
paste input "نقانق اسكندرانية"
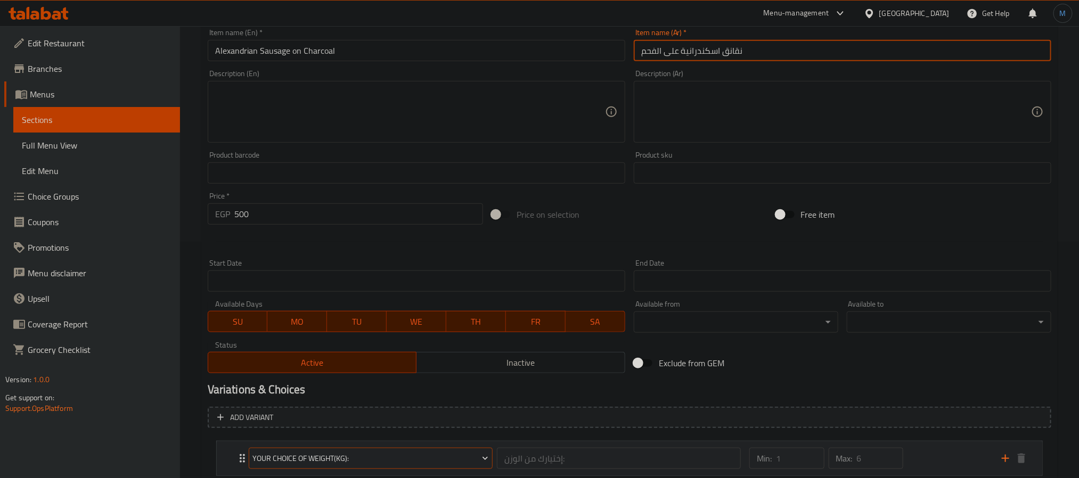
scroll to position [307, 0]
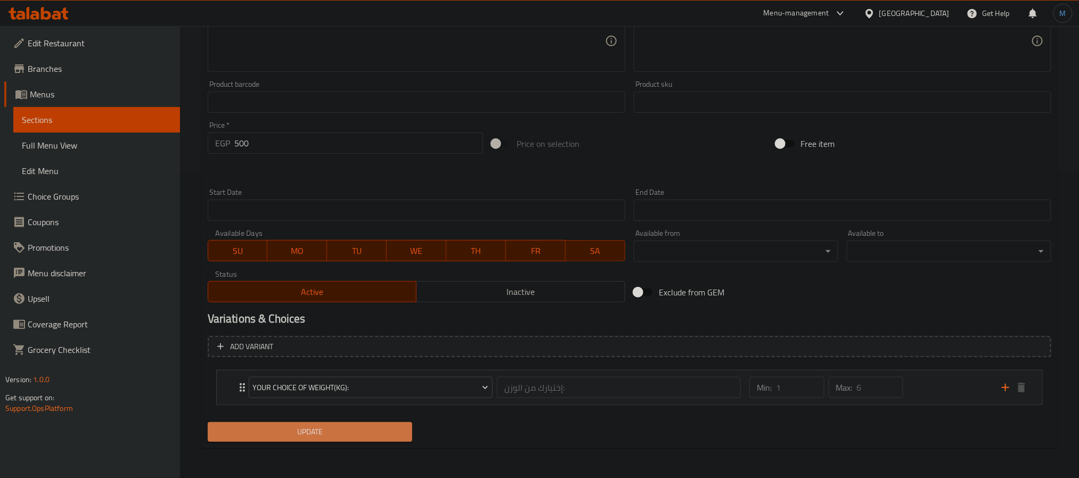
click at [358, 430] on span "Update" at bounding box center [310, 432] width 188 height 13
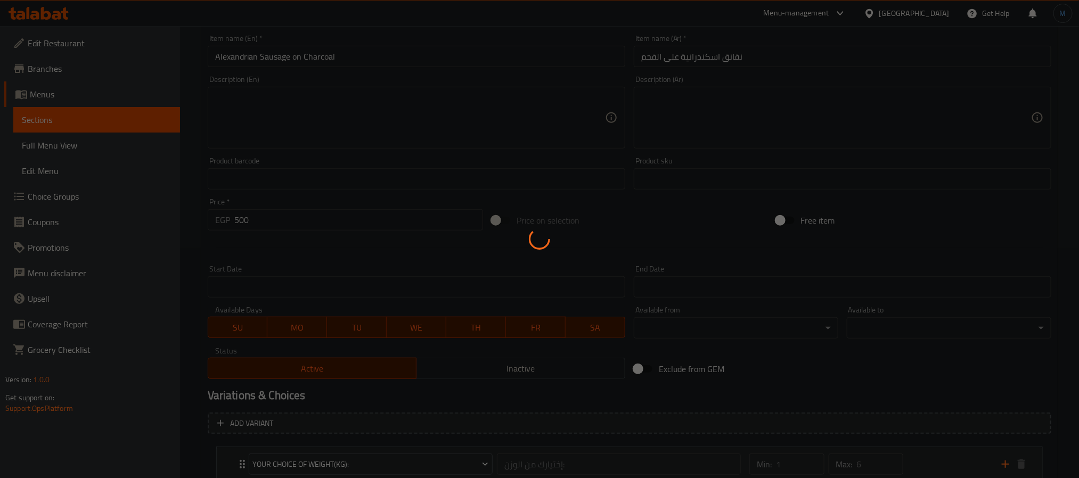
scroll to position [68, 0]
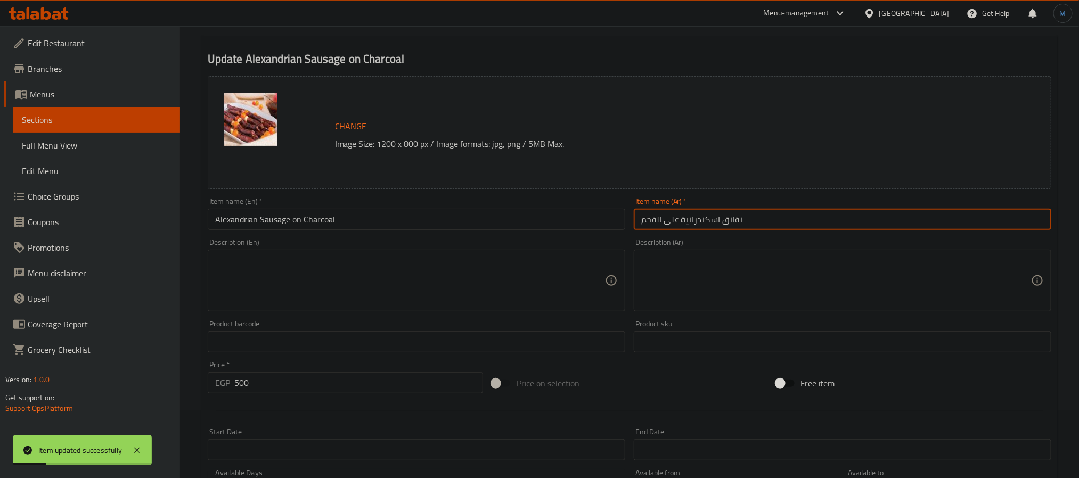
click at [761, 221] on input "نقانق اسكندرانية على الفحم" at bounding box center [843, 219] width 418 height 21
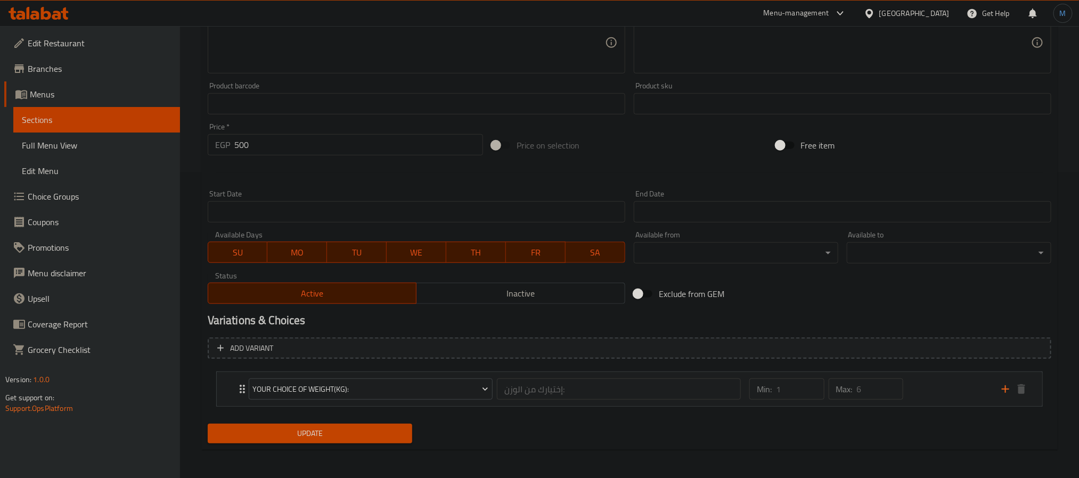
scroll to position [307, 0]
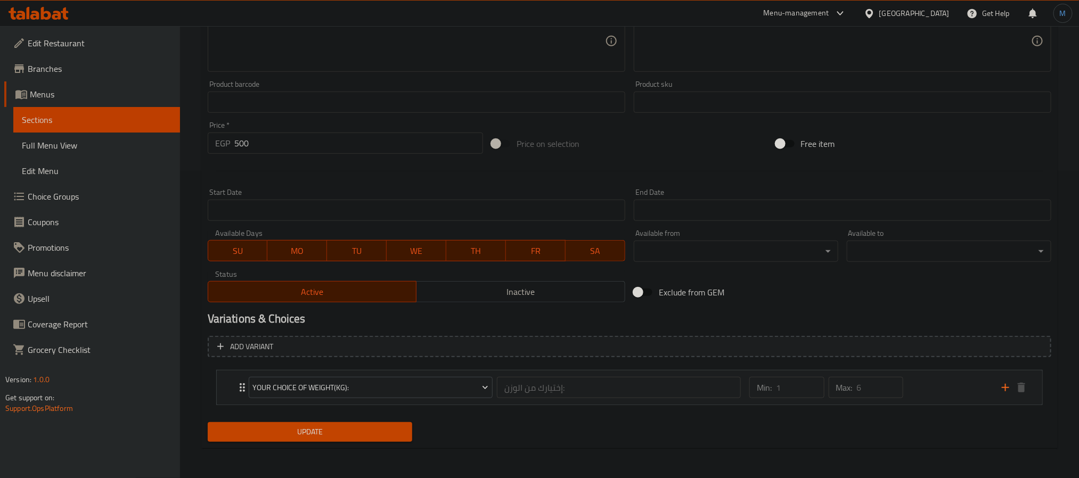
type input "سجق اسكندراني على الفحم"
click at [350, 432] on span "Update" at bounding box center [310, 432] width 188 height 13
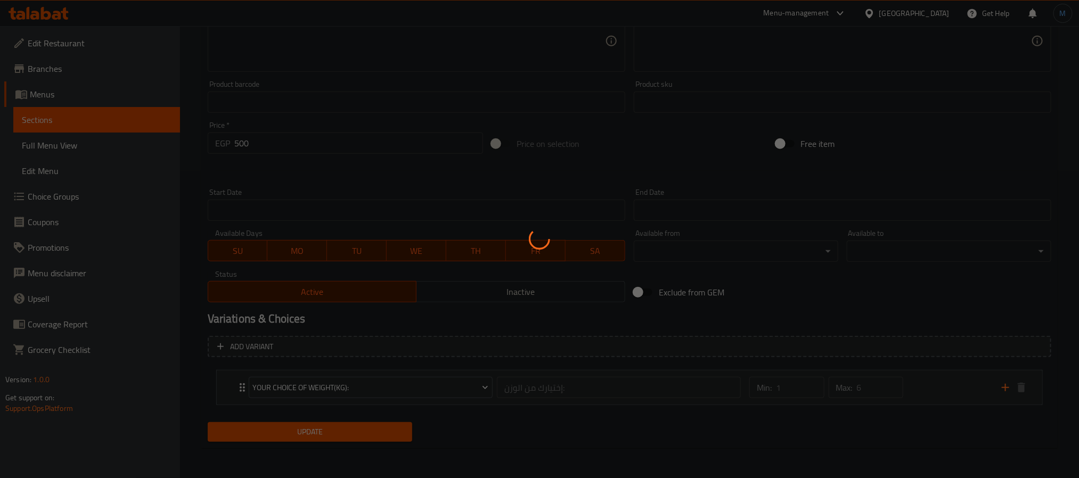
scroll to position [0, 0]
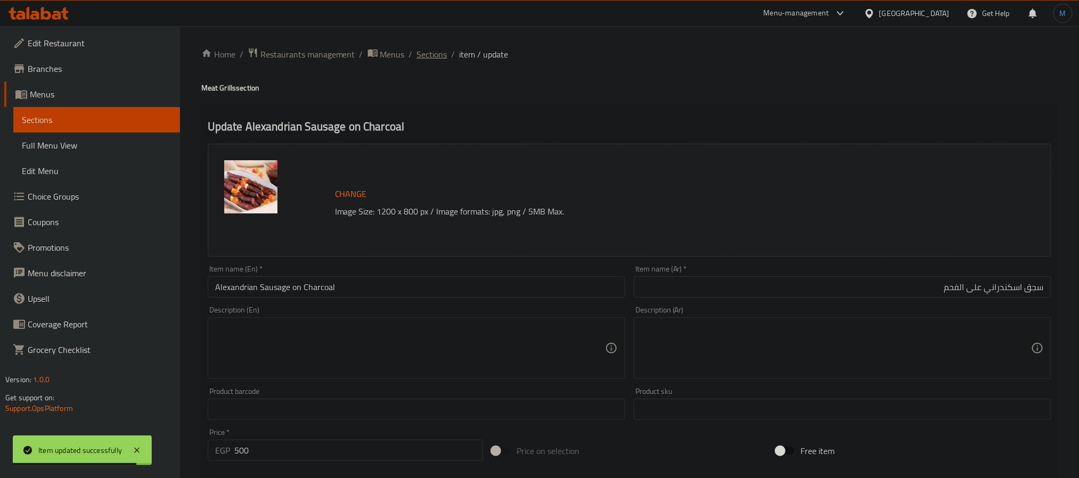
click at [438, 55] on span "Sections" at bounding box center [432, 54] width 30 height 13
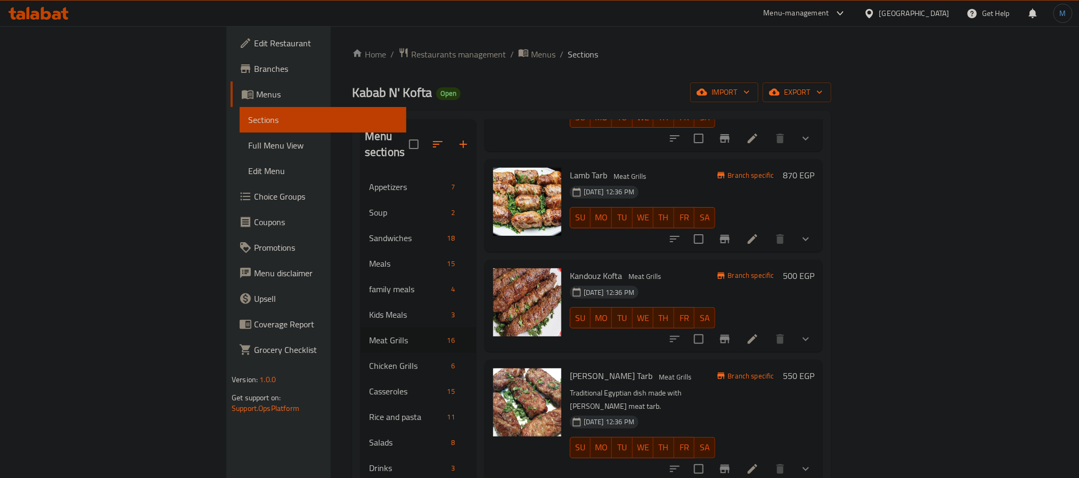
scroll to position [719, 0]
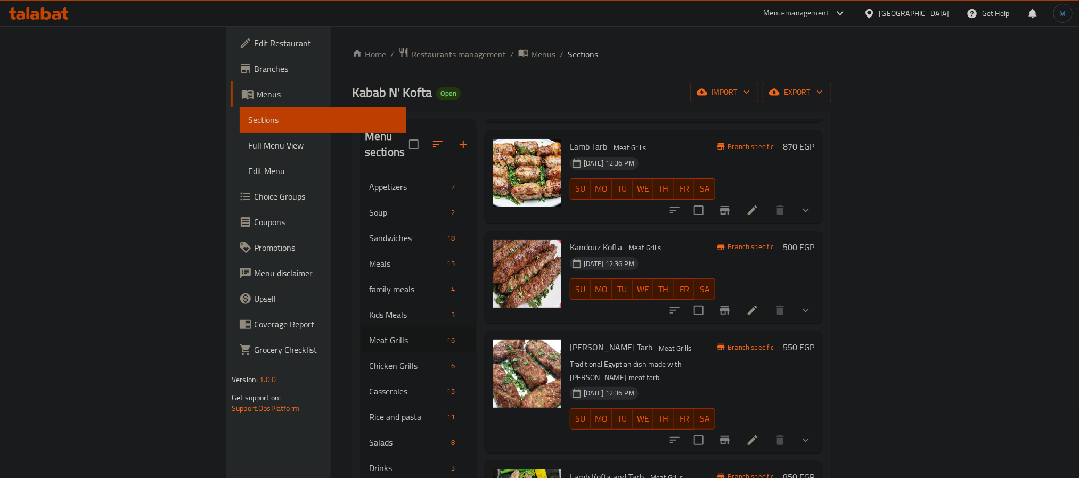
click at [720, 383] on div "[DATE] 12:36 PM SU MO TU WE TH FR SA" at bounding box center [643, 412] width 154 height 58
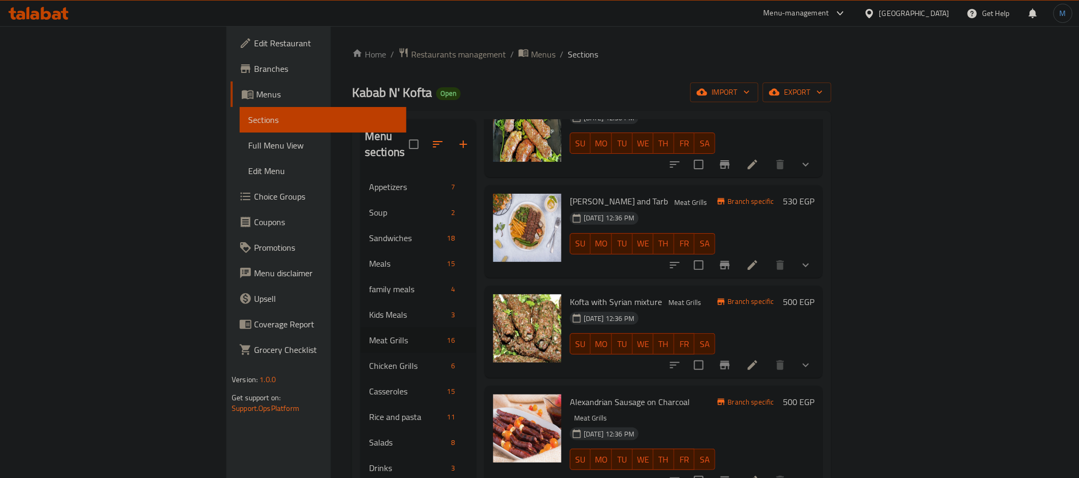
click at [768, 471] on li at bounding box center [753, 480] width 30 height 19
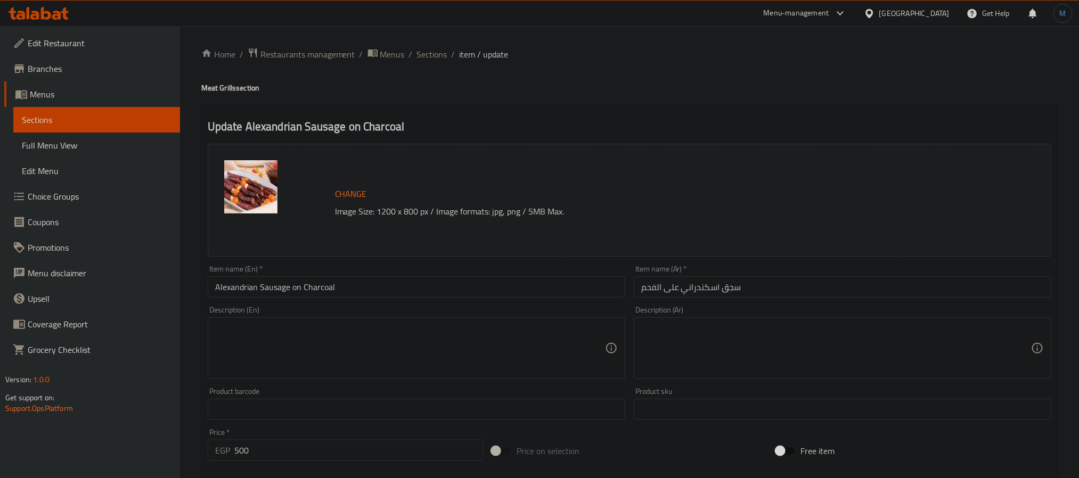
click at [238, 275] on div "Item name (En)   * Alexandrian Sausage on Charcoal Item name (En) *" at bounding box center [417, 281] width 418 height 32
click at [240, 280] on input "Alexandrian Sausage on Charcoal" at bounding box center [417, 286] width 418 height 21
click at [792, 291] on input "سجق اسكندراني على الفحم" at bounding box center [843, 286] width 418 height 21
click at [318, 284] on input "Sausage on Charcoal" at bounding box center [417, 286] width 418 height 21
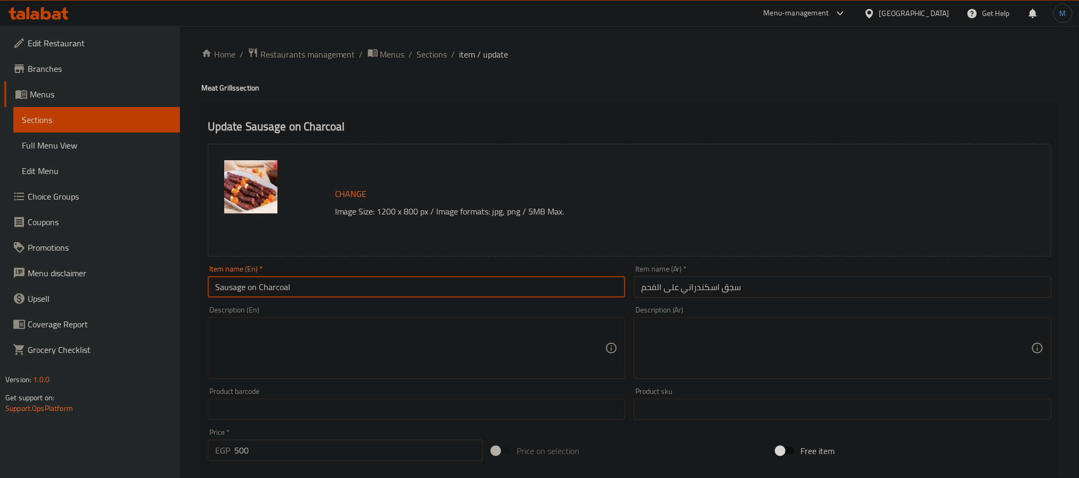
paste input "Oriental sausage on c"
type input "Oriental Sausage on Charcoal"
click at [706, 291] on input "سجق اسكندراني على الفحم" at bounding box center [843, 286] width 418 height 21
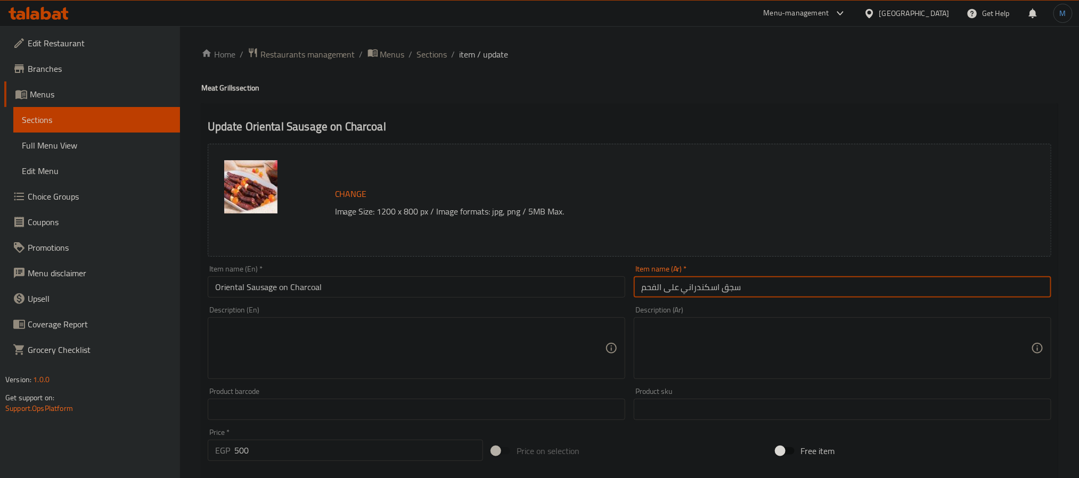
click at [706, 291] on input "سجق اسكندراني على الفحم" at bounding box center [843, 286] width 418 height 21
paste input "رق"
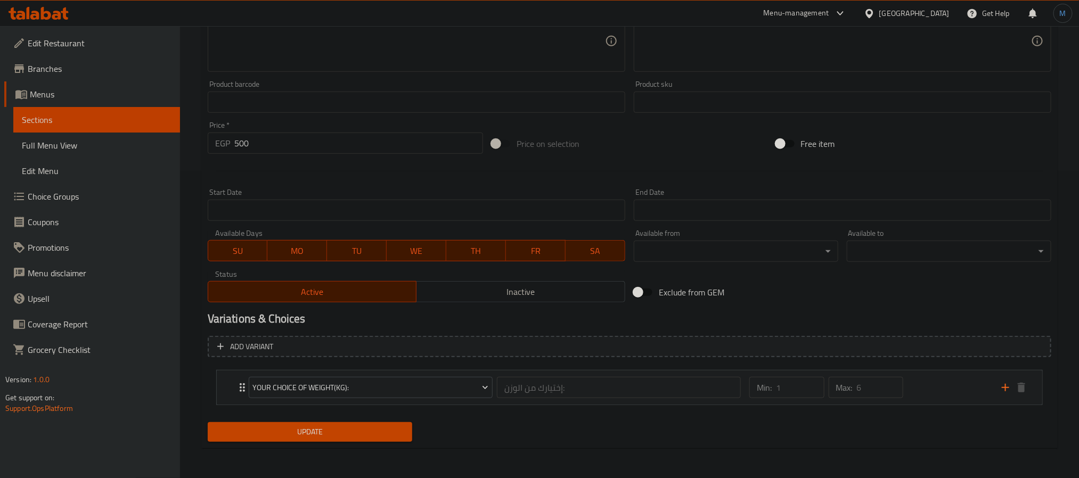
type input "سجق شرقي على الفحم"
click at [355, 435] on span "Update" at bounding box center [310, 432] width 188 height 13
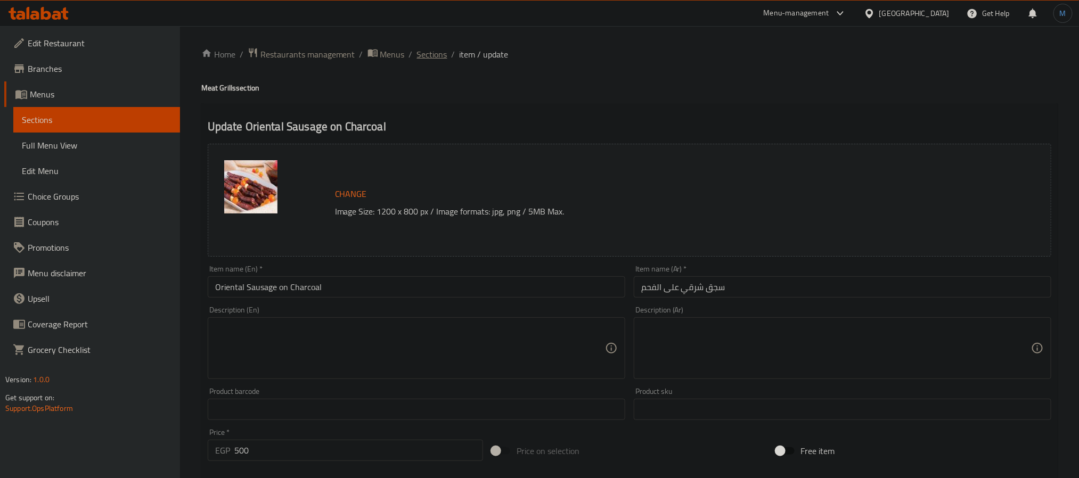
click at [432, 48] on span "Sections" at bounding box center [432, 54] width 30 height 13
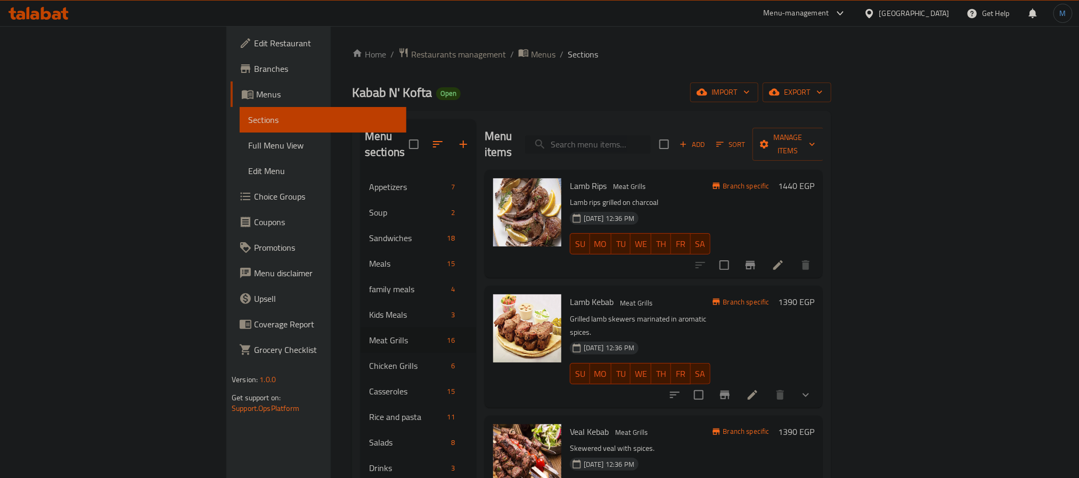
click at [651, 137] on input "search" at bounding box center [588, 144] width 126 height 19
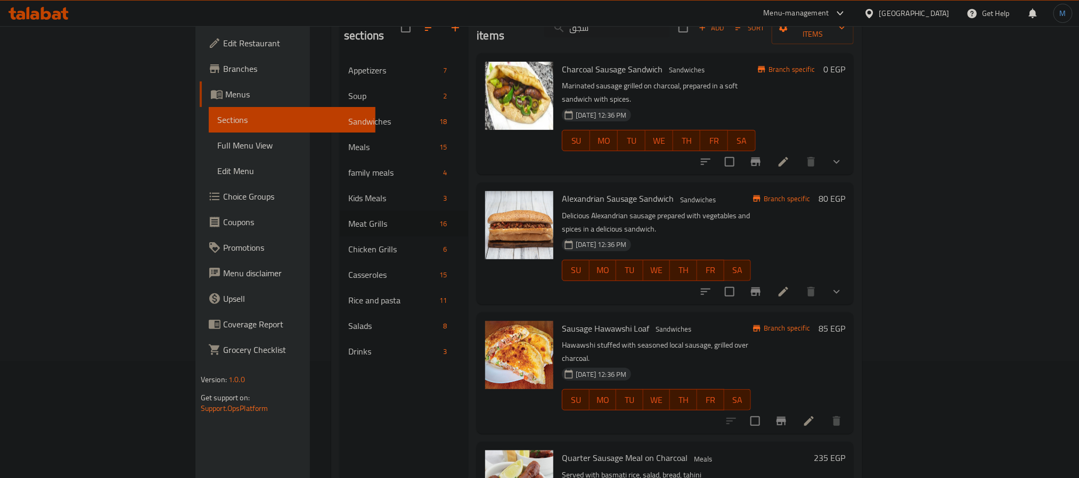
scroll to position [149, 0]
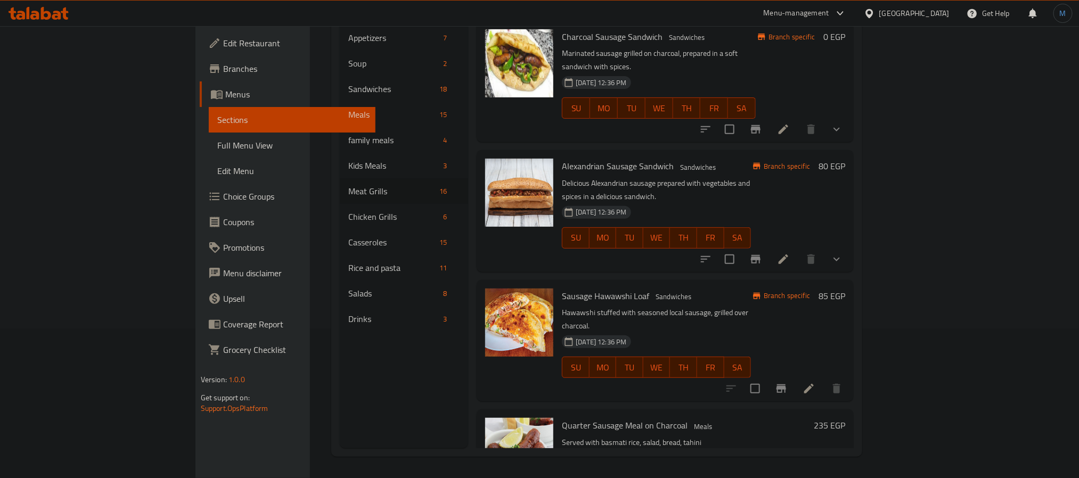
type input "سجق"
drag, startPoint x: 569, startPoint y: 370, endPoint x: 564, endPoint y: 372, distance: 6.0
click at [564, 418] on span "Quarter Sausage Meal on Charcoal" at bounding box center [625, 426] width 126 height 16
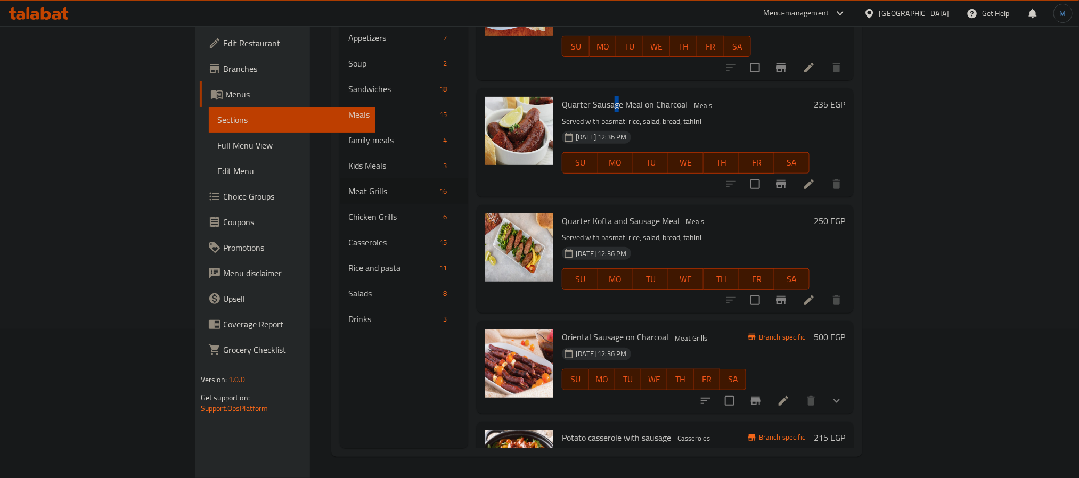
scroll to position [462, 0]
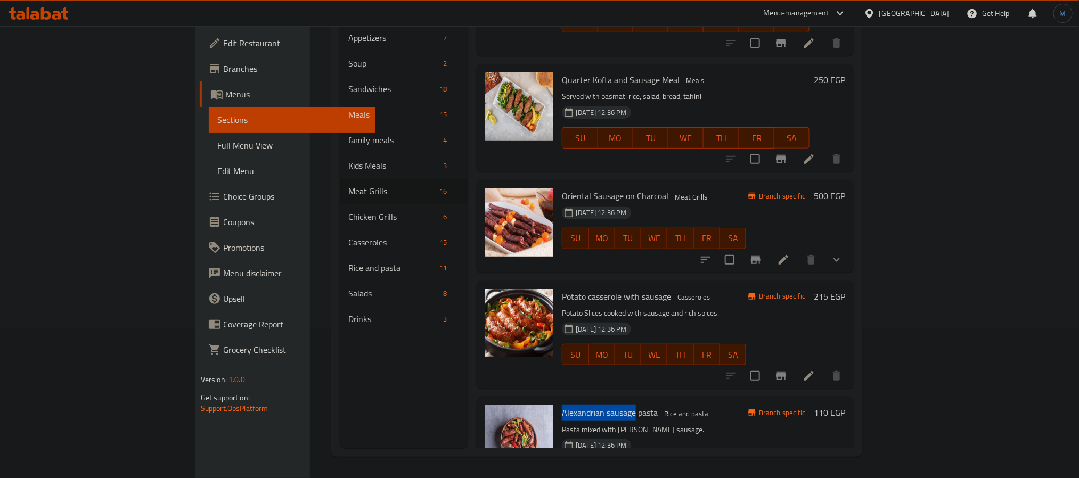
drag, startPoint x: 587, startPoint y: 356, endPoint x: 515, endPoint y: 348, distance: 72.4
click at [562, 405] on span "Alexandrian sausage pasta" at bounding box center [610, 413] width 96 height 16
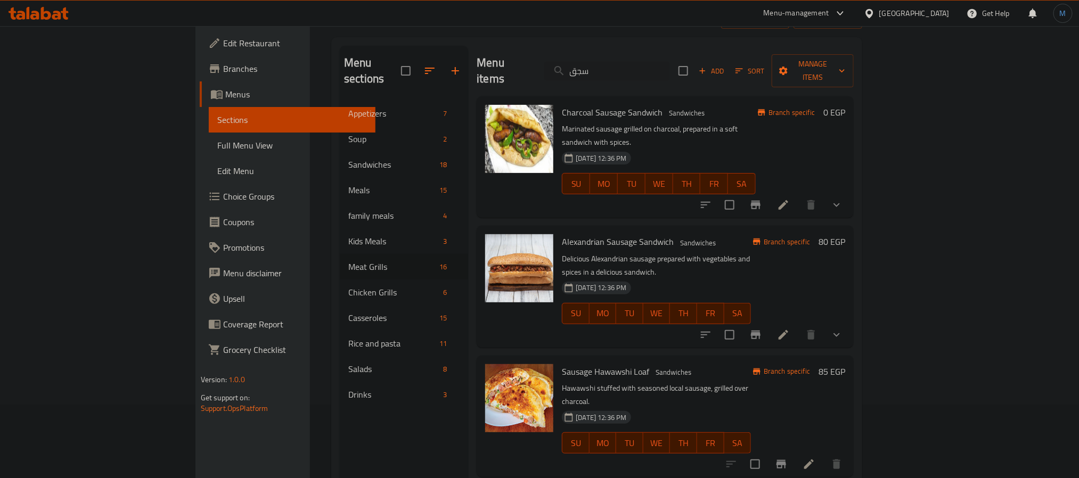
scroll to position [0, 0]
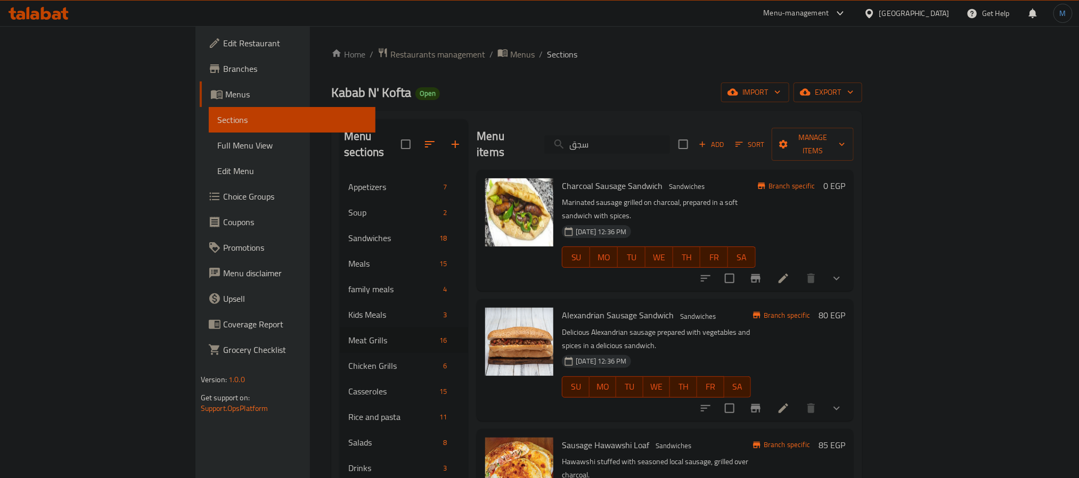
click at [670, 142] on input "سجق" at bounding box center [607, 144] width 126 height 19
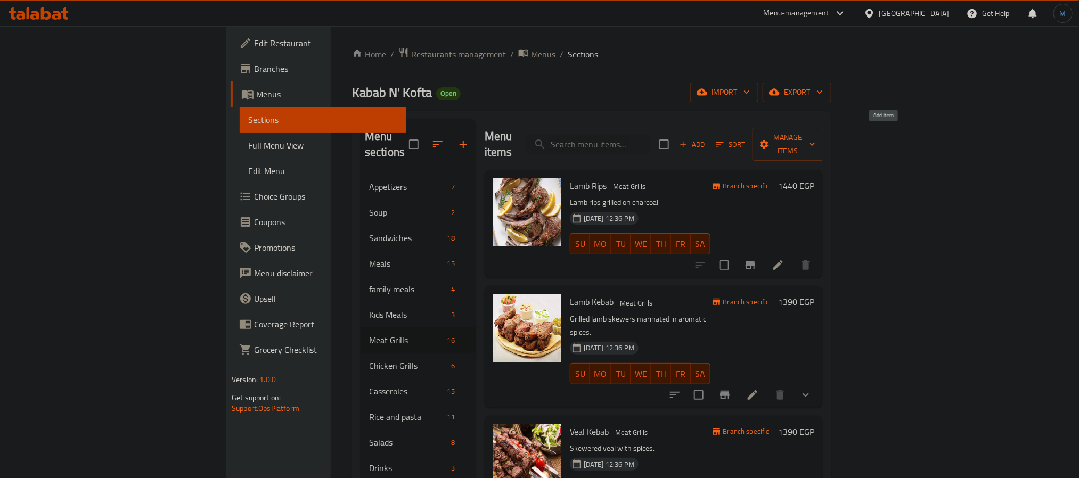
click at [707, 139] on span "Add" at bounding box center [692, 145] width 29 height 12
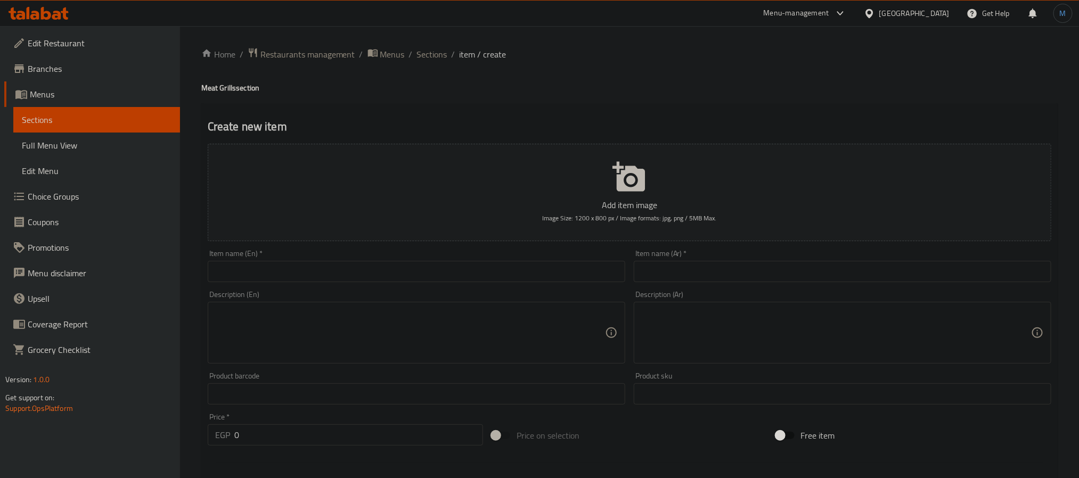
click at [371, 292] on div "Description (En) Description (En)" at bounding box center [417, 327] width 418 height 73
click at [387, 283] on div "Item name (En)   * Item name (En) *" at bounding box center [417, 266] width 426 height 41
click at [396, 277] on input "text" at bounding box center [417, 271] width 418 height 21
paste input "Alexandrian sausage"
type input "Alexandrian sausage"
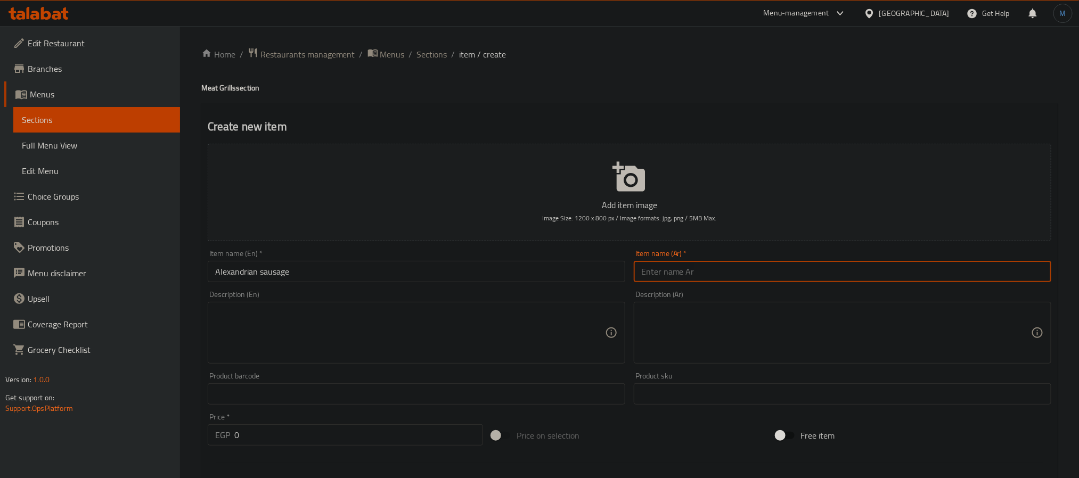
click at [722, 272] on input "text" at bounding box center [843, 271] width 418 height 21
paste input "نقانق اسكندرانية"
type input "نقانق اسكندرانية"
click at [527, 288] on div "Description (En) Description (En)" at bounding box center [417, 328] width 426 height 82
click at [530, 282] on input "Alexandrian sausage" at bounding box center [417, 271] width 418 height 21
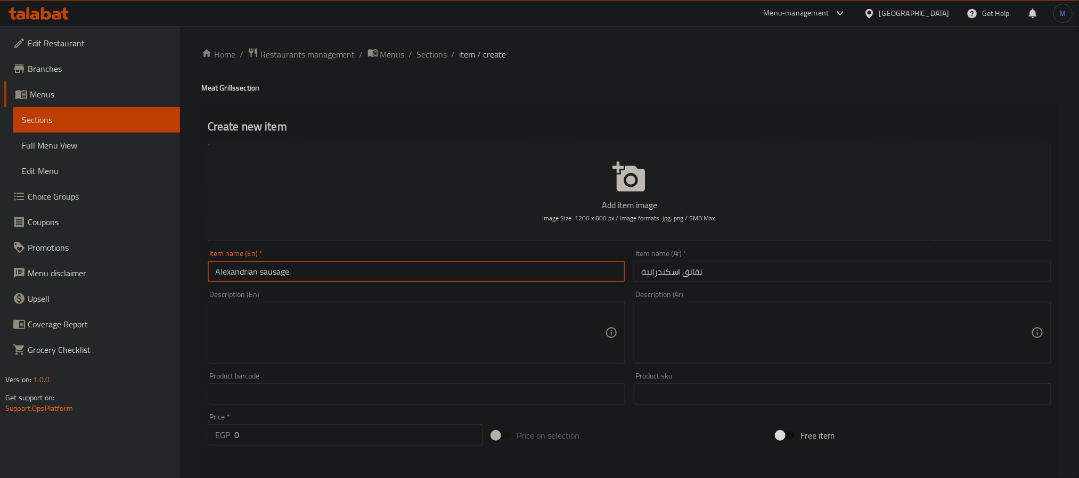
type input "Alexandrian Sausage"
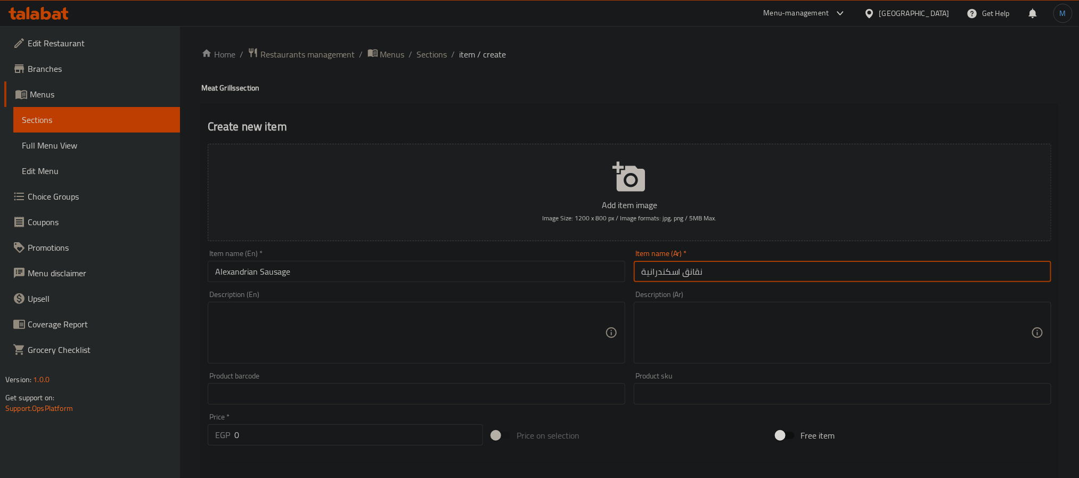
click at [838, 263] on input "نقانق اسكندرانية" at bounding box center [843, 271] width 418 height 21
type input "سجق اسكندراني"
click at [271, 427] on input "0" at bounding box center [358, 435] width 249 height 21
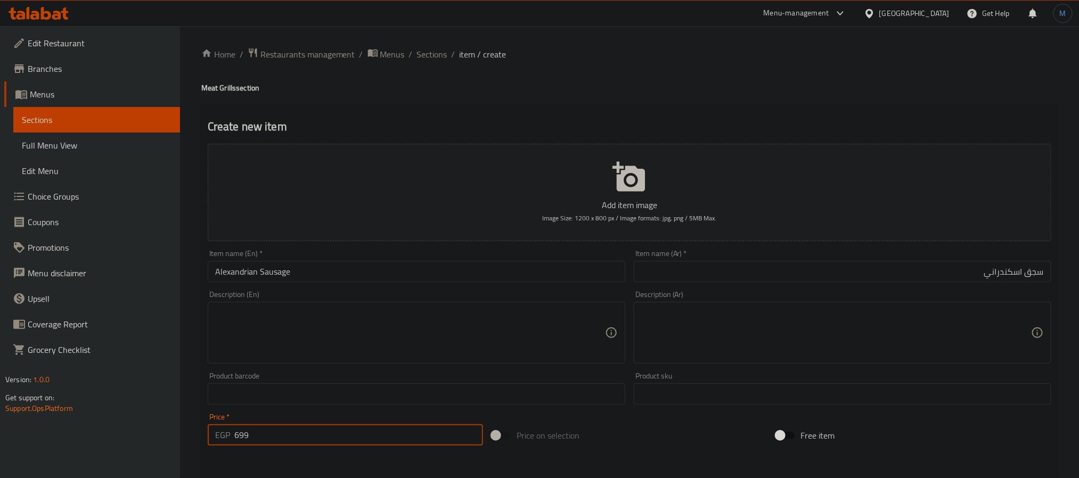
type input "700"
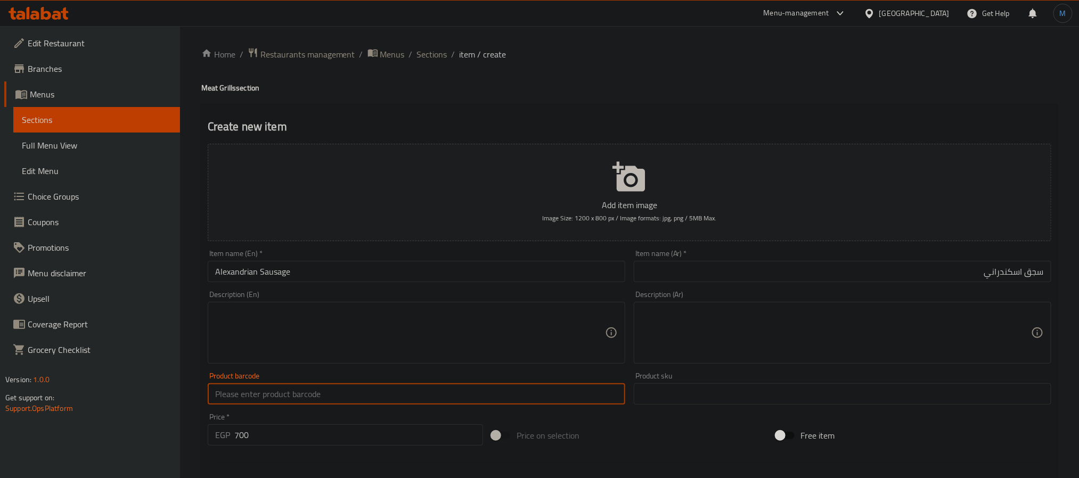
click at [288, 384] on input "text" at bounding box center [417, 394] width 418 height 21
click at [368, 272] on input "Alexandrian Sausage" at bounding box center [417, 271] width 418 height 21
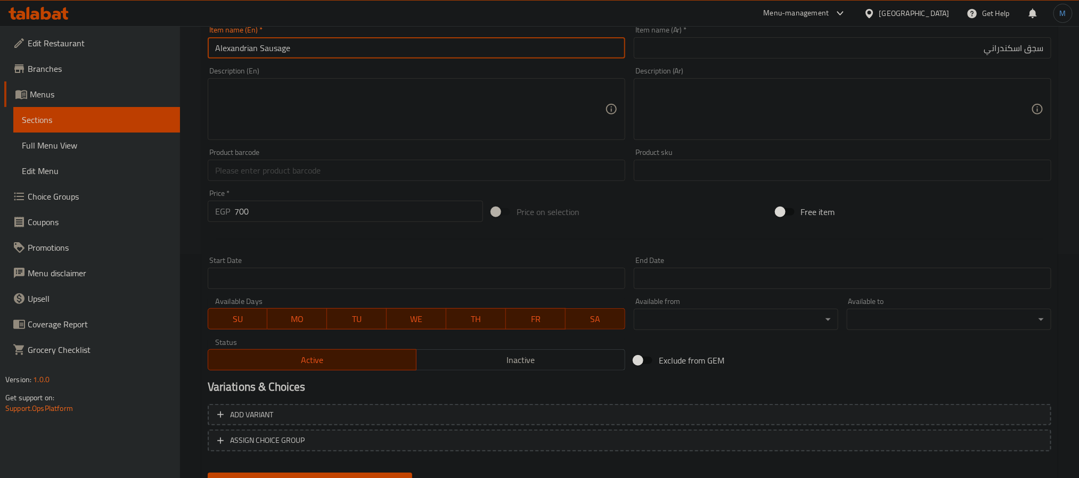
scroll to position [273, 0]
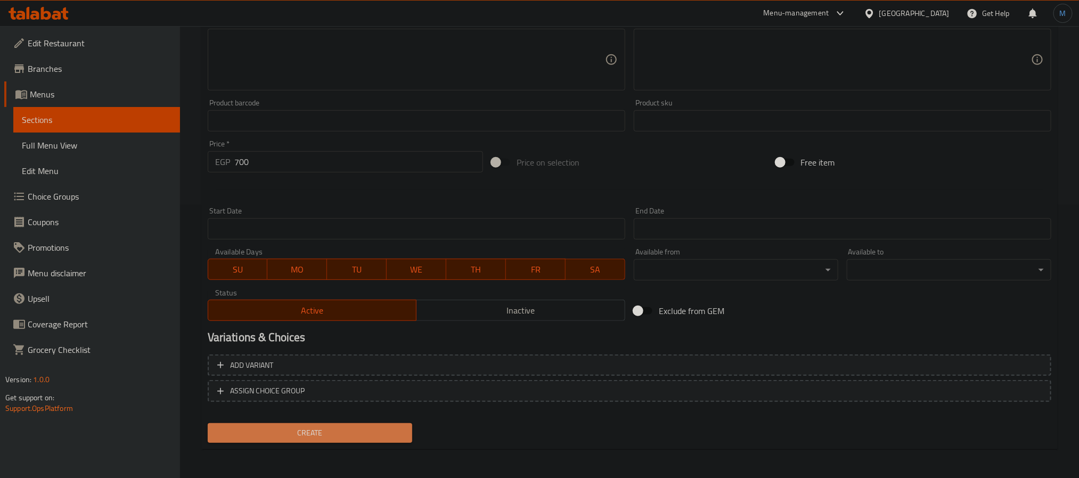
click at [367, 427] on span "Create" at bounding box center [310, 433] width 188 height 13
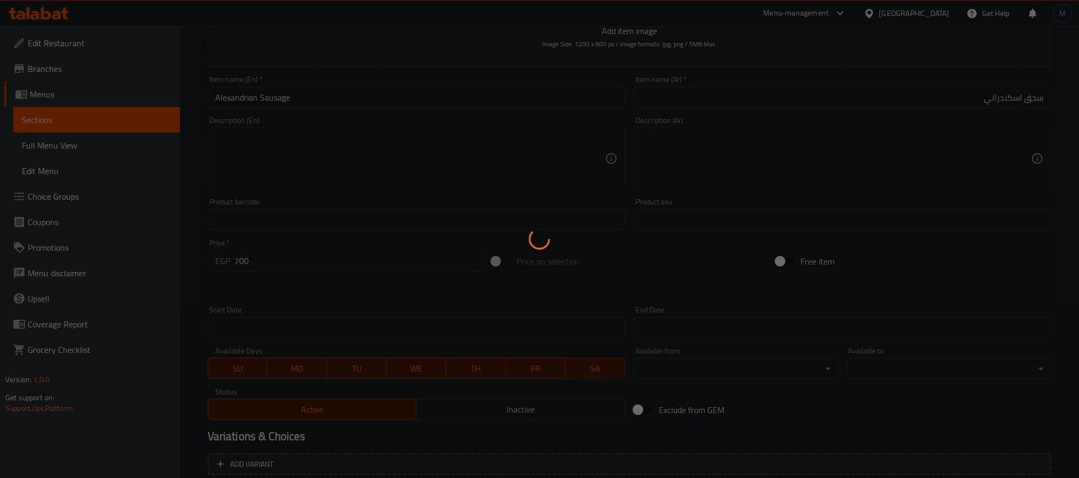
type input "0"
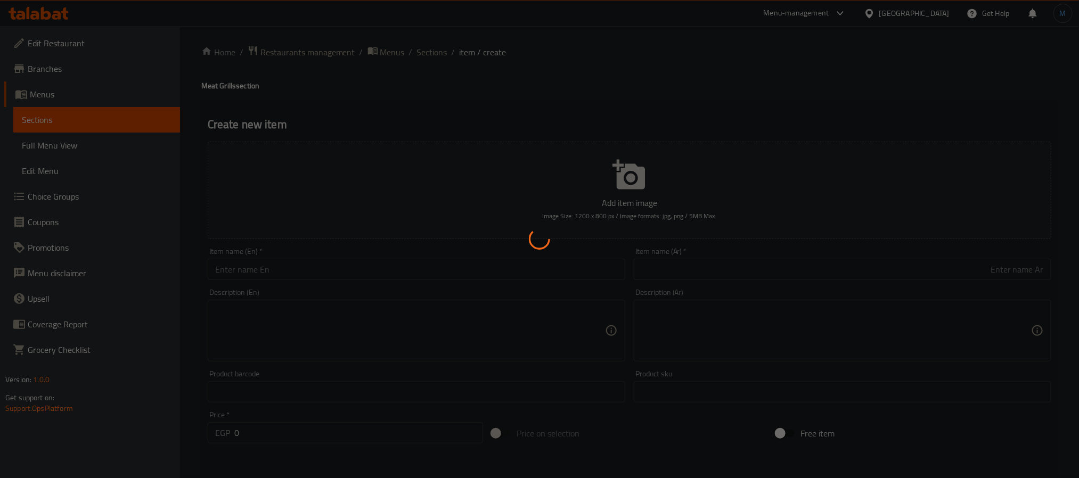
scroll to position [0, 0]
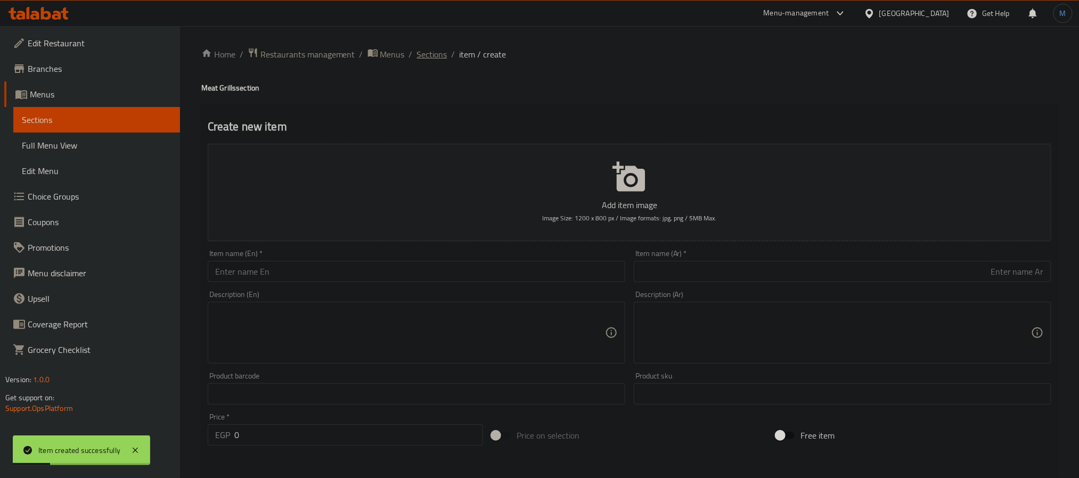
click at [445, 54] on span "Sections" at bounding box center [432, 54] width 30 height 13
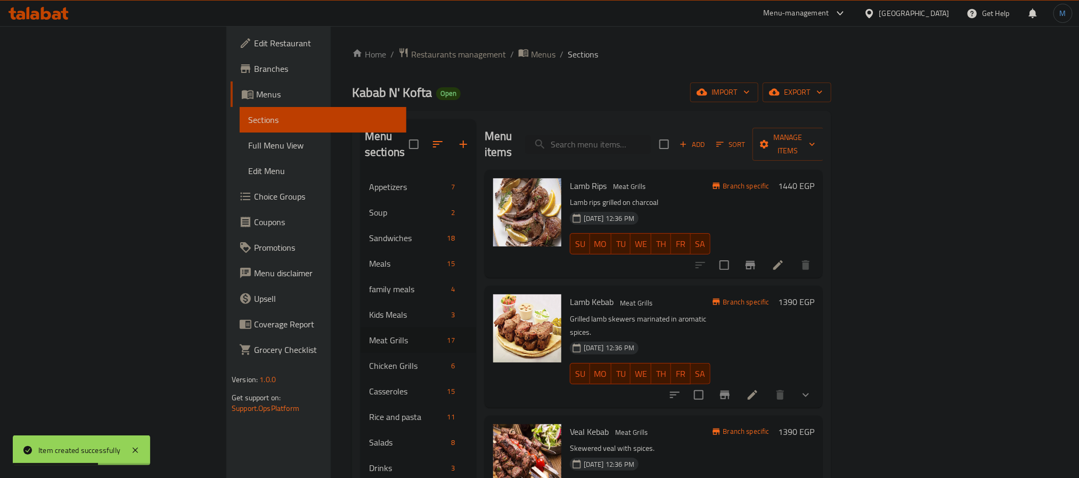
scroll to position [1196, 0]
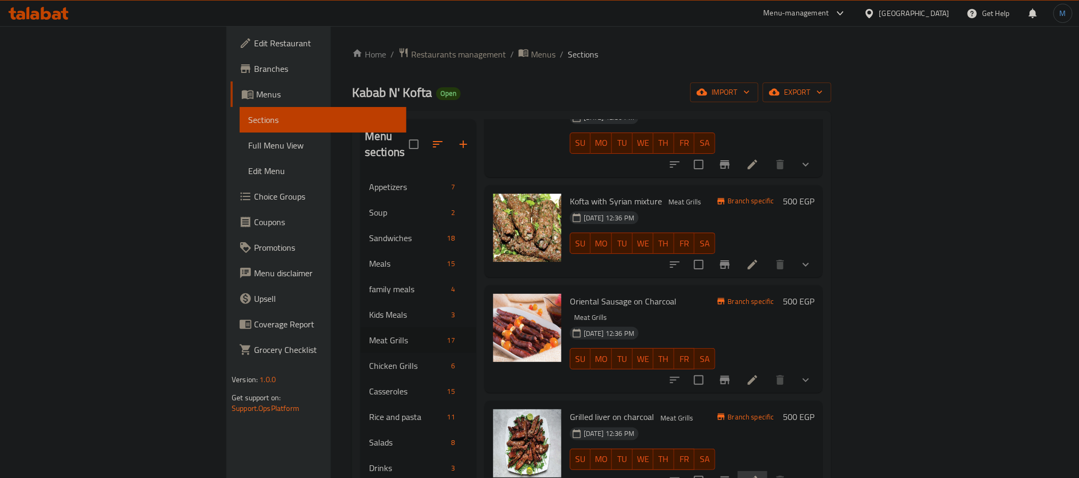
click at [768, 471] on li at bounding box center [753, 480] width 30 height 19
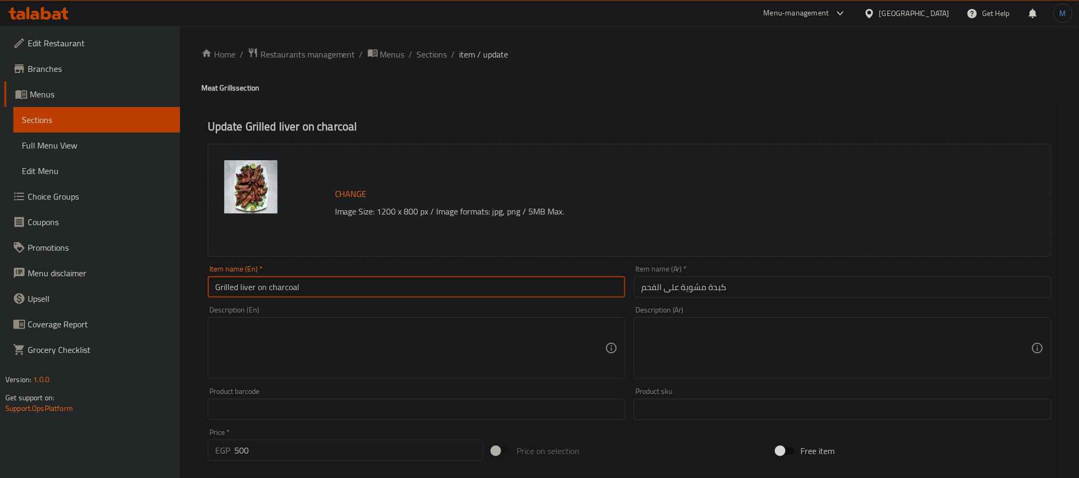
click at [285, 294] on input "Grilled liver on charcoal" at bounding box center [417, 286] width 418 height 21
click at [251, 288] on input "Grilled liver on charcoal" at bounding box center [417, 286] width 418 height 21
click at [217, 290] on input "Grilled liver on charcoal" at bounding box center [417, 286] width 418 height 21
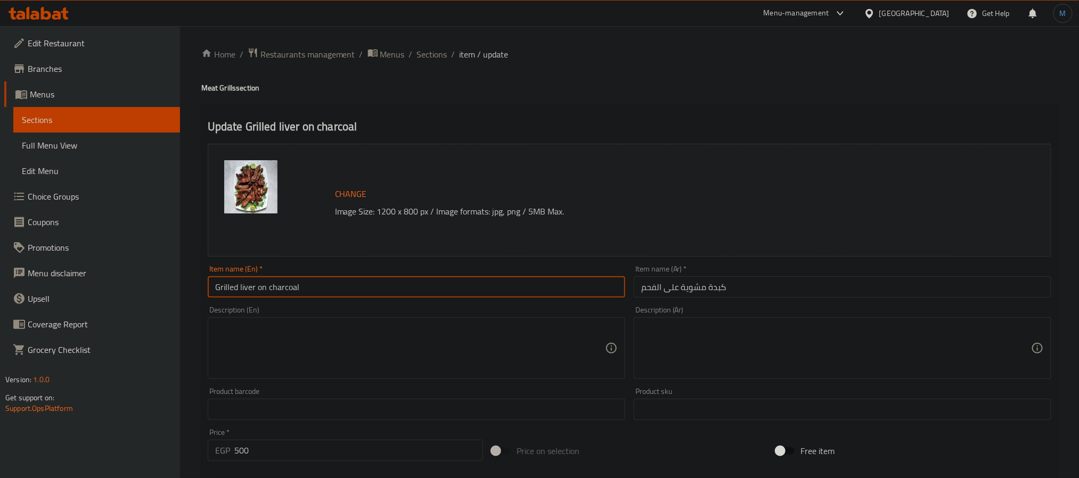
click at [217, 290] on input "Grilled liver on charcoal" at bounding box center [417, 286] width 418 height 21
type input "Liver on Charcoal"
click at [751, 292] on input "كبدة مشوية على الفحم" at bounding box center [843, 286] width 418 height 21
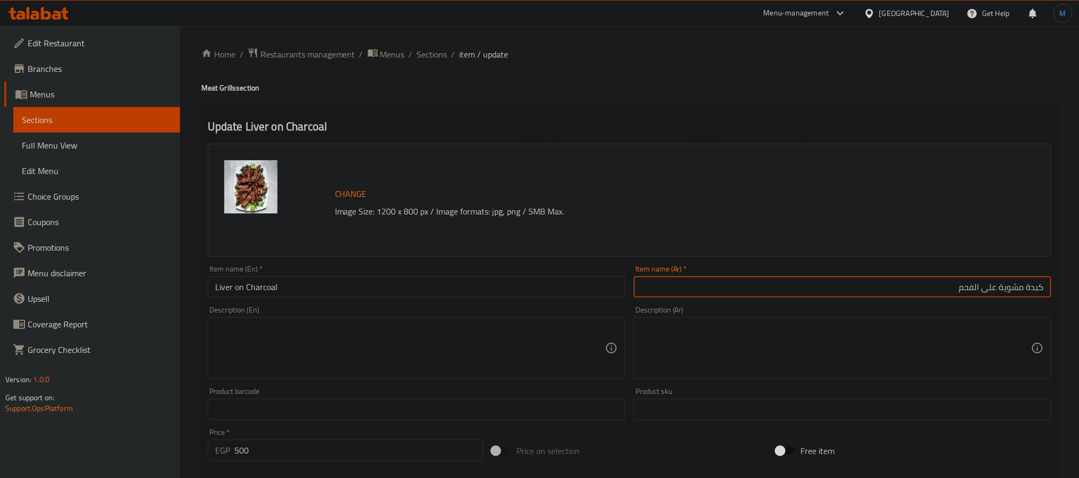
click at [1019, 283] on input "كبدة مشوية على الفحم" at bounding box center [843, 286] width 418 height 21
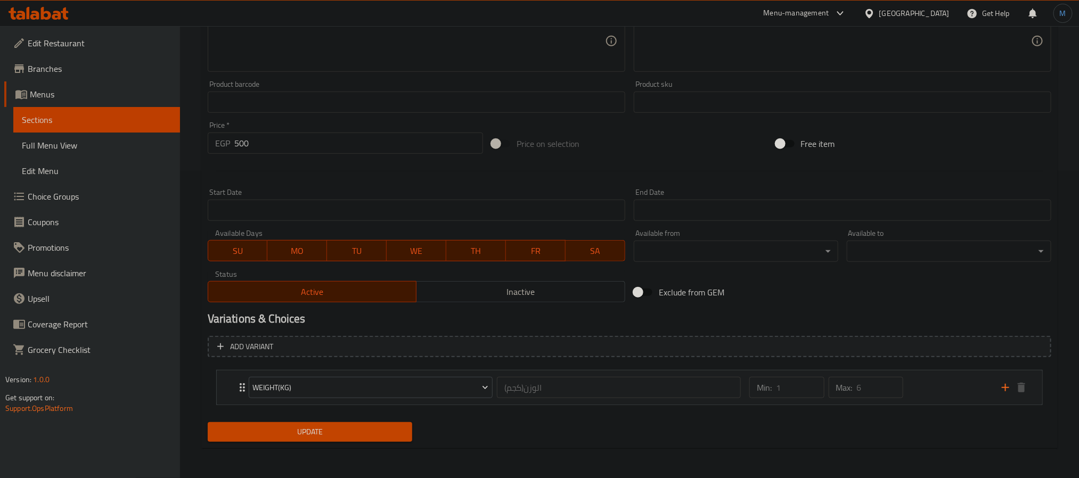
type input "كبدة على الفحم"
click at [296, 435] on span "Update" at bounding box center [310, 432] width 188 height 13
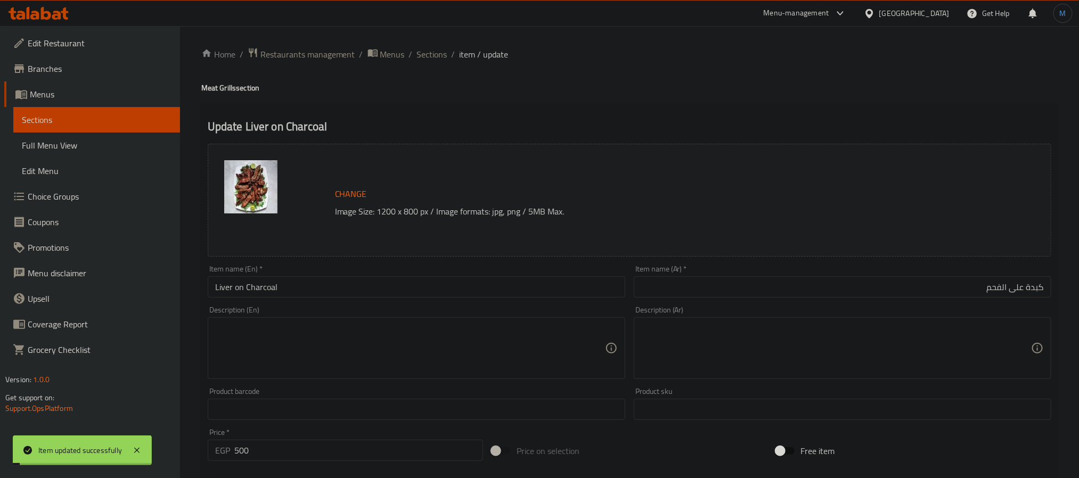
click at [334, 283] on input "Liver on Charcoal" at bounding box center [417, 286] width 418 height 21
click at [427, 43] on div "Home / Restaurants management / Menus / Sections / item / update Meat Grills se…" at bounding box center [629, 406] width 899 height 760
click at [427, 50] on span "Sections" at bounding box center [432, 54] width 30 height 13
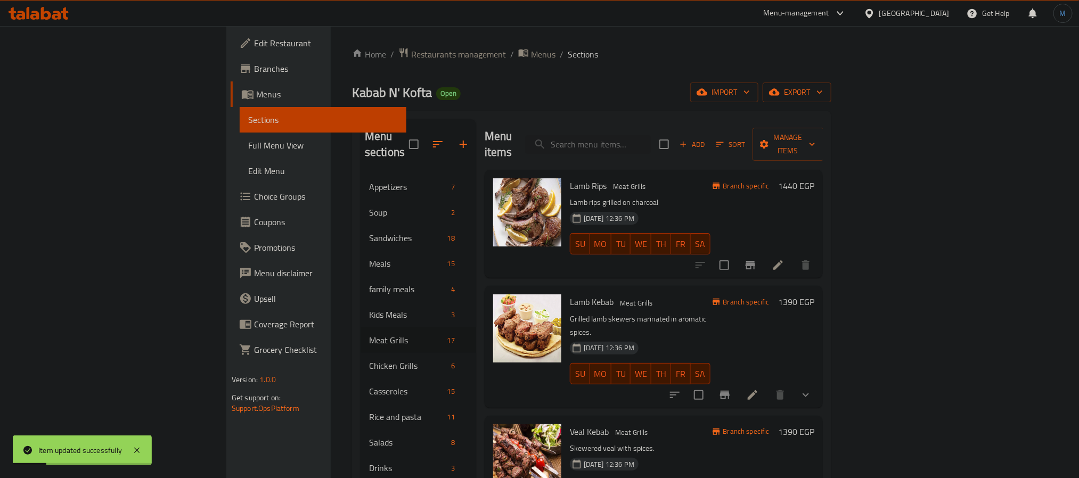
click at [707, 313] on p "Grilled lamb skewers marinated in aromatic spices." at bounding box center [640, 326] width 141 height 27
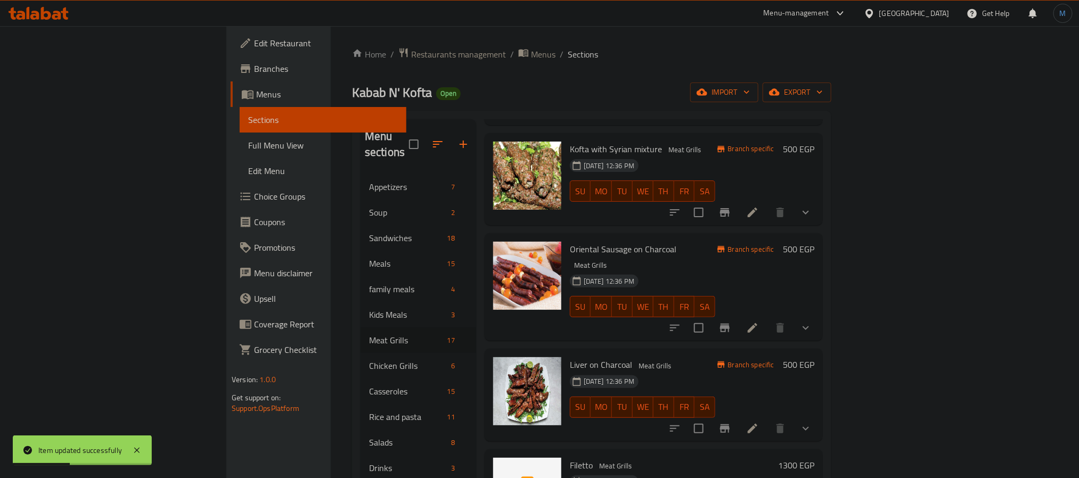
scroll to position [1276, 0]
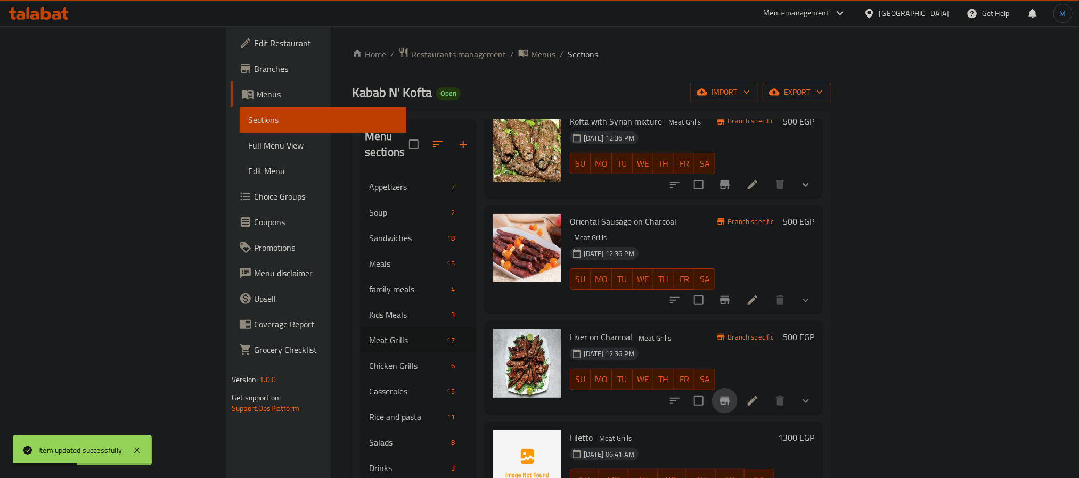
click at [738, 388] on button "Branch-specific-item" at bounding box center [725, 401] width 26 height 26
click at [774, 430] on h6 "Filetto Meat Grills" at bounding box center [672, 437] width 204 height 15
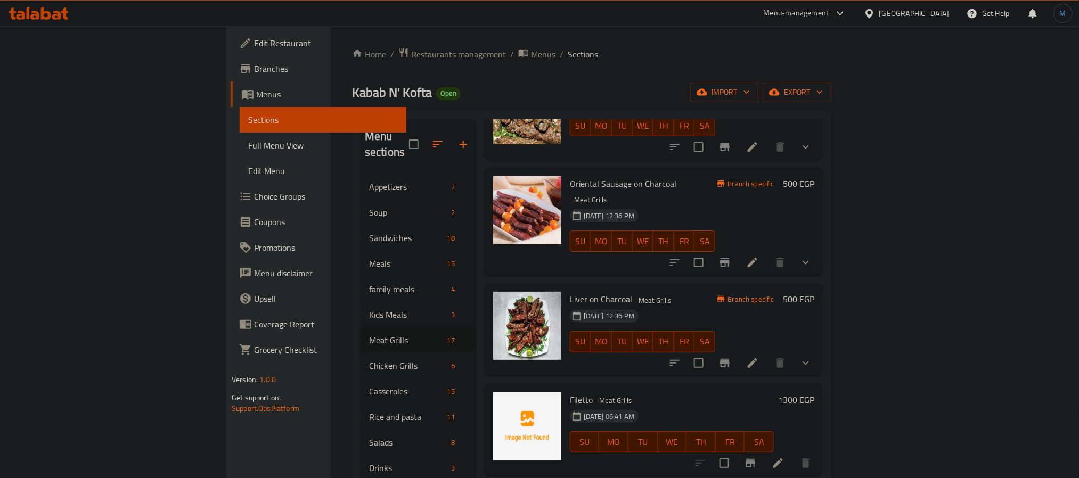
scroll to position [1335, 0]
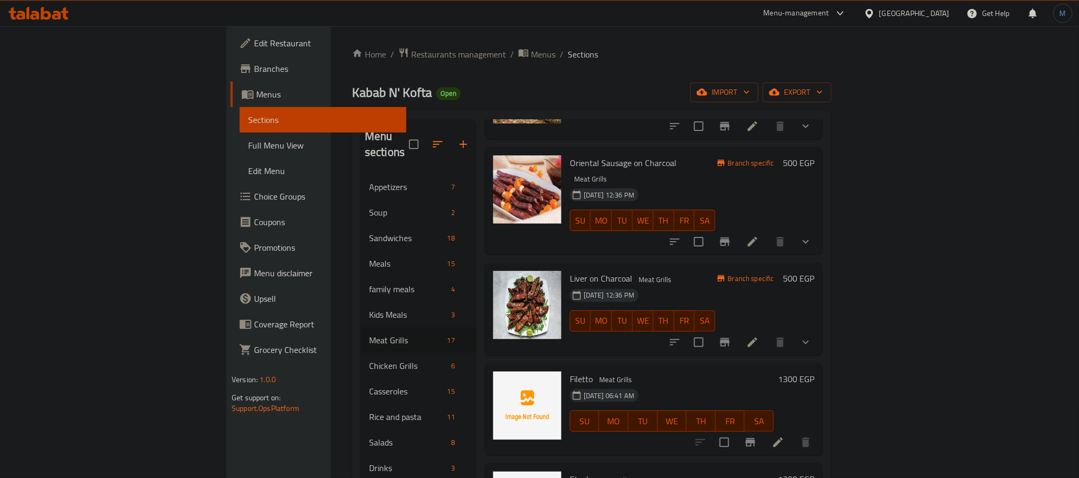
click at [570, 271] on span "Liver on Charcoal" at bounding box center [601, 279] width 62 height 16
click at [677, 303] on div "Menu items Add Sort Manage items Lamb Rips Meat Grills Lamb rips grilled on cha…" at bounding box center [649, 358] width 347 height 478
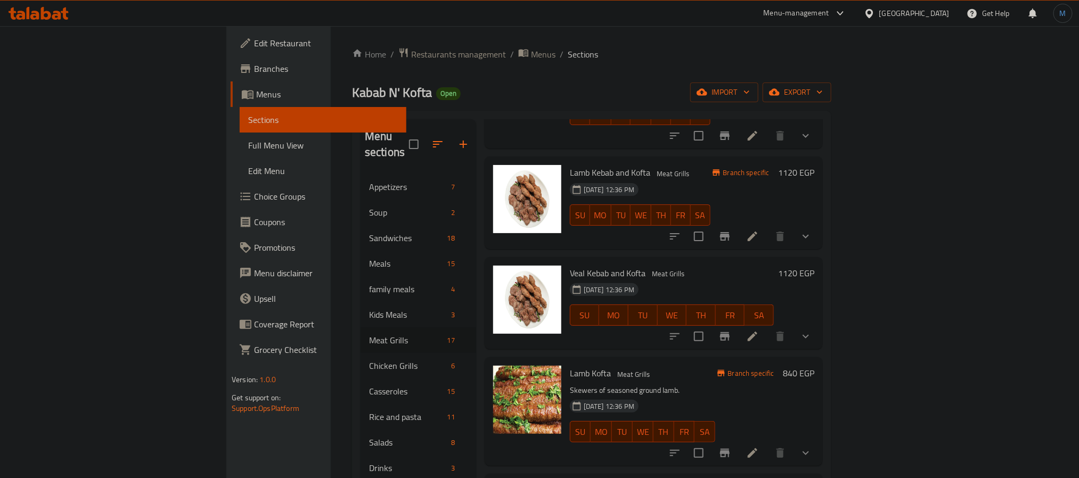
scroll to position [0, 0]
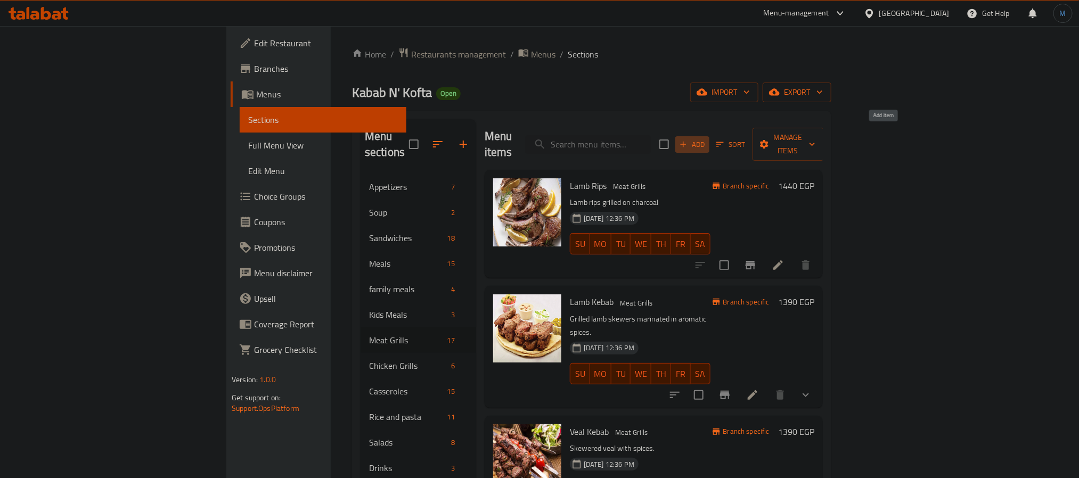
click at [707, 139] on span "Add" at bounding box center [692, 145] width 29 height 12
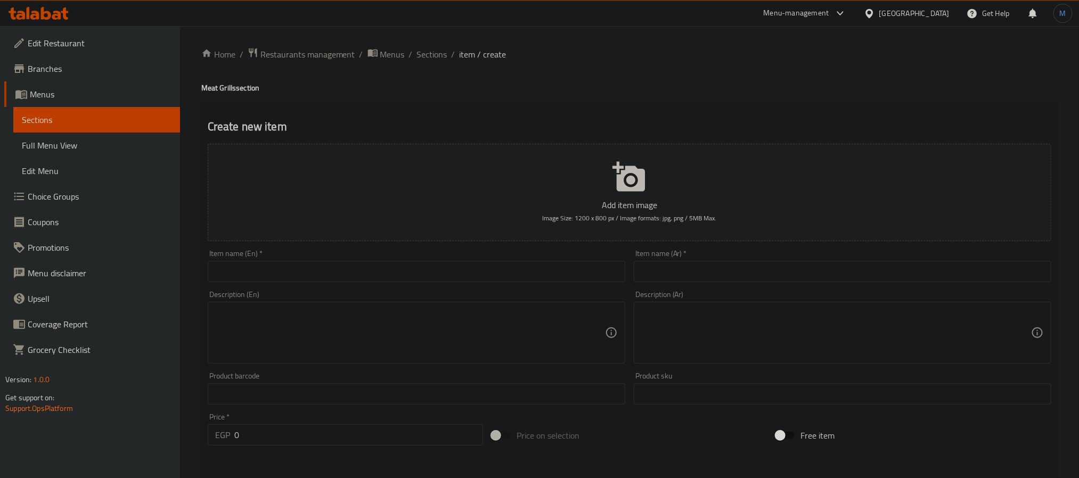
click at [366, 280] on input "text" at bounding box center [417, 271] width 418 height 21
paste input "Liver"
click at [392, 279] on input "Liver [PERSON_NAME]" at bounding box center [417, 271] width 418 height 21
paste input "Alexandrian liver"
type input "Alexandrian liver"
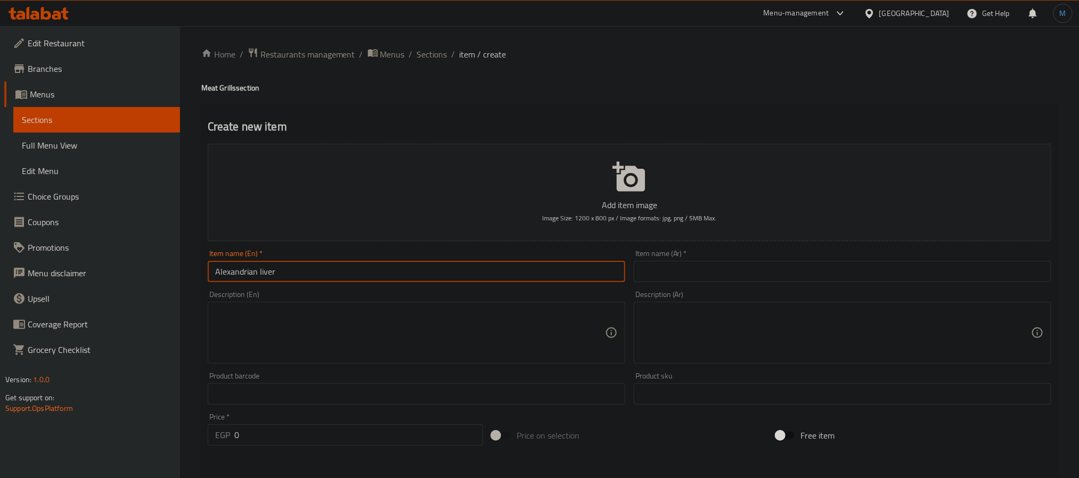
click at [777, 263] on input "text" at bounding box center [843, 271] width 418 height 21
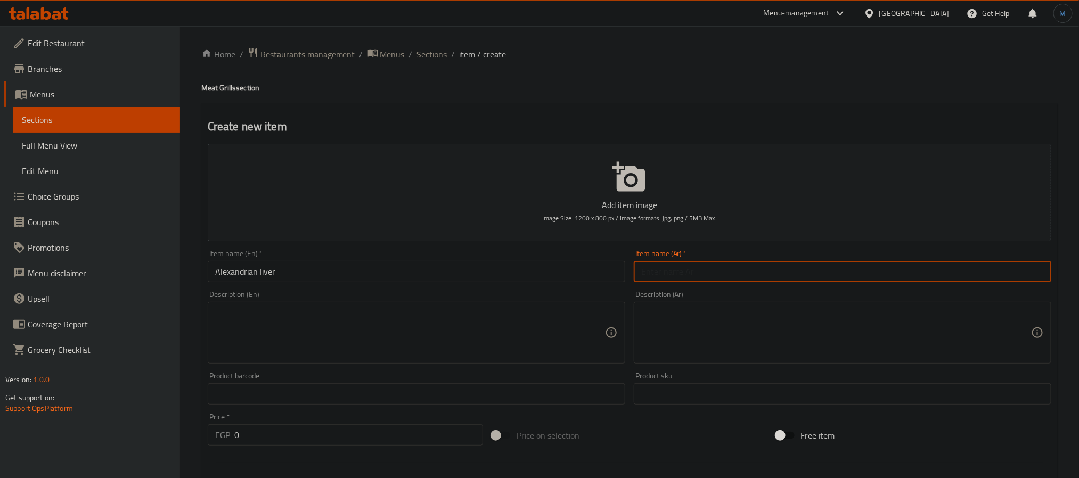
paste input "كبده اسكندراني"
type input "كبده اسكندراني"
click at [390, 427] on input "0" at bounding box center [358, 435] width 249 height 21
type input "700"
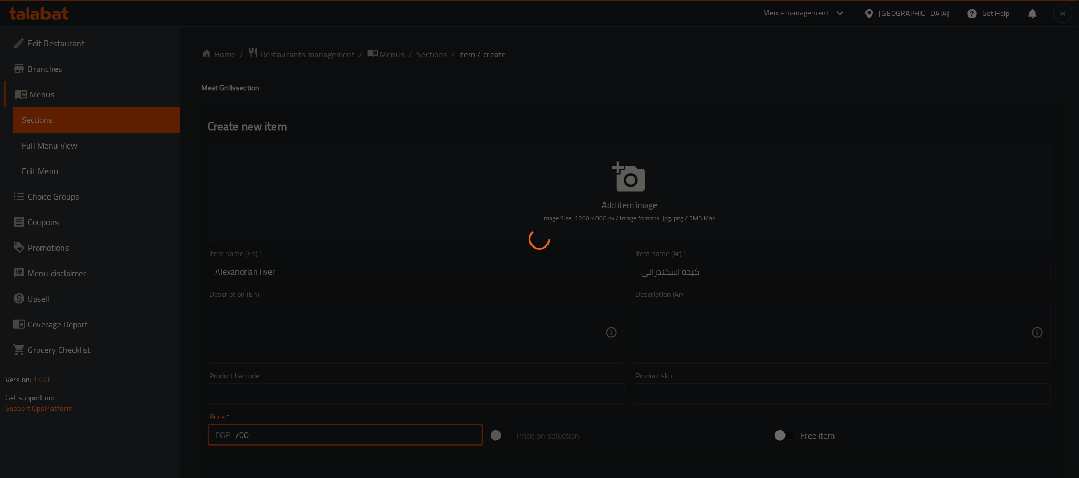
type input "0"
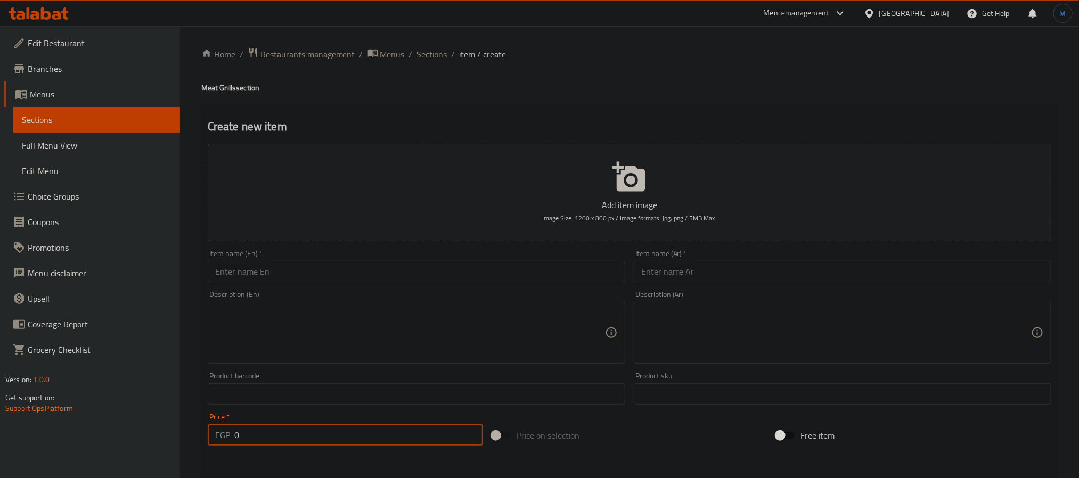
drag, startPoint x: 436, startPoint y: 50, endPoint x: 424, endPoint y: 75, distance: 28.4
click at [436, 50] on span "Sections" at bounding box center [432, 54] width 30 height 13
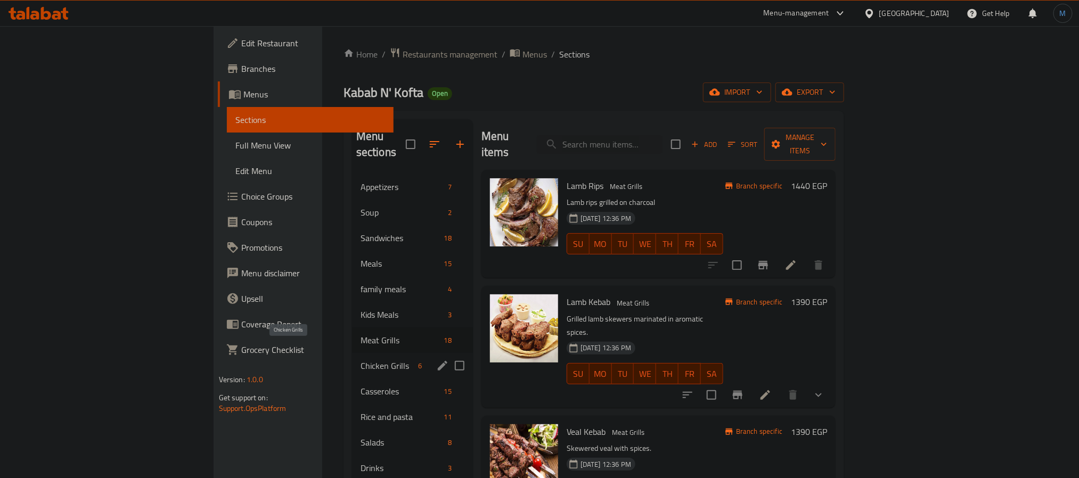
click at [361, 360] on span "Chicken Grills" at bounding box center [387, 366] width 53 height 13
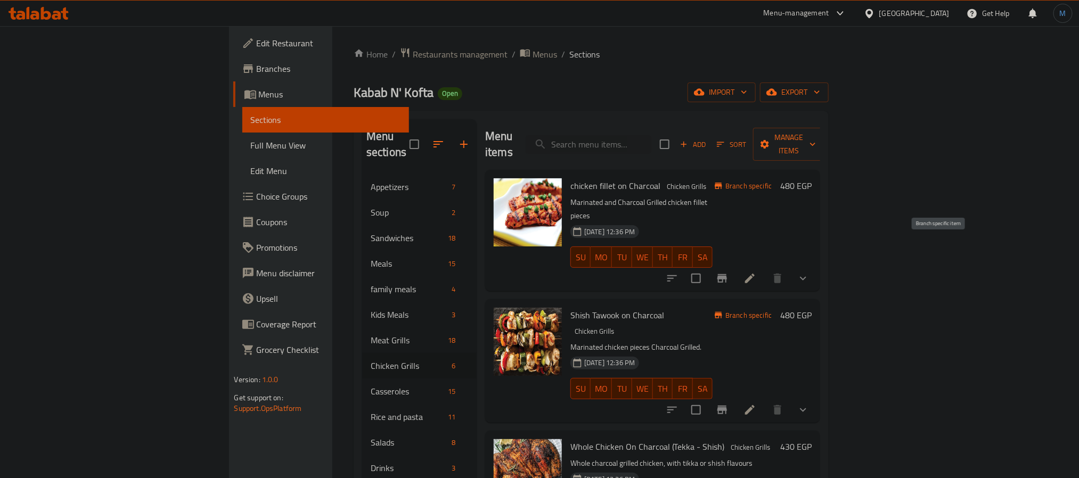
click at [729, 272] on icon "Branch-specific-item" at bounding box center [722, 278] width 13 height 13
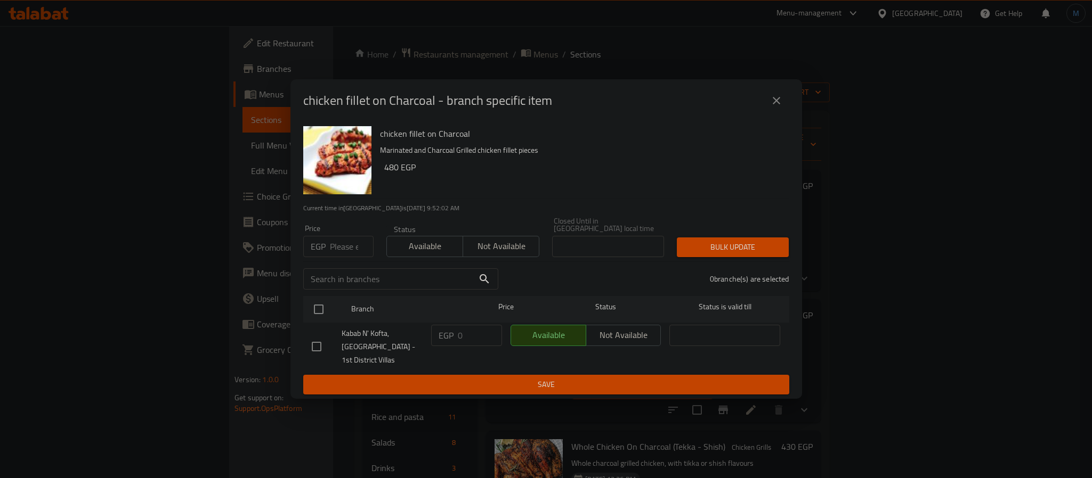
click at [780, 107] on icon "close" at bounding box center [776, 100] width 13 height 13
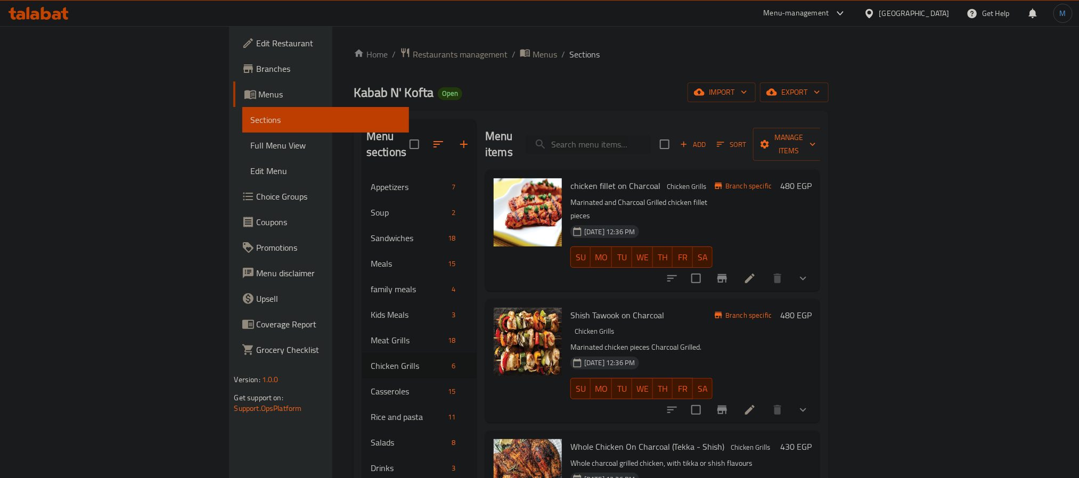
click at [580, 178] on span "chicken fillet on Charcoal" at bounding box center [616, 186] width 90 height 16
click at [571, 307] on span "Shish Tawook on Charcoal" at bounding box center [618, 315] width 94 height 16
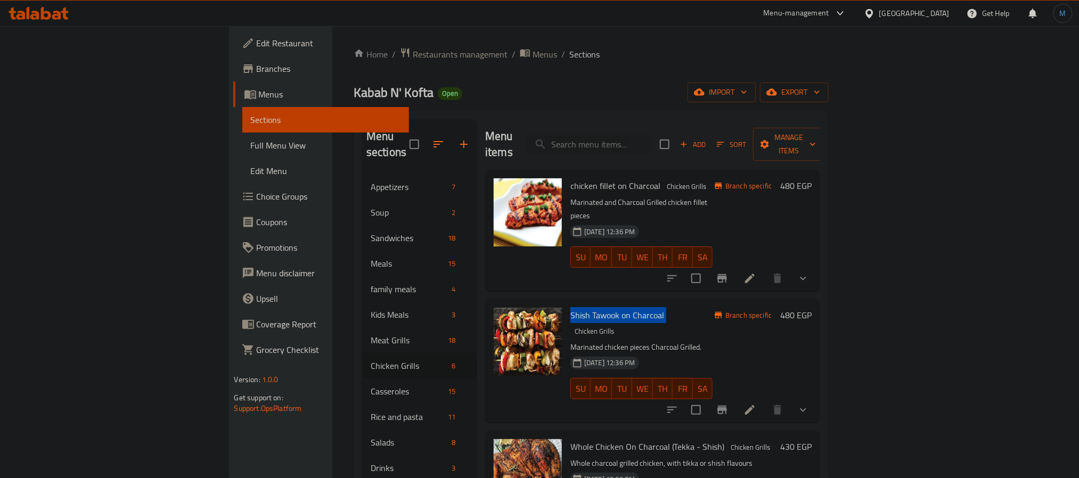
click at [571, 307] on span "Shish Tawook on Charcoal" at bounding box center [618, 315] width 94 height 16
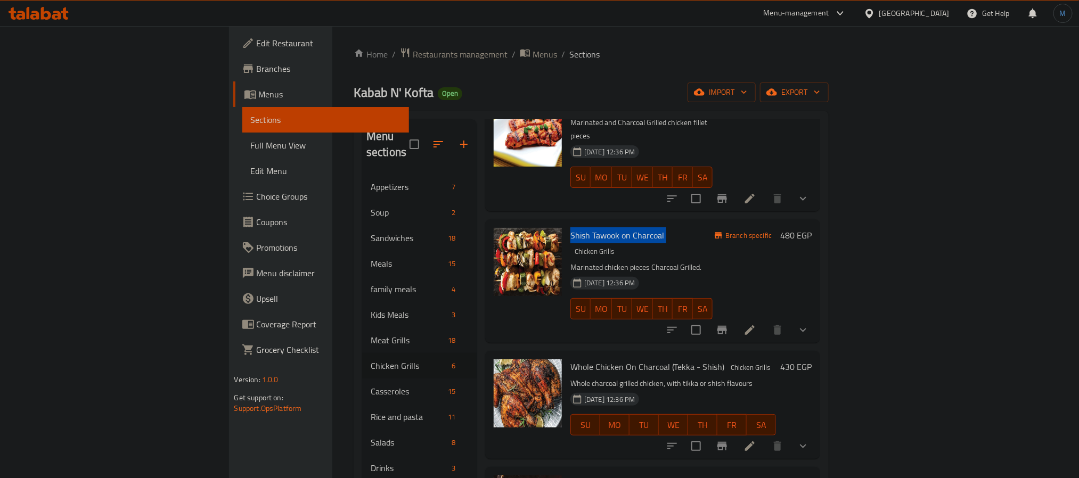
scroll to position [160, 0]
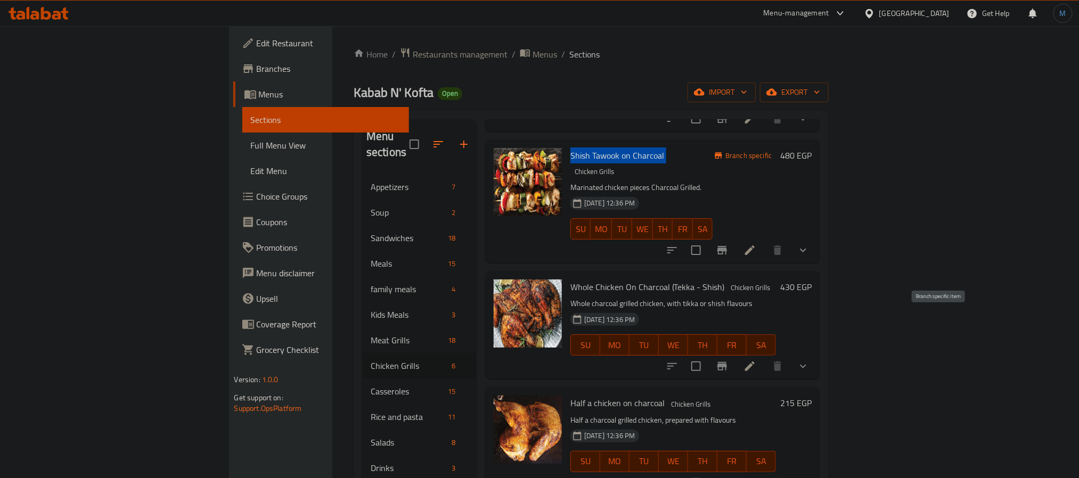
click at [735, 354] on button "Branch-specific-item" at bounding box center [723, 367] width 26 height 26
click at [601, 279] on span "Whole Chicken On Charcoal (Tekka - Shish)" at bounding box center [648, 287] width 154 height 16
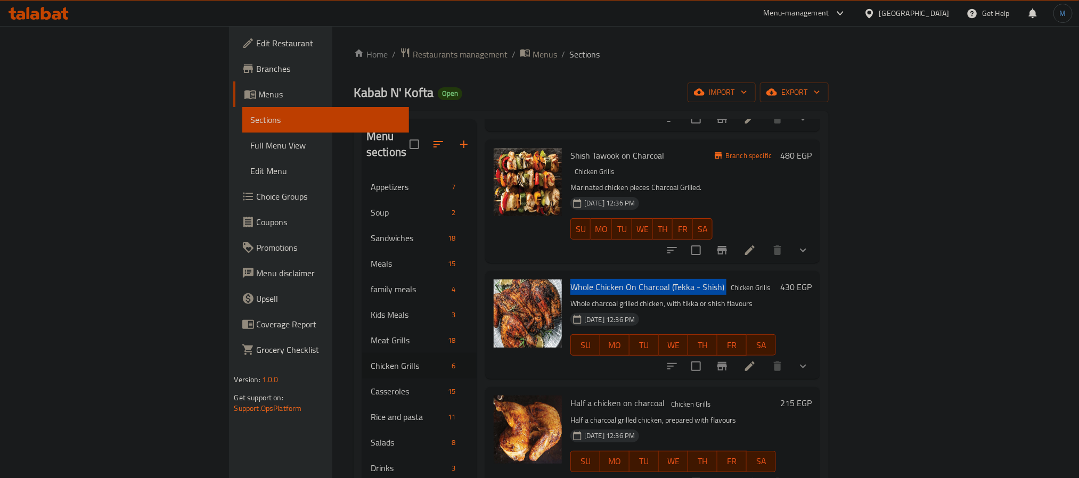
click at [601, 279] on span "Whole Chicken On Charcoal (Tekka - Shish)" at bounding box center [648, 287] width 154 height 16
click at [765, 357] on li at bounding box center [750, 366] width 30 height 19
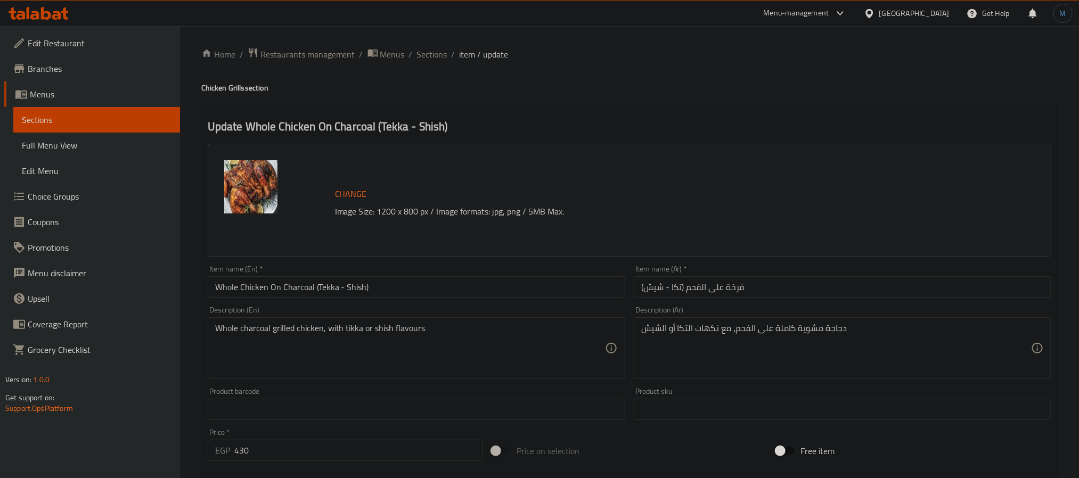
click at [499, 302] on div "Description (En) Whole charcoal grilled chicken, with tikka or shish flavours D…" at bounding box center [417, 343] width 426 height 82
click at [511, 295] on input "Whole Chicken On Charcoal (Tekka - Shish)" at bounding box center [417, 286] width 418 height 21
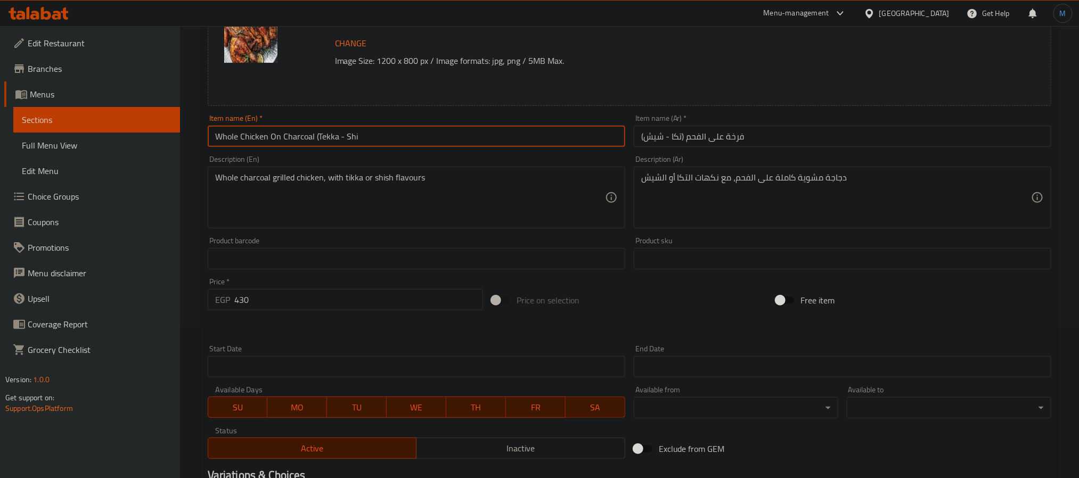
scroll to position [307, 0]
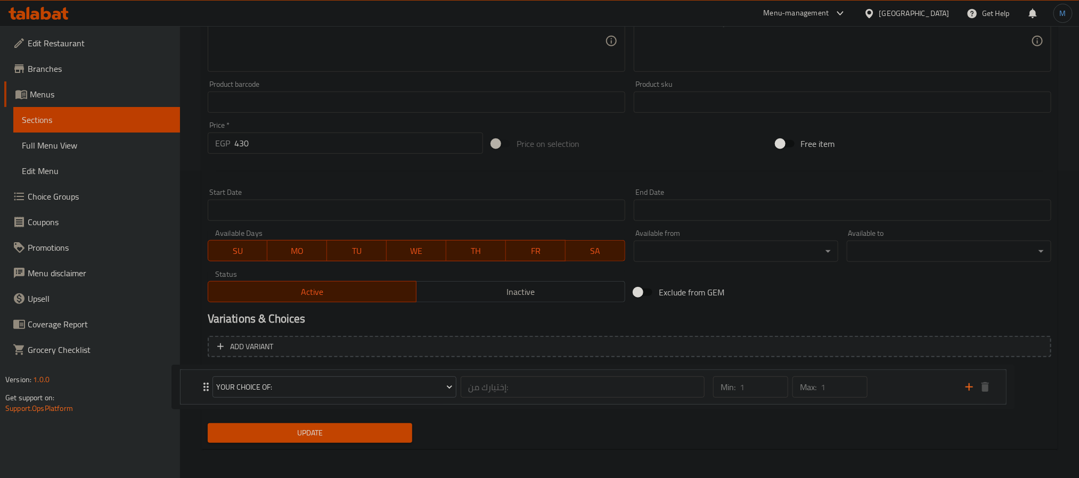
drag, startPoint x: 996, startPoint y: 389, endPoint x: 956, endPoint y: 388, distance: 40.0
click at [956, 388] on div "Your Choice Of: إختيارك من: ​ Min: 1 ​ Max: 1 ​ Tikka (ID: 666709964) 0 EGP Nam…" at bounding box center [630, 388] width 844 height 45
type input "Whole Chicken On Charcoal (Tekka - Shi"
click at [956, 388] on div "Your Choice Of: إختيارك من: ​ Min: 1 ​ Max: 1 ​ Tikka (ID: 666709964) 0 EGP Nam…" at bounding box center [630, 388] width 844 height 45
click at [956, 388] on div "Min: 1 ​ Max: 1 ​" at bounding box center [869, 388] width 253 height 34
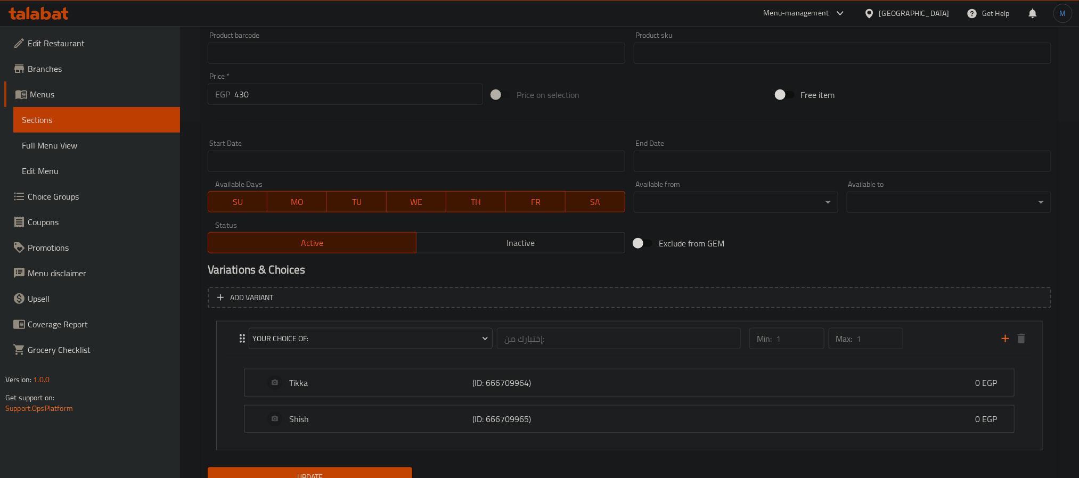
scroll to position [403, 0]
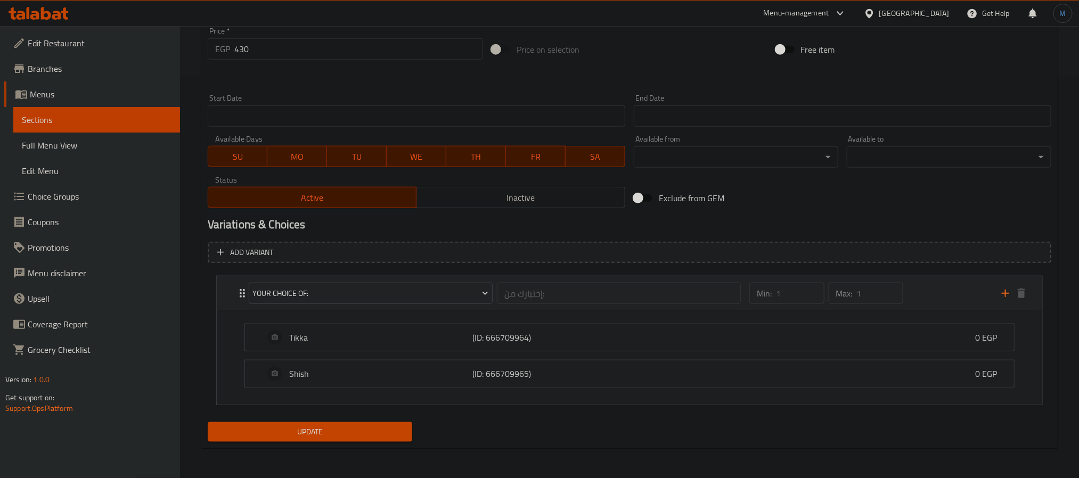
click at [921, 294] on div "Min: 1 ​ Max: 1 ​" at bounding box center [869, 293] width 253 height 34
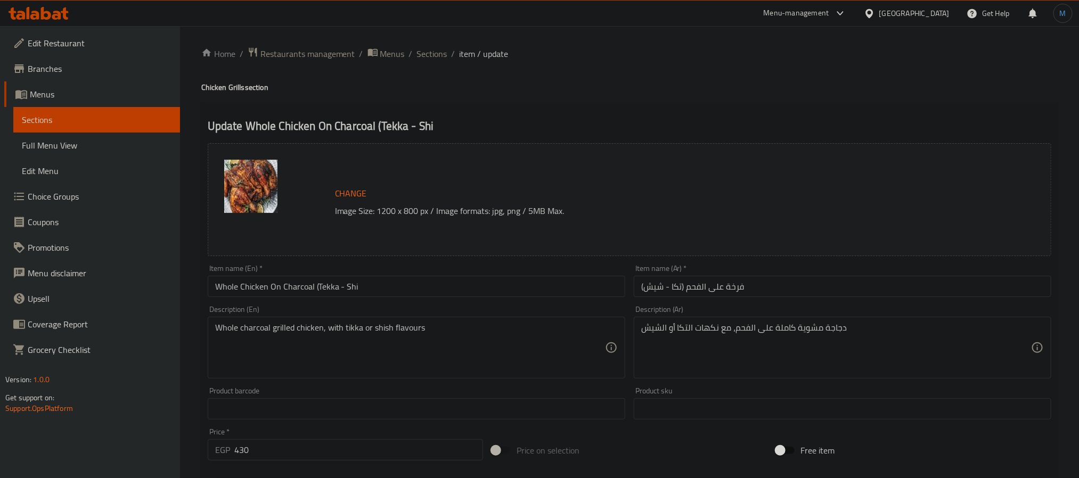
scroll to position [0, 0]
click at [222, 286] on input "Whole Chicken On Charcoal (Tekka - Shi" at bounding box center [417, 286] width 418 height 21
click at [438, 54] on span "Sections" at bounding box center [432, 54] width 30 height 13
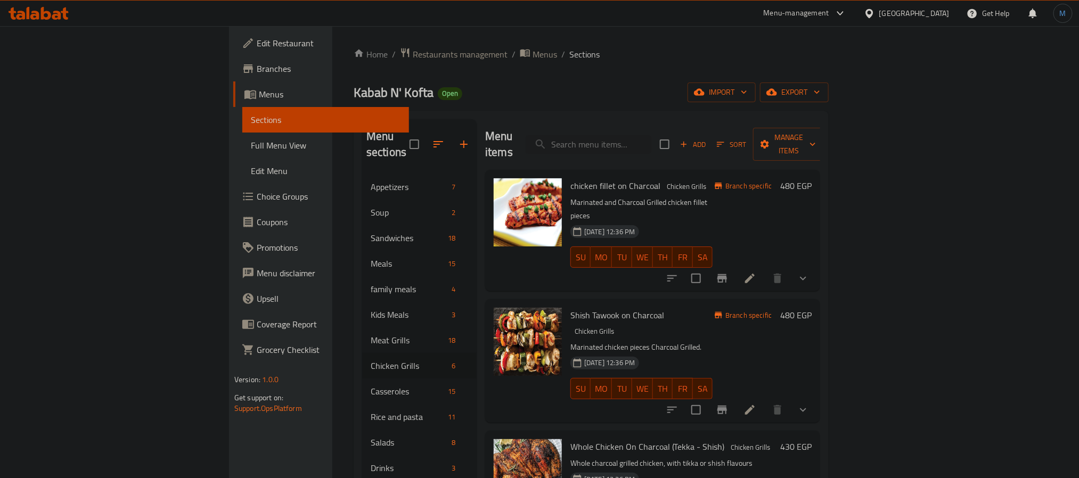
click at [717, 353] on div "[DATE] 12:36 PM SU MO TU WE TH FR SA" at bounding box center [641, 382] width 151 height 58
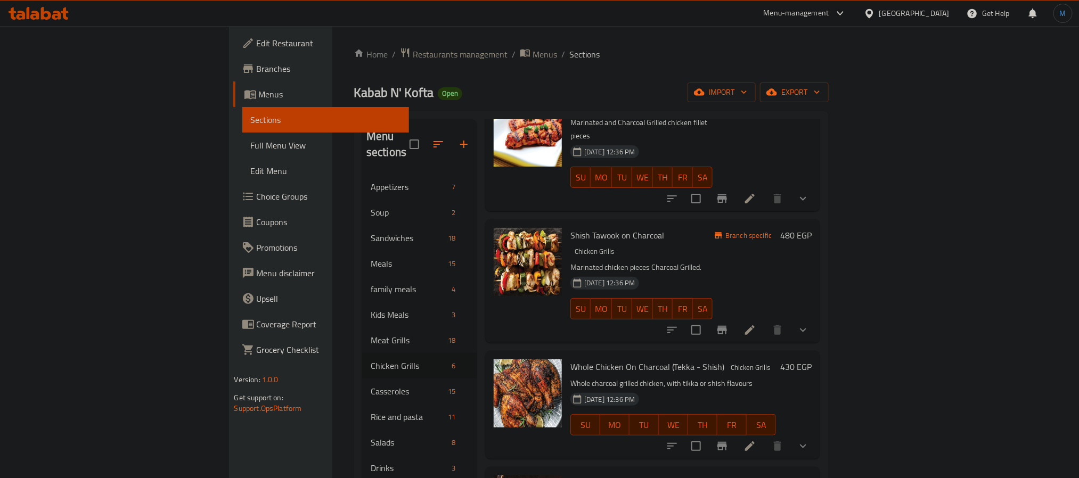
click at [816, 434] on button "show more" at bounding box center [804, 447] width 26 height 26
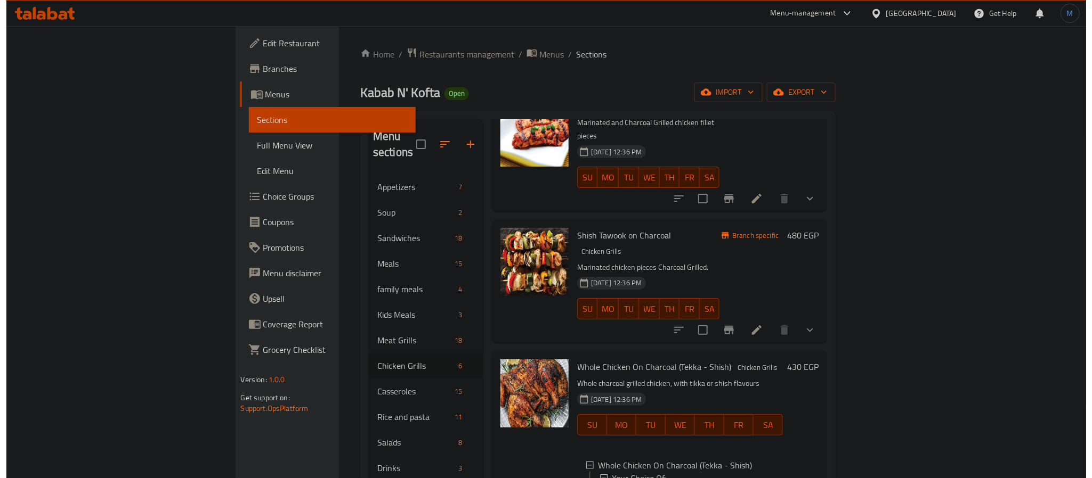
scroll to position [240, 0]
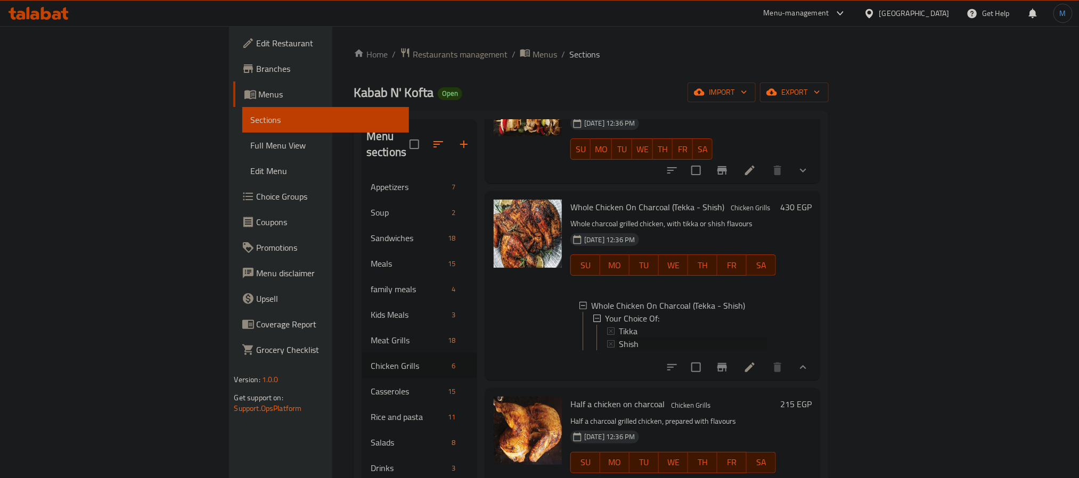
click at [619, 338] on div "Shish" at bounding box center [693, 344] width 149 height 13
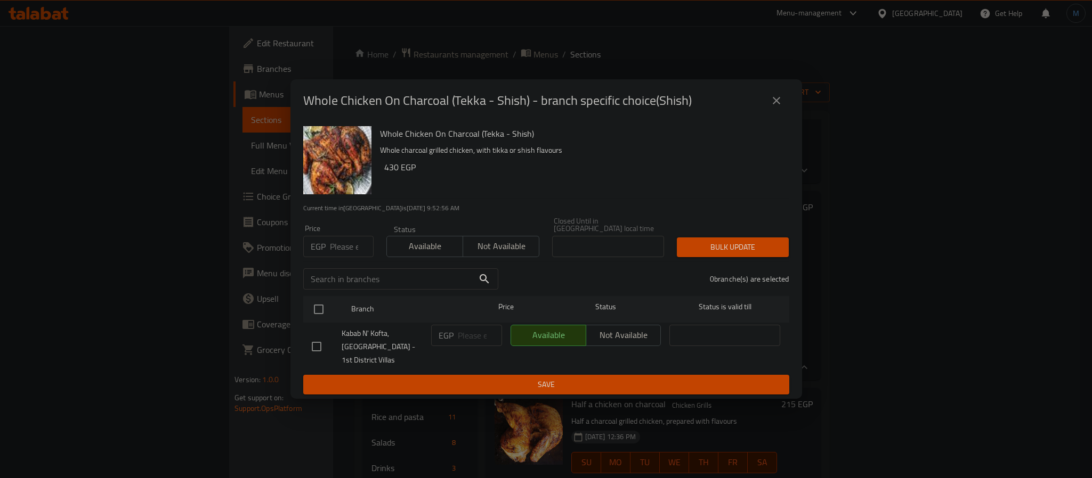
click at [769, 98] on button "close" at bounding box center [776, 101] width 26 height 26
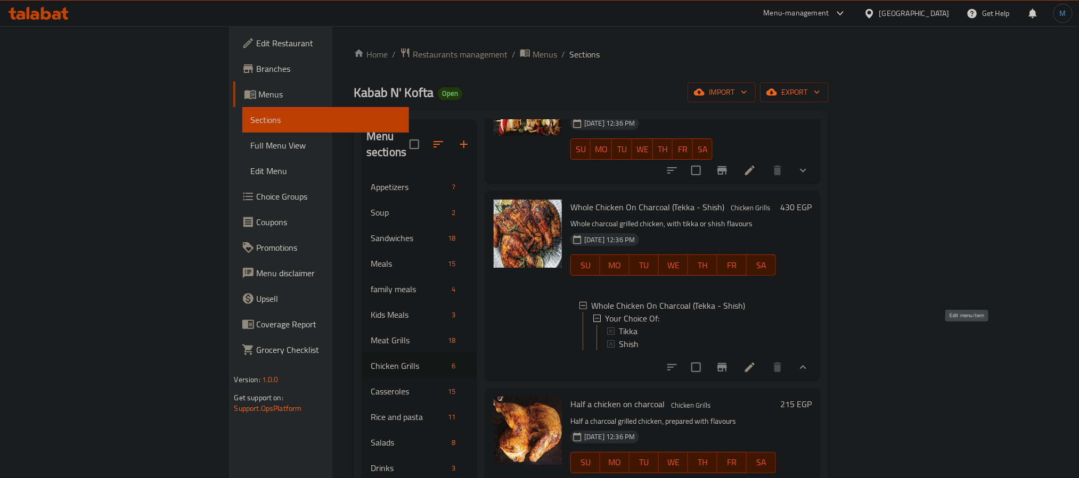
click at [756, 361] on icon at bounding box center [750, 367] width 13 height 13
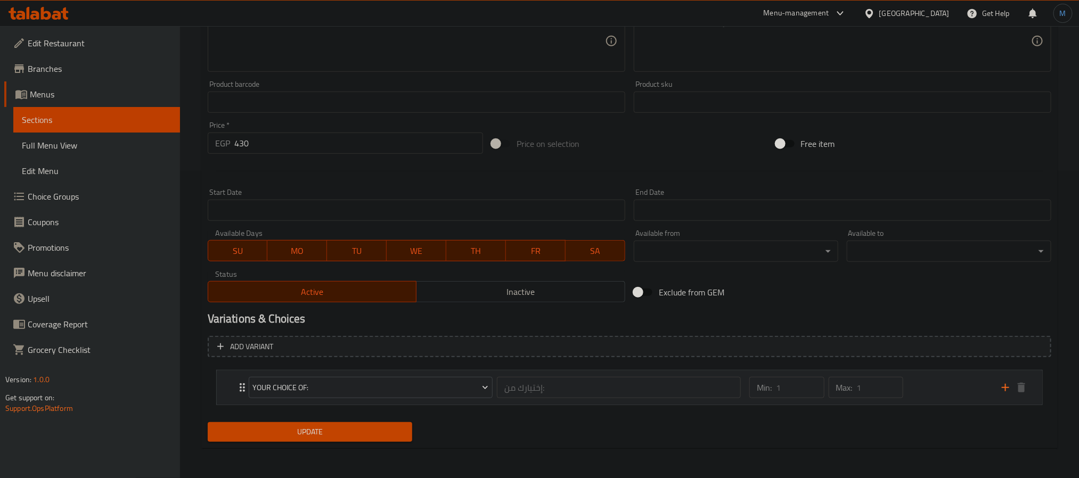
click at [949, 387] on div "Min: 1 ​ Max: 1 ​" at bounding box center [869, 388] width 253 height 34
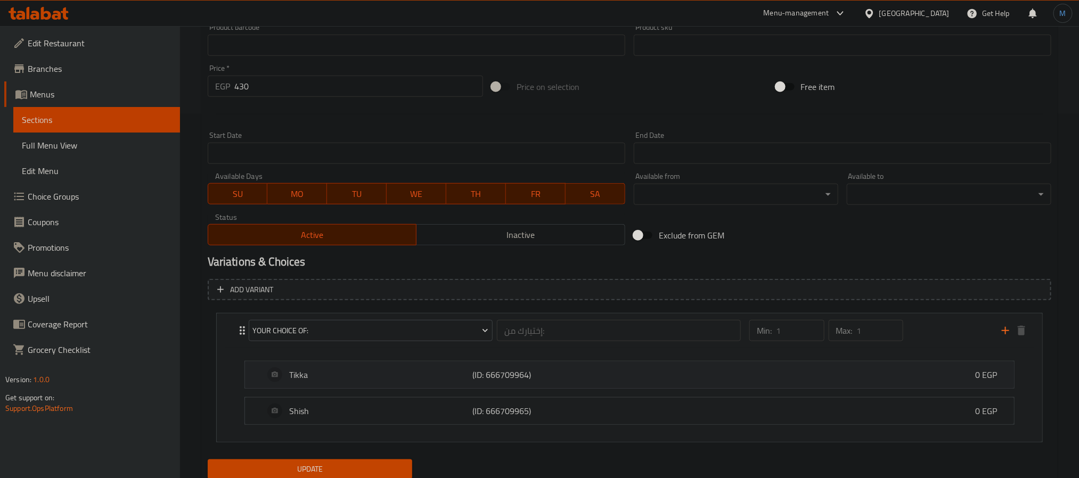
scroll to position [403, 0]
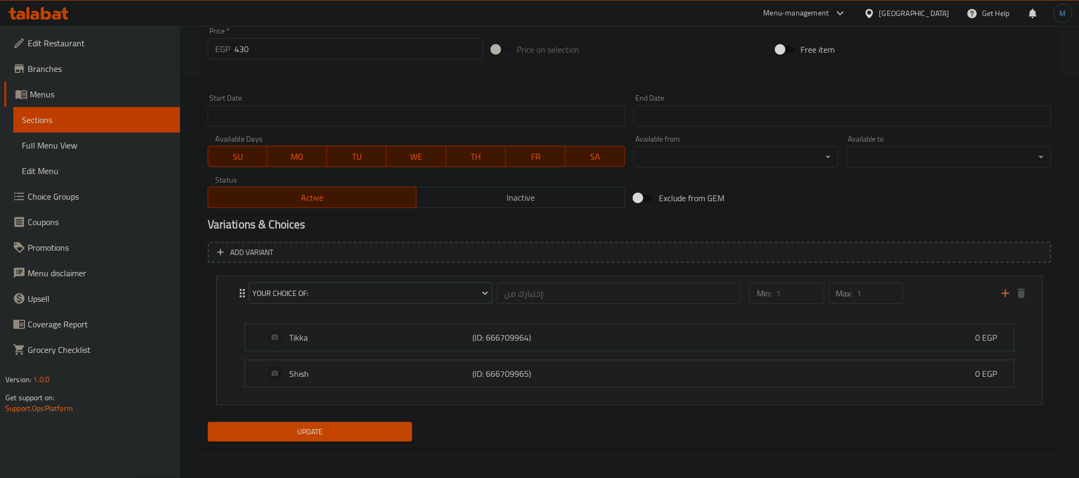
click at [83, 194] on span "Choice Groups" at bounding box center [100, 196] width 144 height 13
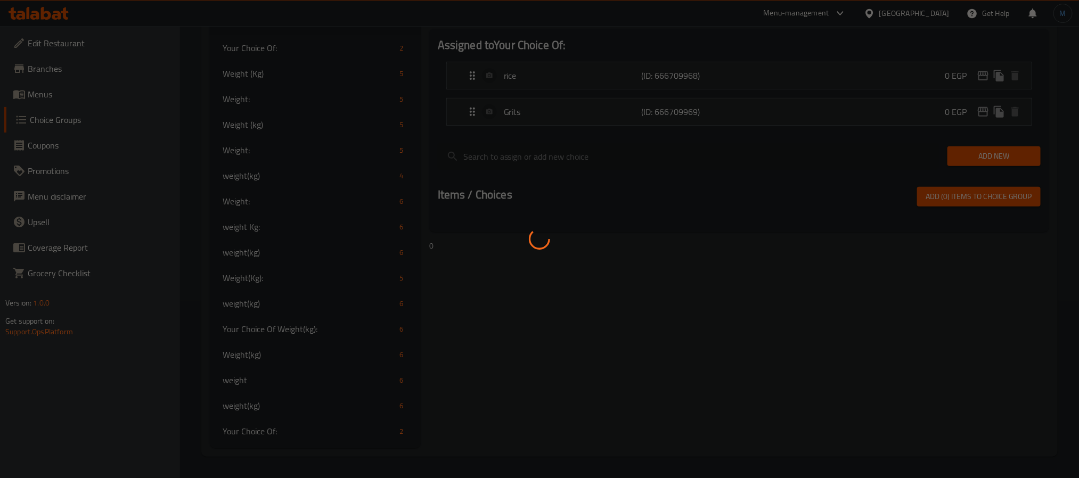
scroll to position [151, 0]
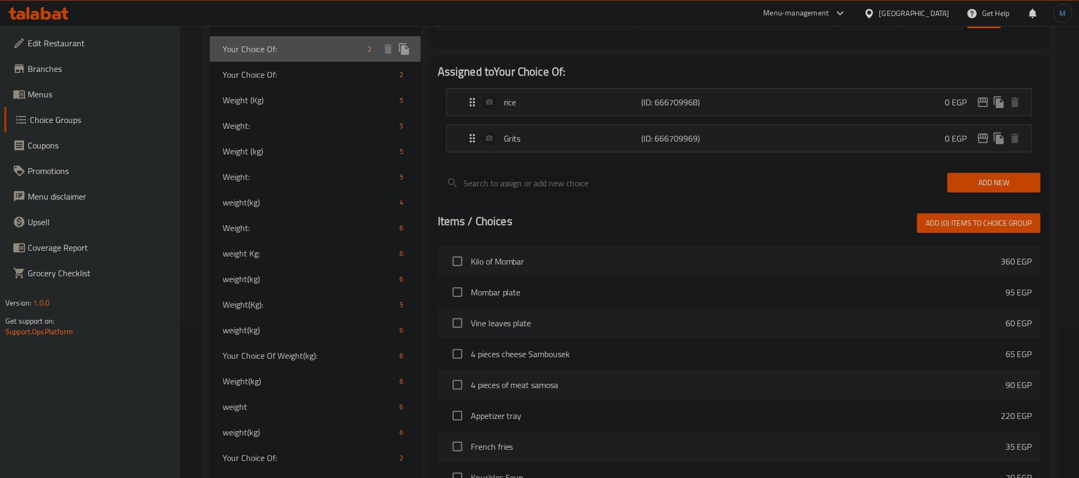
click at [264, 38] on div "Your Choice Of: 2" at bounding box center [315, 49] width 211 height 26
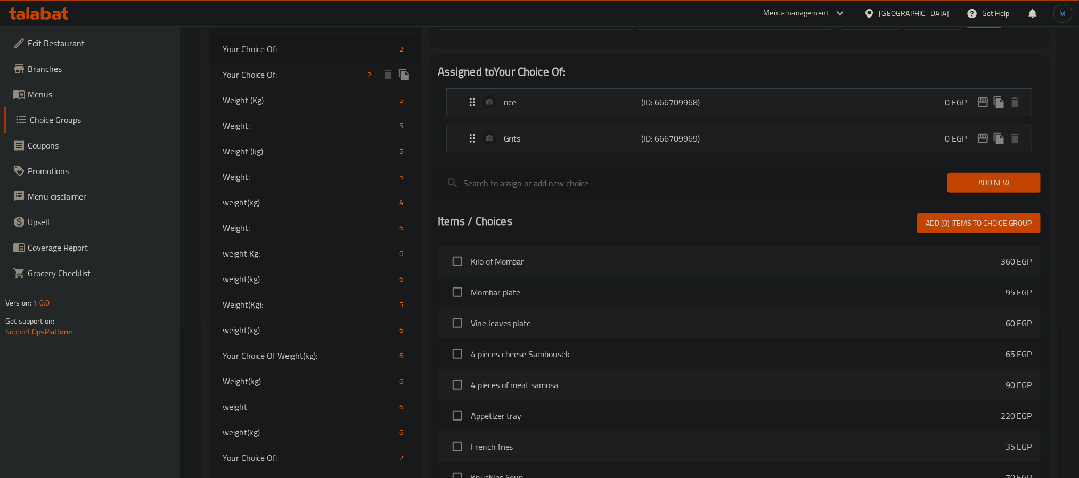
click at [272, 76] on span "Your Choice Of:" at bounding box center [293, 74] width 141 height 13
click at [987, 106] on icon "edit" at bounding box center [983, 102] width 11 height 10
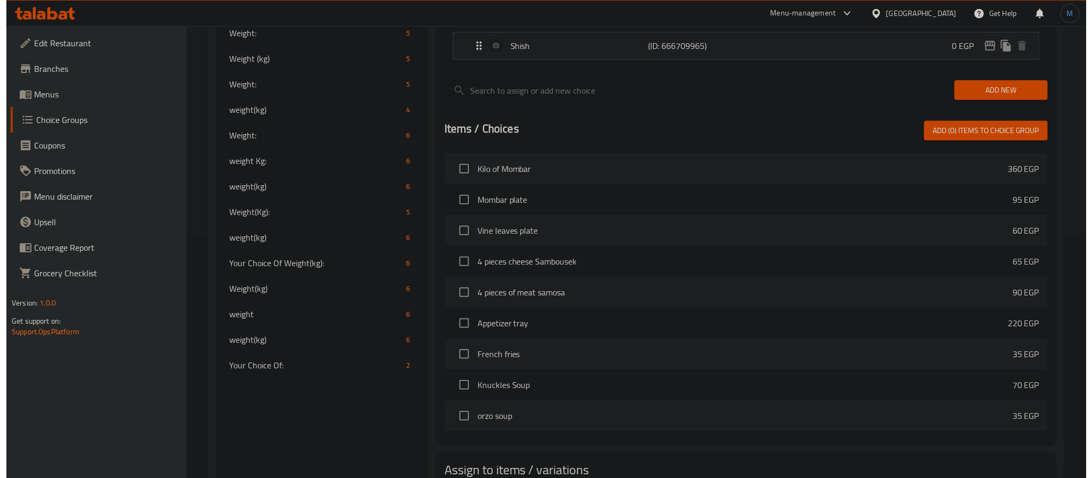
scroll to position [319, 0]
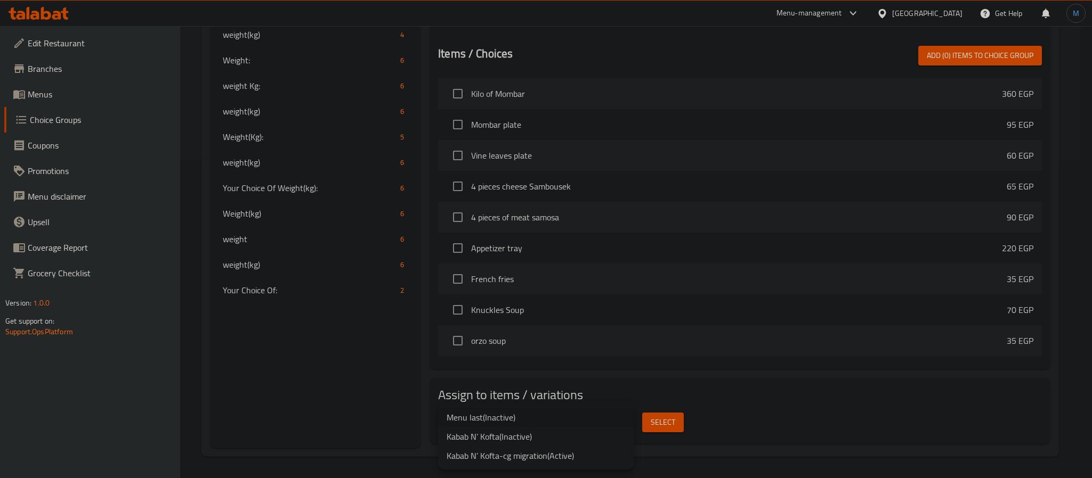
click at [521, 436] on li "Kabab N’ Kofta ( Inactive )" at bounding box center [536, 436] width 196 height 19
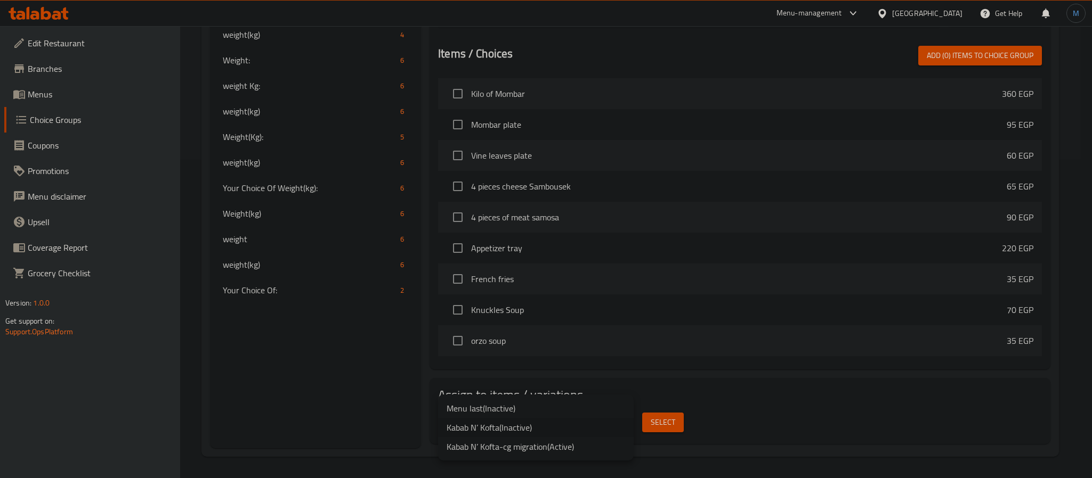
drag, startPoint x: 561, startPoint y: 400, endPoint x: 572, endPoint y: 428, distance: 30.9
click at [572, 428] on ul "Menu last ( Inactive ) Kabab N’ Kofta ( Inactive ) Kabab N’ Kofta-cg migration …" at bounding box center [536, 428] width 196 height 66
click at [603, 451] on li "Kabab N’ Kofta-cg migration ( Active )" at bounding box center [536, 446] width 196 height 19
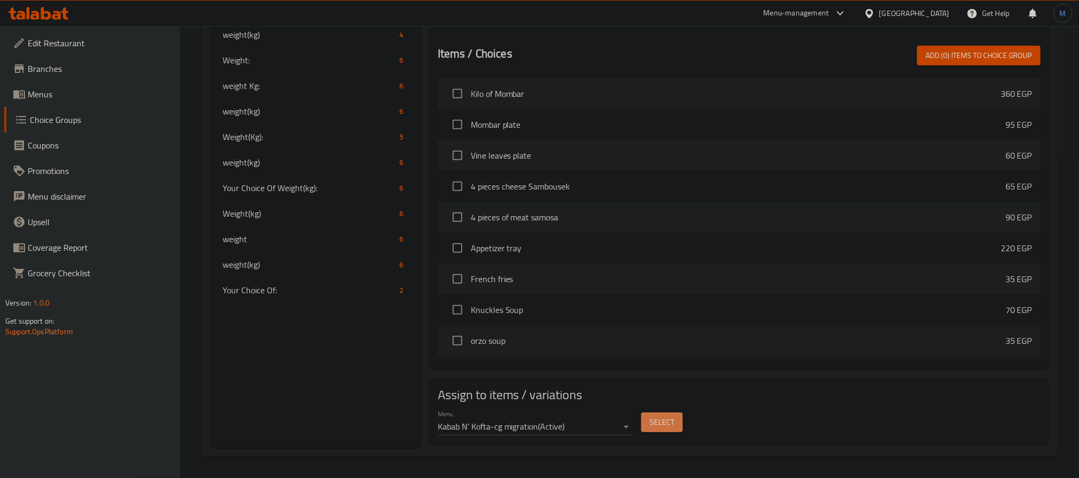
click at [654, 416] on button "Select" at bounding box center [662, 423] width 42 height 20
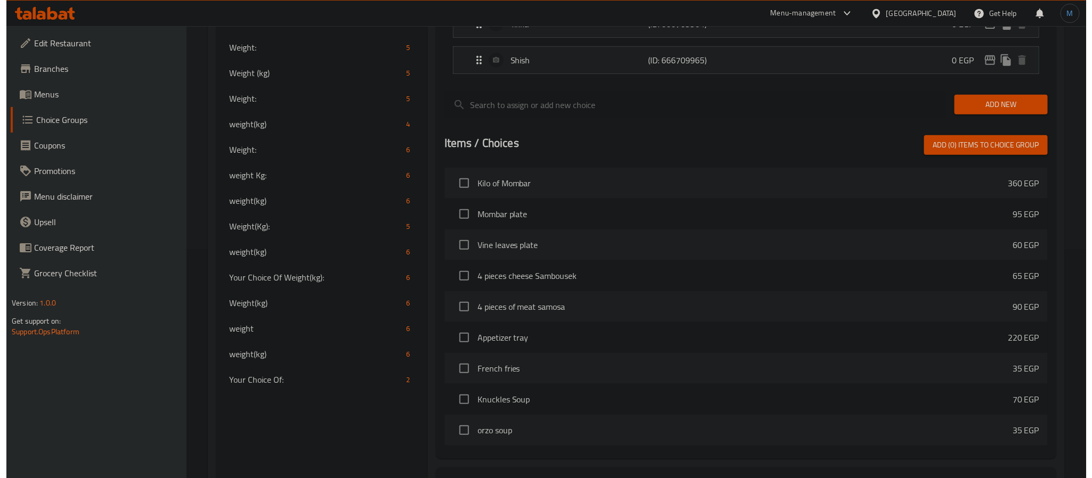
scroll to position [0, 0]
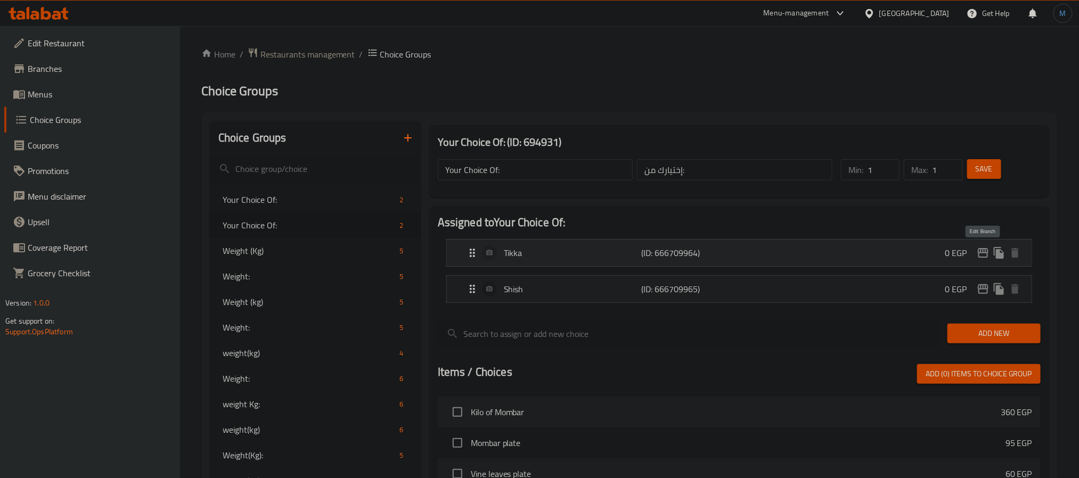
click at [983, 253] on icon "edit" at bounding box center [983, 253] width 11 height 10
click at [983, 297] on button "edit" at bounding box center [983, 289] width 16 height 16
click at [979, 253] on icon "edit" at bounding box center [983, 253] width 11 height 10
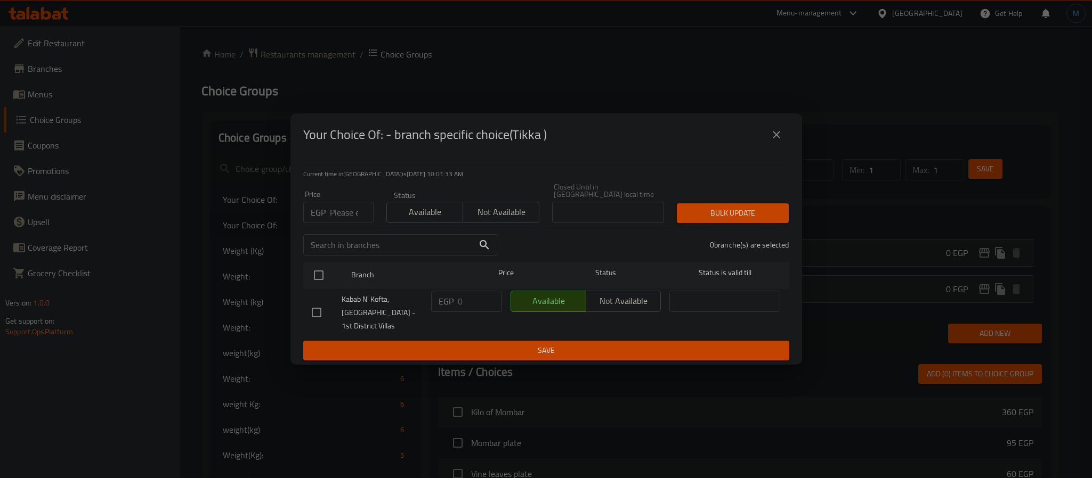
click at [774, 141] on icon "close" at bounding box center [776, 134] width 13 height 13
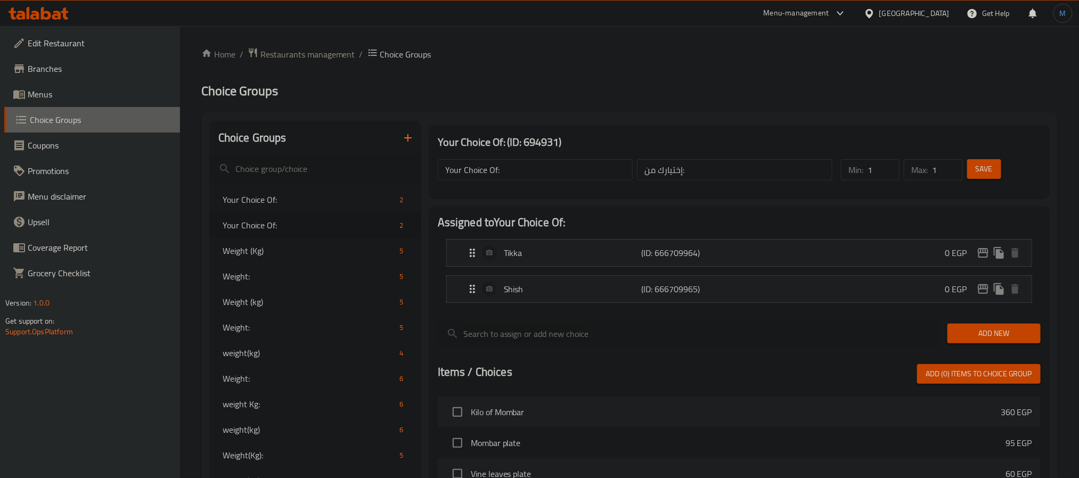
click at [31, 107] on link "Choice Groups" at bounding box center [92, 120] width 176 height 26
click at [48, 10] on icon at bounding box center [39, 13] width 60 height 13
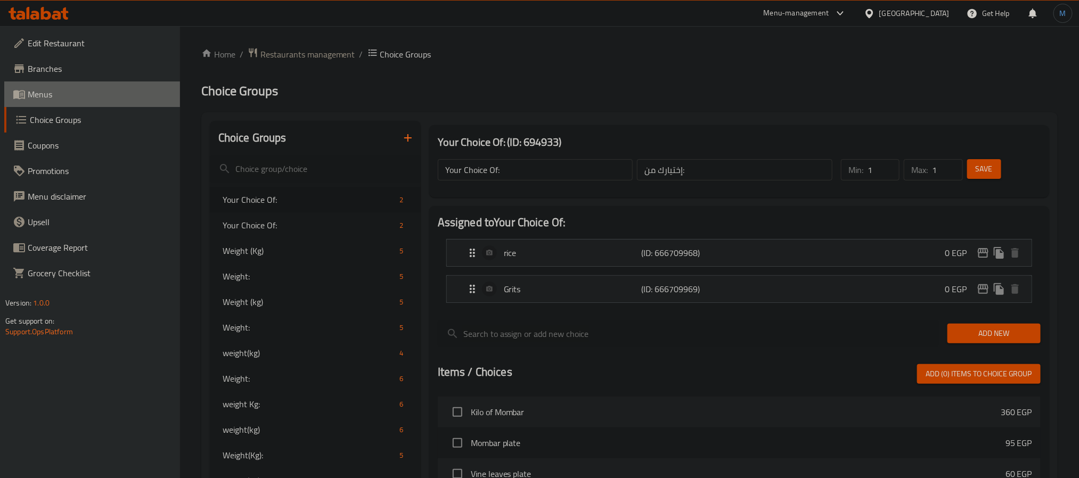
click at [63, 96] on span "Menus" at bounding box center [100, 94] width 144 height 13
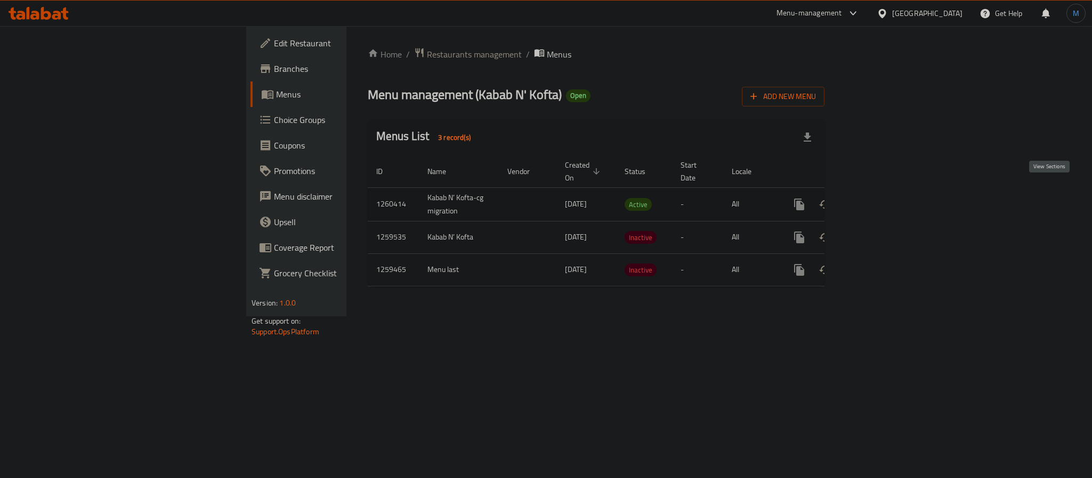
click at [882, 198] on icon "enhanced table" at bounding box center [875, 204] width 13 height 13
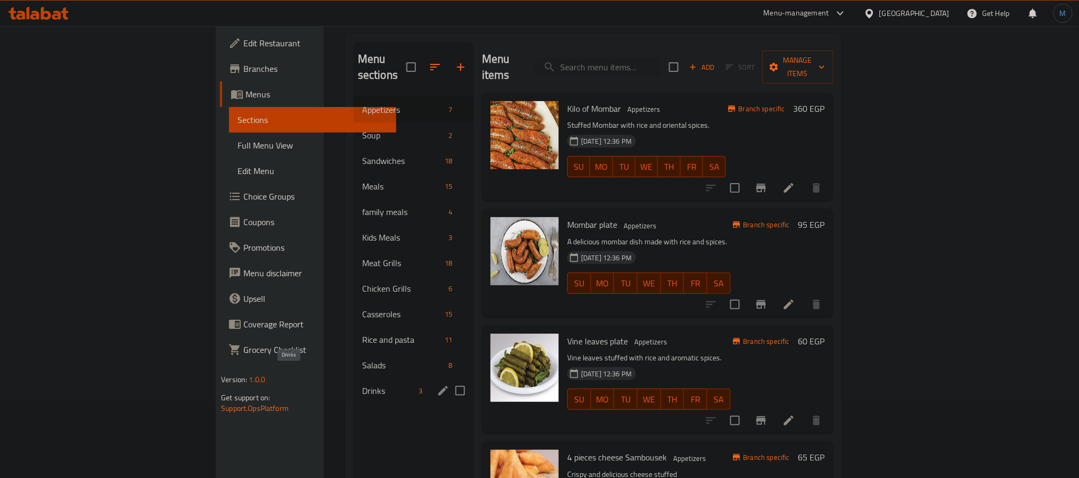
scroll to position [149, 0]
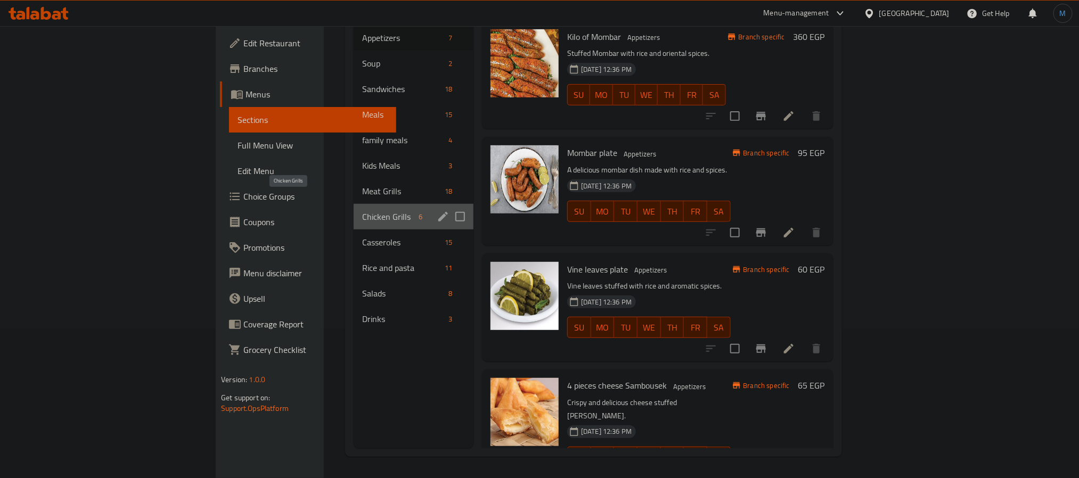
click at [362, 210] on span "Chicken Grills" at bounding box center [388, 216] width 52 height 13
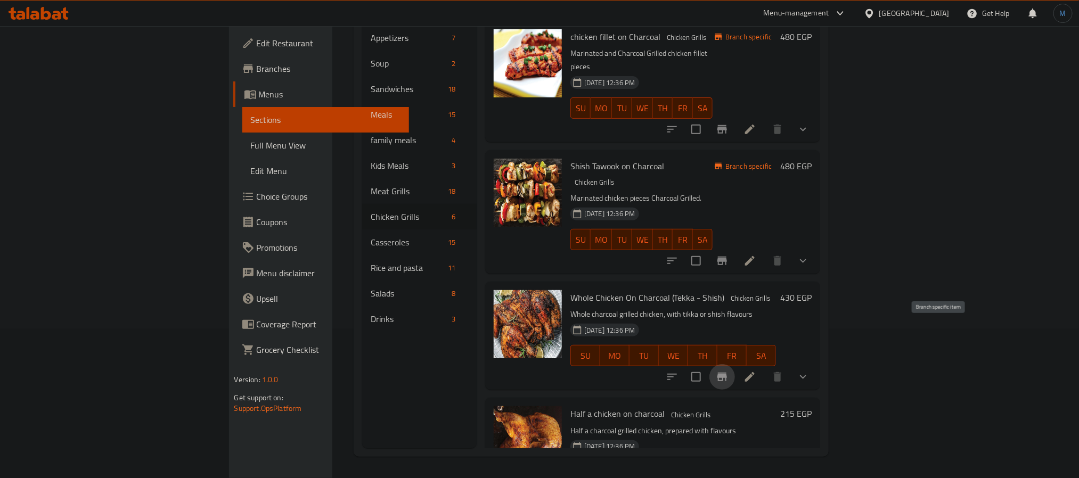
click at [729, 371] on icon "Branch-specific-item" at bounding box center [722, 377] width 13 height 13
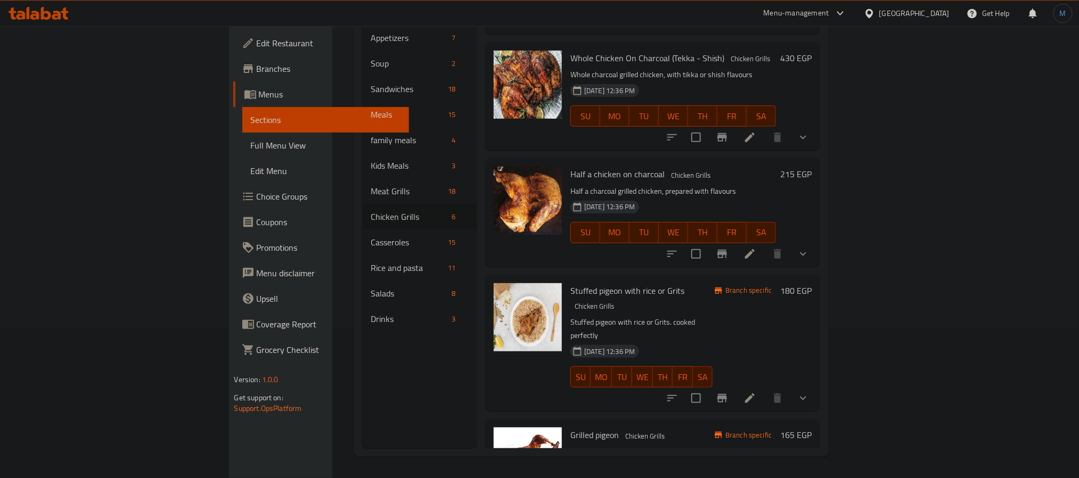
scroll to position [246, 0]
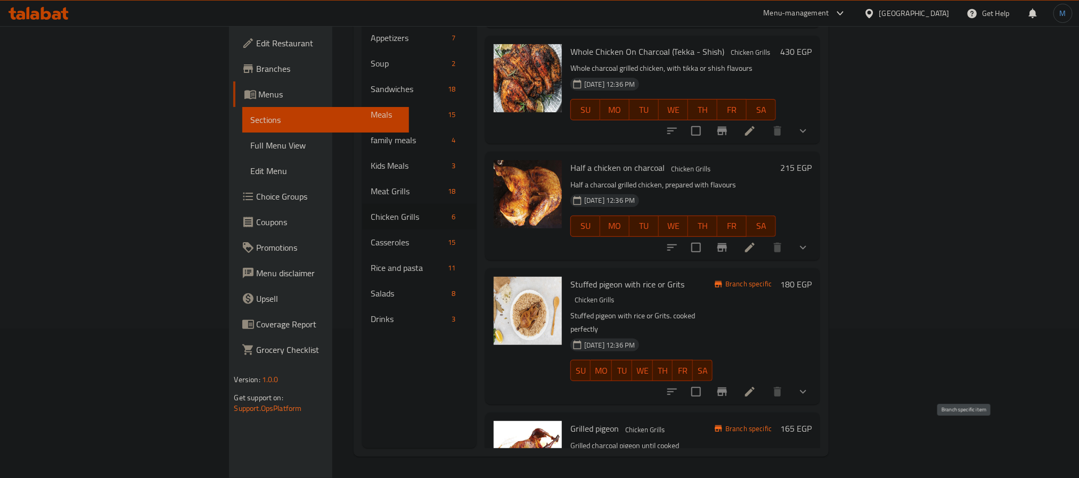
click at [727, 388] on icon "Branch-specific-item" at bounding box center [723, 392] width 10 height 9
click at [807, 390] on icon "show more" at bounding box center [803, 392] width 6 height 4
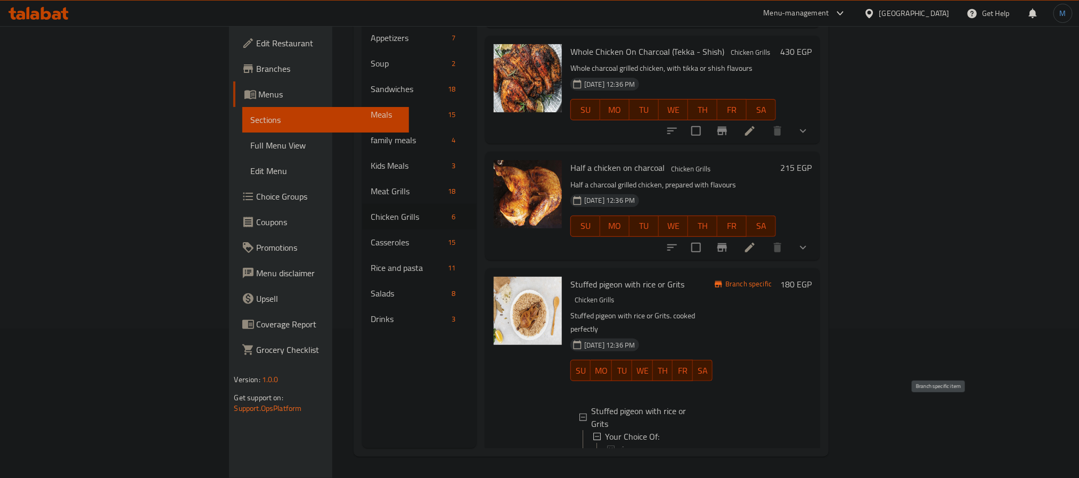
click at [735, 473] on button "Branch-specific-item" at bounding box center [723, 486] width 26 height 26
click at [571, 276] on span "Stuffed pigeon with rice or Grits" at bounding box center [628, 284] width 114 height 16
copy h6 "Stuffed pigeon with rice or Grits"
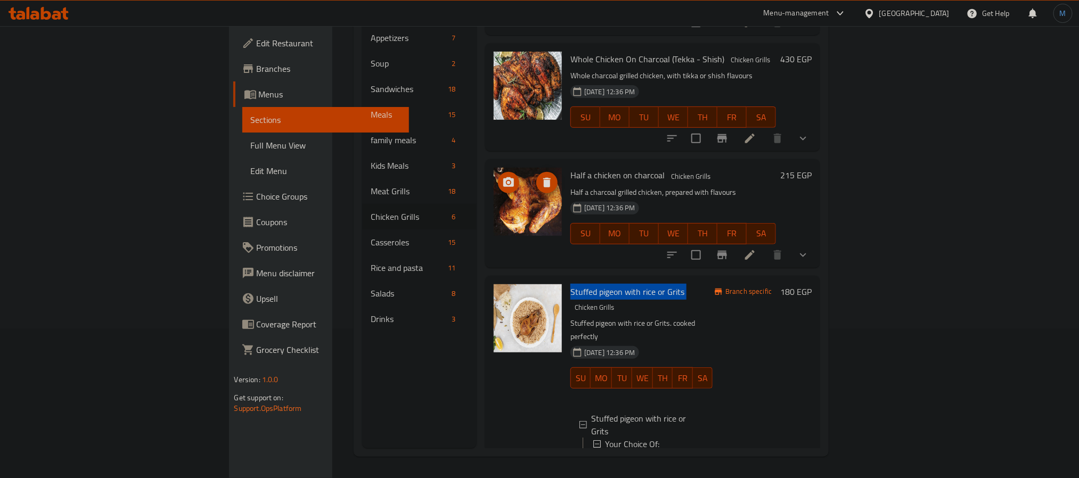
scroll to position [240, 0]
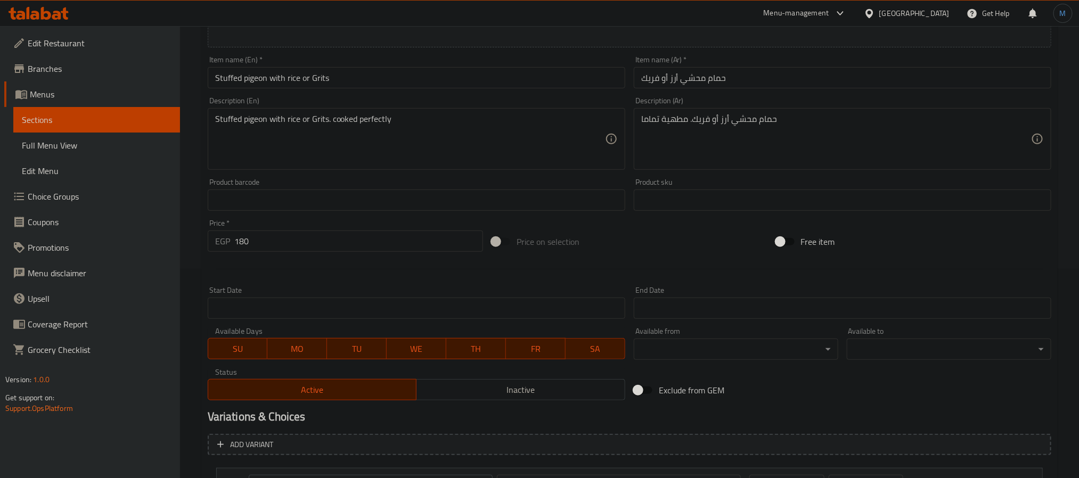
scroll to position [307, 0]
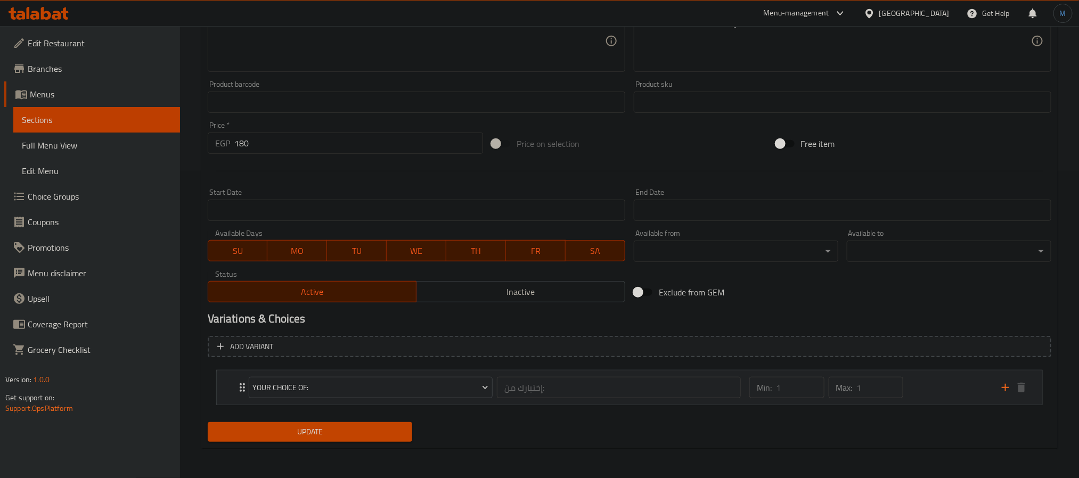
click at [929, 390] on div "Min: 1 ​ Max: 1 ​" at bounding box center [869, 388] width 253 height 34
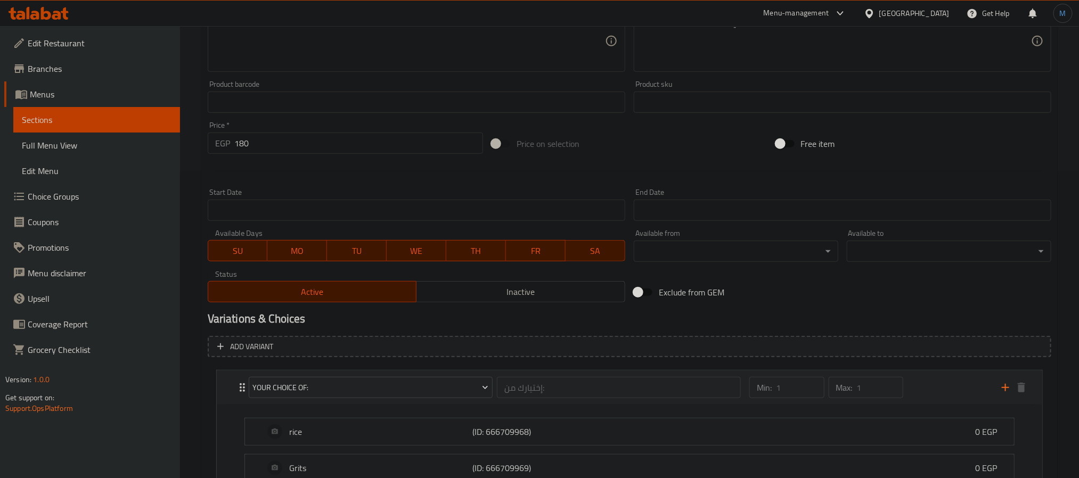
click at [929, 390] on div "Min: 1 ​ Max: 1 ​" at bounding box center [869, 388] width 253 height 34
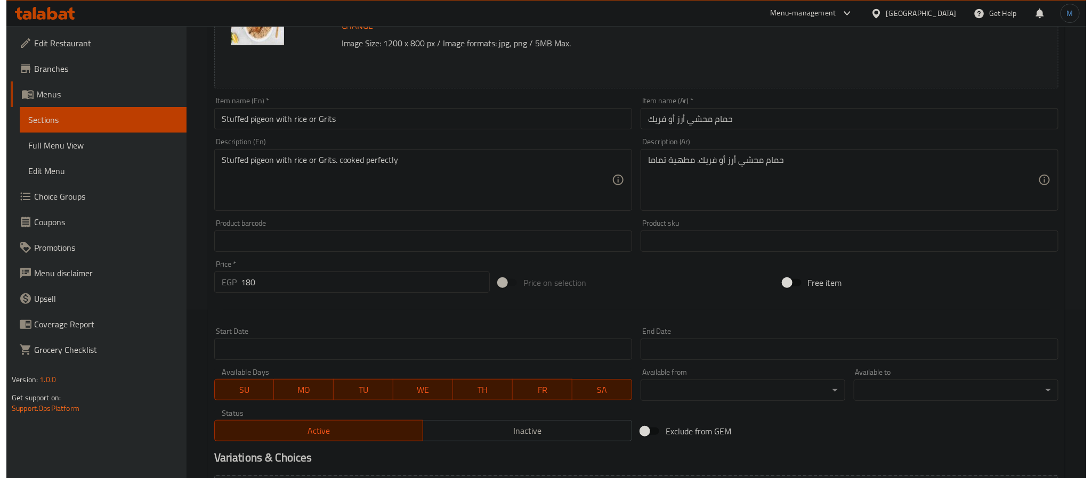
scroll to position [0, 0]
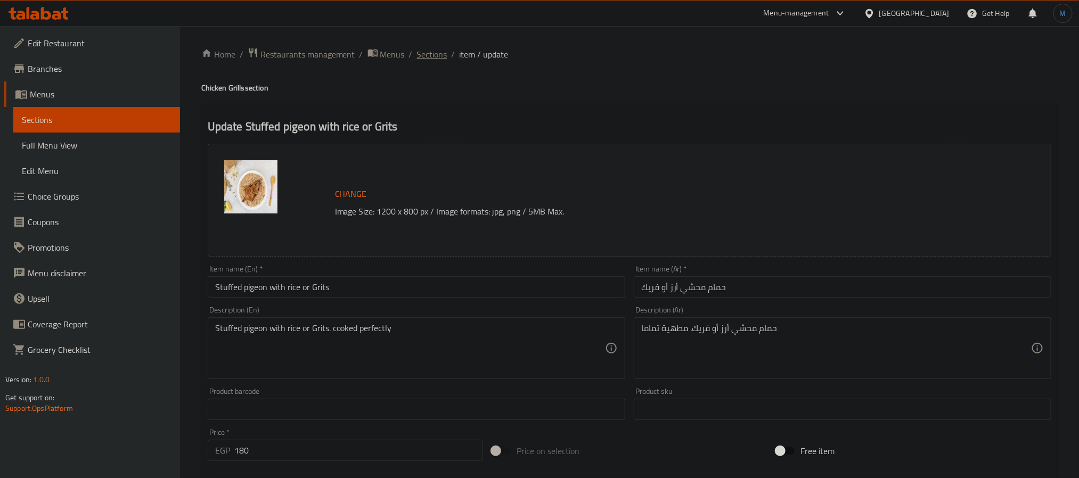
click at [438, 58] on span "Sections" at bounding box center [432, 54] width 30 height 13
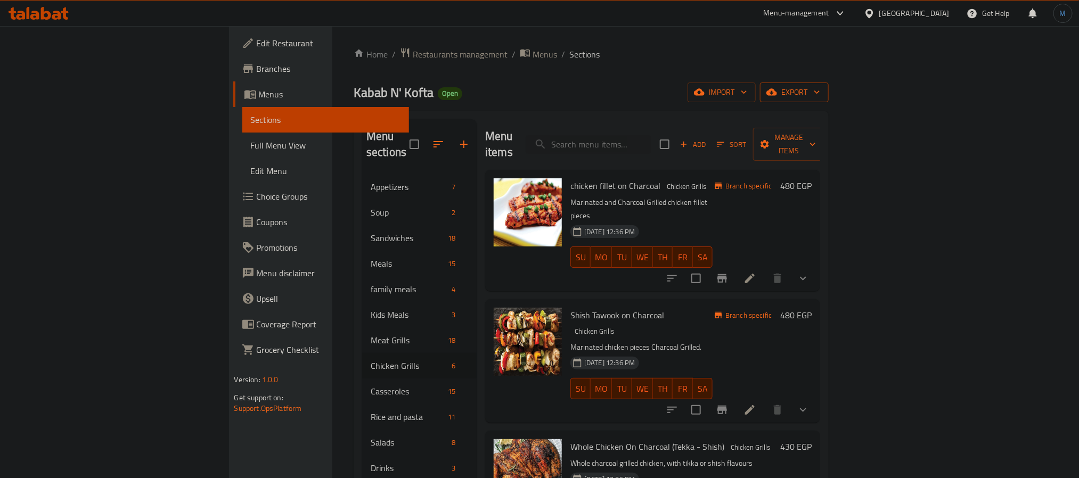
click at [820, 93] on span "export" at bounding box center [795, 92] width 52 height 13
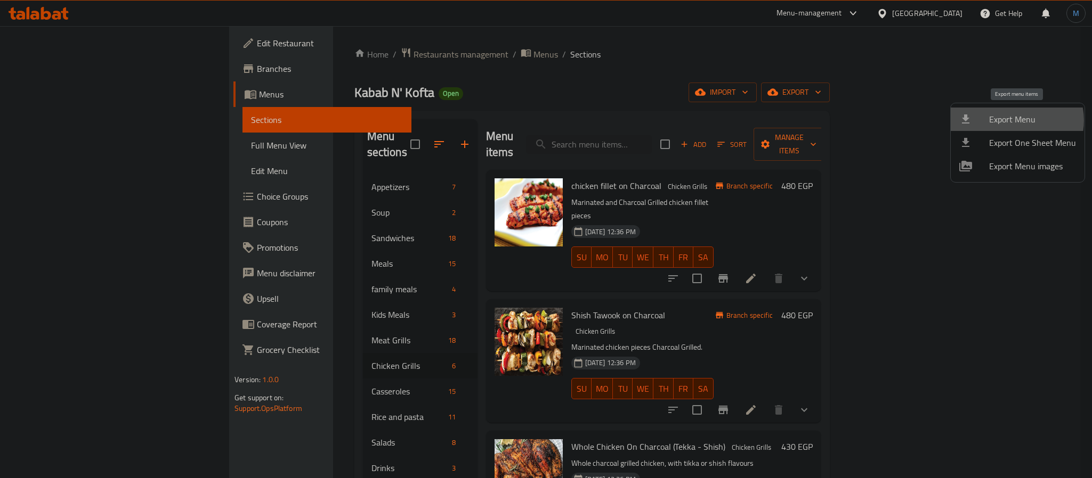
click at [1015, 120] on span "Export Menu" at bounding box center [1032, 119] width 87 height 13
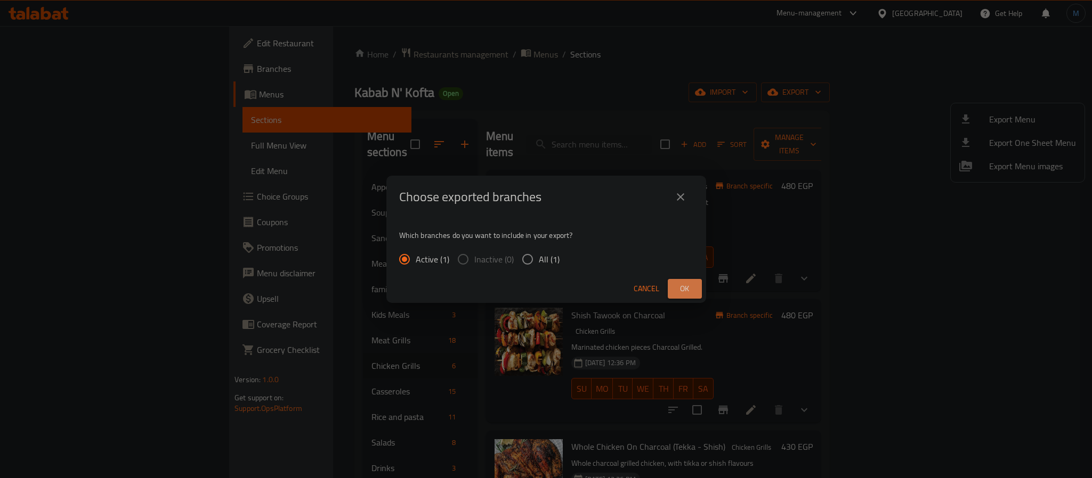
click at [692, 282] on span "Ok" at bounding box center [684, 288] width 17 height 13
